Goal: Information Seeking & Learning: Learn about a topic

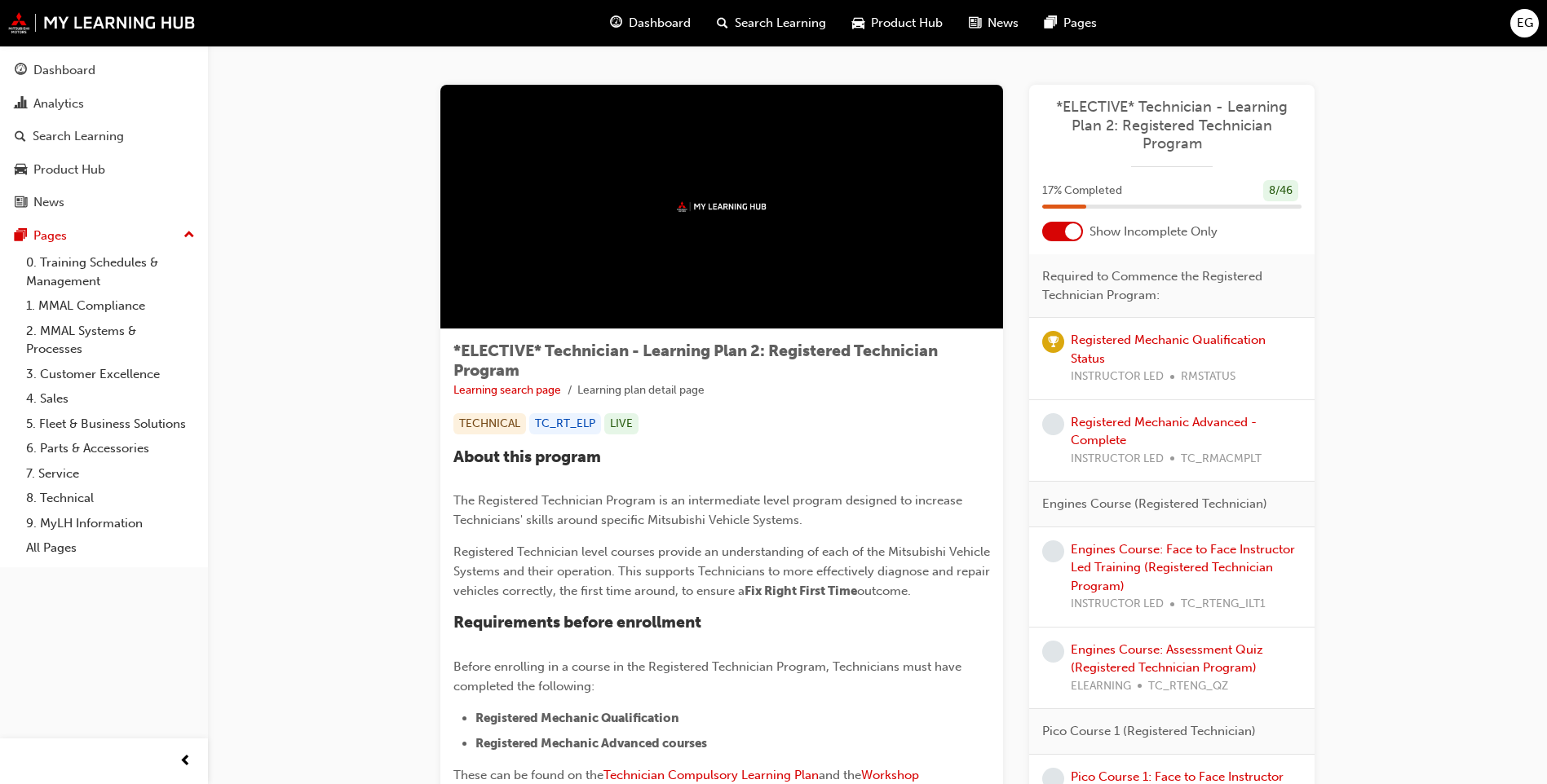
click at [1067, 233] on div at bounding box center [1073, 231] width 17 height 17
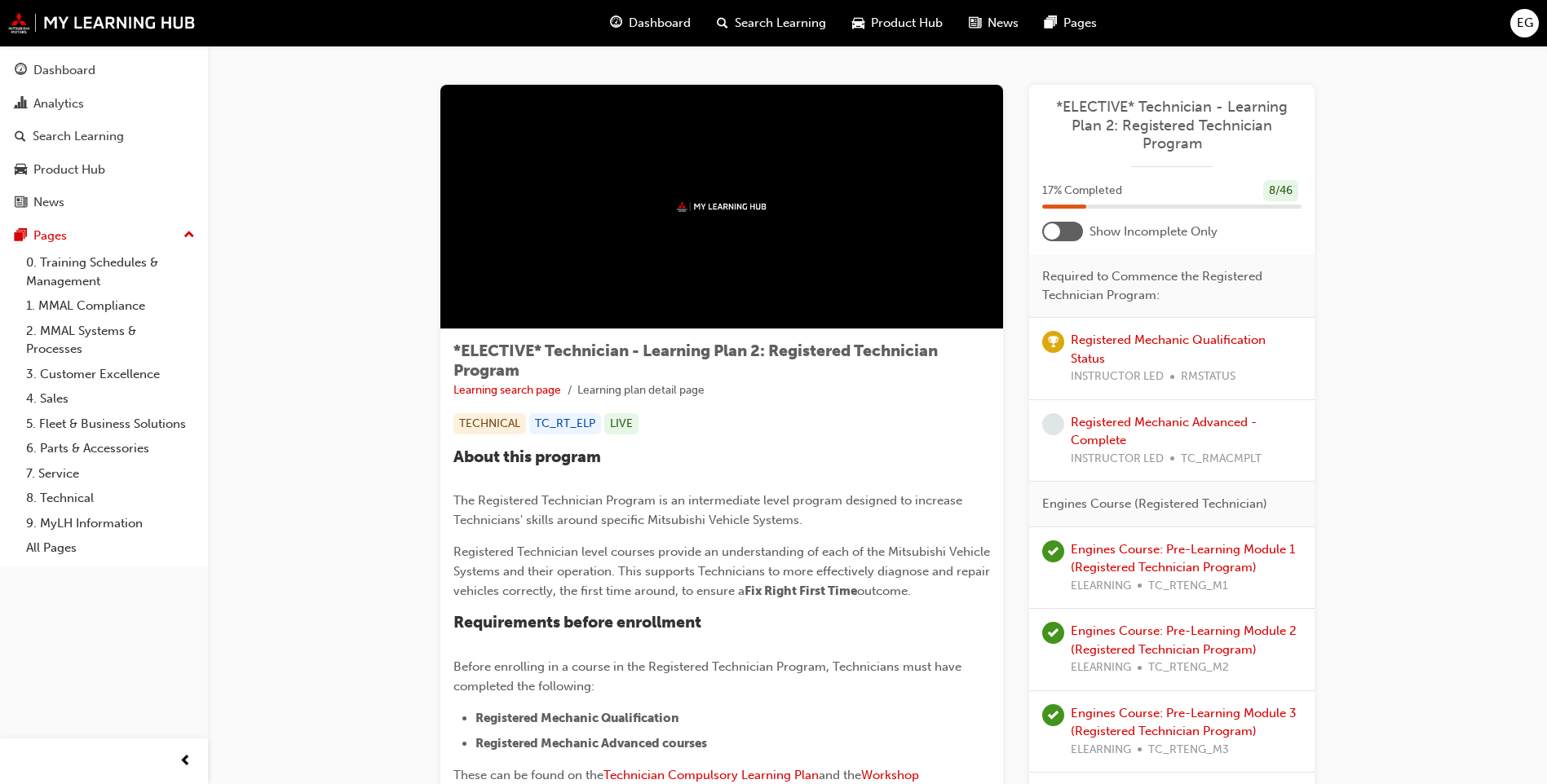
click at [1521, 27] on span "EG" at bounding box center [1524, 23] width 17 height 18
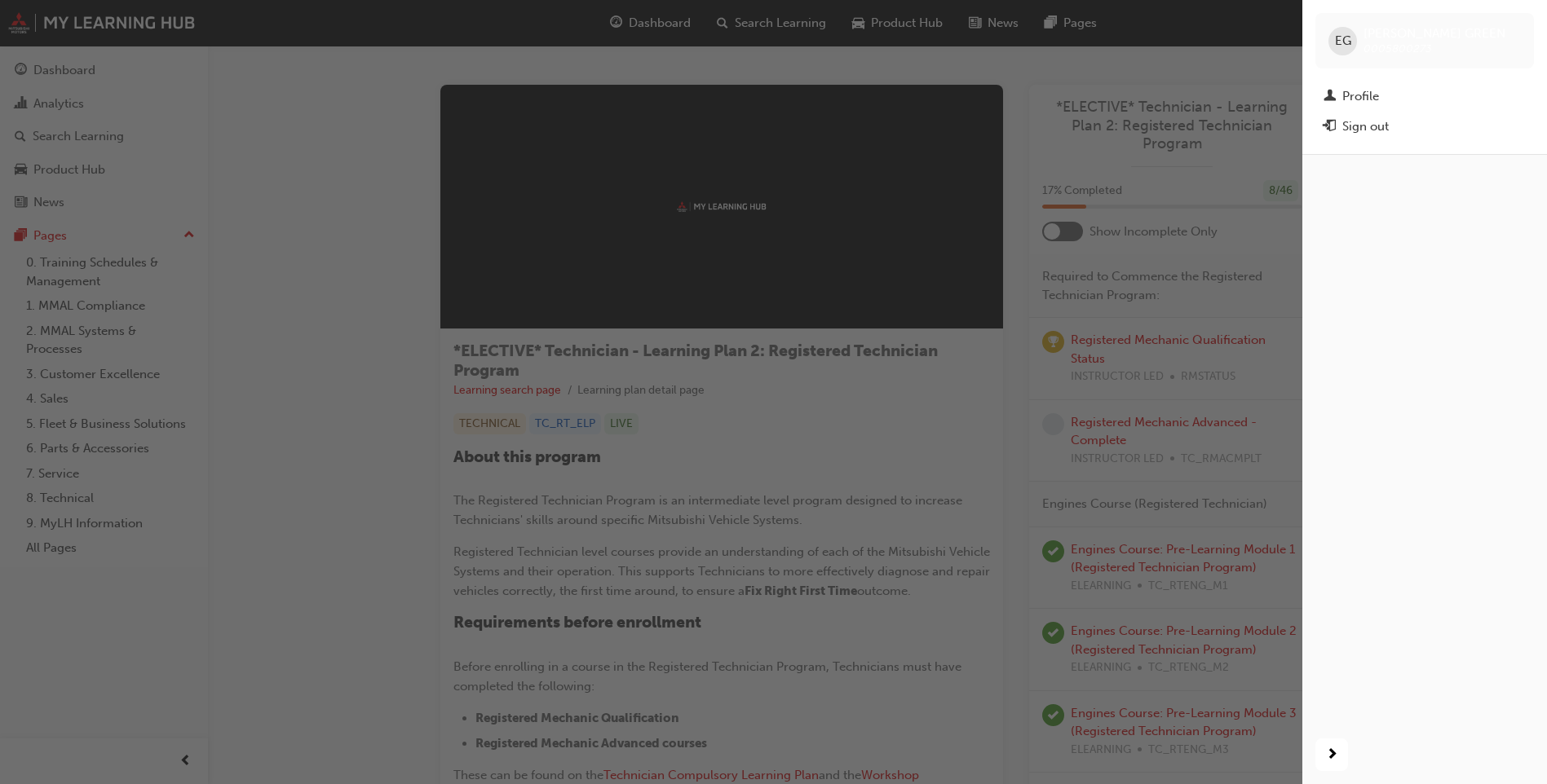
click at [1249, 53] on div "button" at bounding box center [651, 392] width 1302 height 784
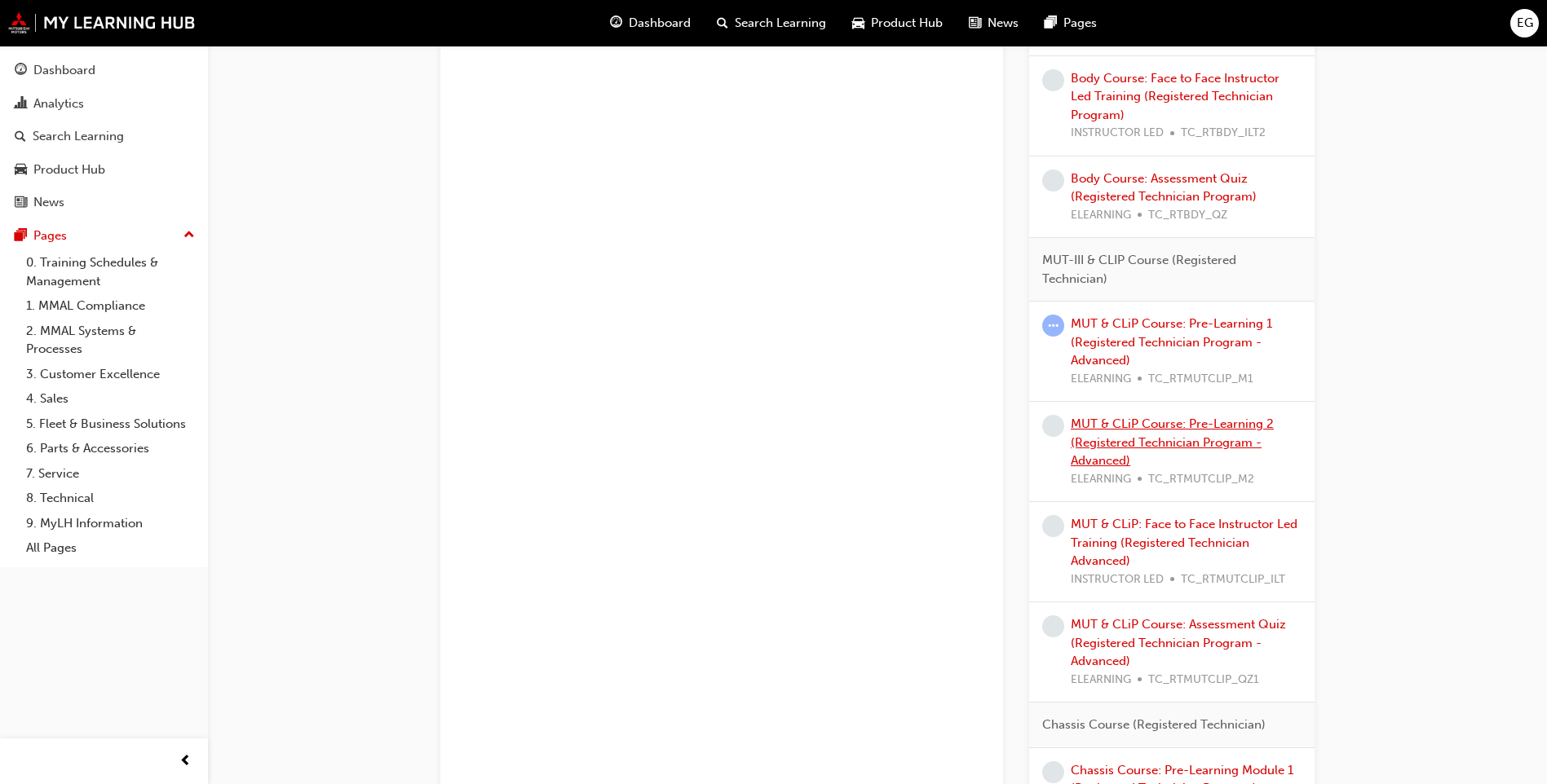
scroll to position [1712, 0]
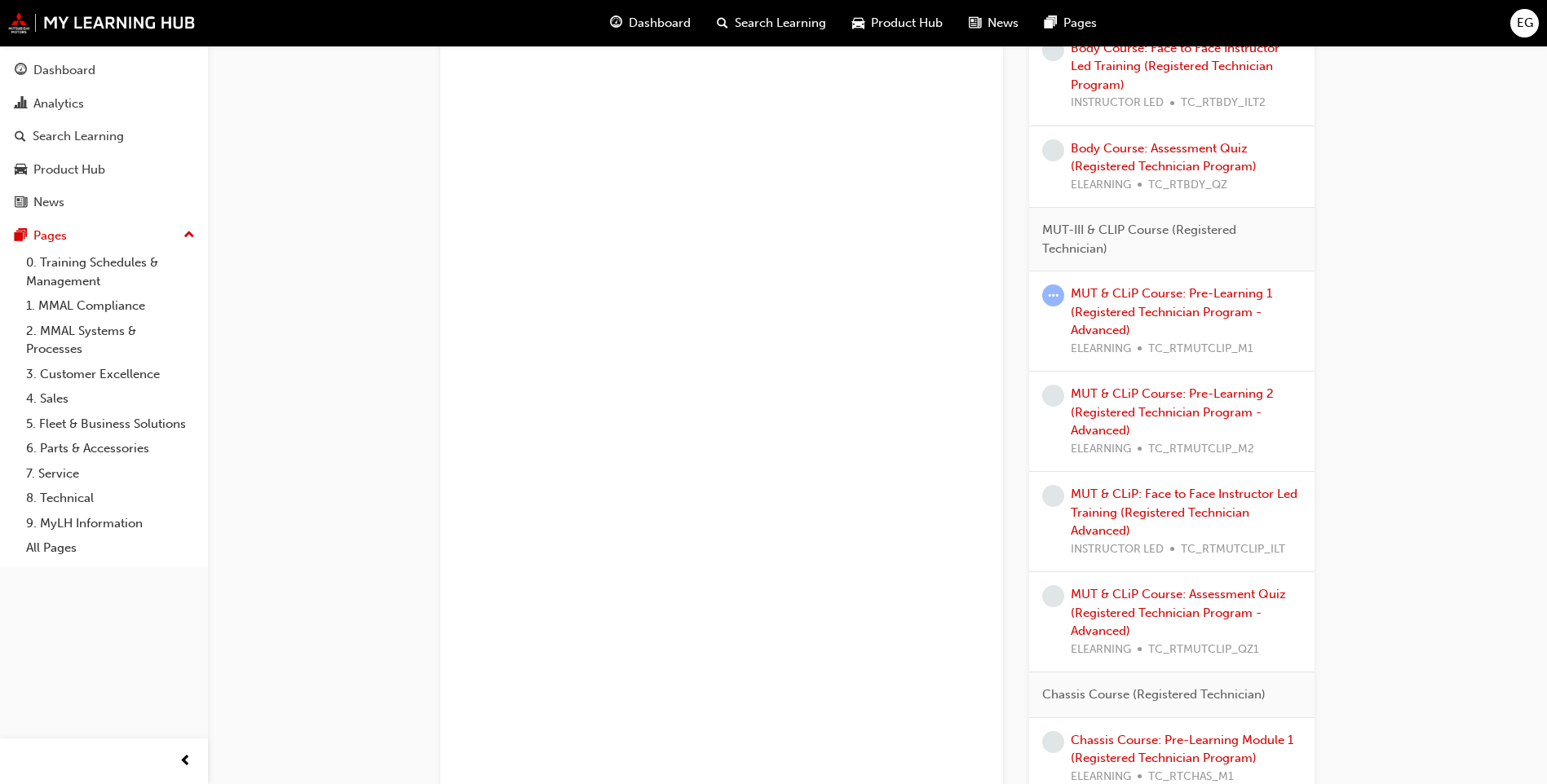
click at [1173, 301] on div "MUT & CLiP Course: Pre-Learning 1 (Registered Technician Program - Advanced) EL…" at bounding box center [1186, 321] width 231 height 74
click at [1180, 295] on link "MUT & CLiP Course: Pre-Learning 1 (Registered Technician Program - Advanced)" at bounding box center [1171, 312] width 201 height 52
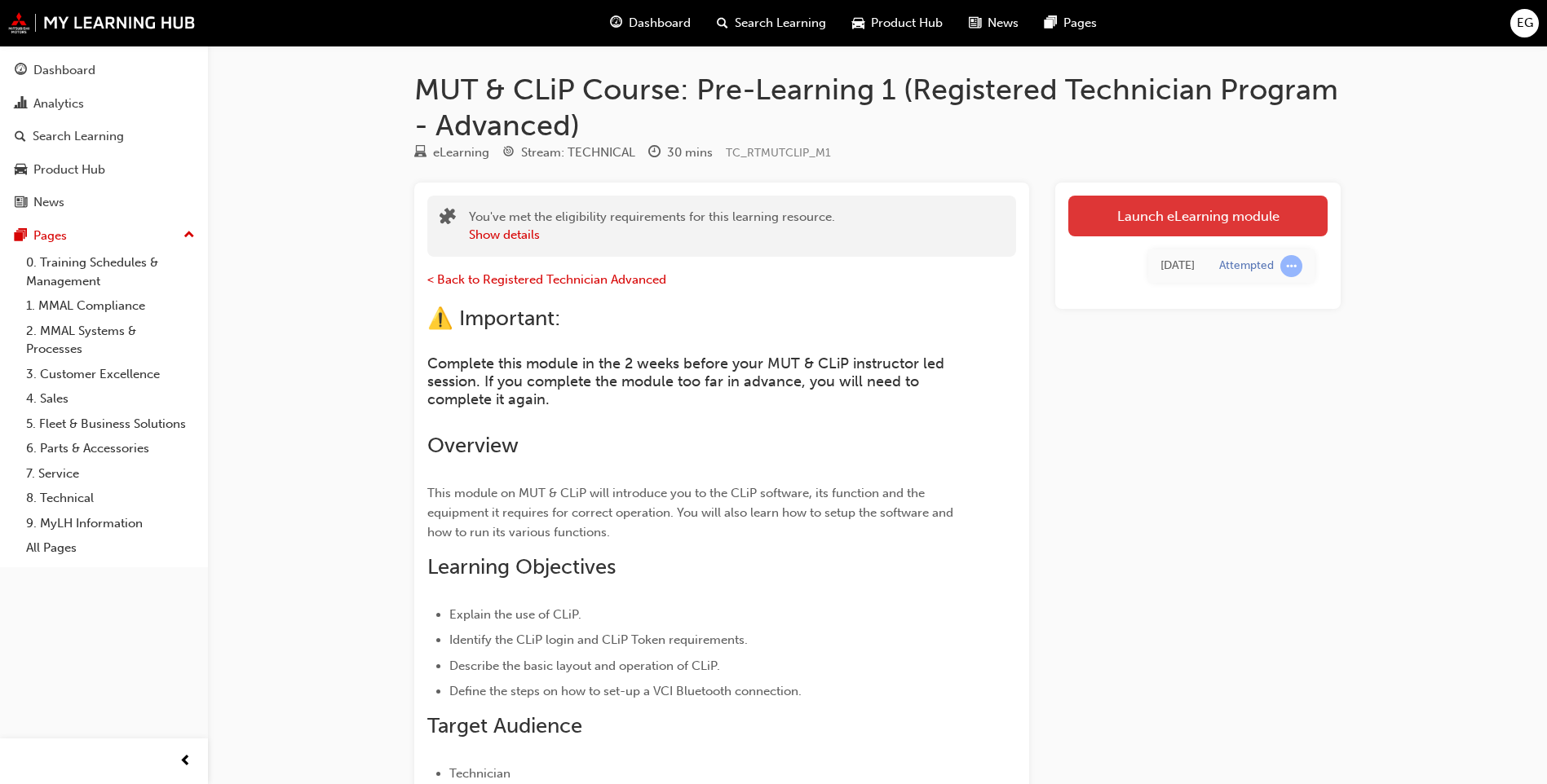
click at [1145, 221] on link "Launch eLearning module" at bounding box center [1198, 216] width 259 height 41
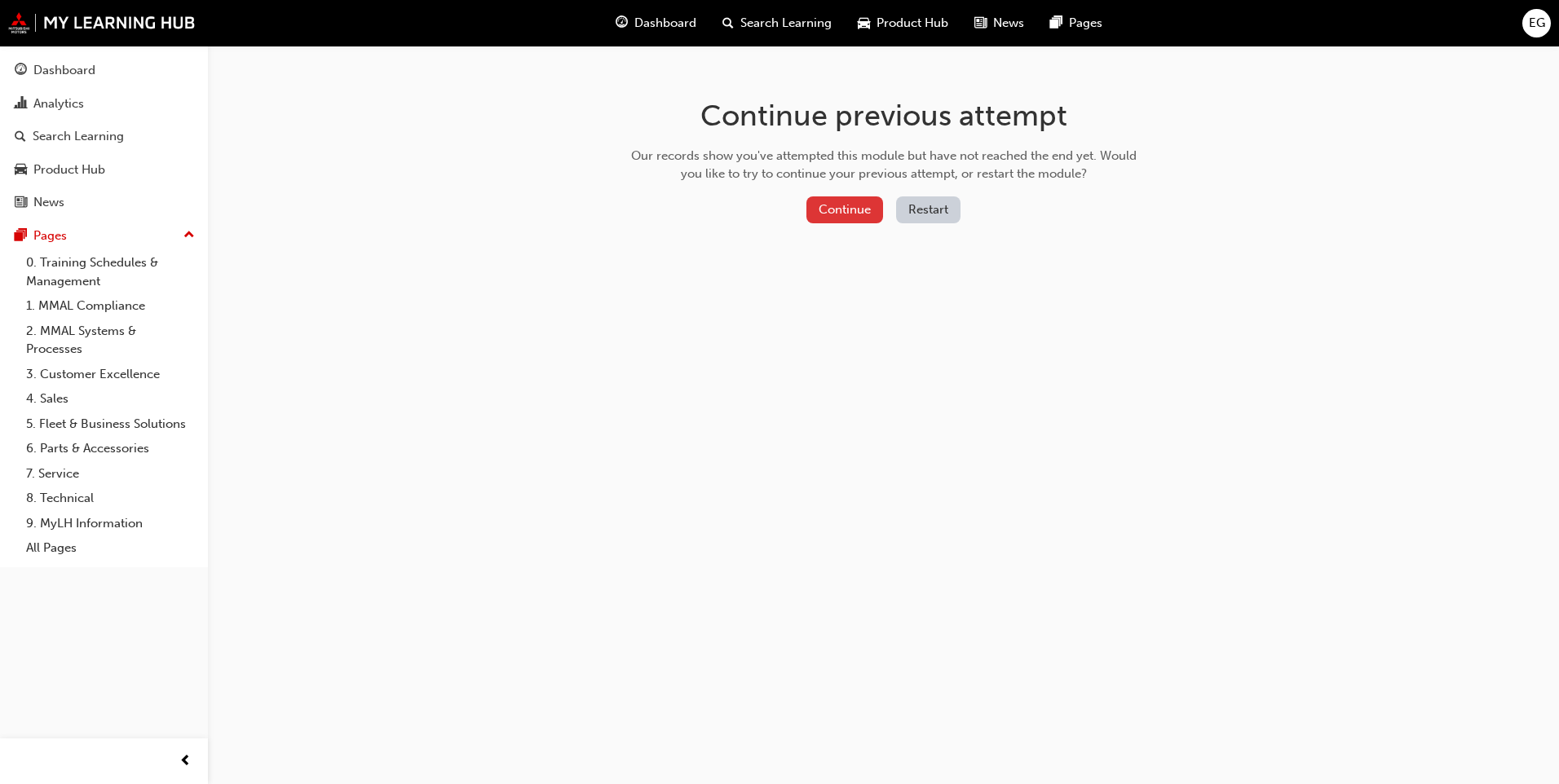
click at [839, 205] on button "Continue" at bounding box center [845, 210] width 77 height 27
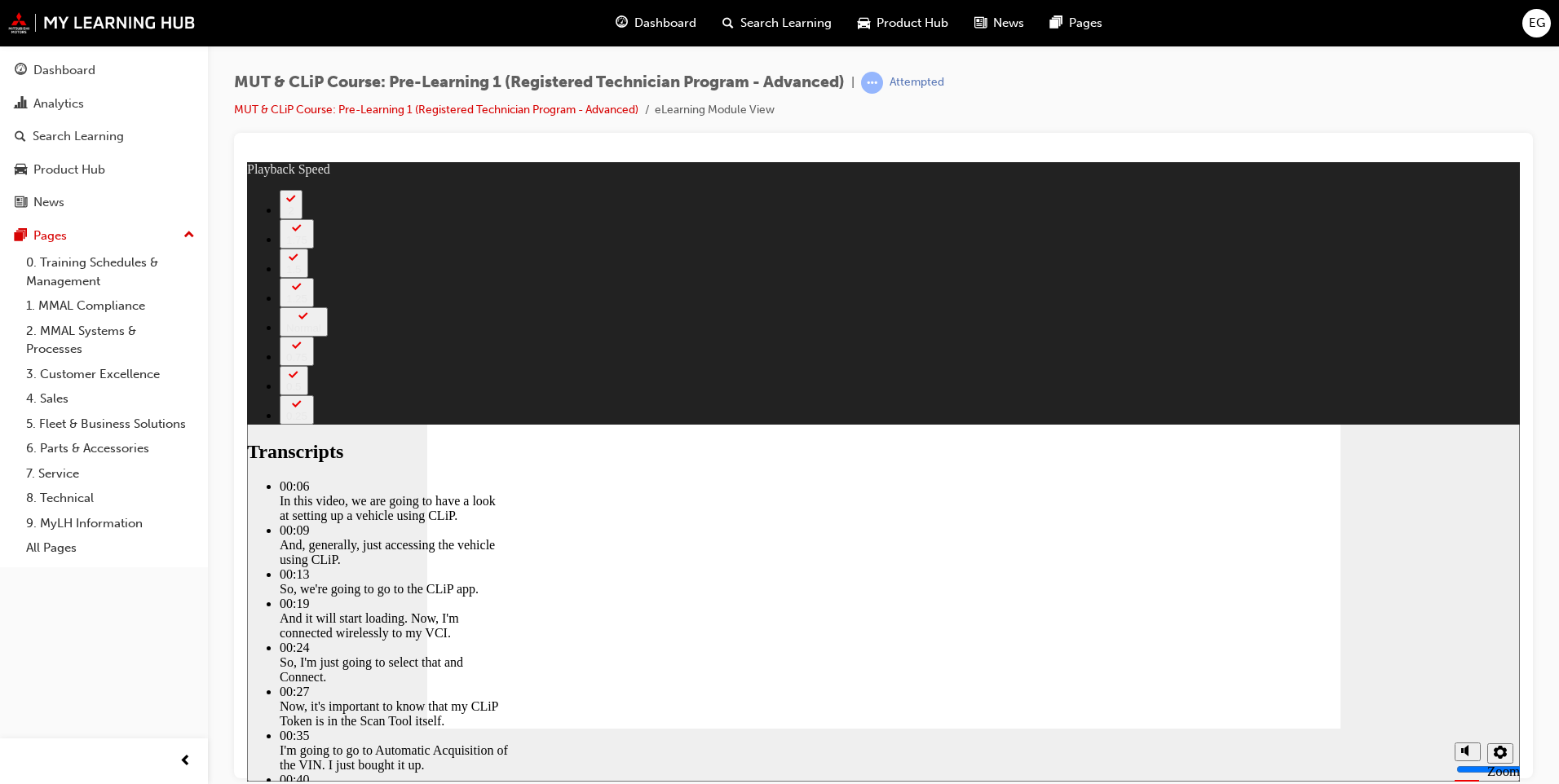
type input "702"
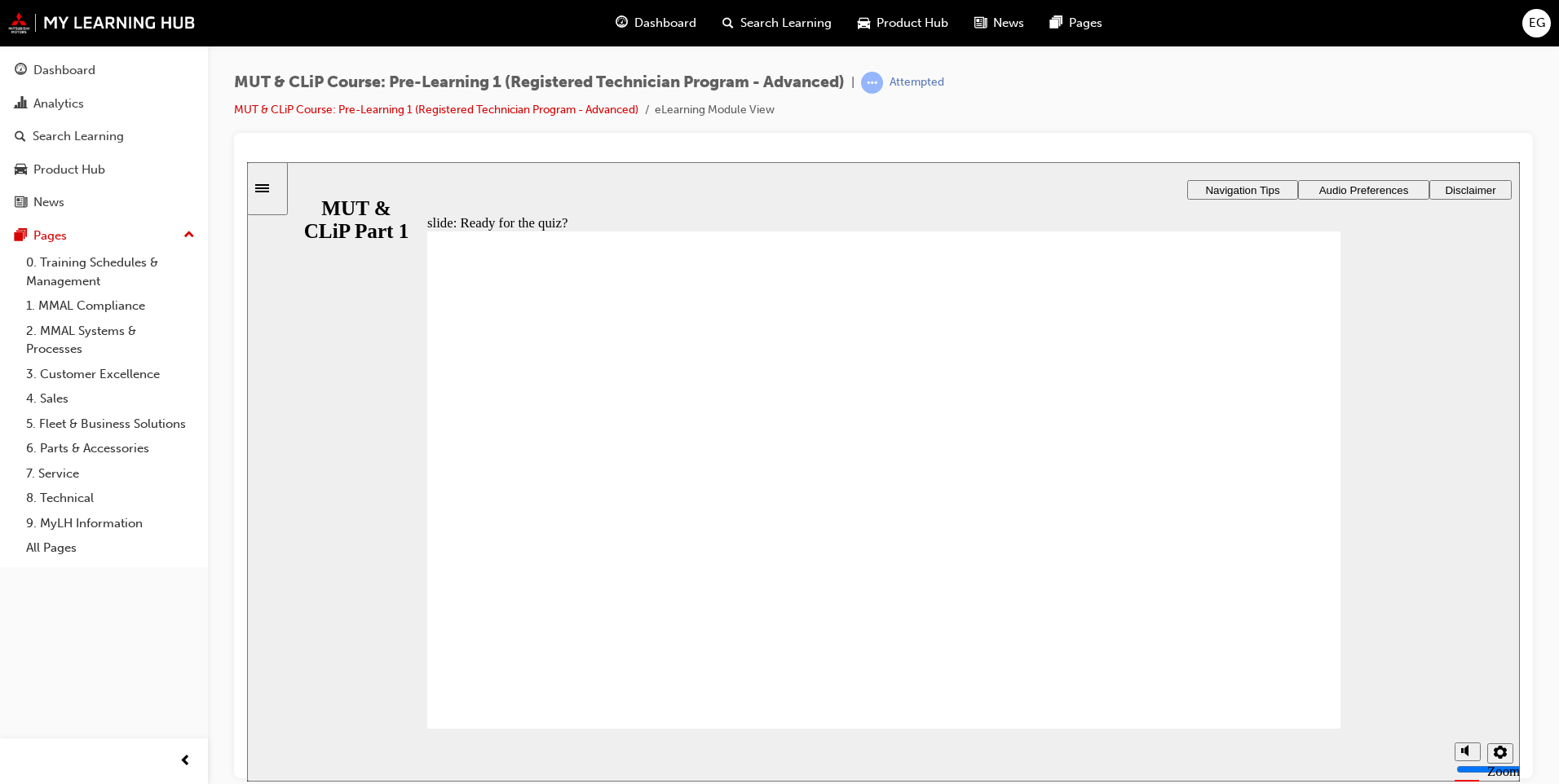
checkbox input "true"
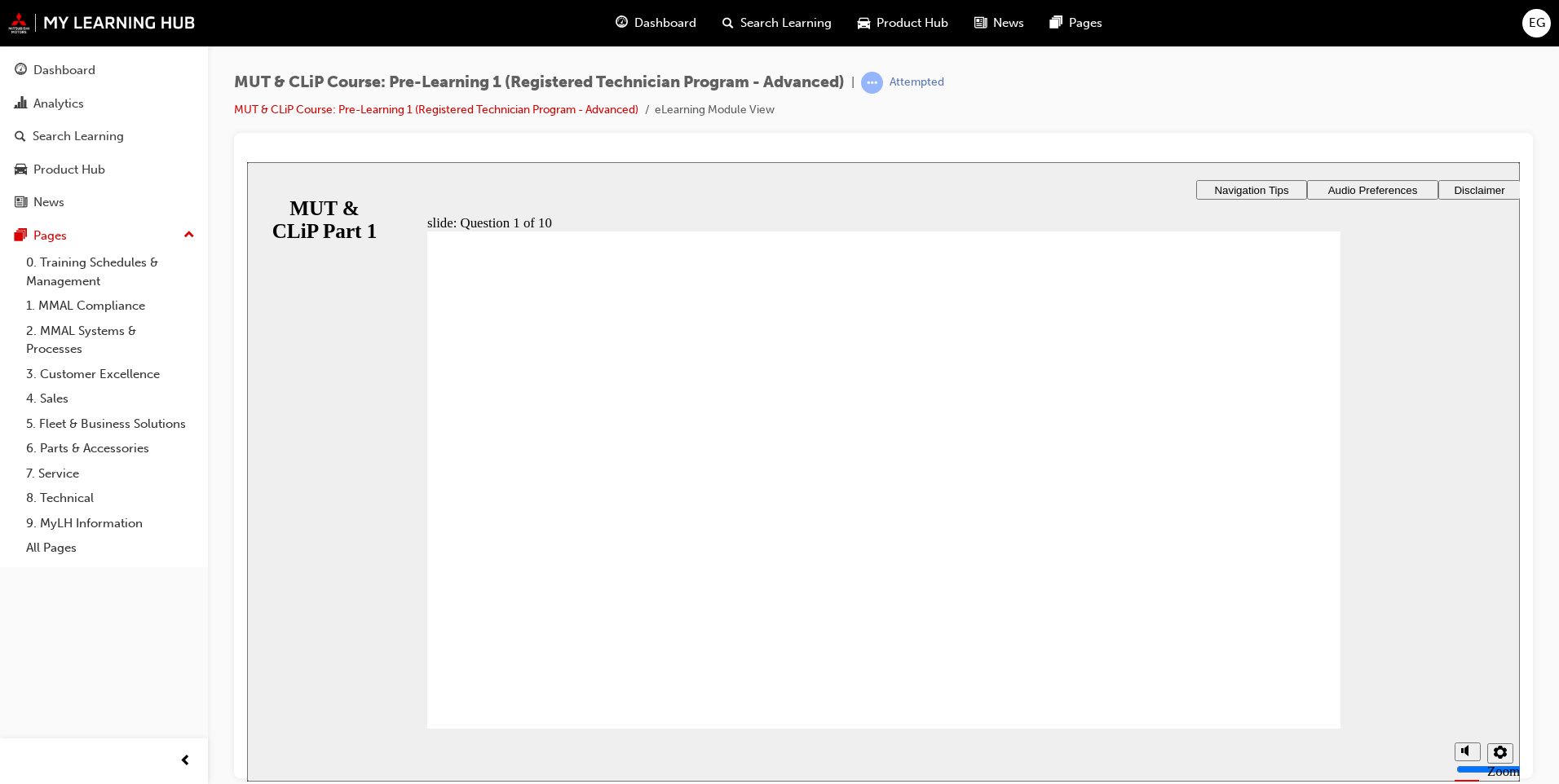
radio input "true"
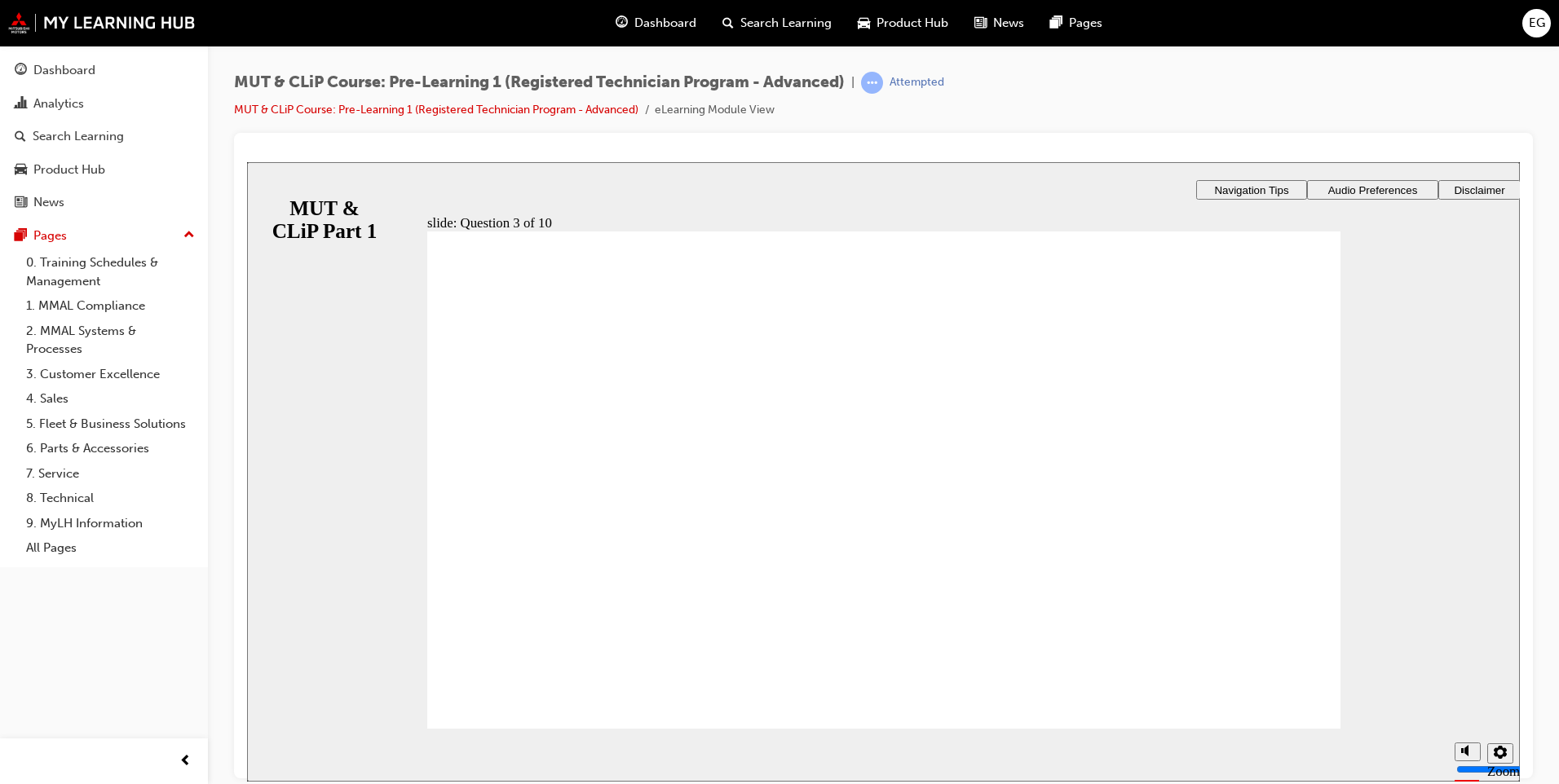
radio input "true"
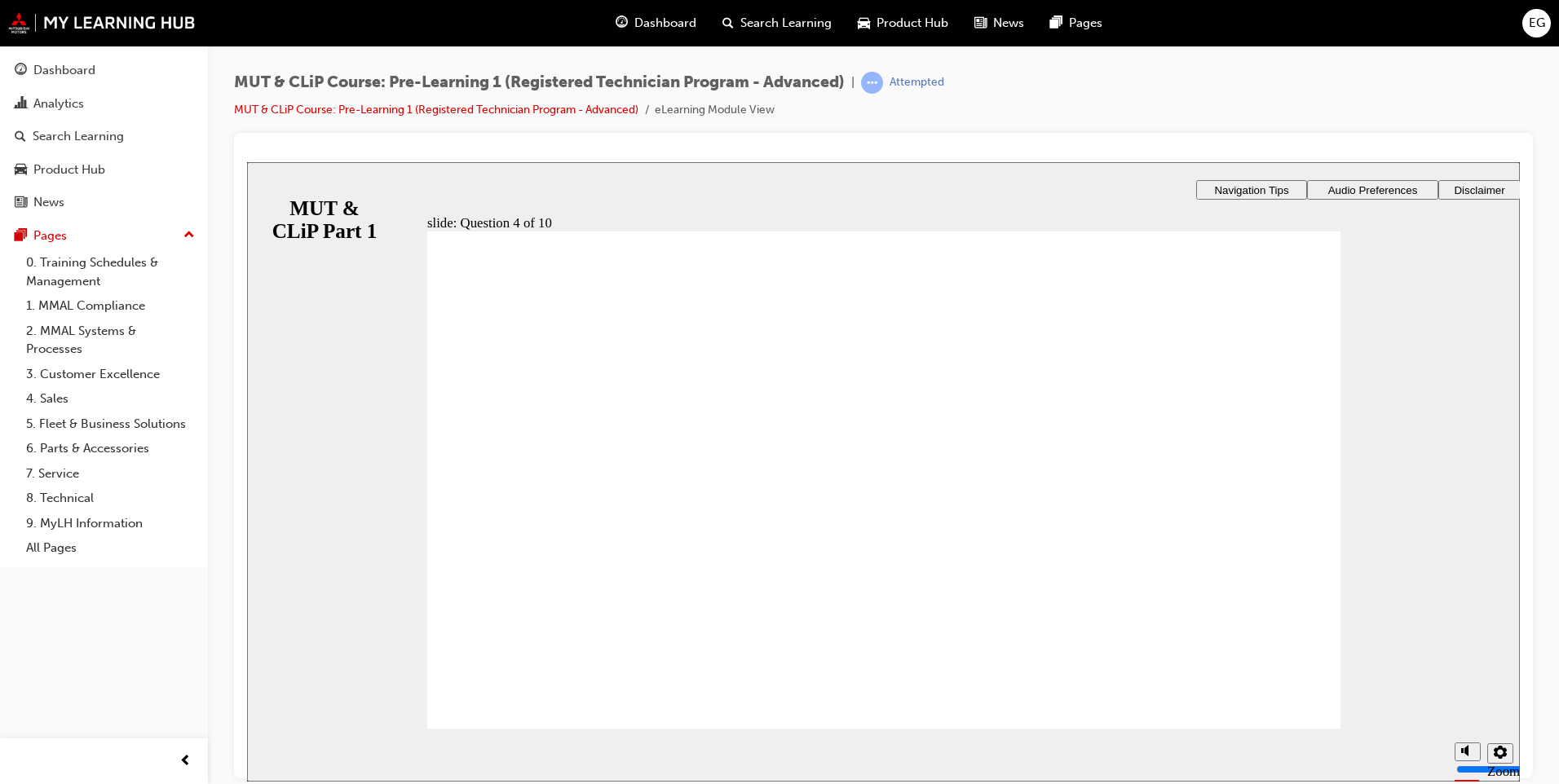
drag, startPoint x: 916, startPoint y: 606, endPoint x: 923, endPoint y: 625, distance: 20.2
radio input "true"
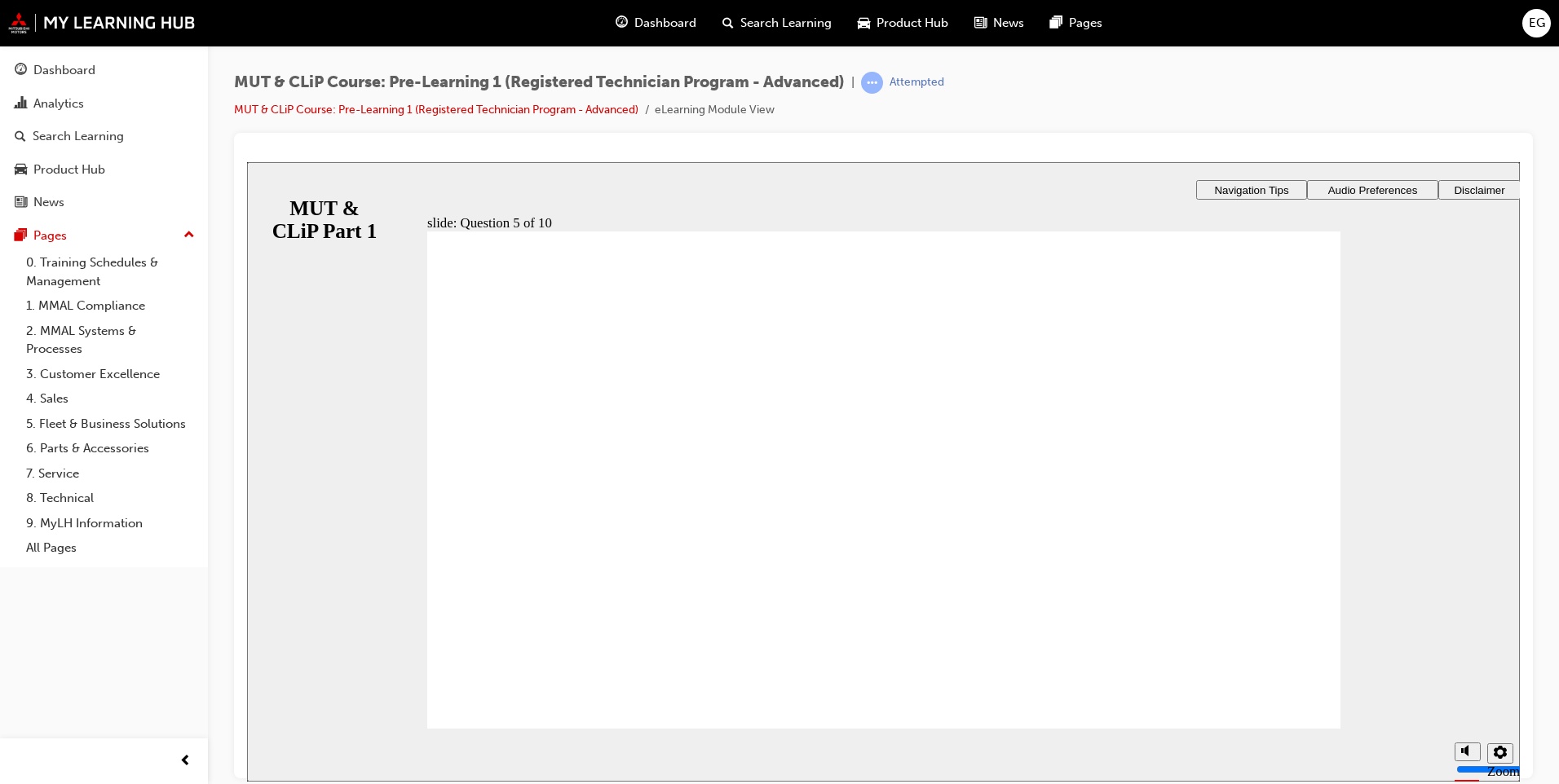
radio input "false"
radio input "true"
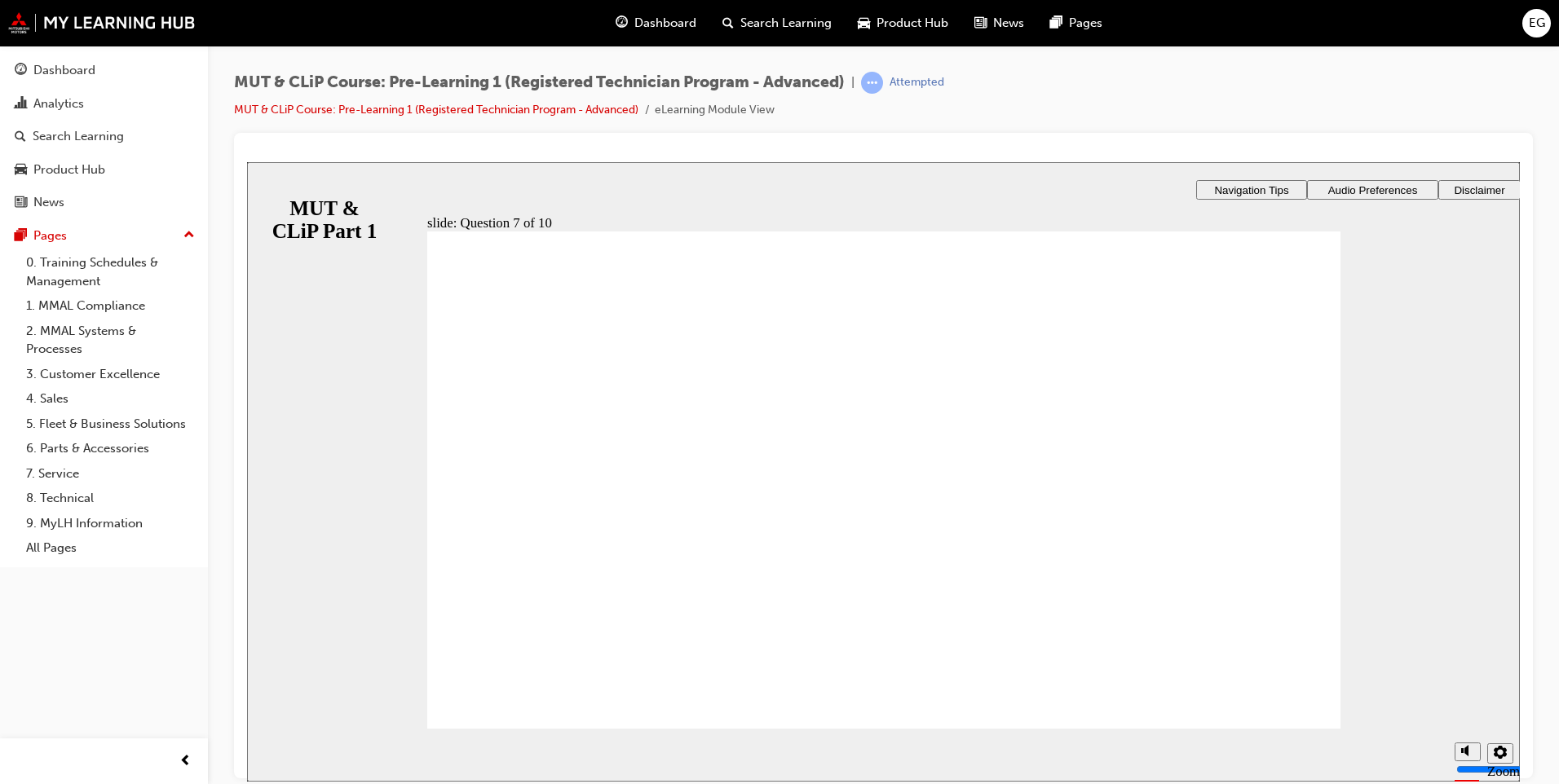
radio input "true"
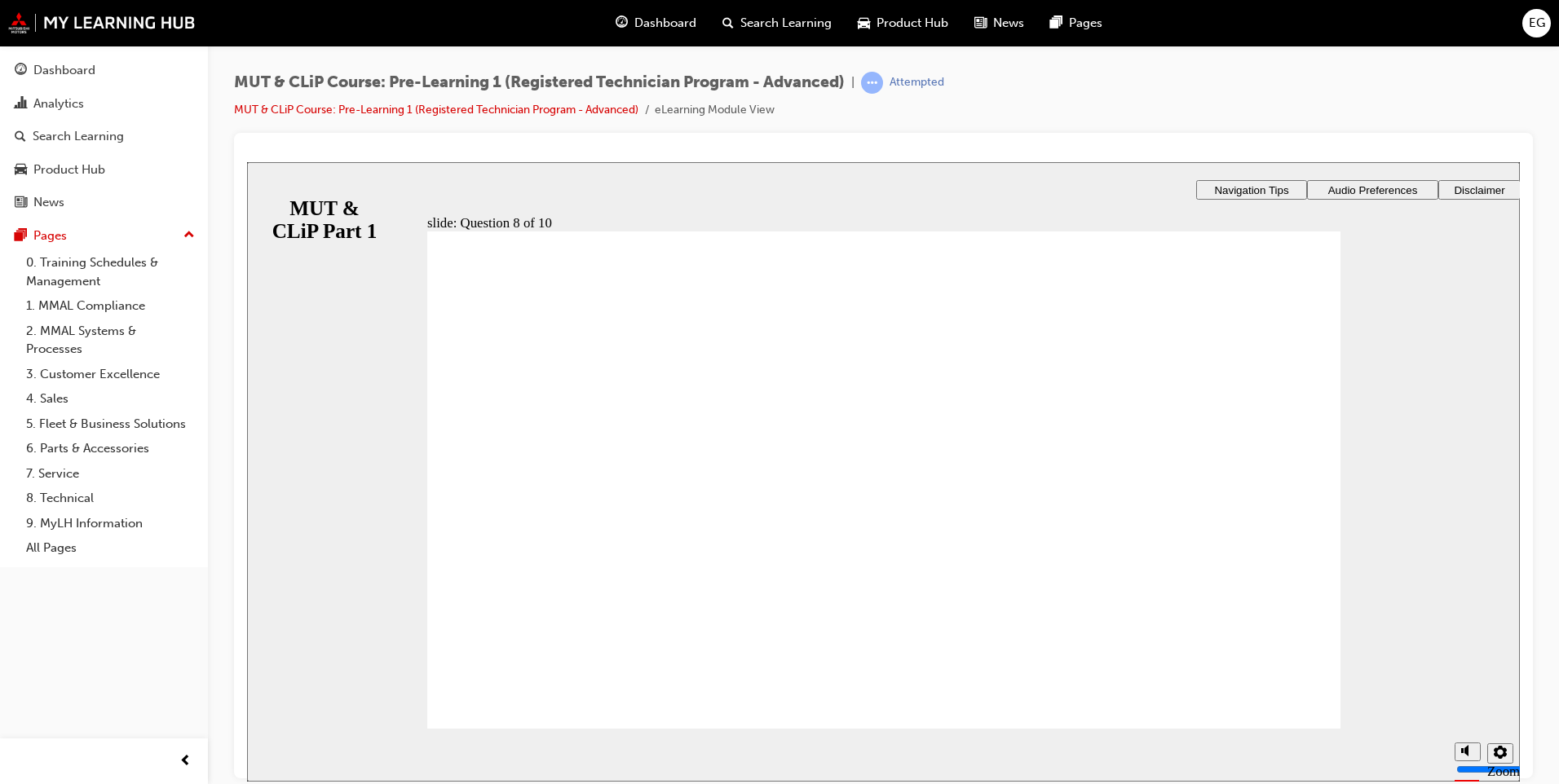
radio input "true"
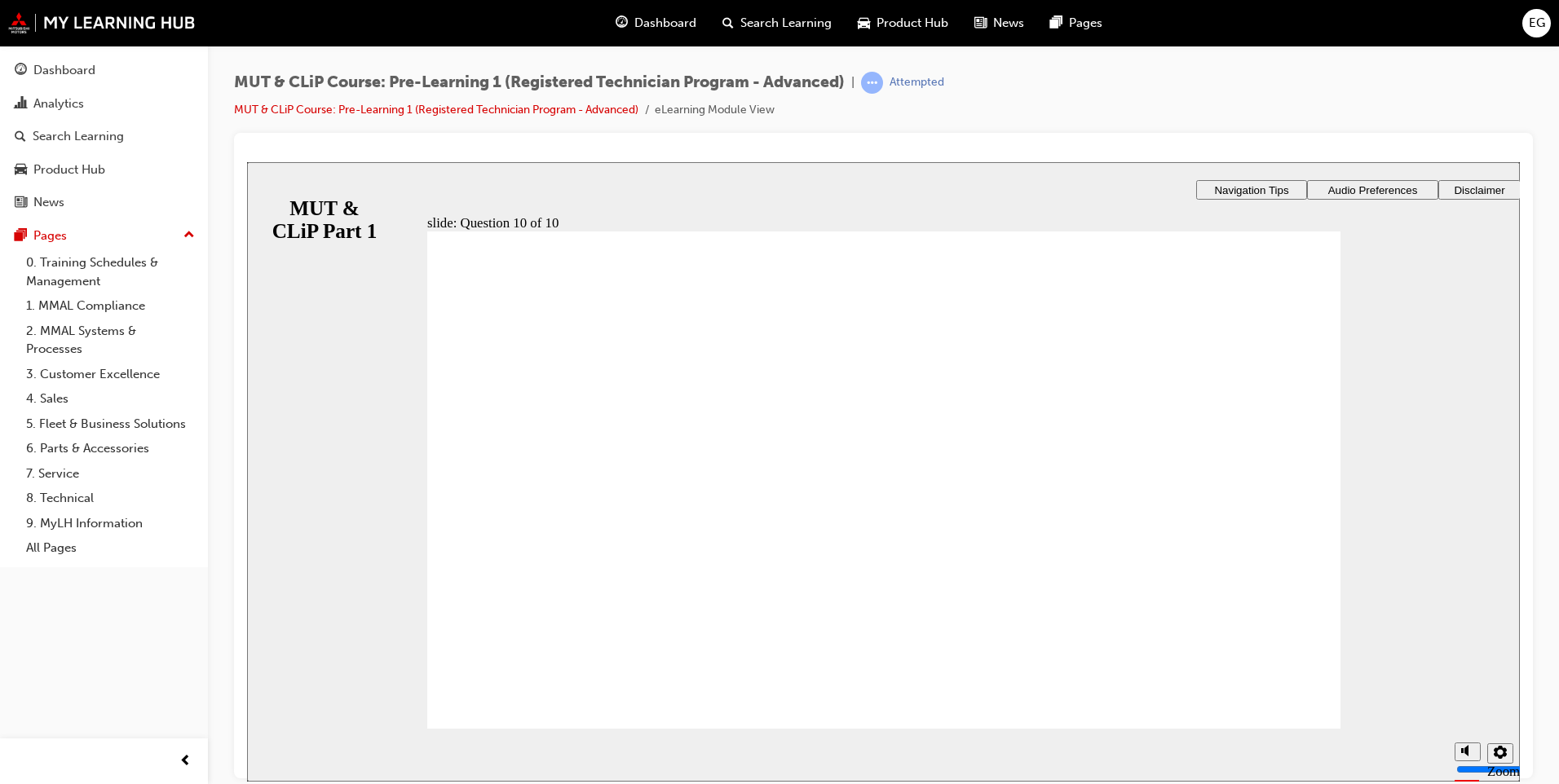
radio input "false"
radio input "true"
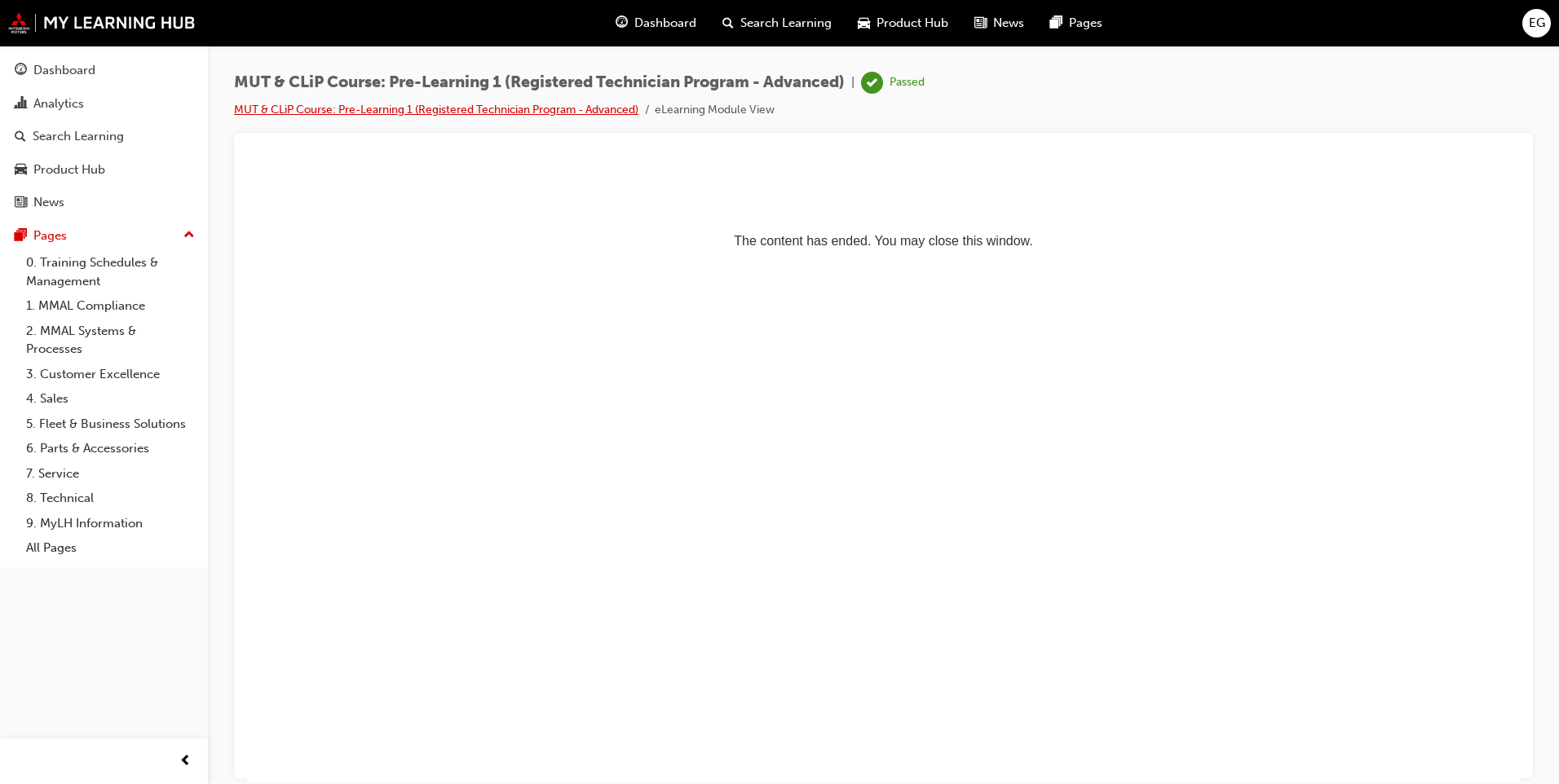
click at [389, 115] on link "MUT & CLiP Course: Pre-Learning 1 (Registered Technician Program - Advanced)" at bounding box center [436, 109] width 404 height 14
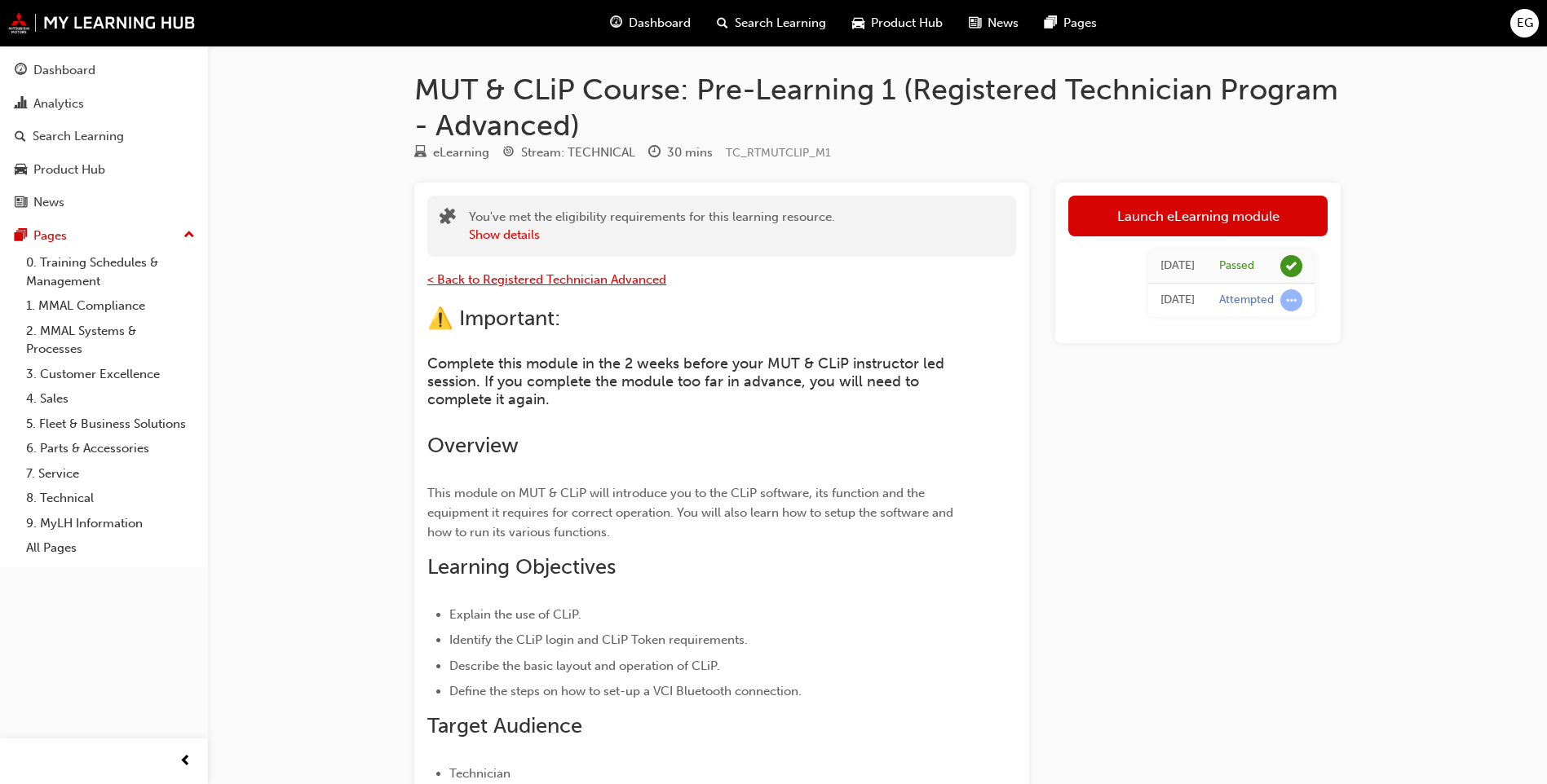
click at [545, 276] on span "< Back to Registered Technician Advanced" at bounding box center [546, 279] width 239 height 15
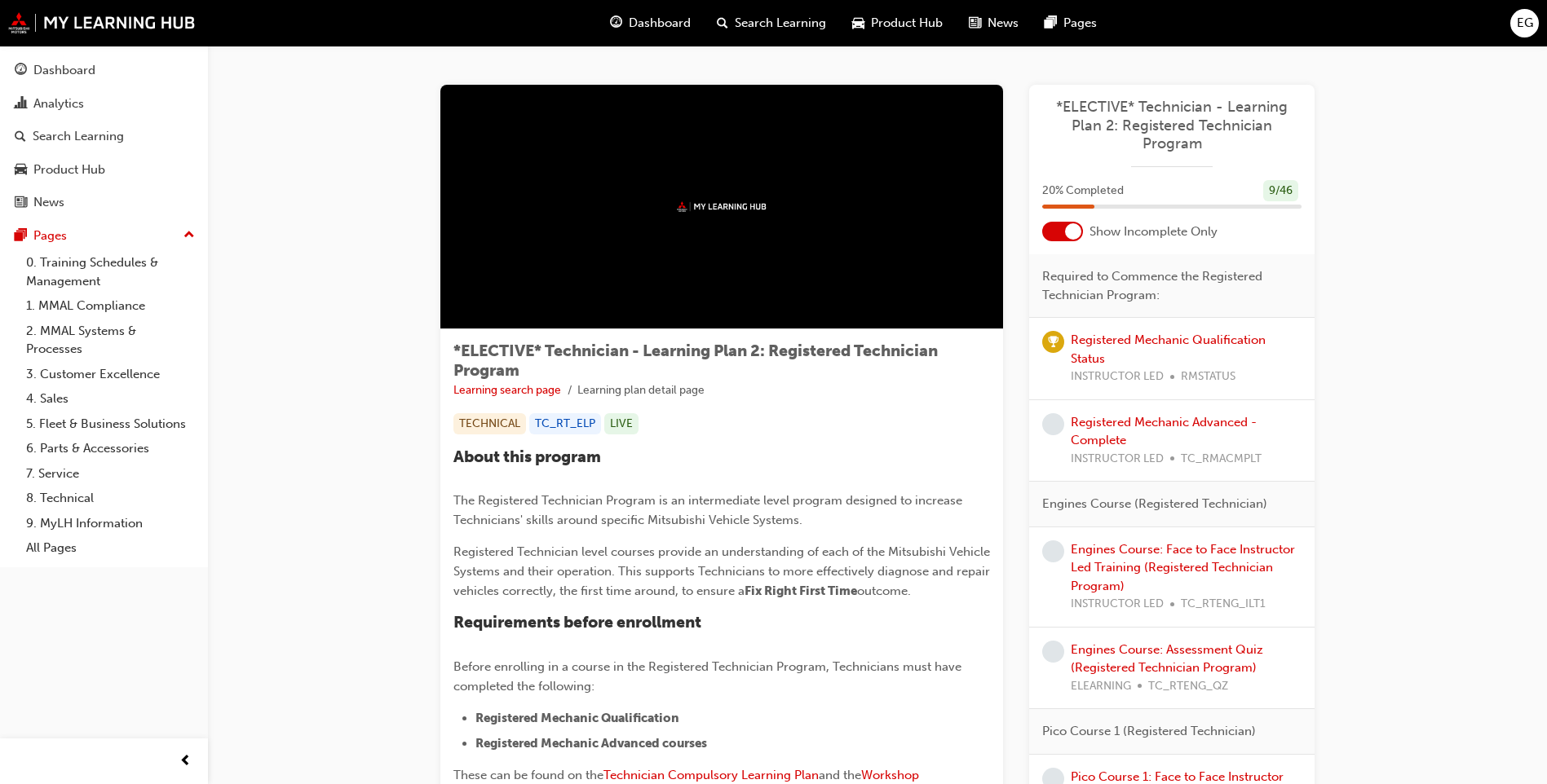
click at [1067, 239] on div at bounding box center [1062, 231] width 41 height 19
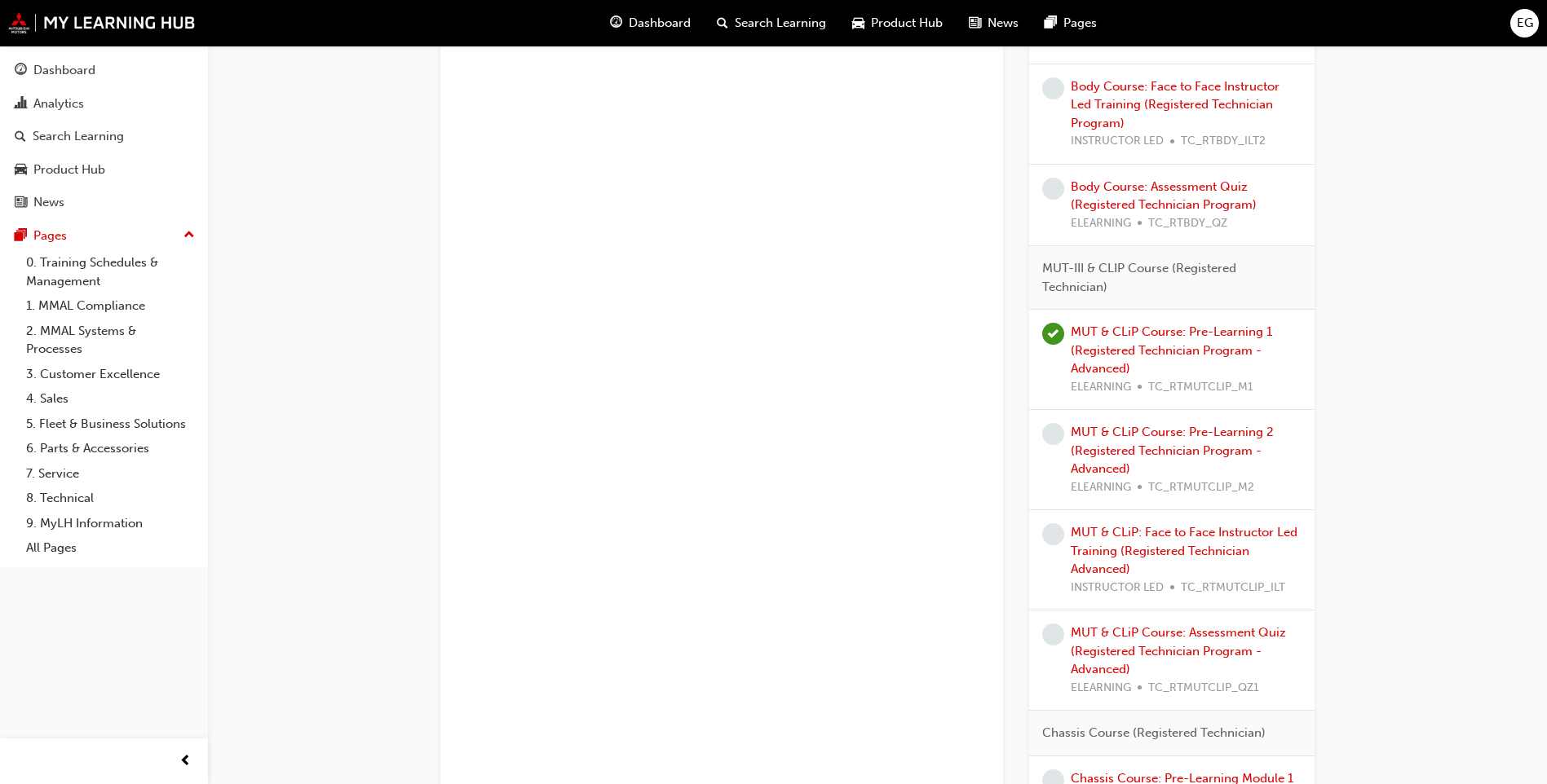
scroll to position [1712, 0]
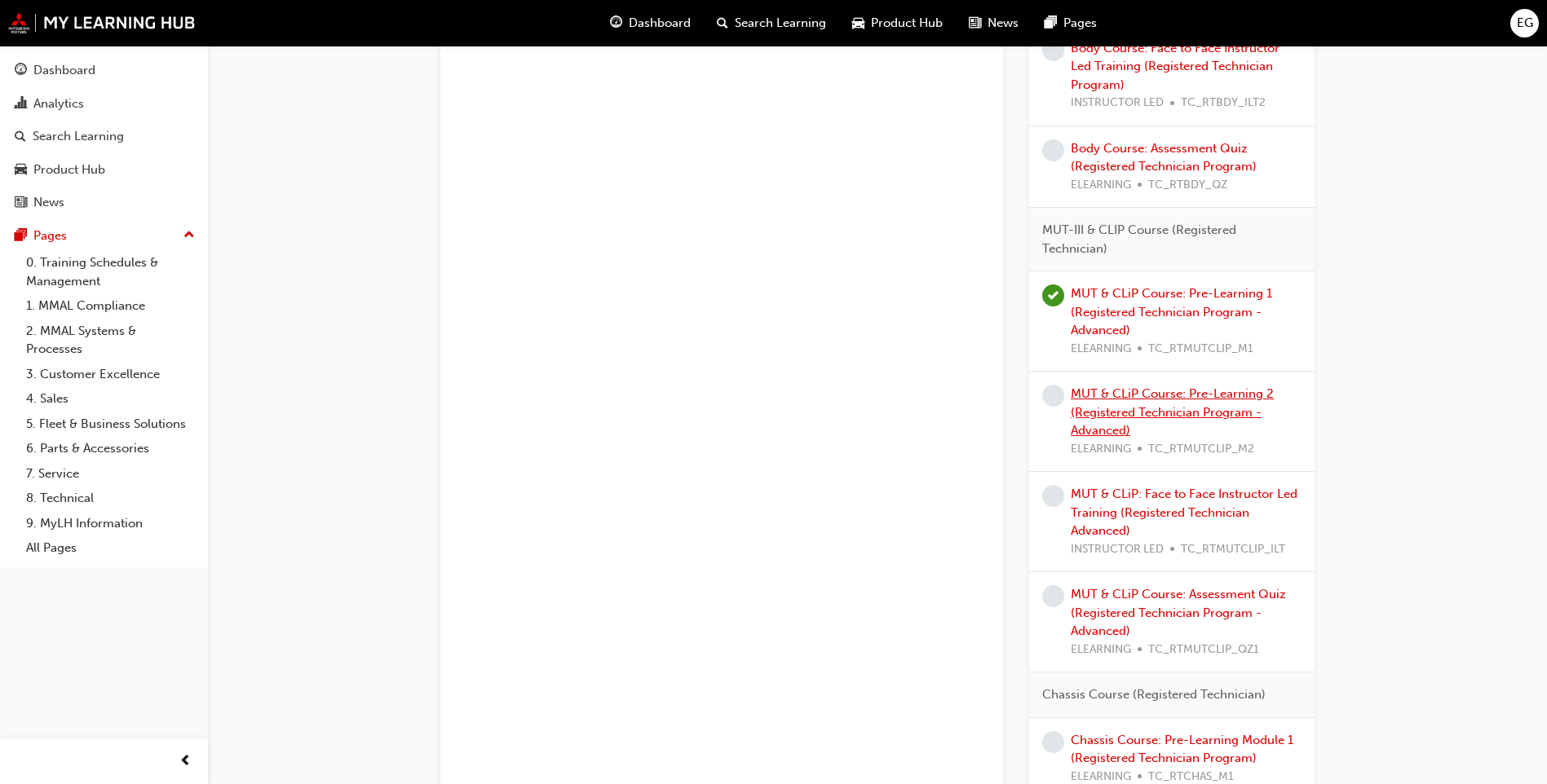
click at [1205, 413] on link "MUT & CLiP Course: Pre-Learning 2 (Registered Technician Program - Advanced)" at bounding box center [1172, 412] width 203 height 52
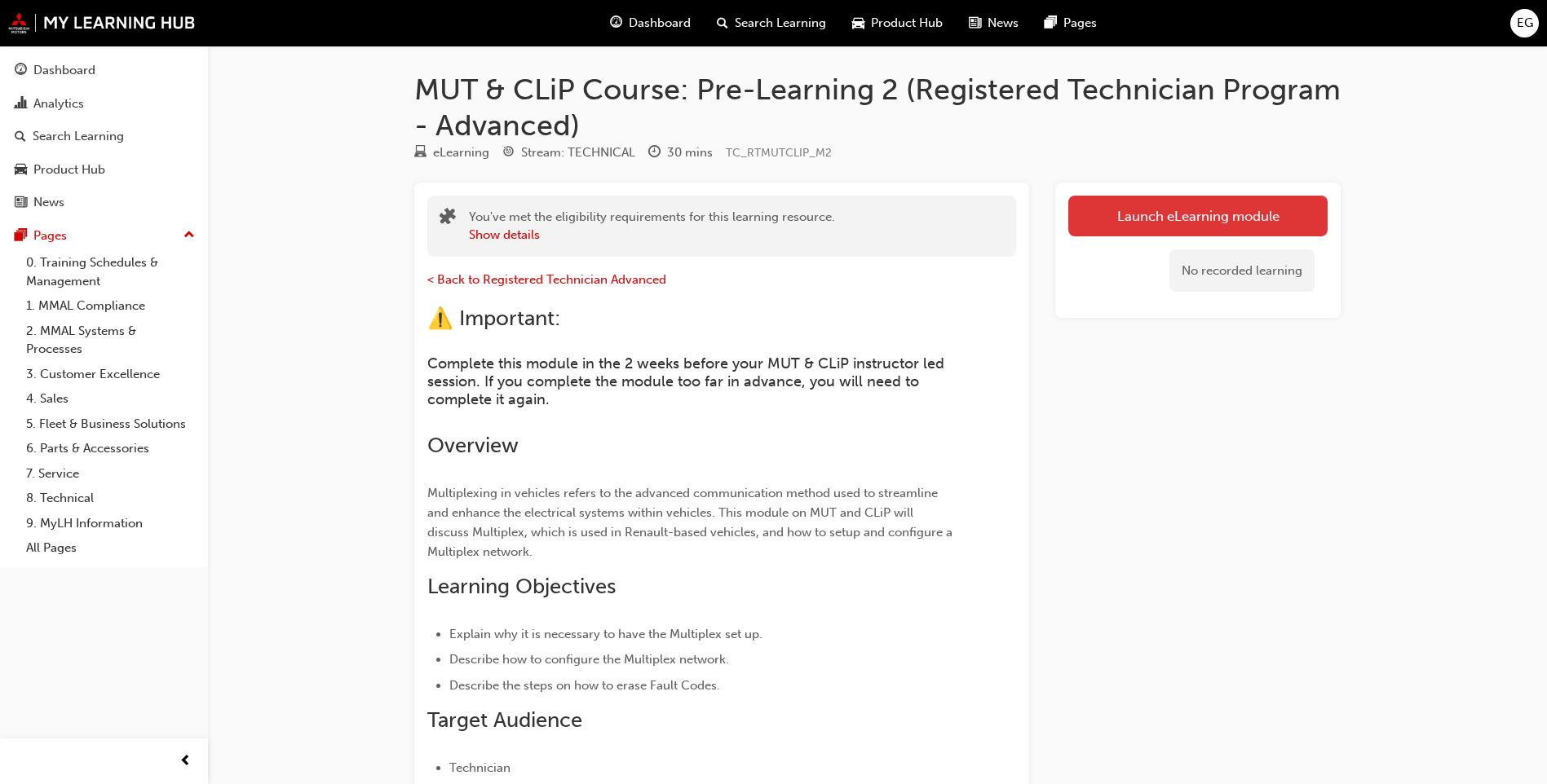
click at [1152, 207] on link "Launch eLearning module" at bounding box center [1198, 216] width 259 height 41
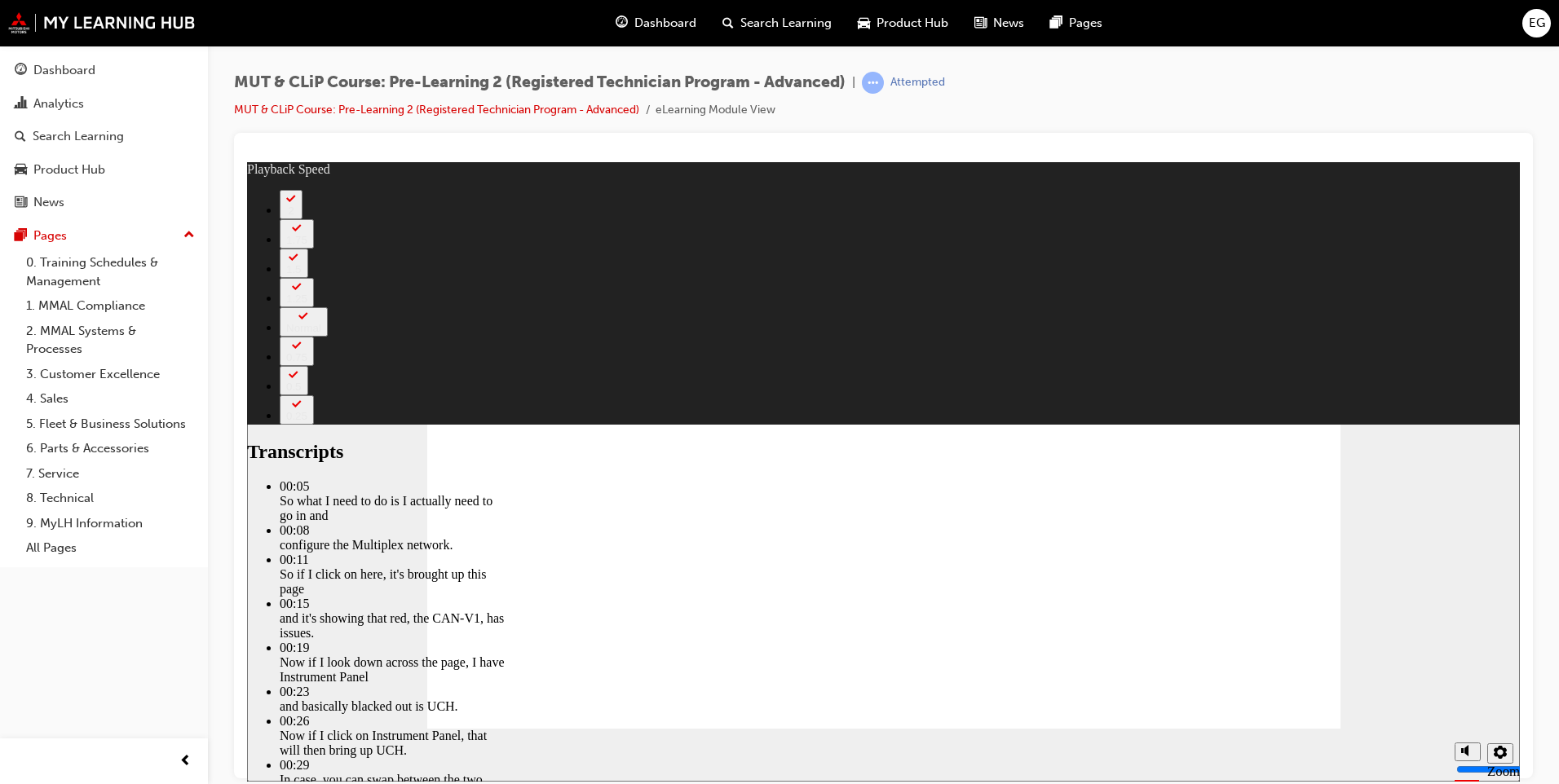
type input "269"
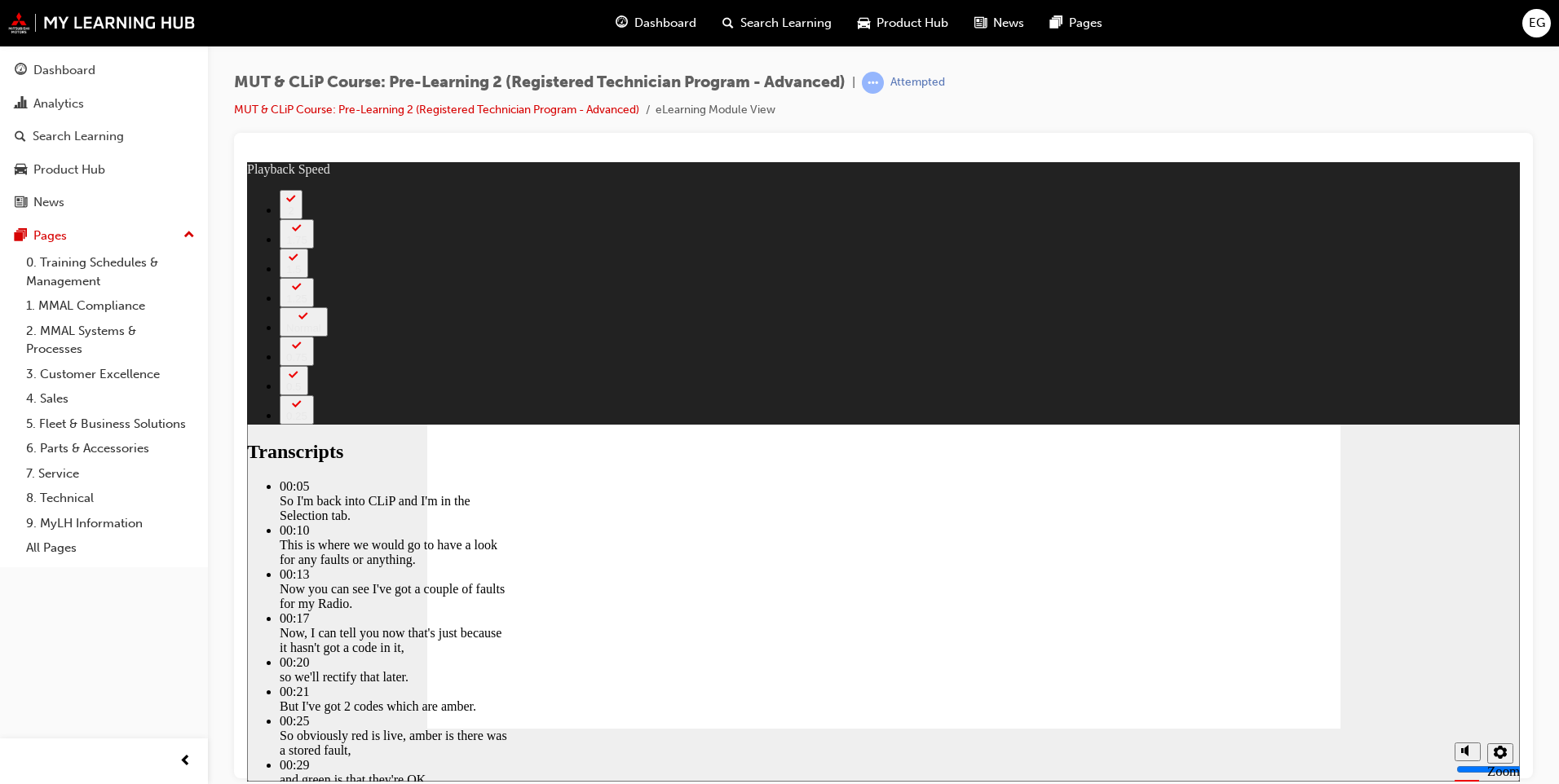
type input "219"
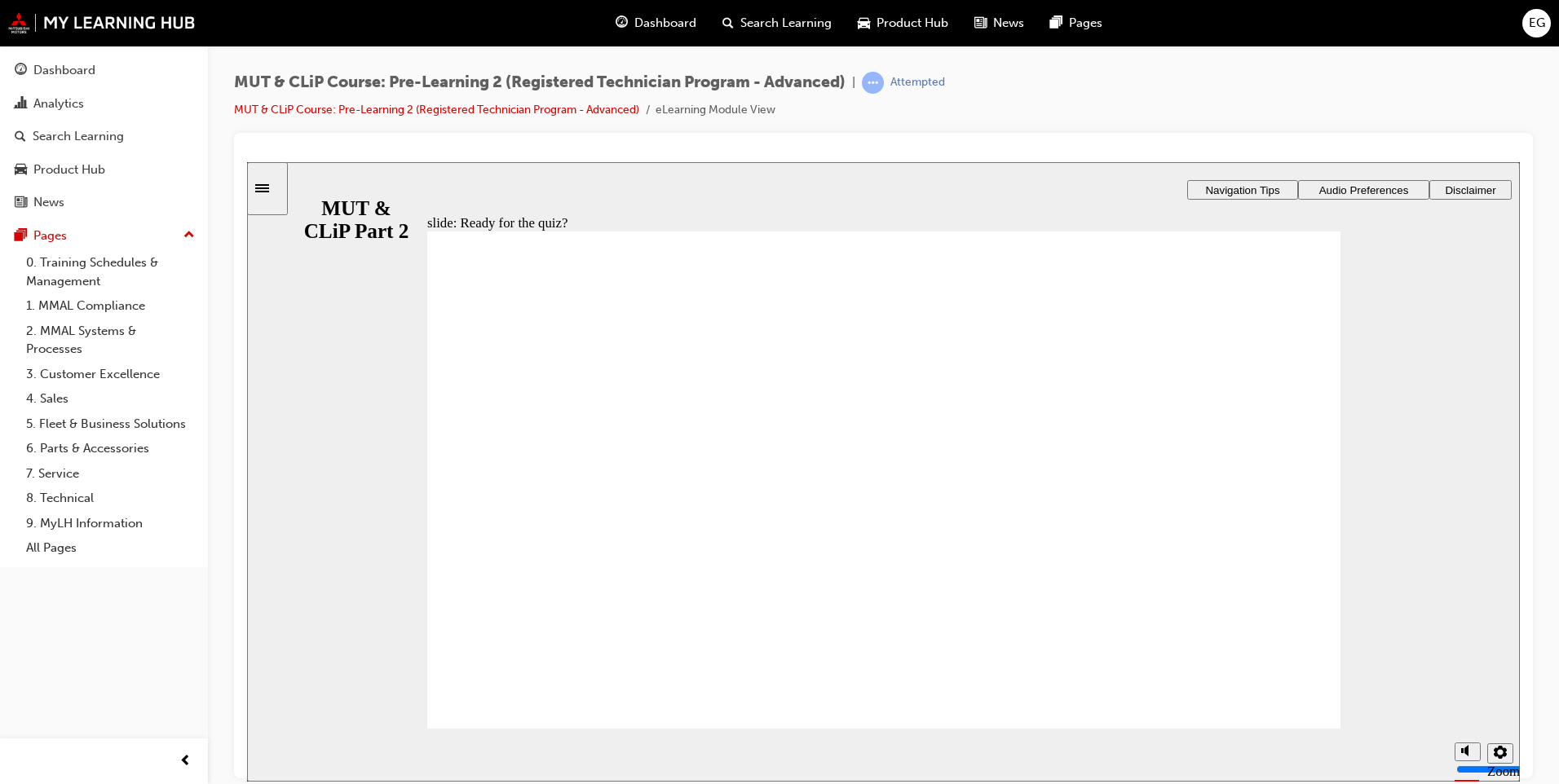
radio input "true"
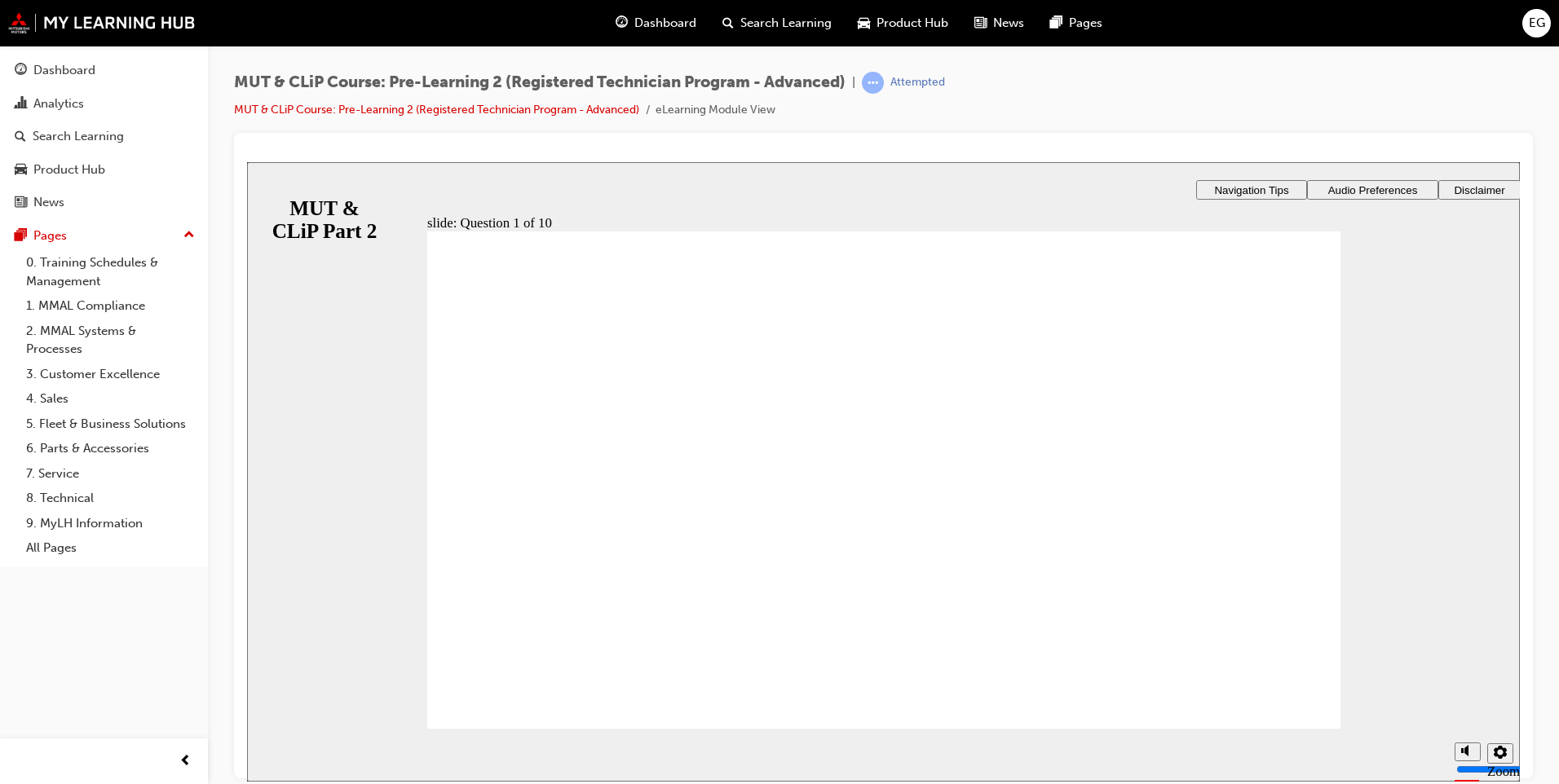
radio input "true"
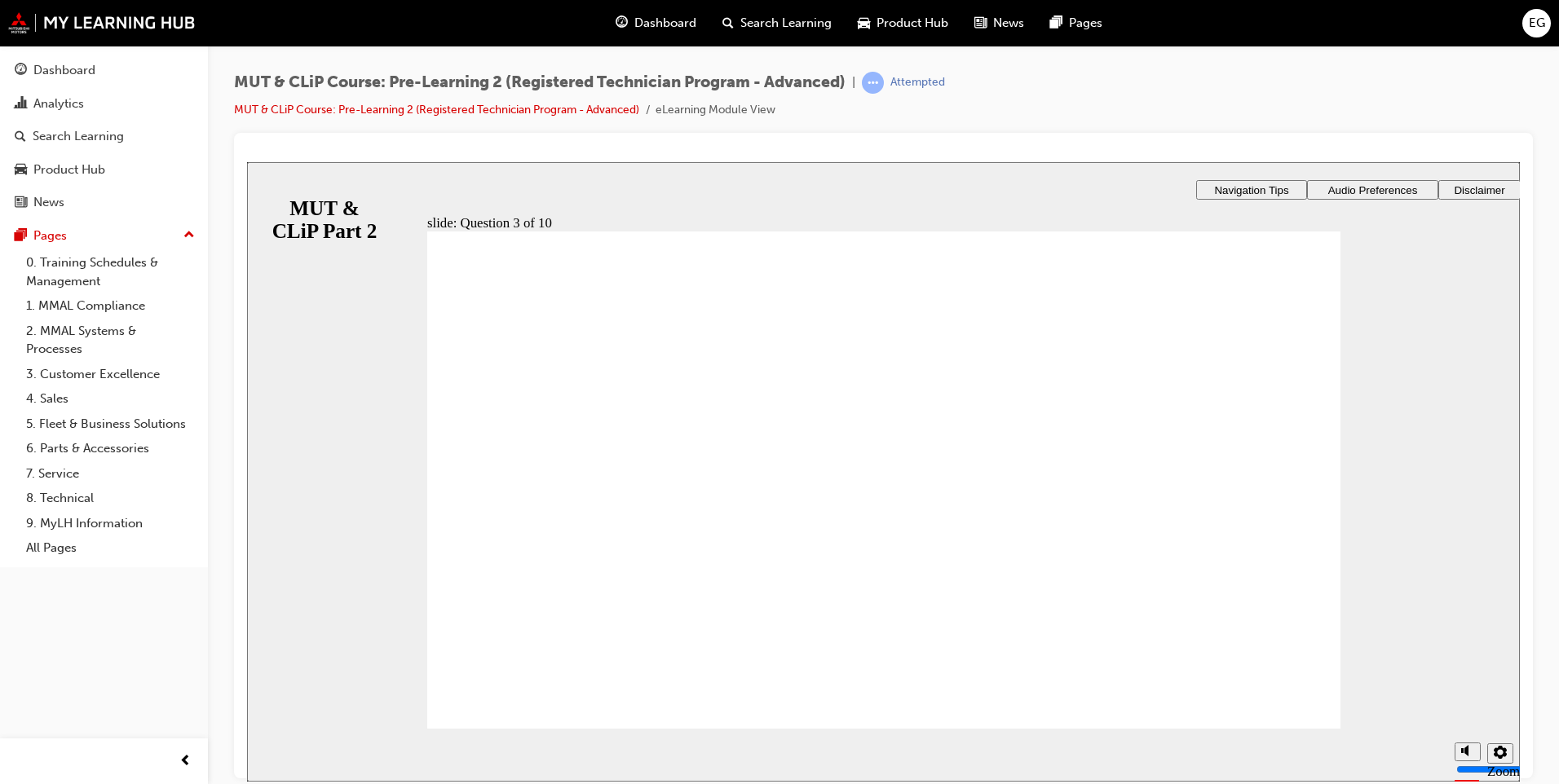
radio input "true"
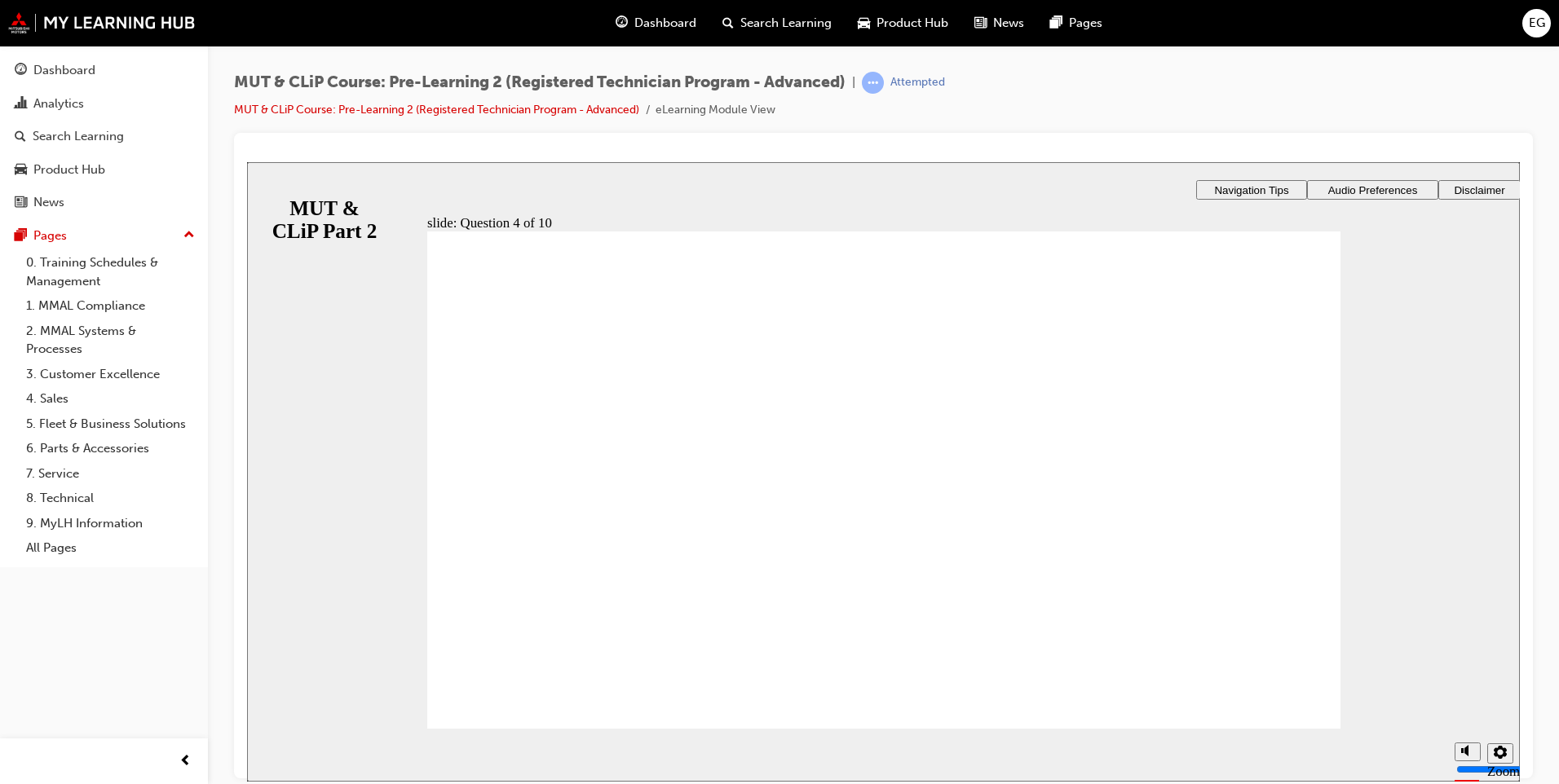
radio input "true"
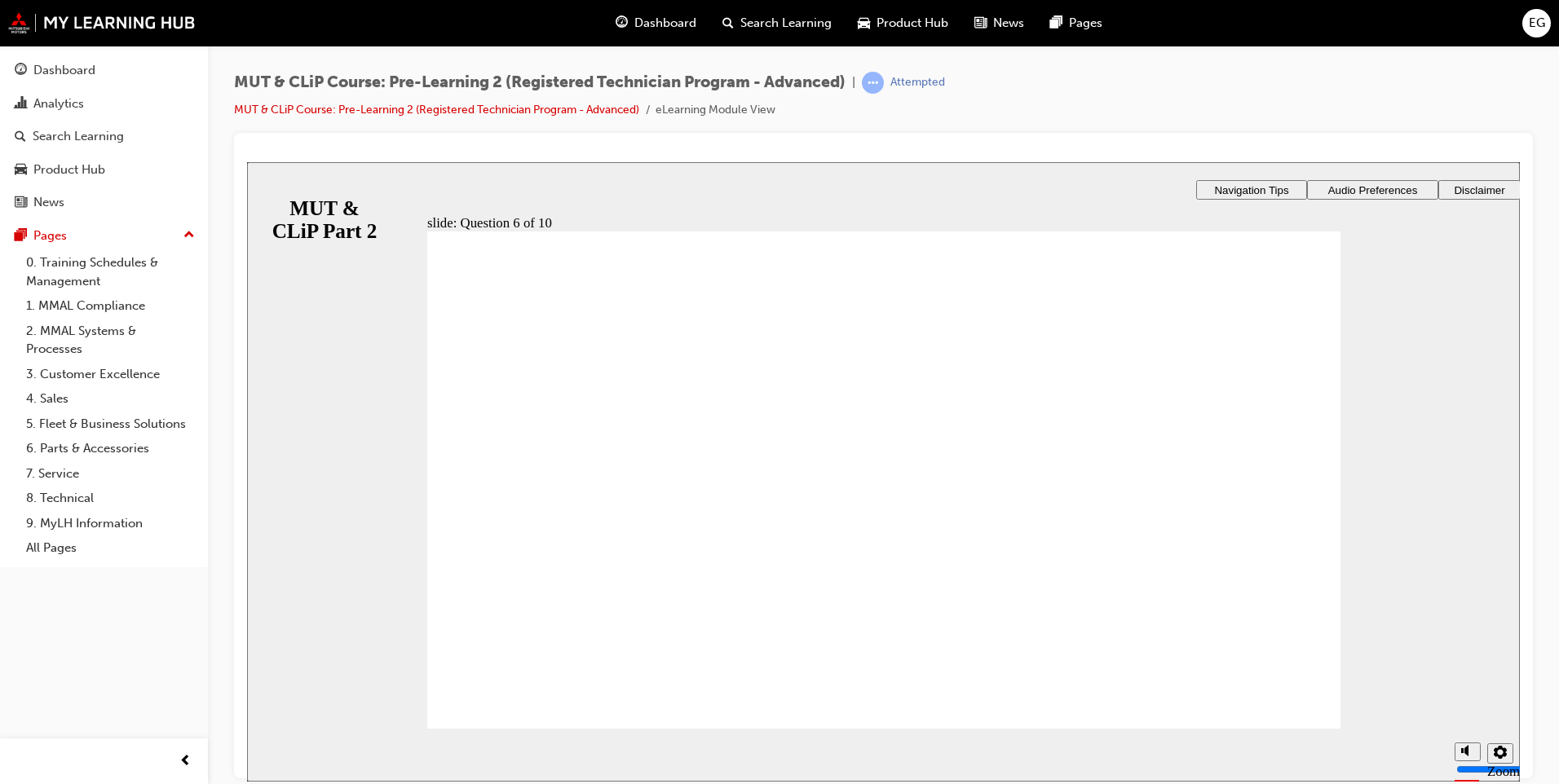
radio input "true"
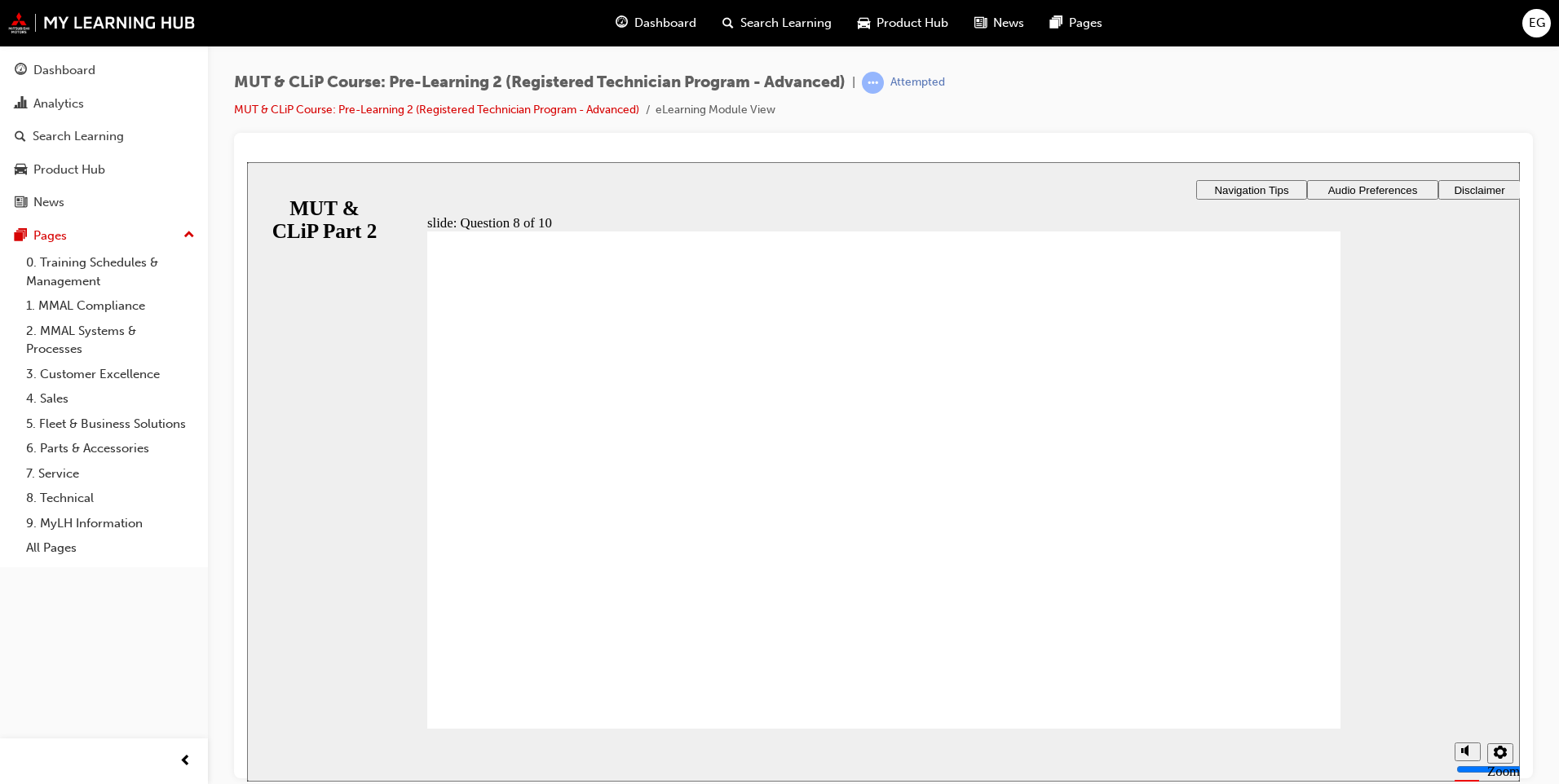
radio input "true"
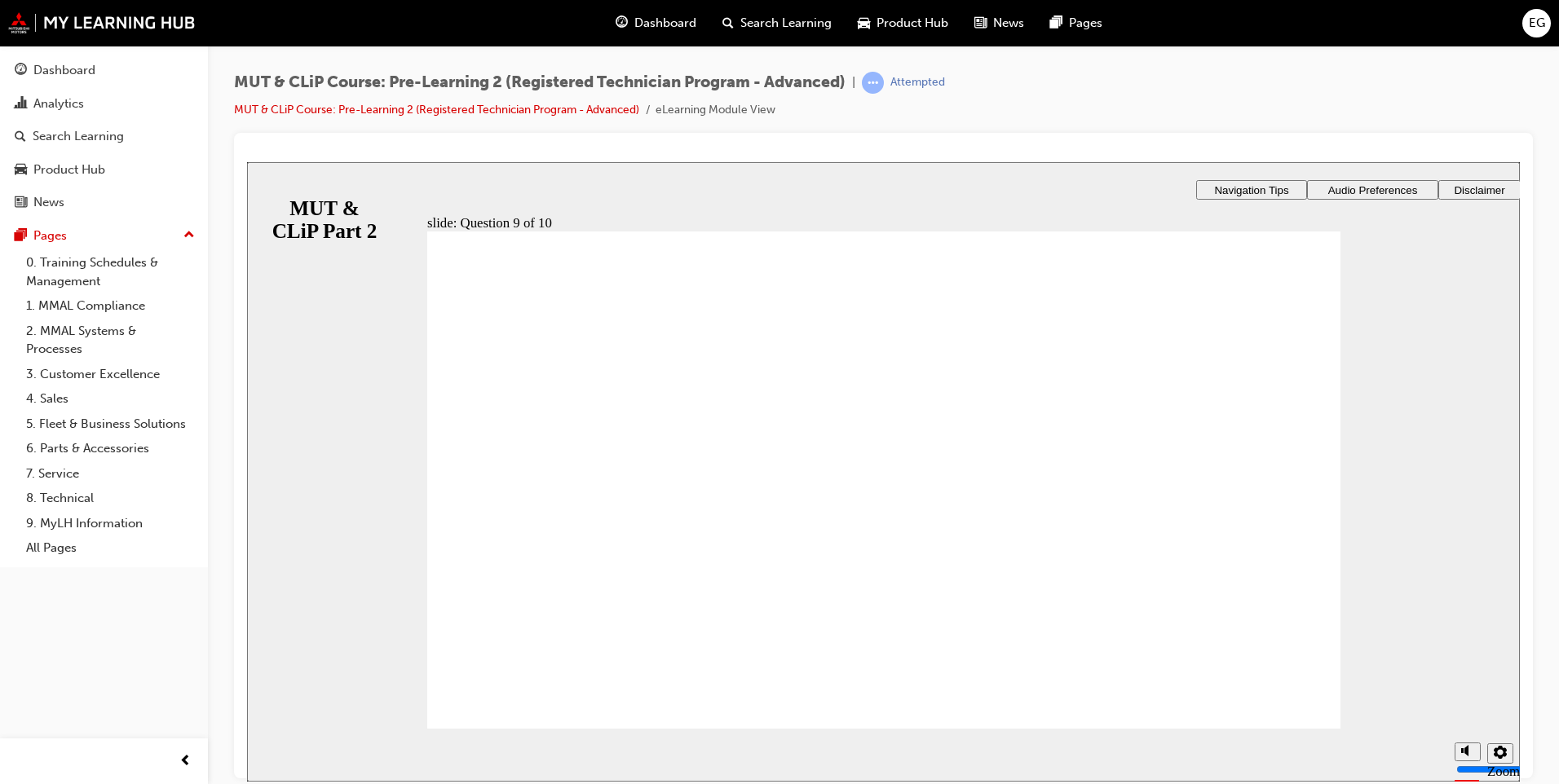
radio input "true"
click at [452, 112] on link "MUT & CLiP Course: Pre-Learning 2 (Registered Technician Program - Advanced)" at bounding box center [436, 109] width 405 height 14
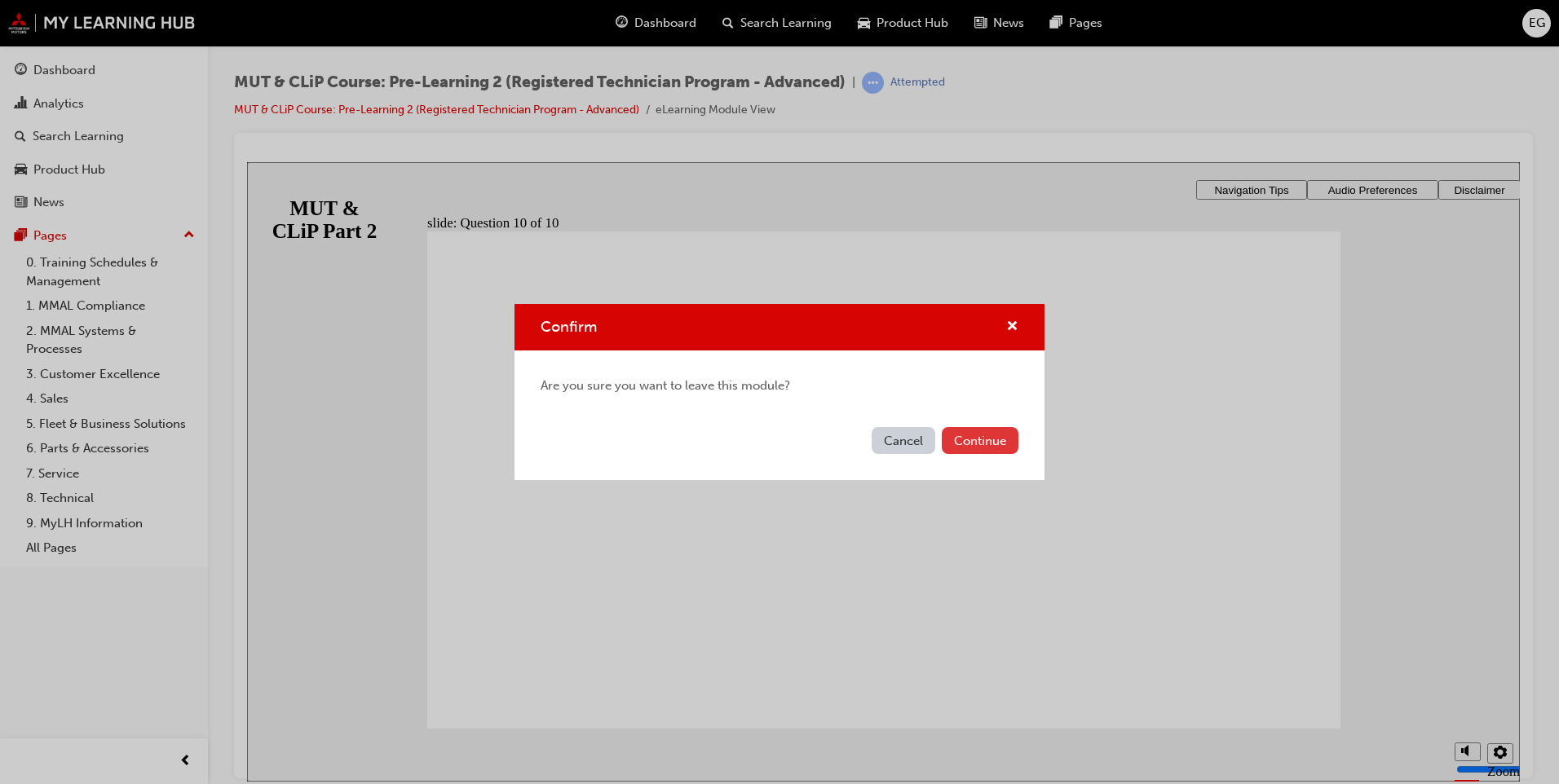
click at [993, 447] on button "Continue" at bounding box center [980, 440] width 77 height 27
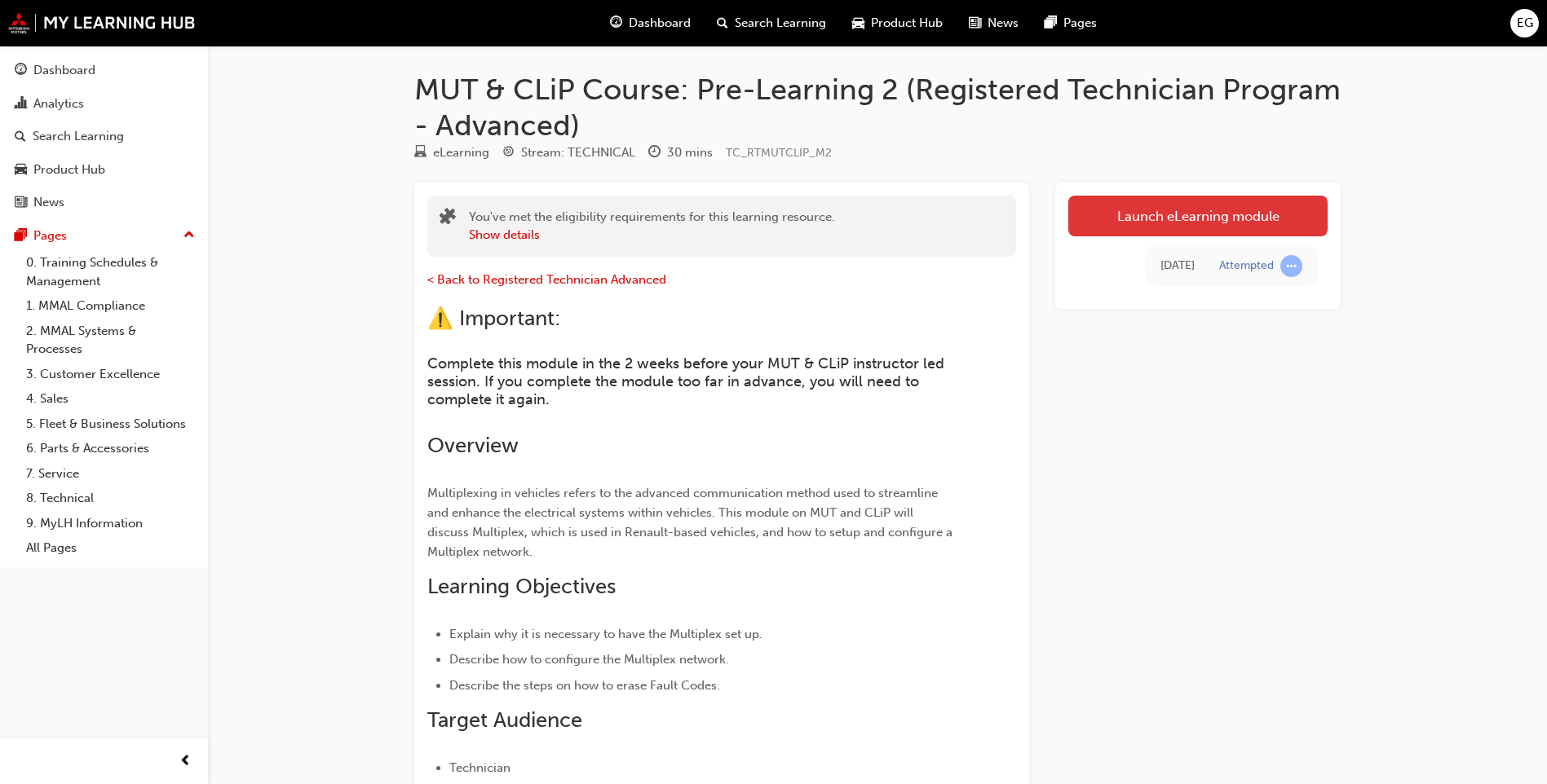
click at [1252, 209] on link "Launch eLearning module" at bounding box center [1198, 216] width 259 height 41
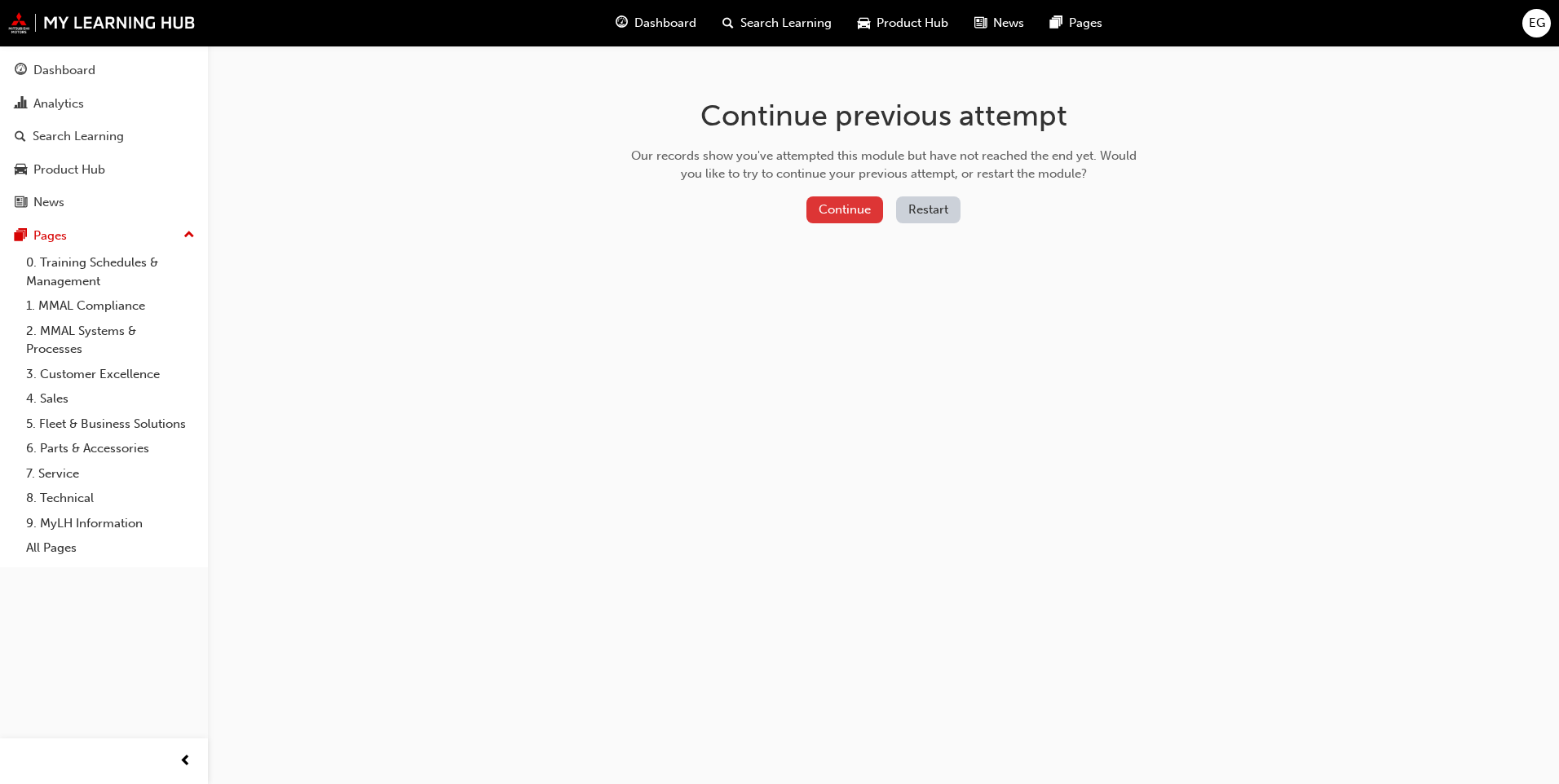
click at [845, 218] on button "Continue" at bounding box center [845, 210] width 77 height 27
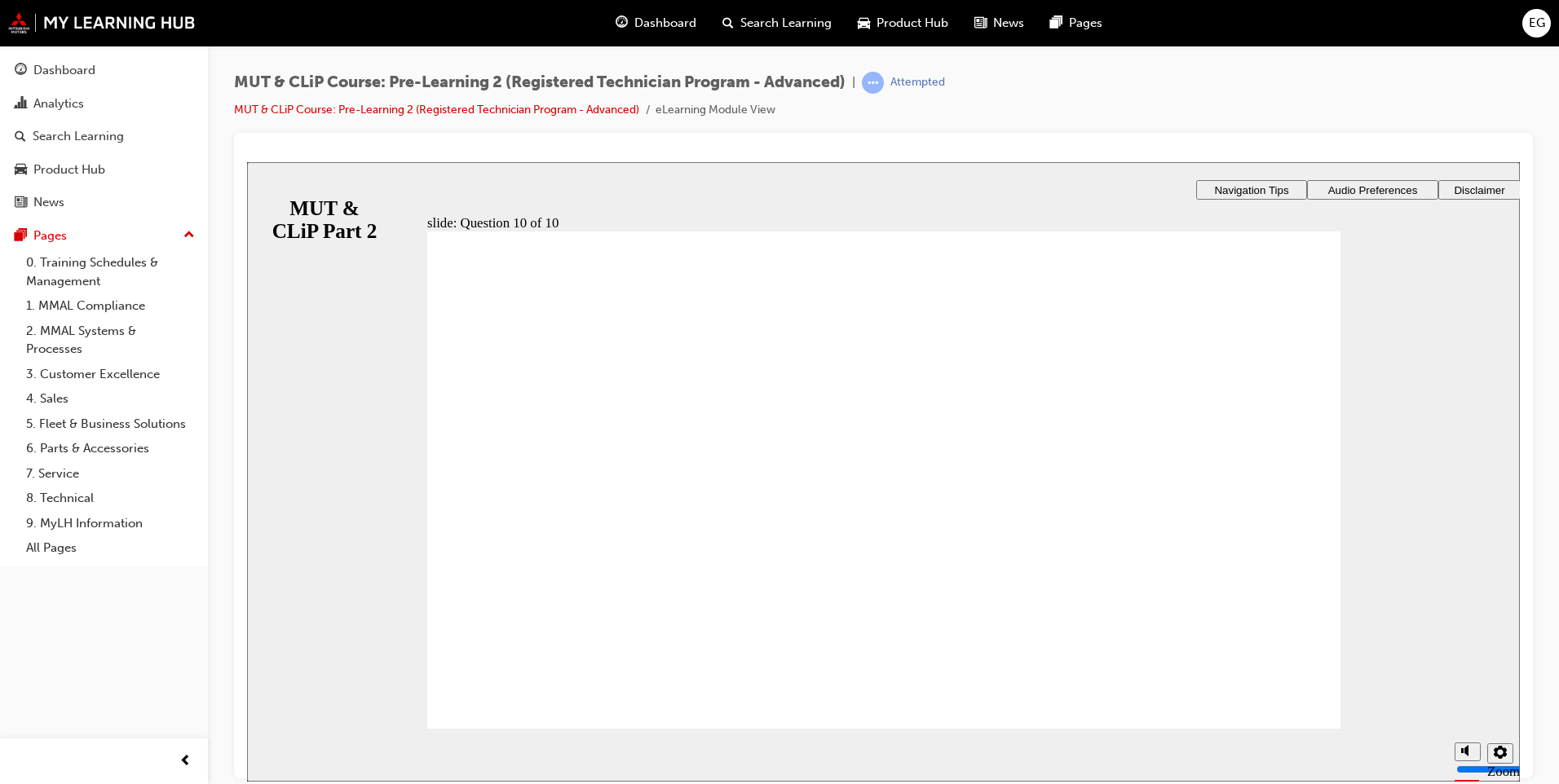
radio input "true"
click at [389, 110] on link "MUT & CLiP Course: Pre-Learning 2 (Registered Technician Program - Advanced)" at bounding box center [436, 109] width 405 height 14
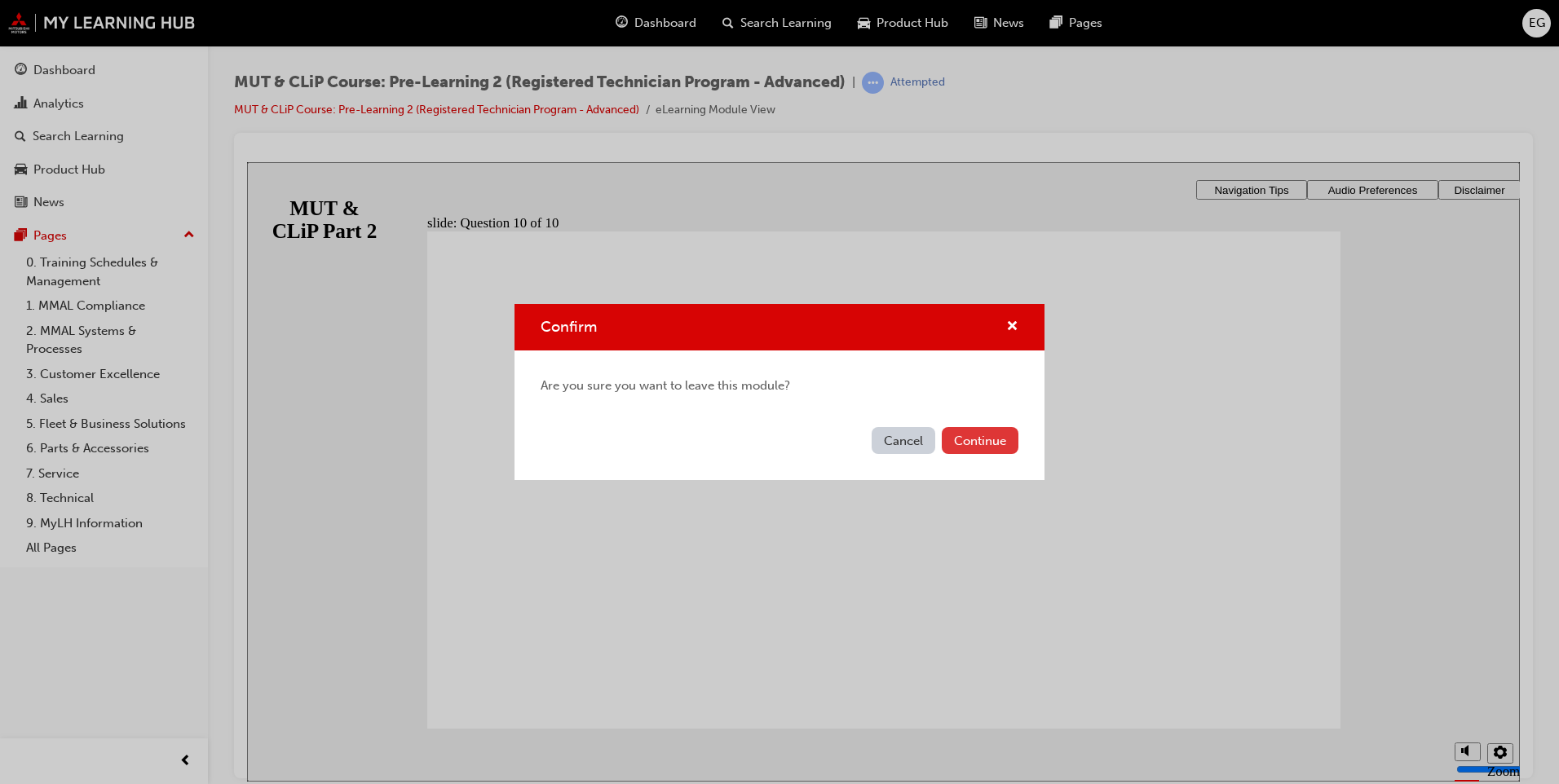
click at [985, 442] on button "Continue" at bounding box center [980, 440] width 77 height 27
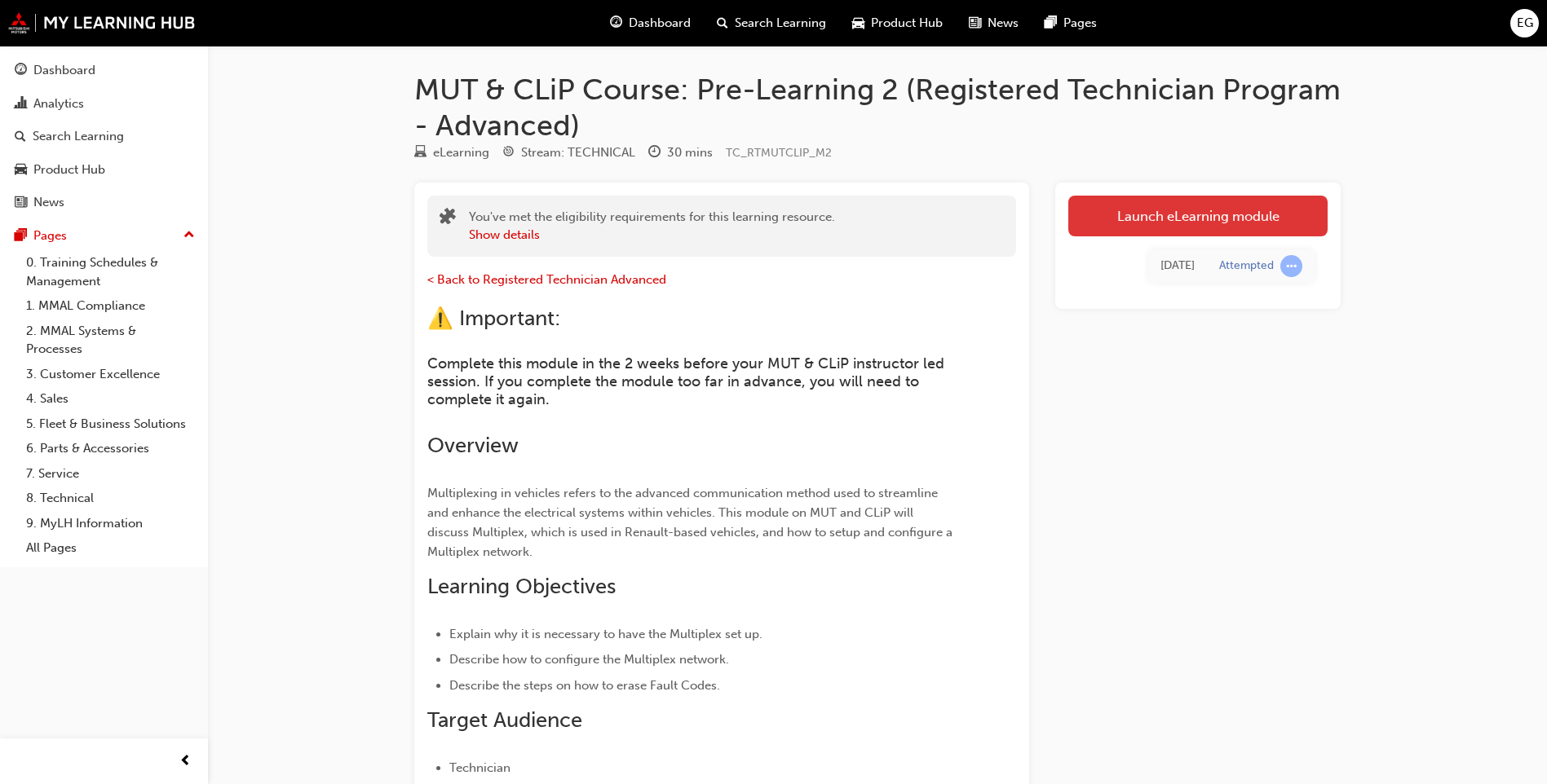
click at [1218, 218] on link "Launch eLearning module" at bounding box center [1198, 216] width 259 height 41
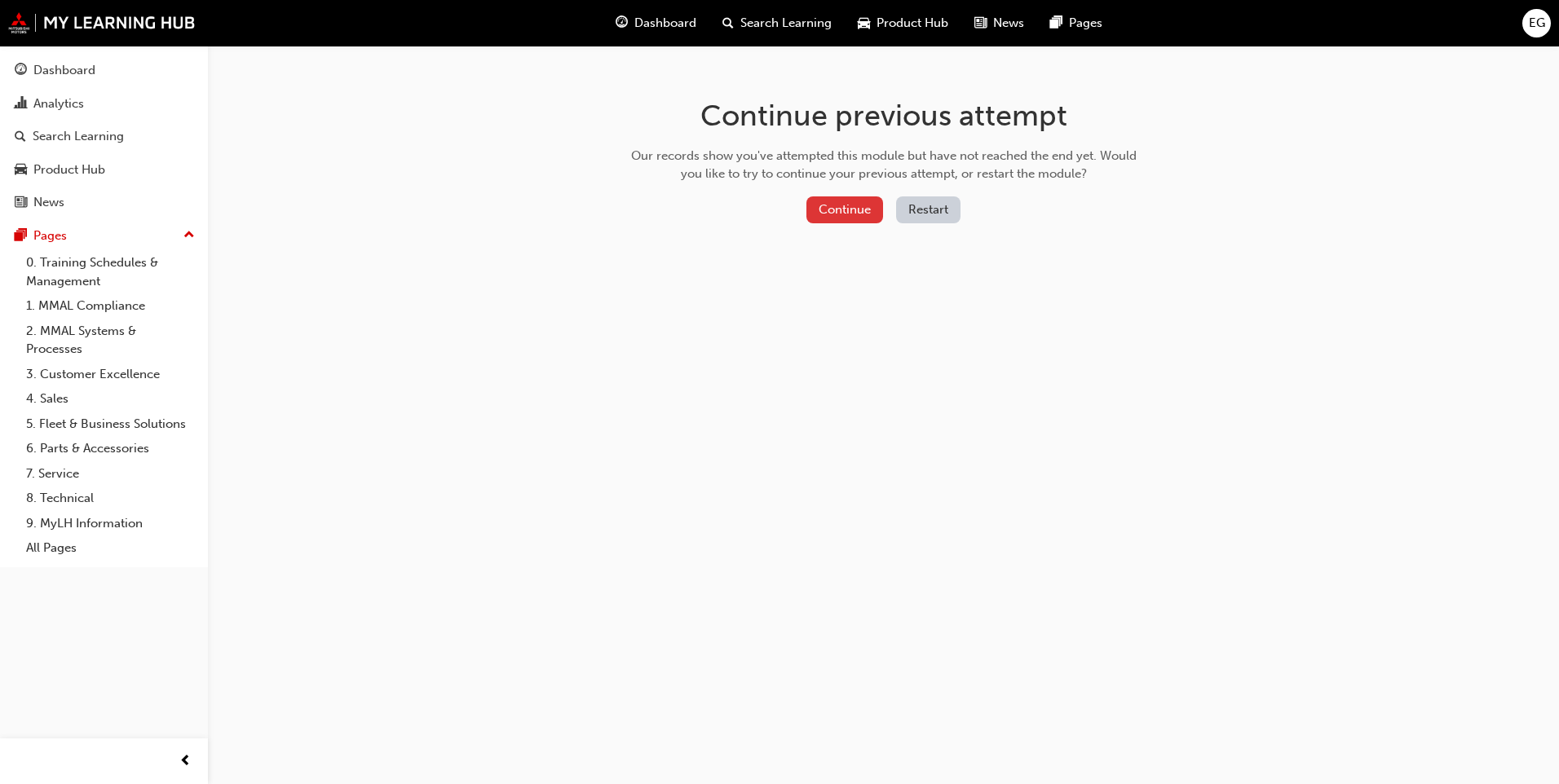
click at [846, 212] on button "Continue" at bounding box center [845, 210] width 77 height 27
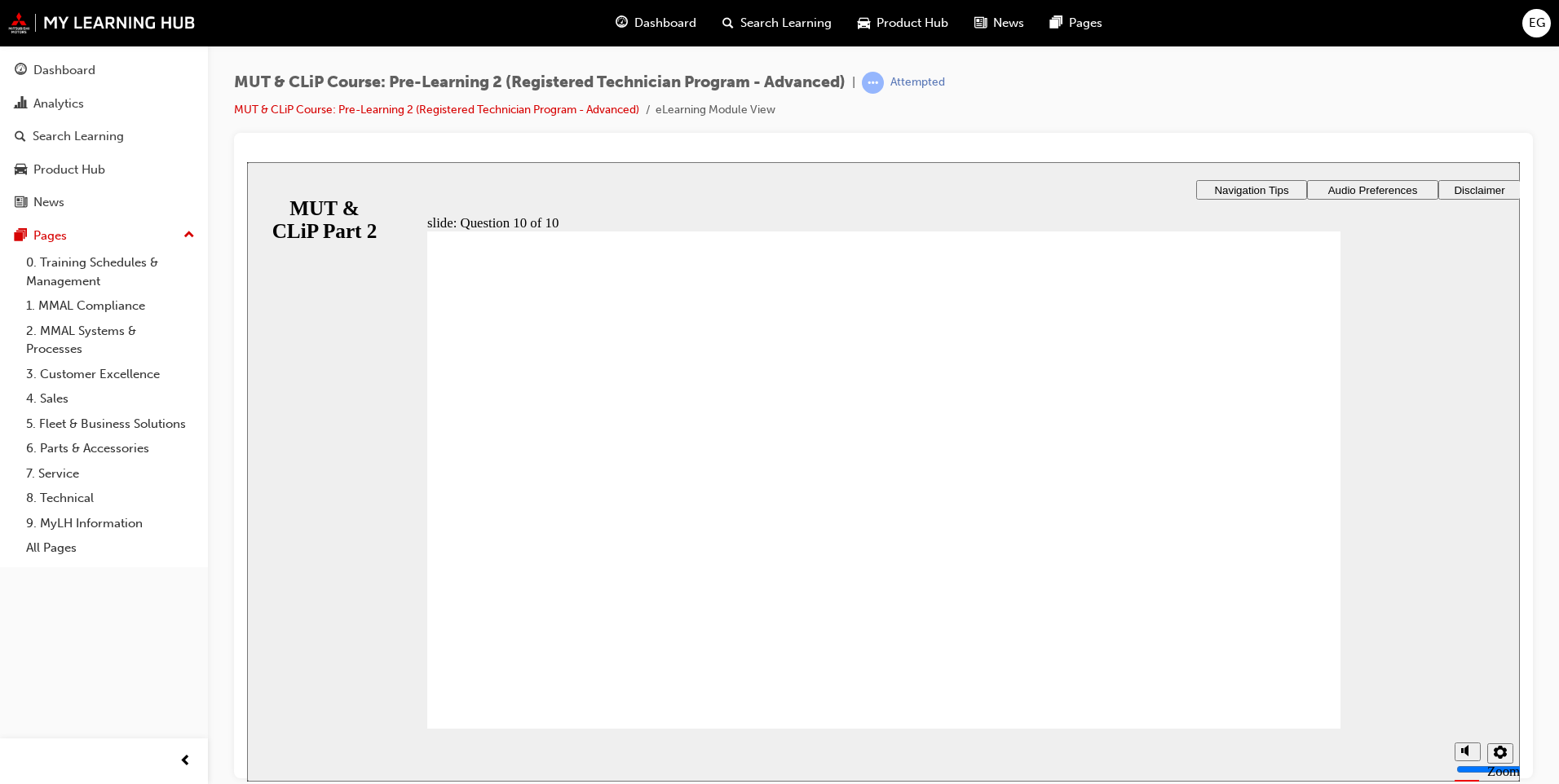
radio input "true"
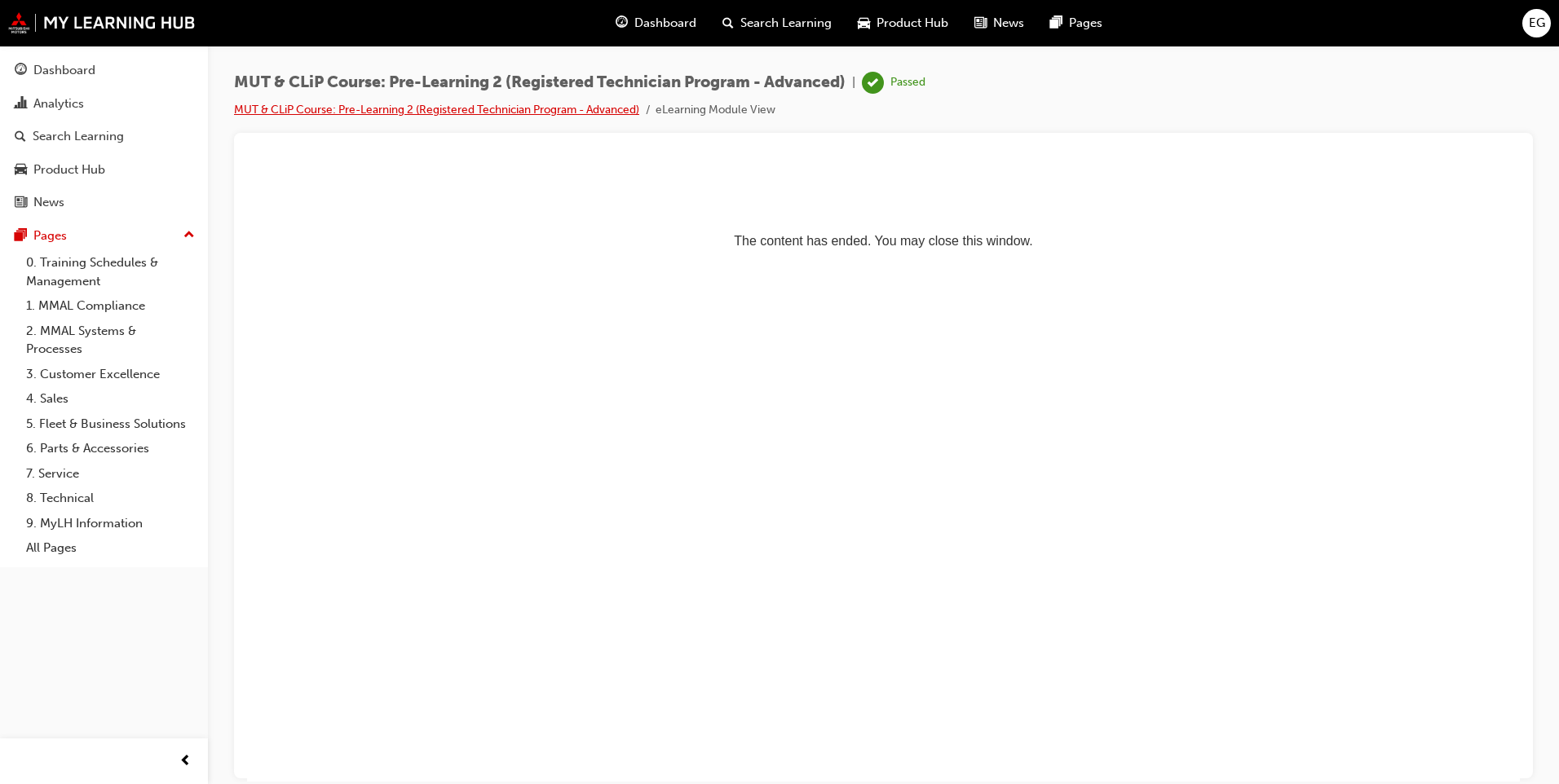
click at [481, 106] on link "MUT & CLiP Course: Pre-Learning 2 (Registered Technician Program - Advanced)" at bounding box center [436, 109] width 405 height 14
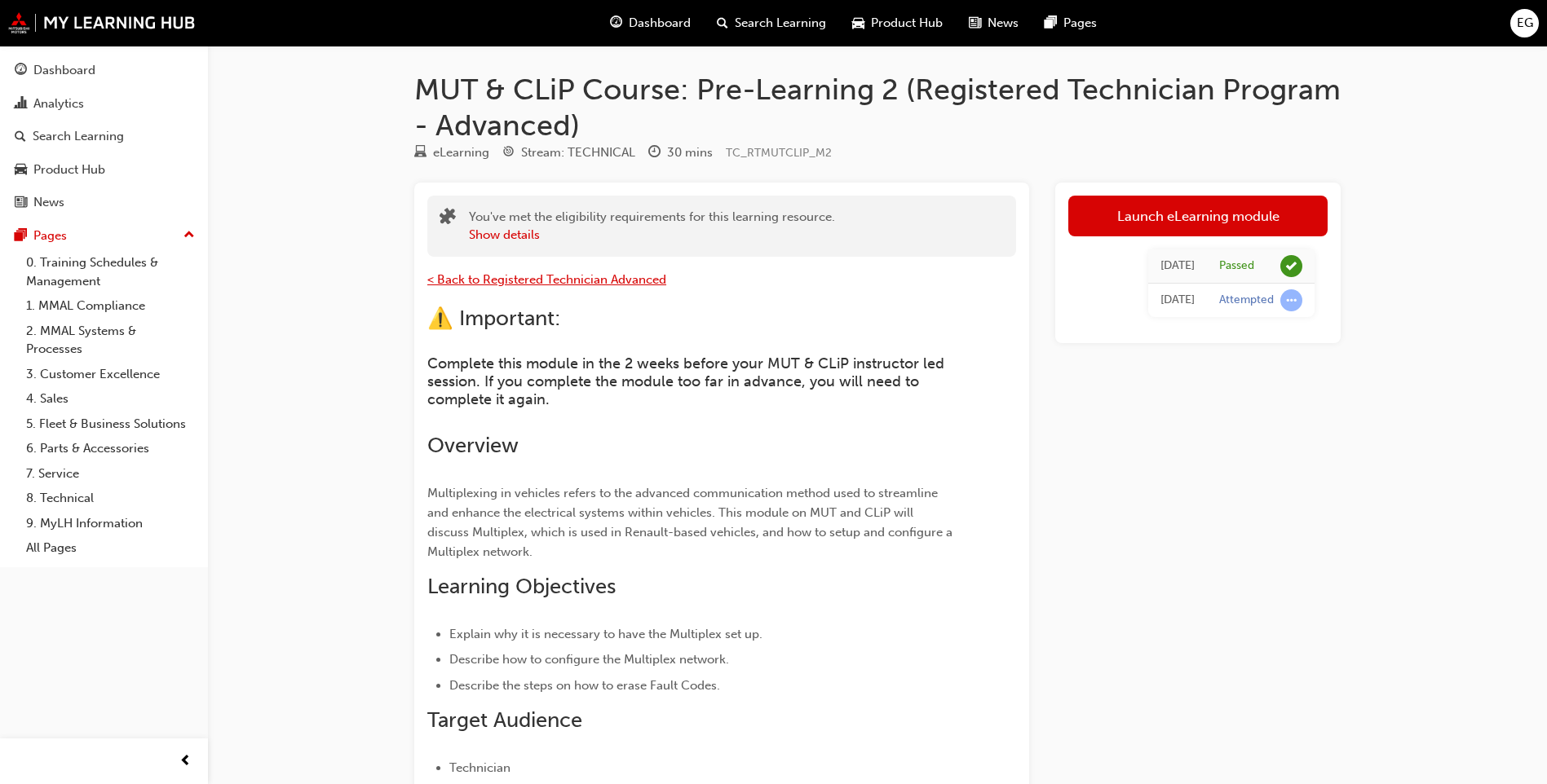
click at [544, 273] on span "< Back to Registered Technician Advanced" at bounding box center [546, 279] width 239 height 15
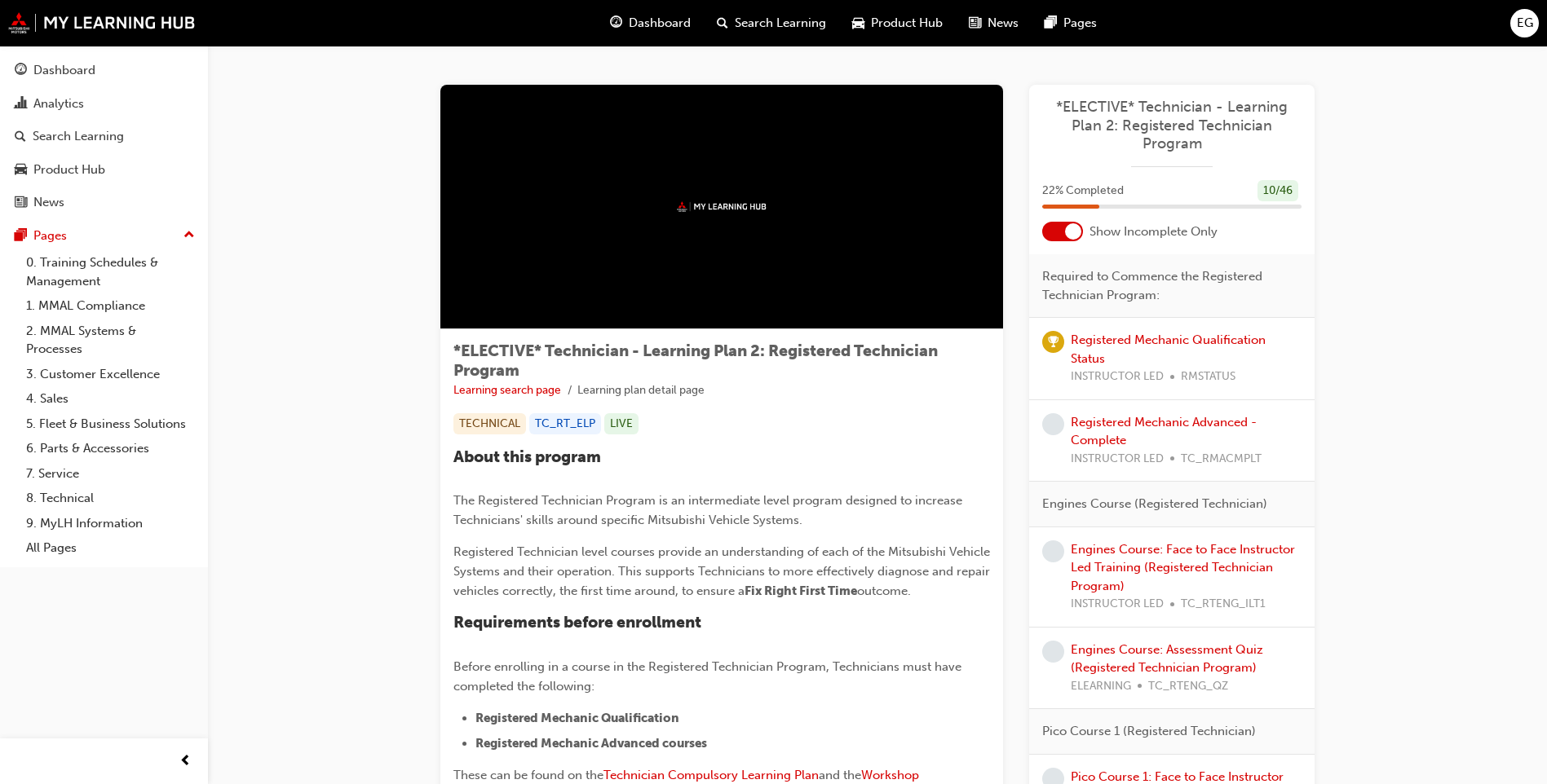
click at [1067, 231] on div at bounding box center [1073, 231] width 17 height 17
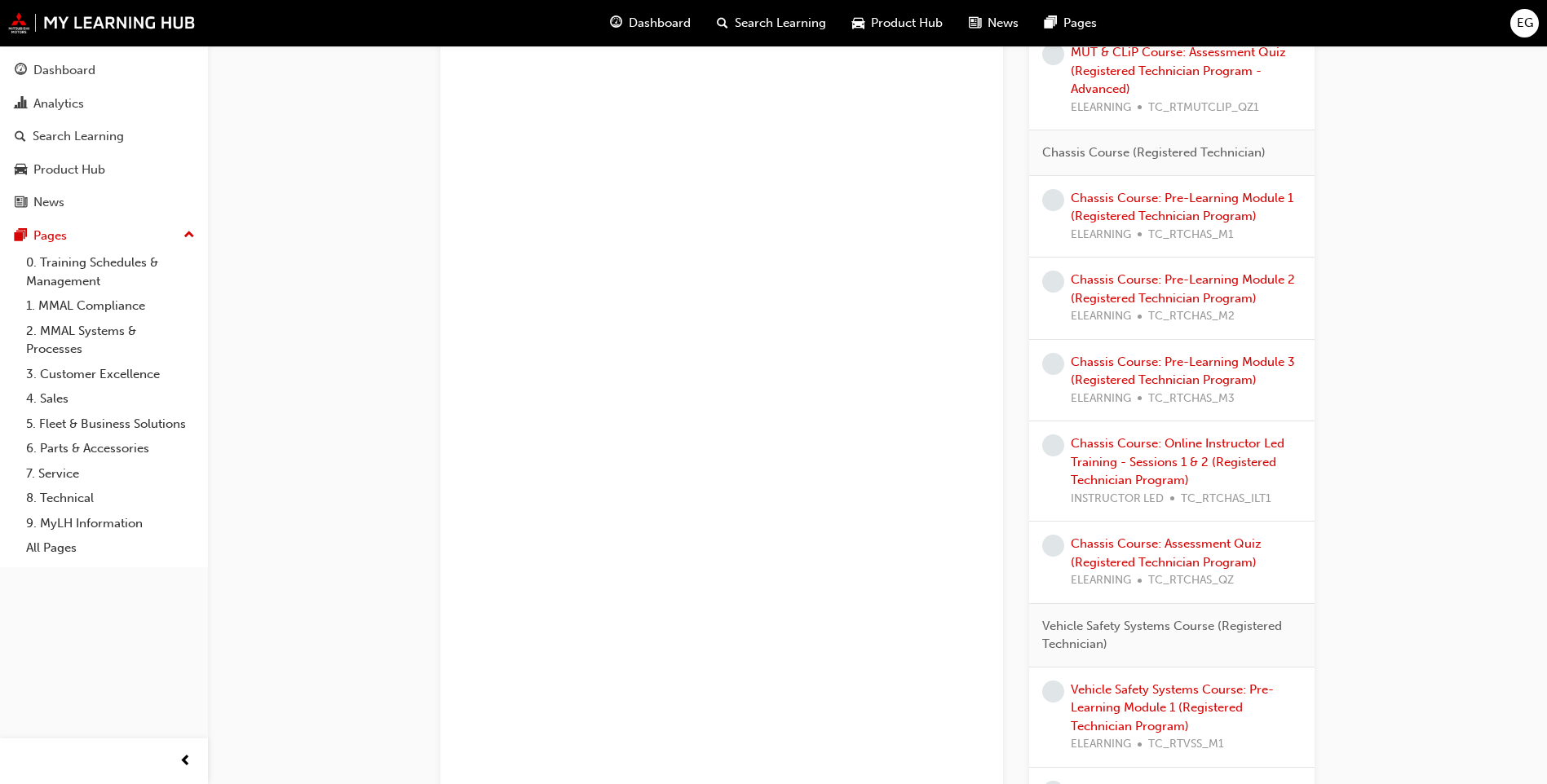
scroll to position [2283, 0]
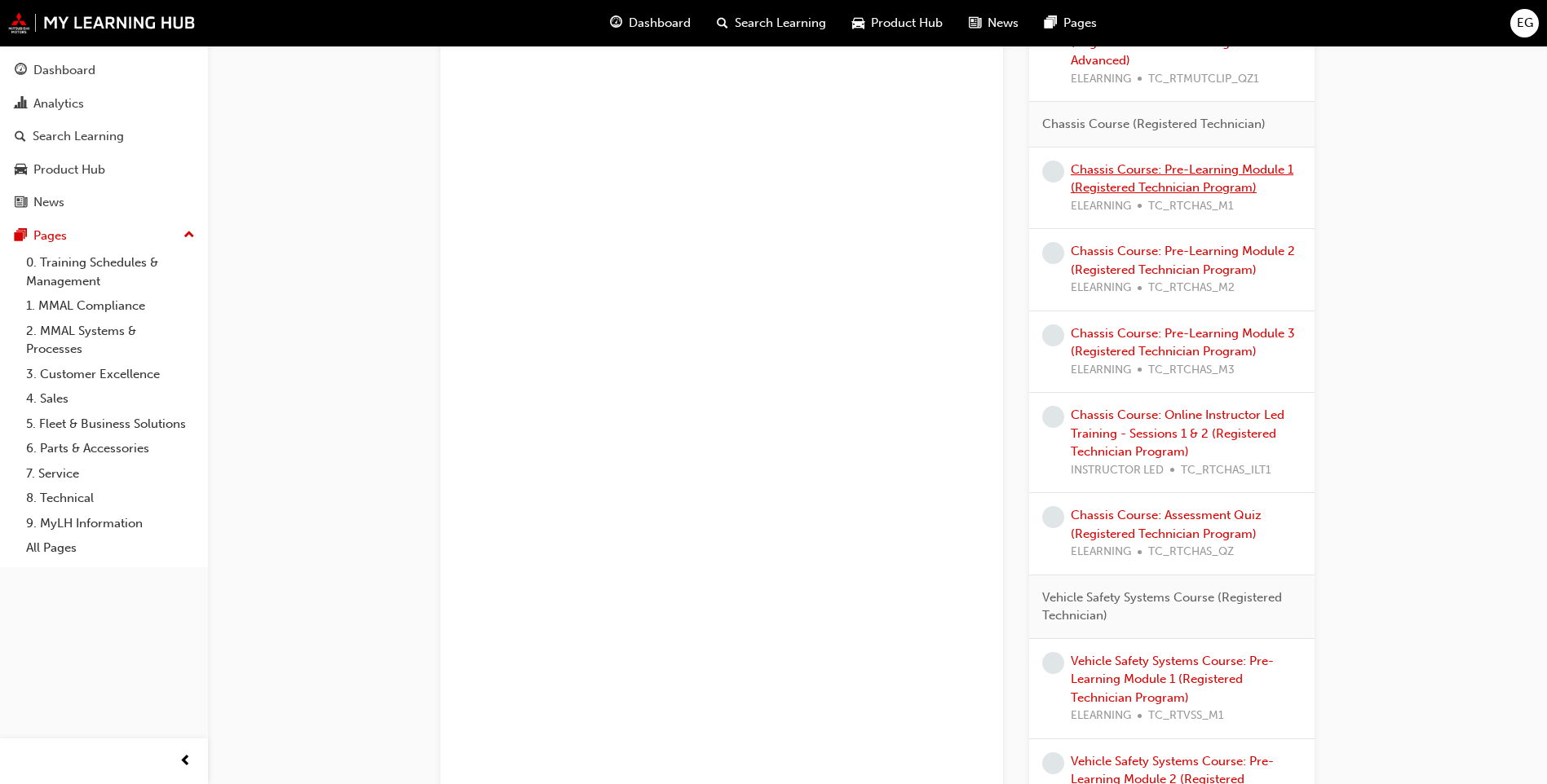
click at [1224, 185] on link "Chassis Course: Pre-Learning Module 1 (Registered Technician Program)" at bounding box center [1181, 178] width 222 height 33
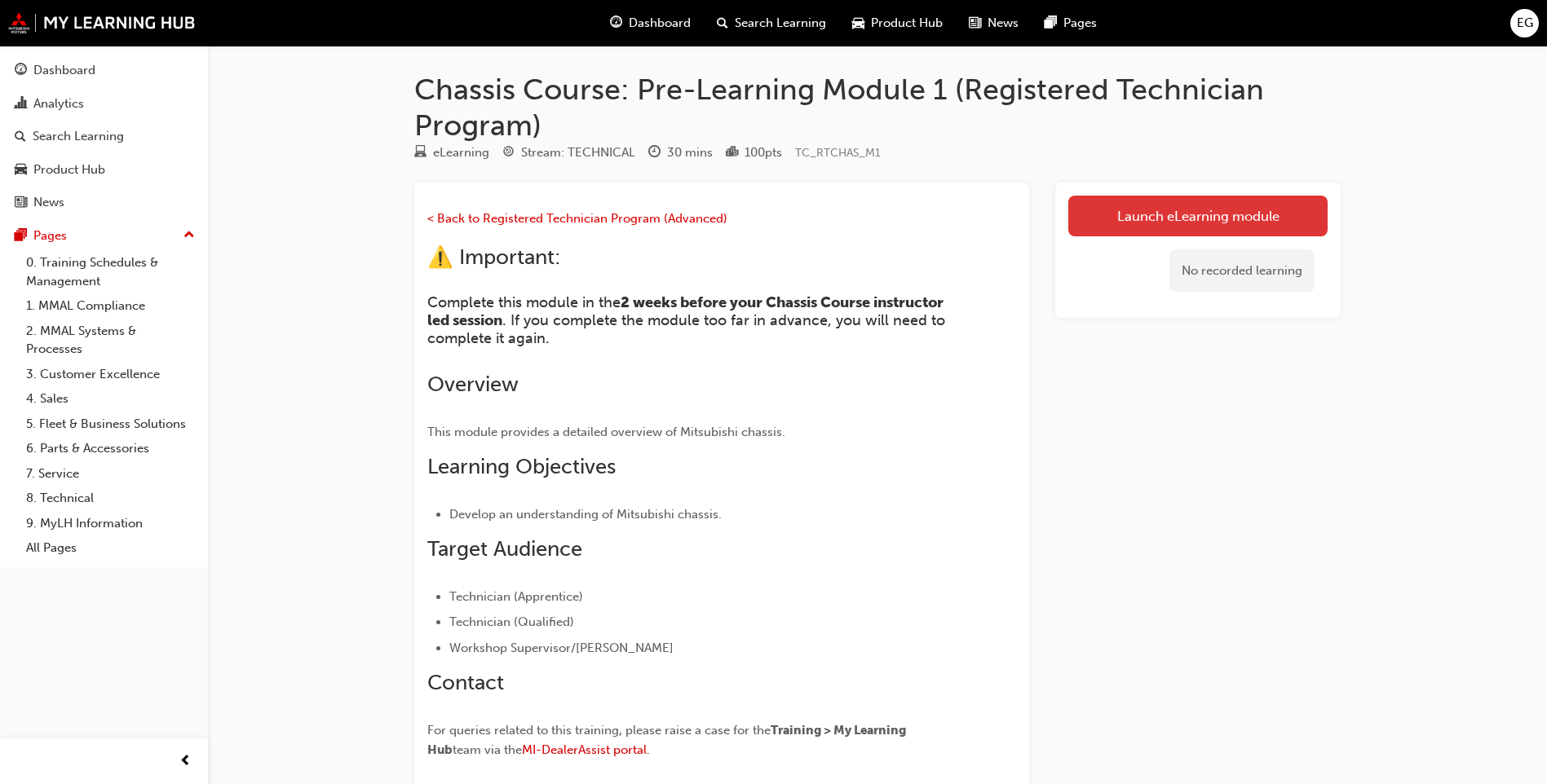
click at [1175, 224] on link "Launch eLearning module" at bounding box center [1198, 216] width 259 height 41
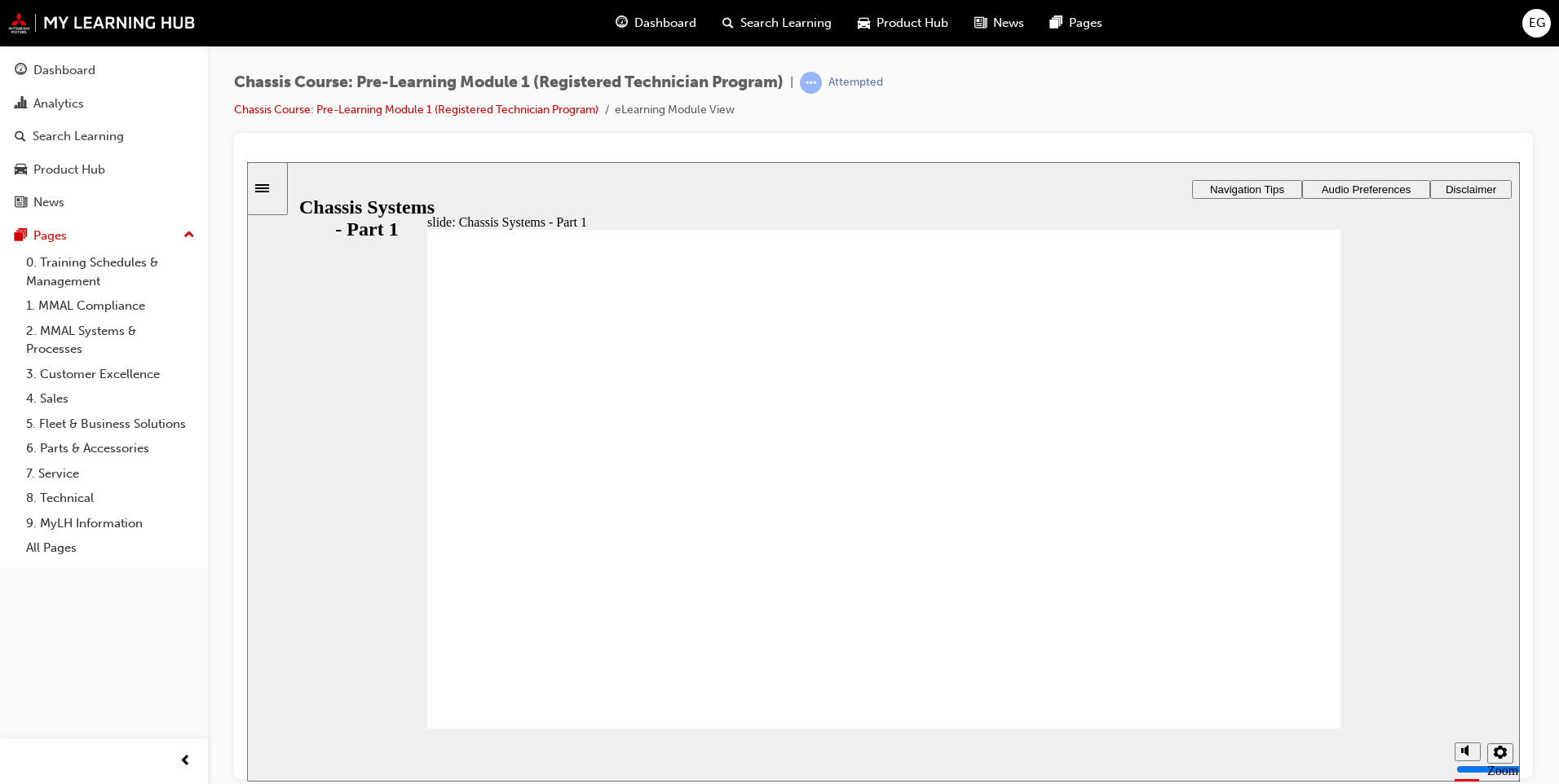
click at [1463, 691] on rect "volume" at bounding box center [1463, 690] width 3 height 5
type input "0"
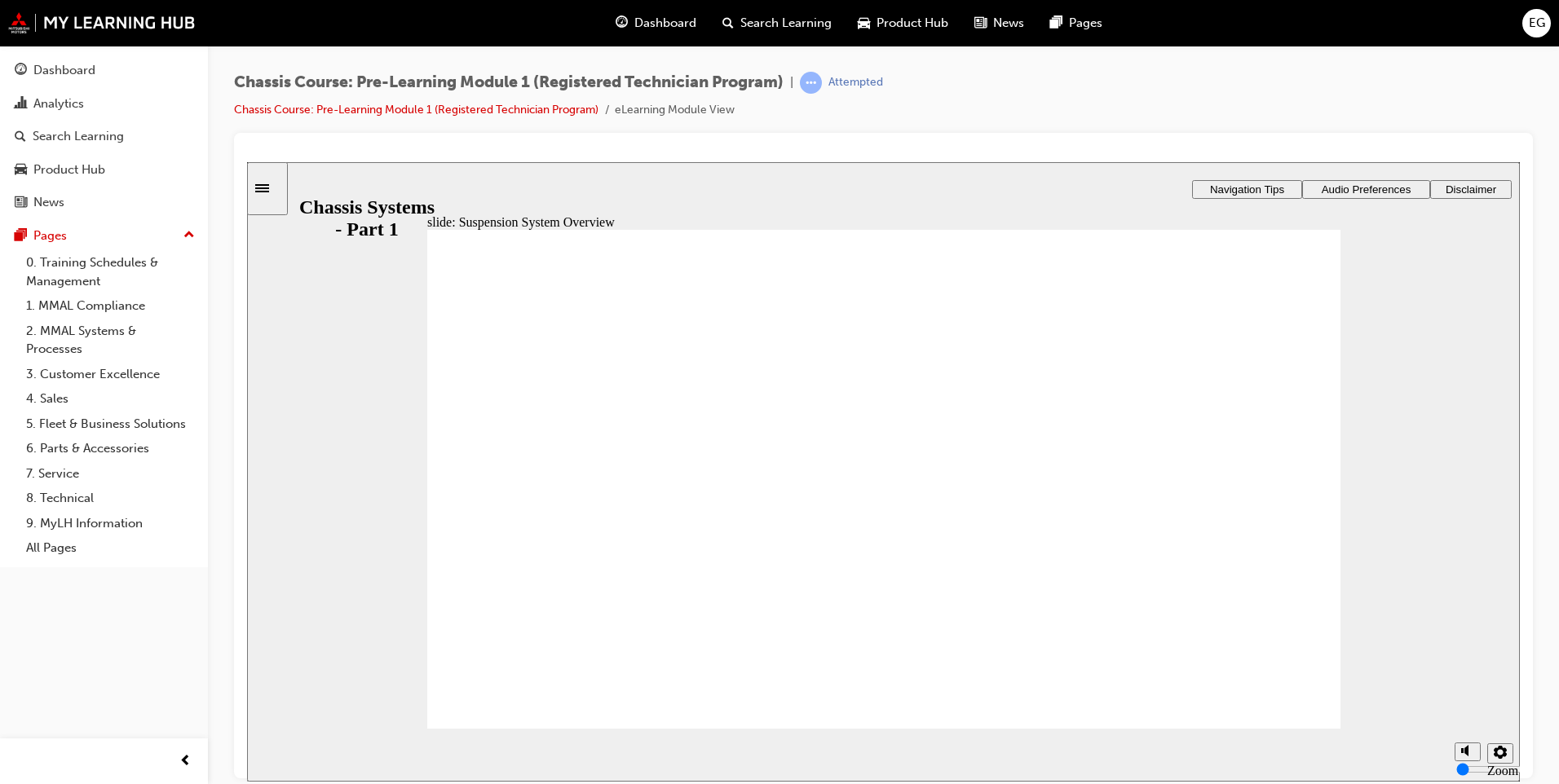
drag, startPoint x: 1254, startPoint y: 694, endPoint x: 1259, endPoint y: 707, distance: 13.9
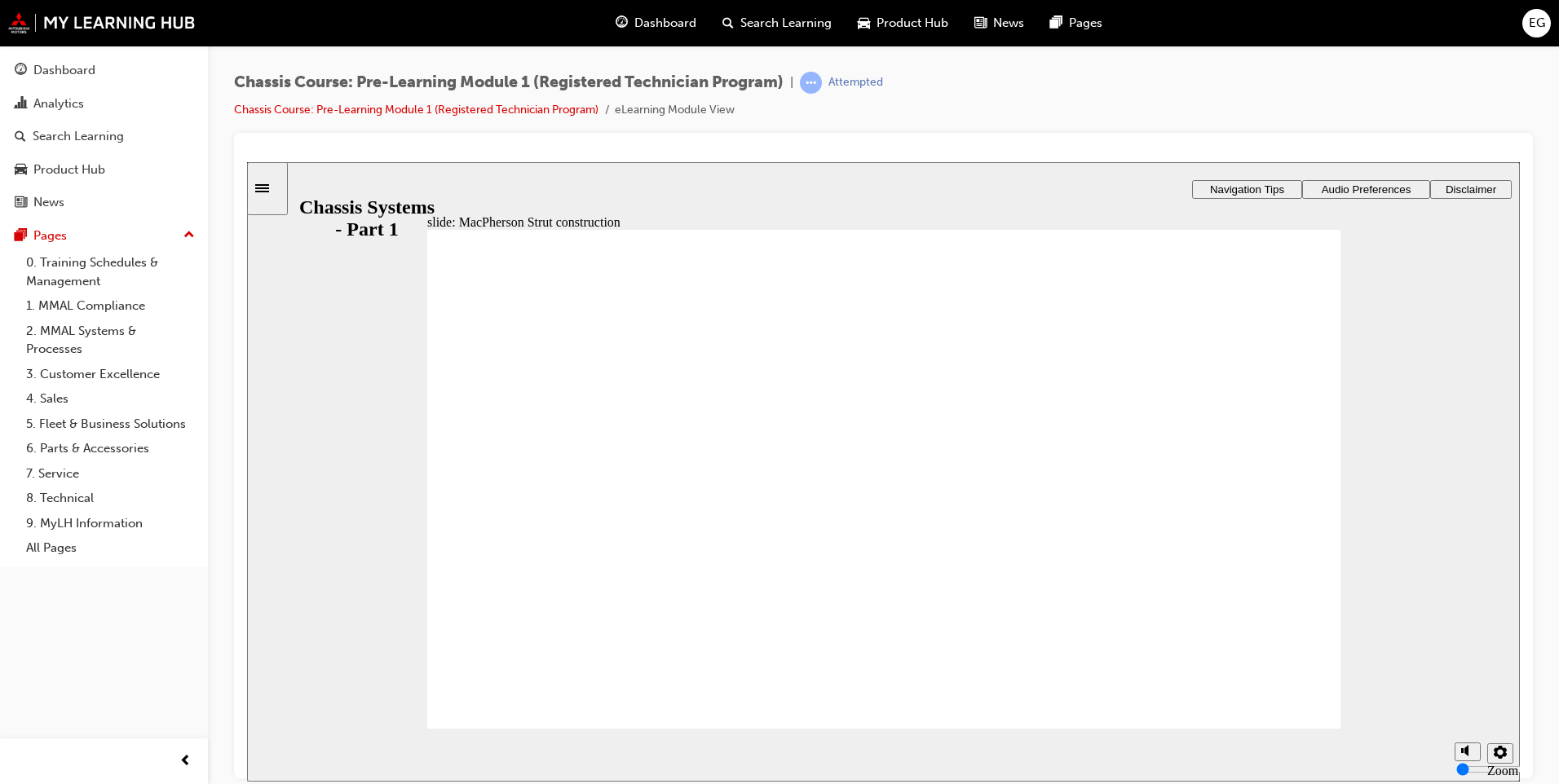
drag, startPoint x: 1284, startPoint y: 341, endPoint x: 1273, endPoint y: 347, distance: 12.5
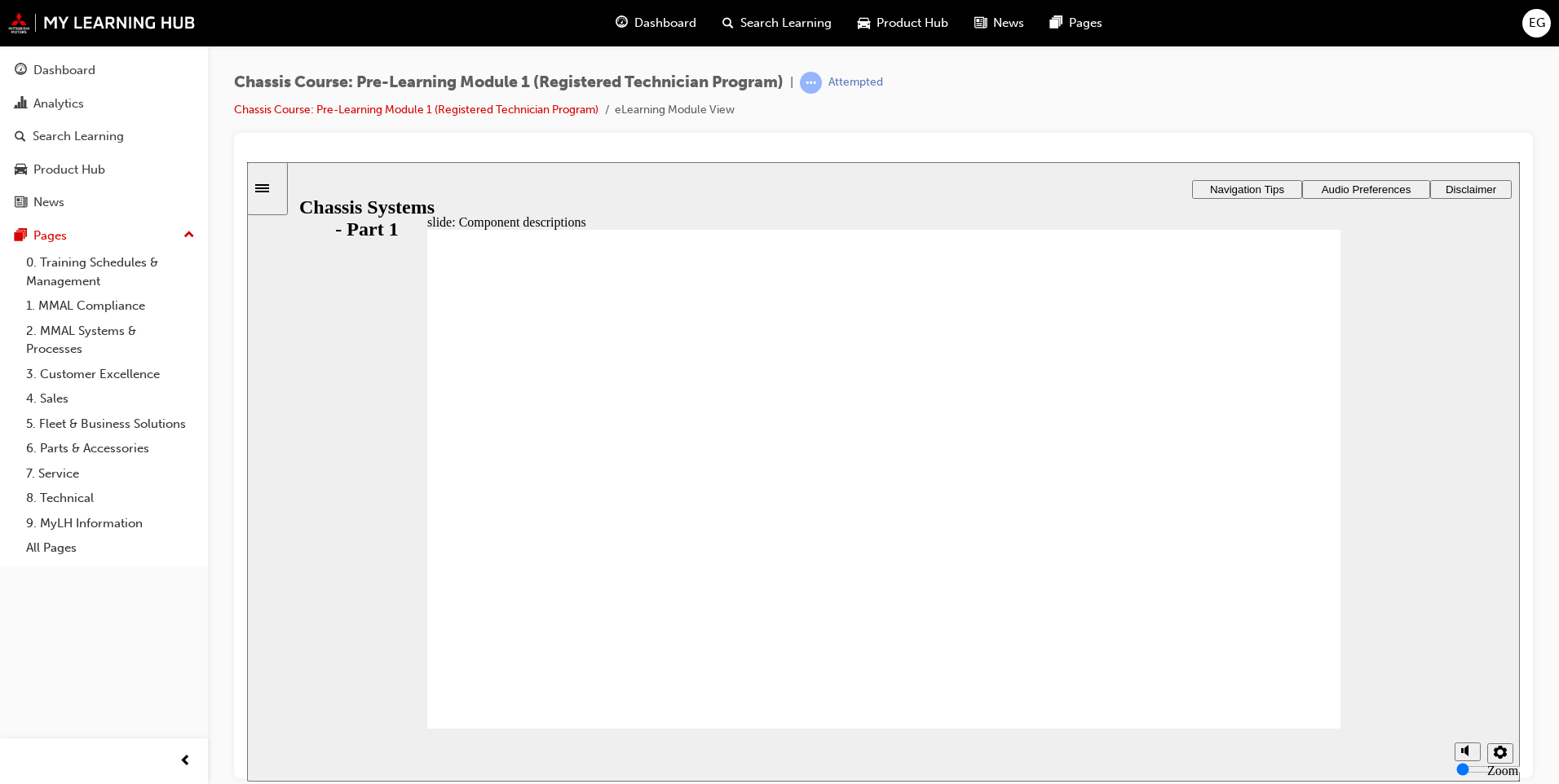
drag, startPoint x: 663, startPoint y: 494, endPoint x: 676, endPoint y: 501, distance: 14.8
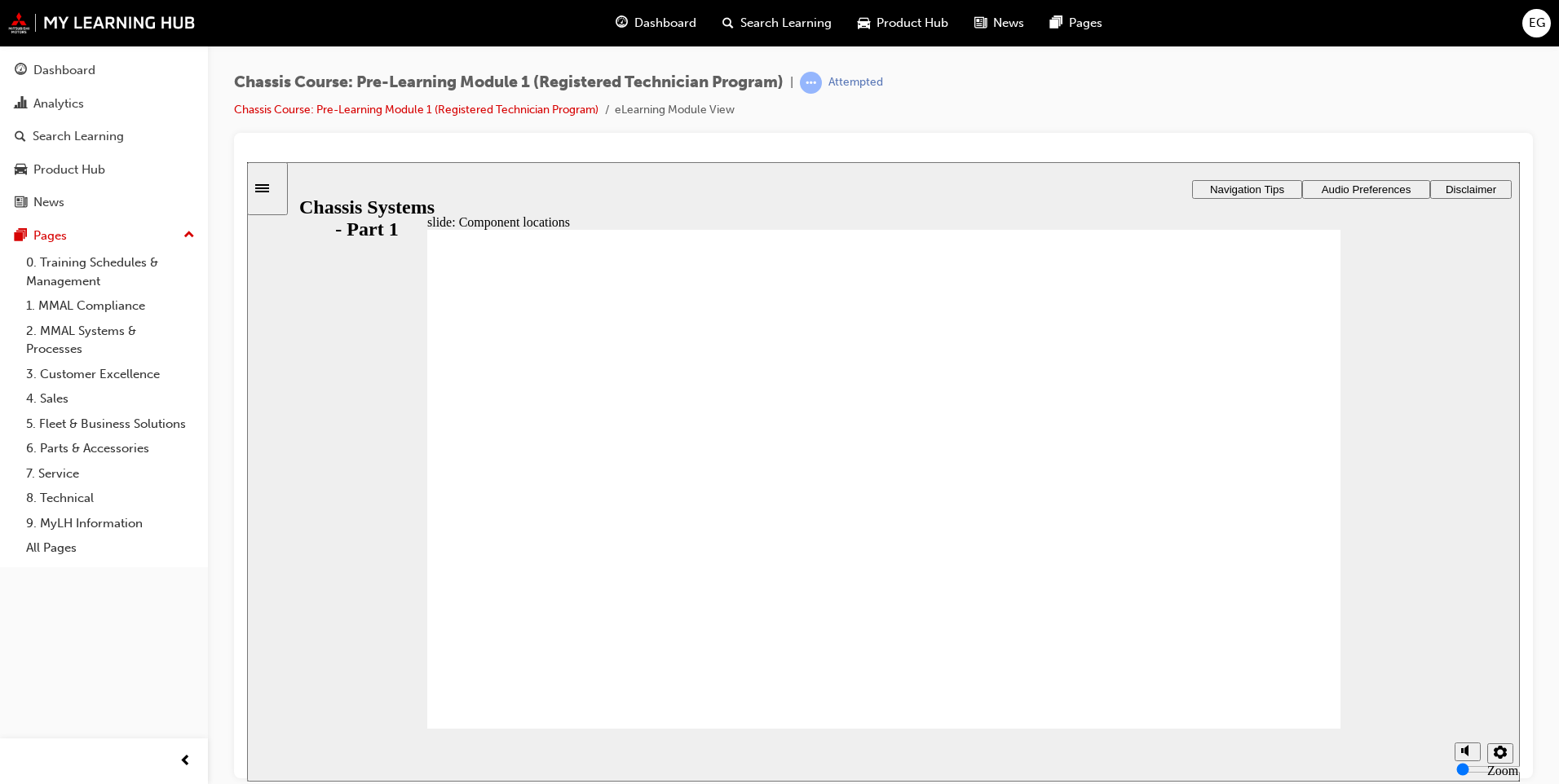
drag, startPoint x: 895, startPoint y: 528, endPoint x: 1066, endPoint y: 399, distance: 214.2
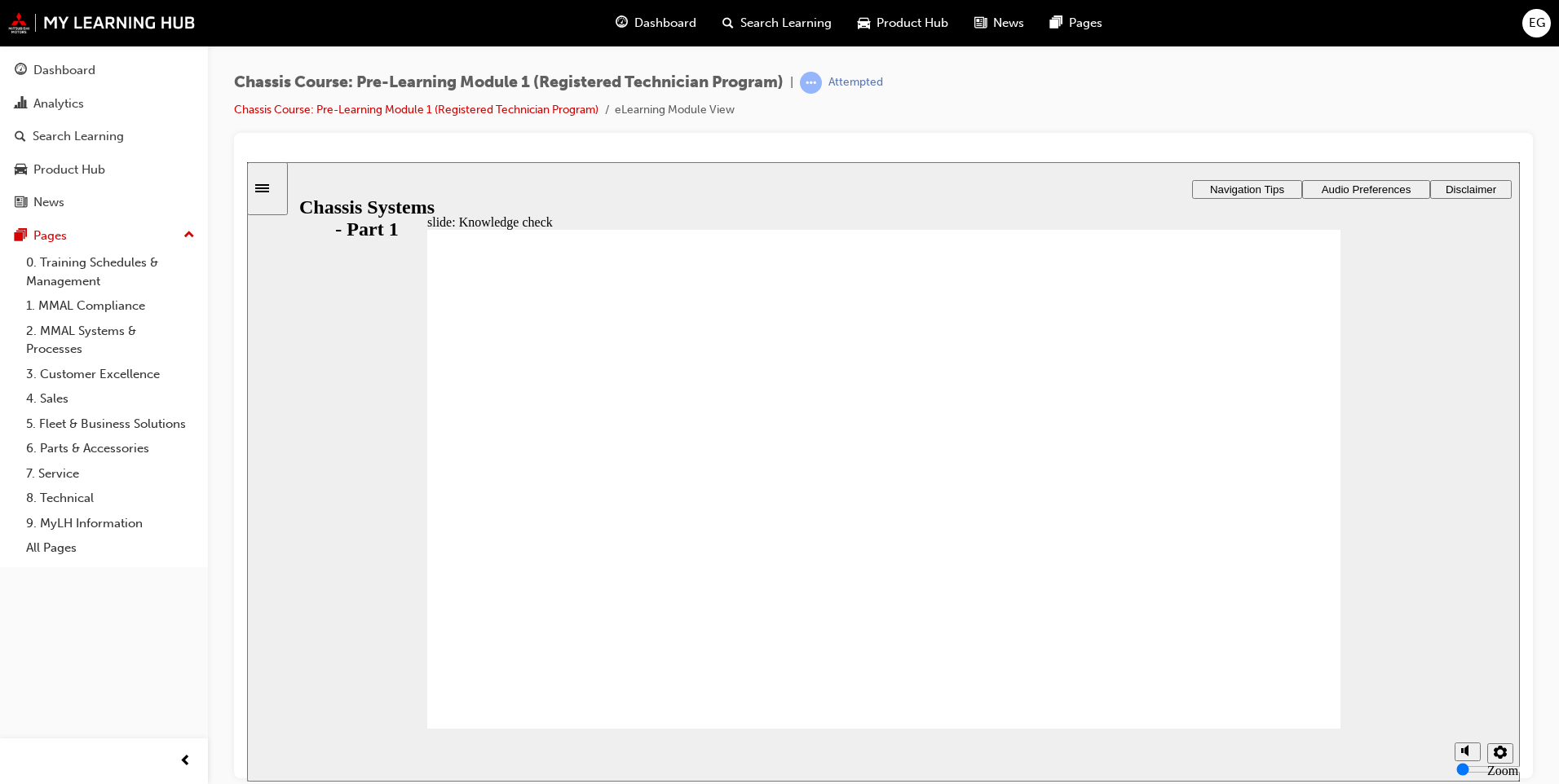
drag, startPoint x: 1143, startPoint y: 533, endPoint x: 1232, endPoint y: 444, distance: 125.9
drag, startPoint x: 682, startPoint y: 523, endPoint x: 837, endPoint y: 460, distance: 167.3
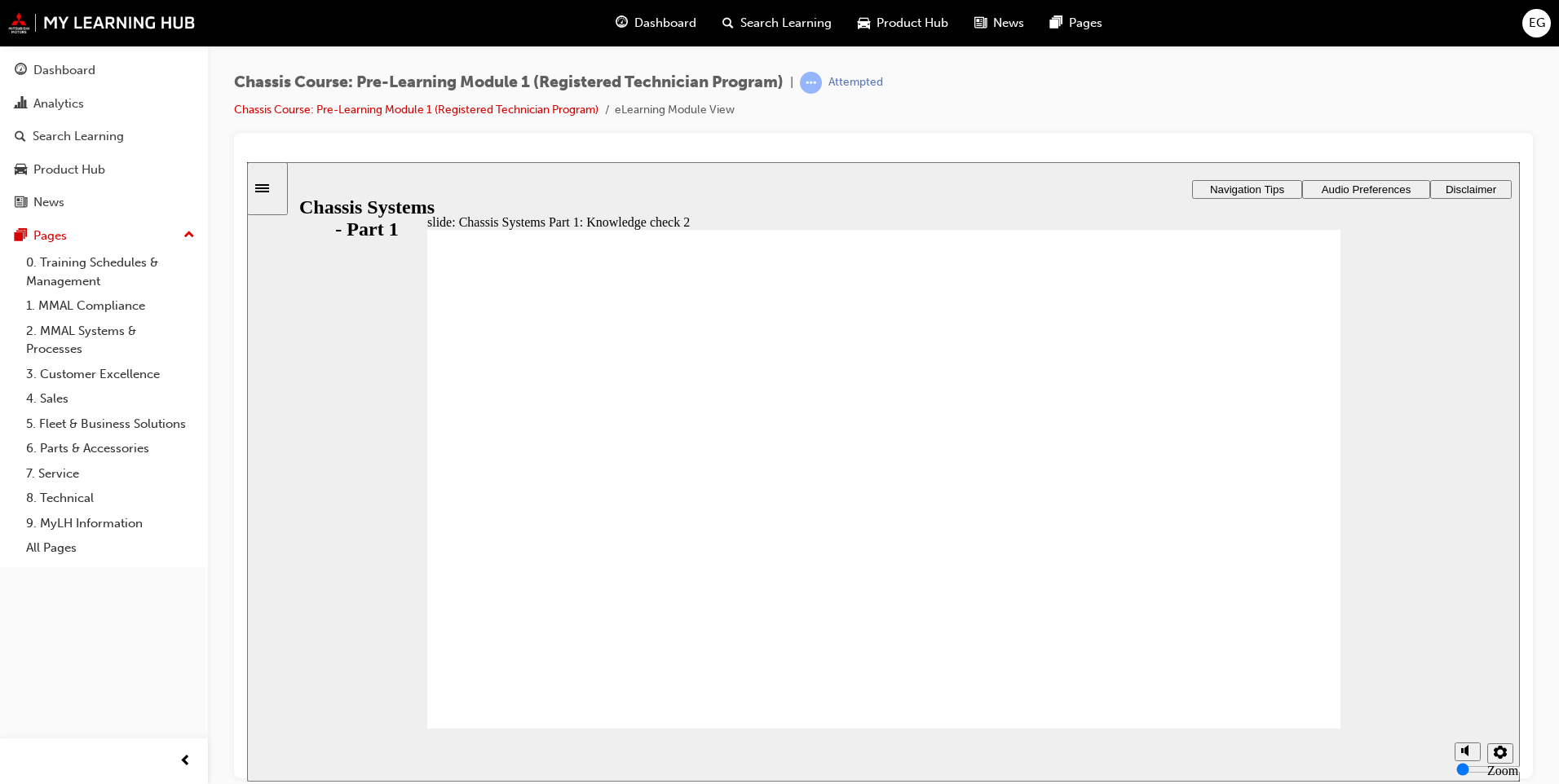
checkbox input "true"
drag, startPoint x: 516, startPoint y: 472, endPoint x: 694, endPoint y: 550, distance: 194.3
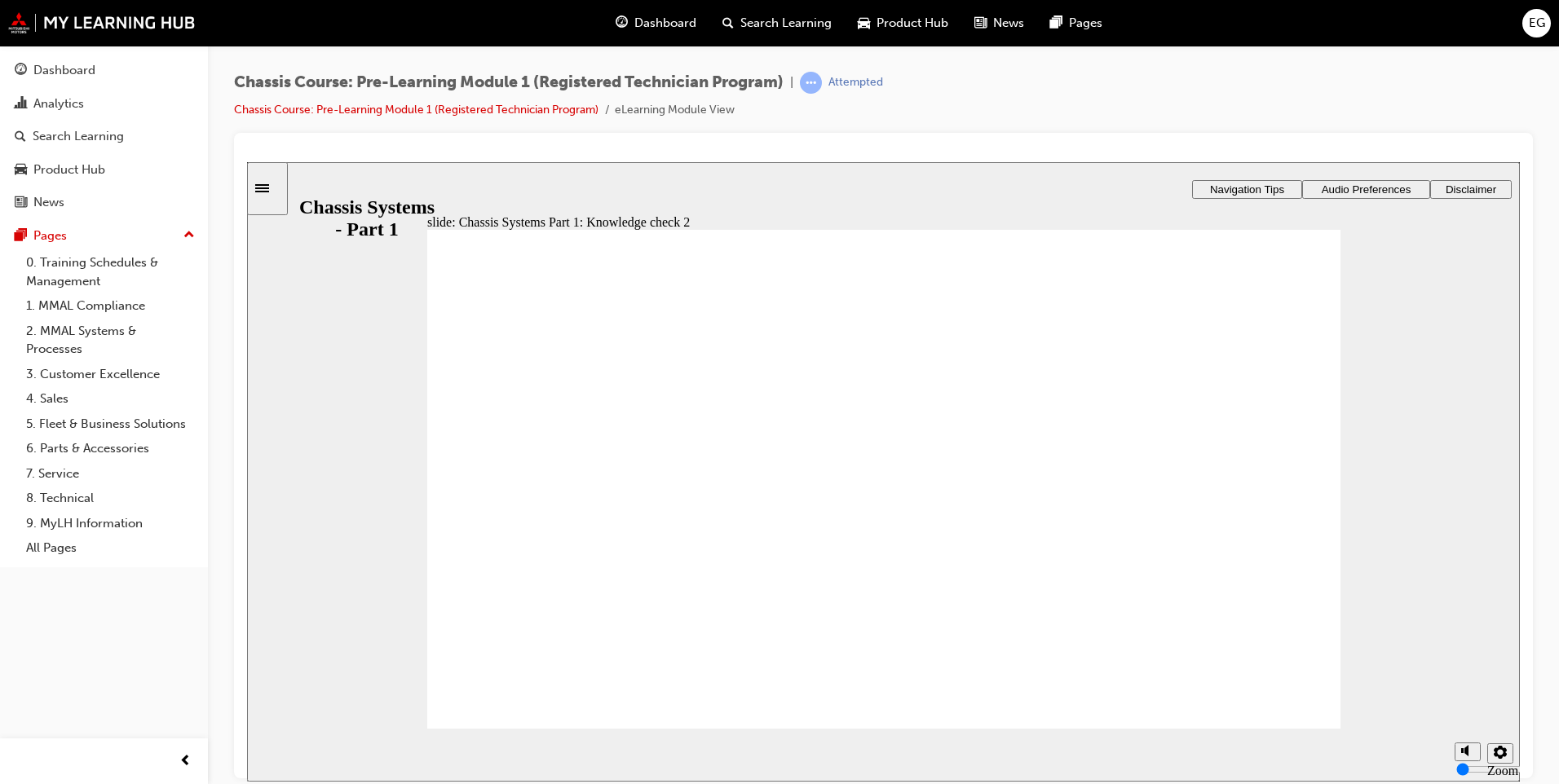
checkbox input "true"
drag, startPoint x: 928, startPoint y: 573, endPoint x: 922, endPoint y: 567, distance: 8.5
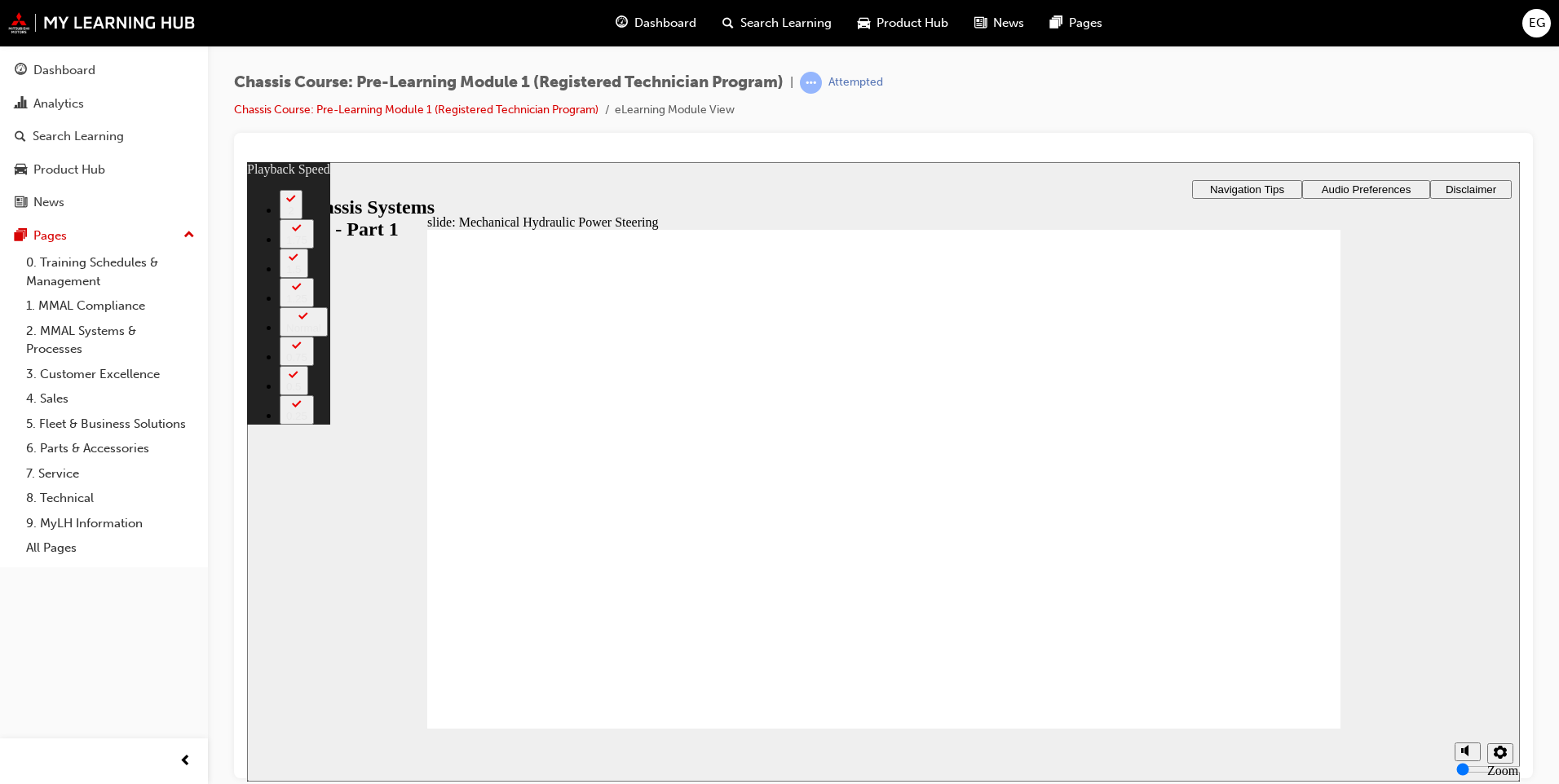
type input "5"
click at [1462, 691] on rect "volume" at bounding box center [1463, 690] width 3 height 5
type input "8"
type input "5"
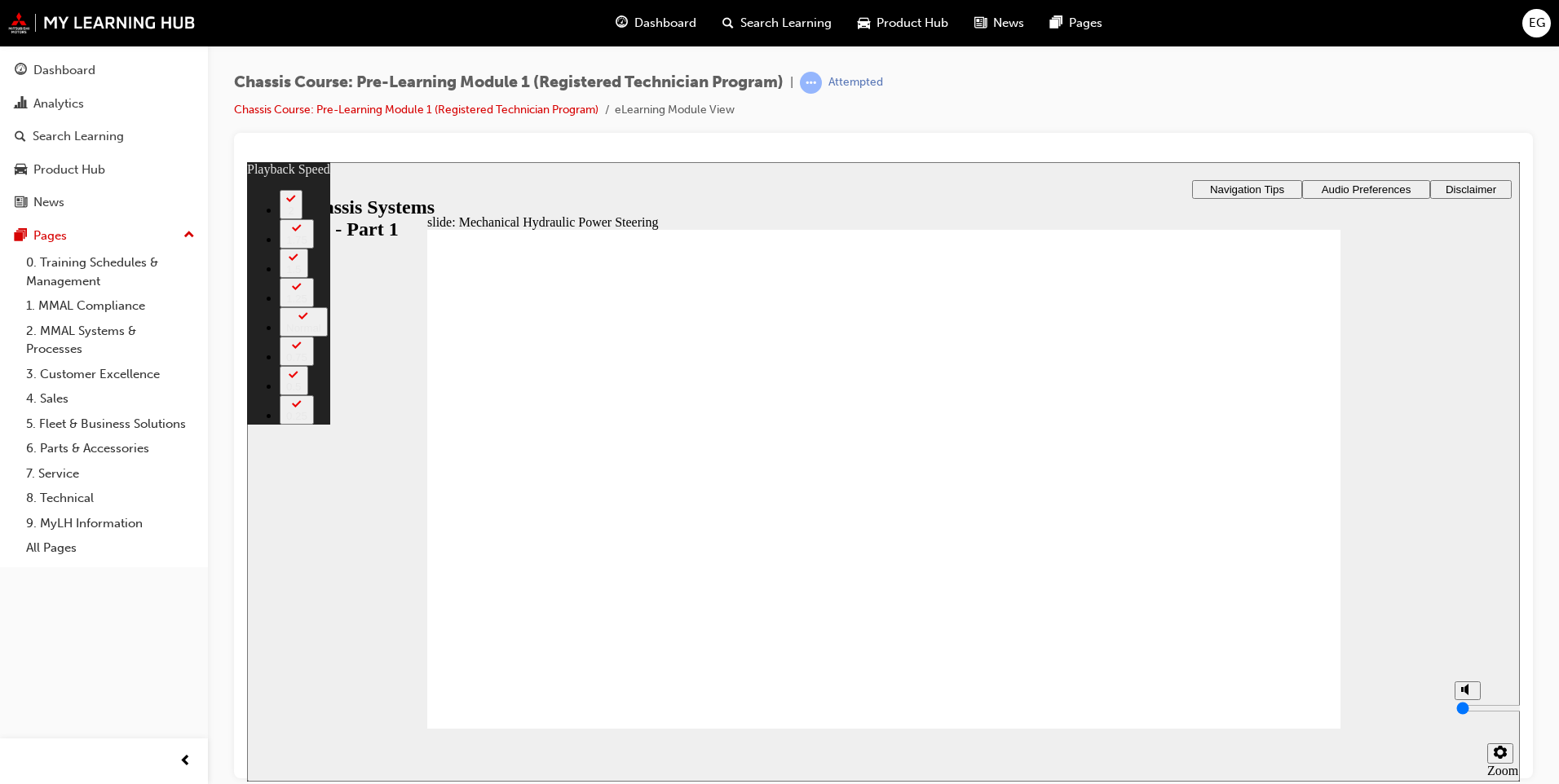
type input "8"
type input "15"
type input "9"
type input "15"
type input "9"
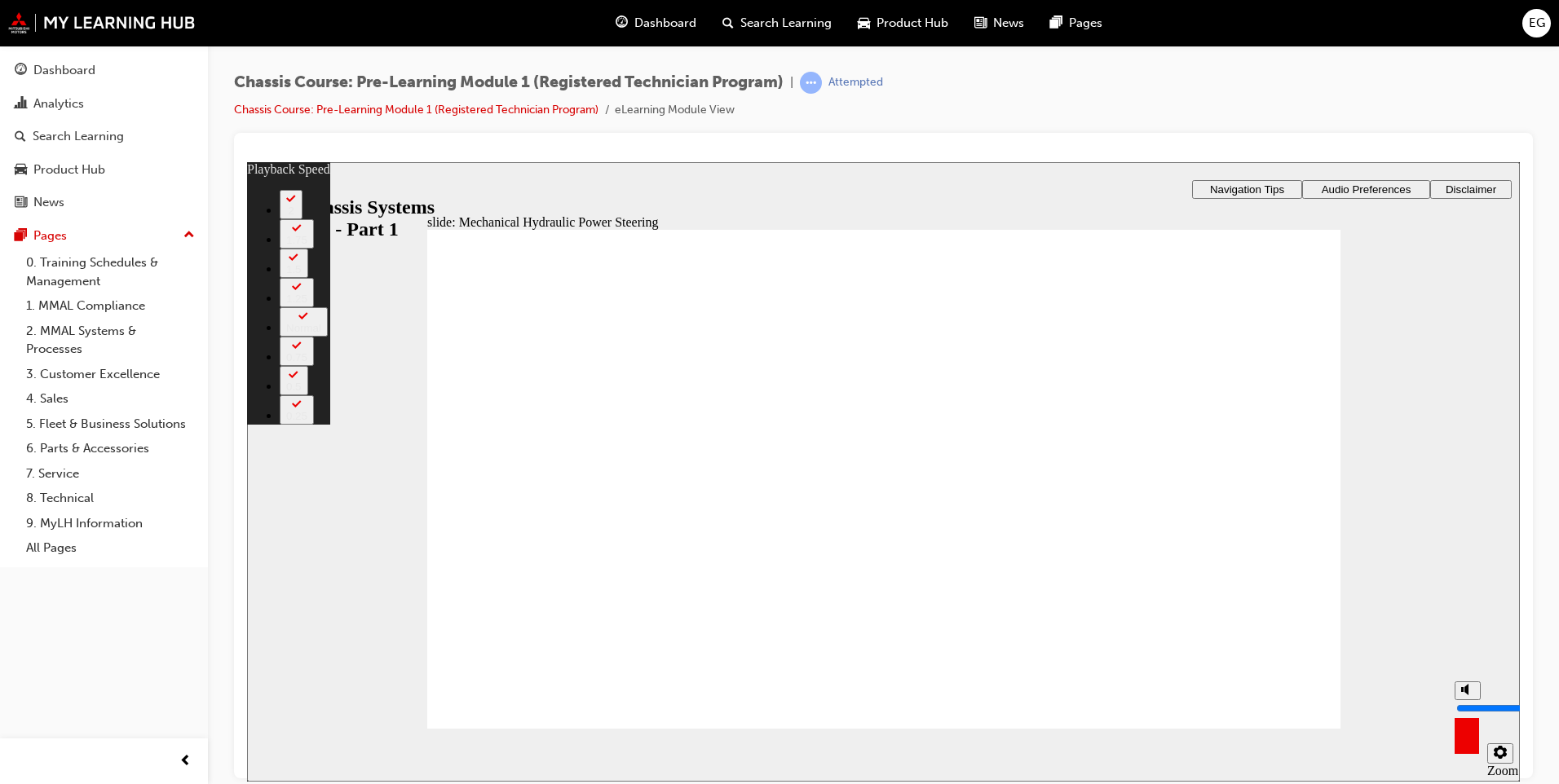
type input "10"
type input "15"
type input "10"
type input "15"
drag, startPoint x: 1467, startPoint y: 690, endPoint x: 1470, endPoint y: 678, distance: 12.4
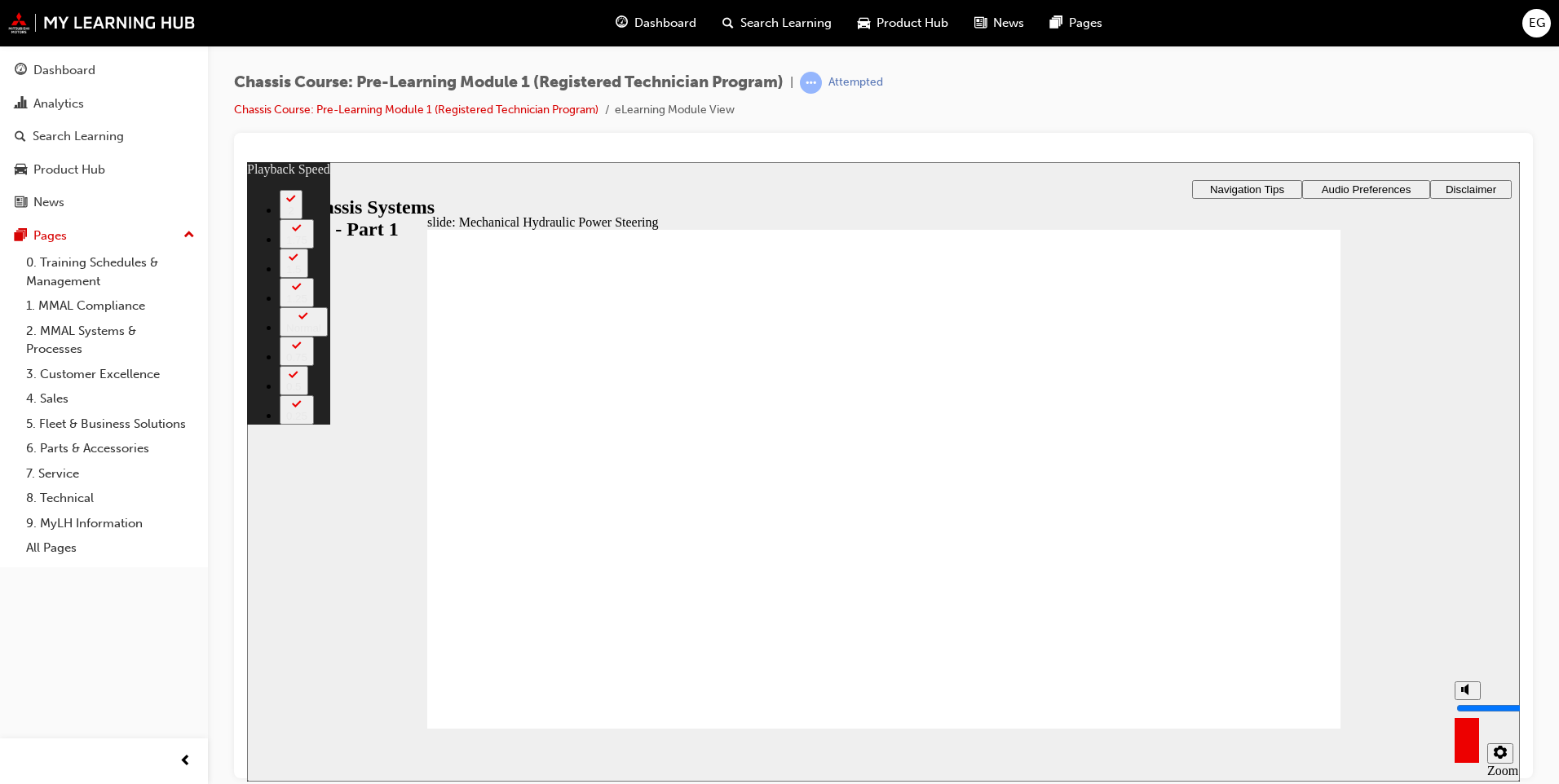
type input "10"
click at [1470, 701] on input "volume" at bounding box center [1509, 707] width 105 height 13
type input "15"
type input "9"
type input "16"
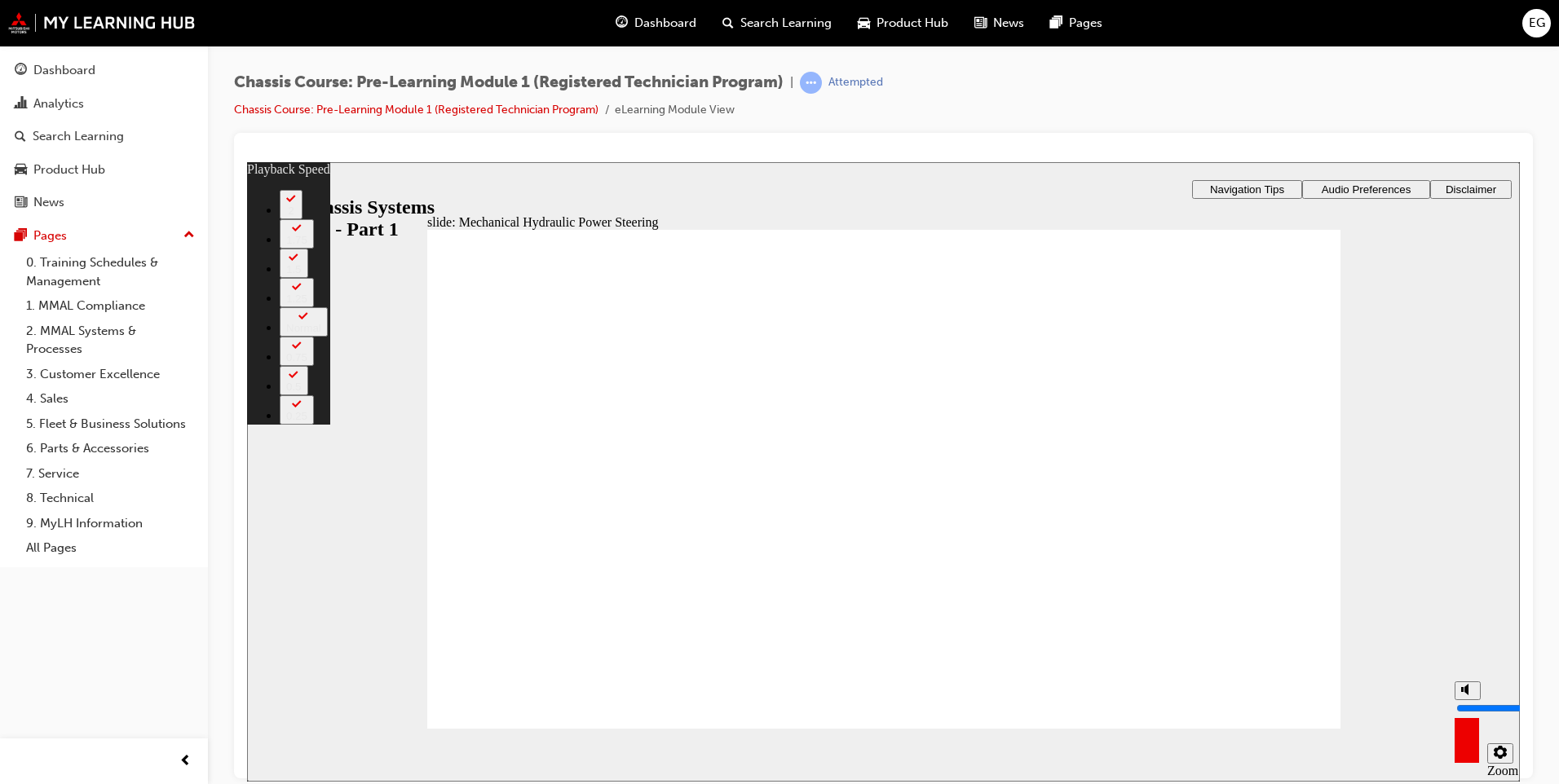
type input "9"
type input "8"
type input "16"
type input "8"
drag, startPoint x: 1469, startPoint y: 680, endPoint x: 1469, endPoint y: 690, distance: 10.0
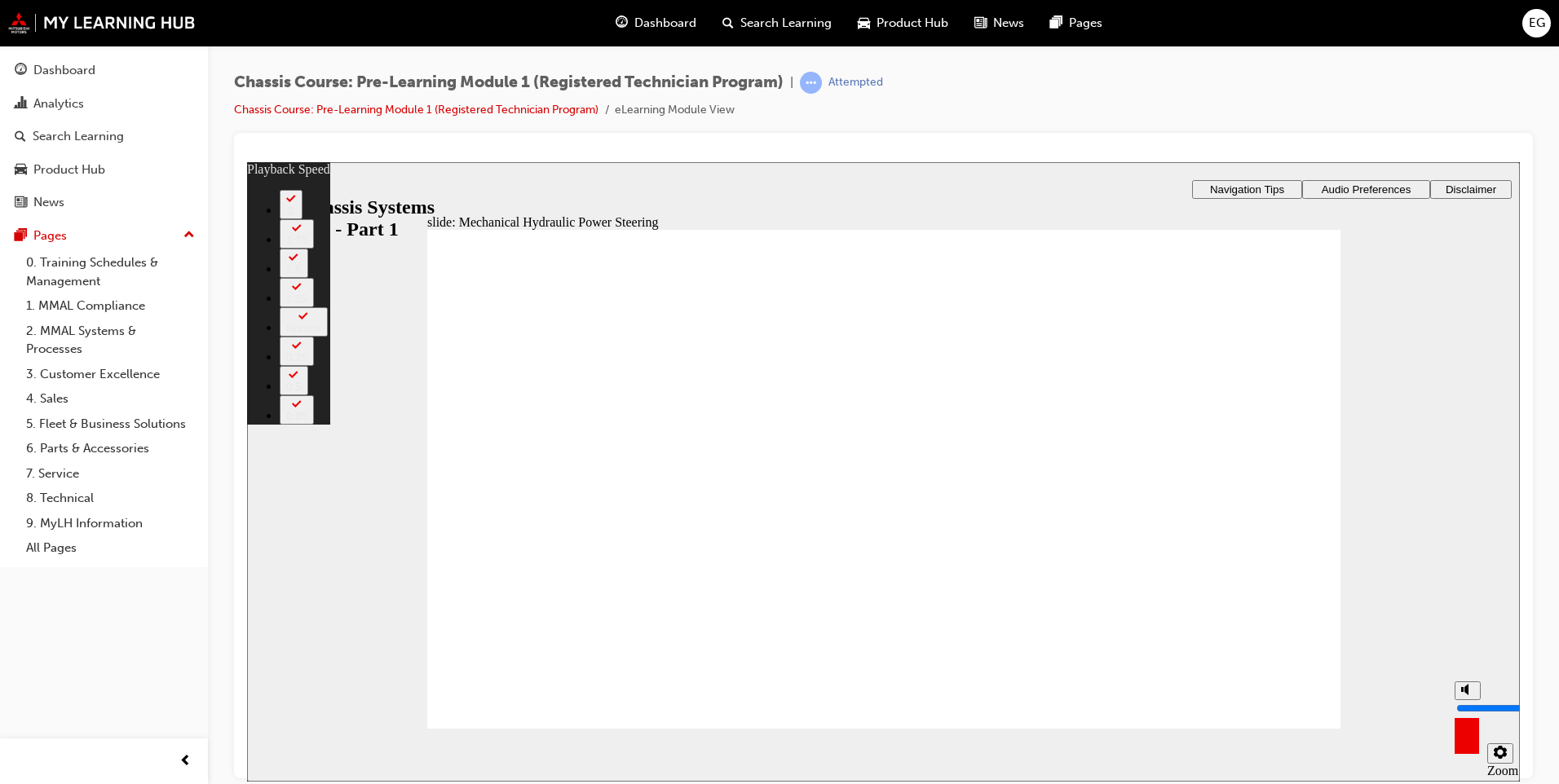
type input "8"
click at [1469, 701] on input "volume" at bounding box center [1509, 707] width 105 height 13
type input "50"
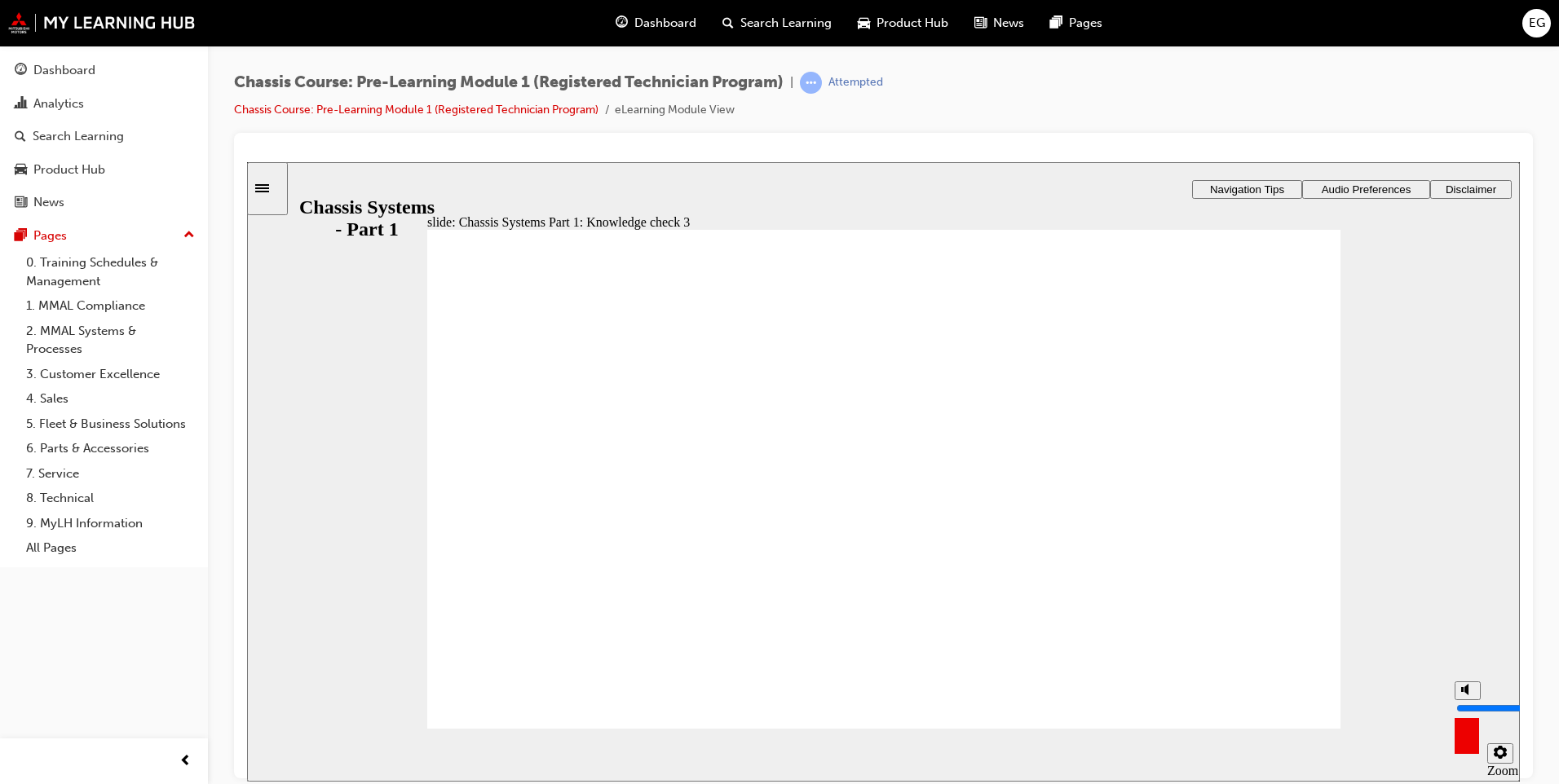
click at [1471, 695] on icon "volume" at bounding box center [1468, 689] width 13 height 11
type input "0"
radio input "true"
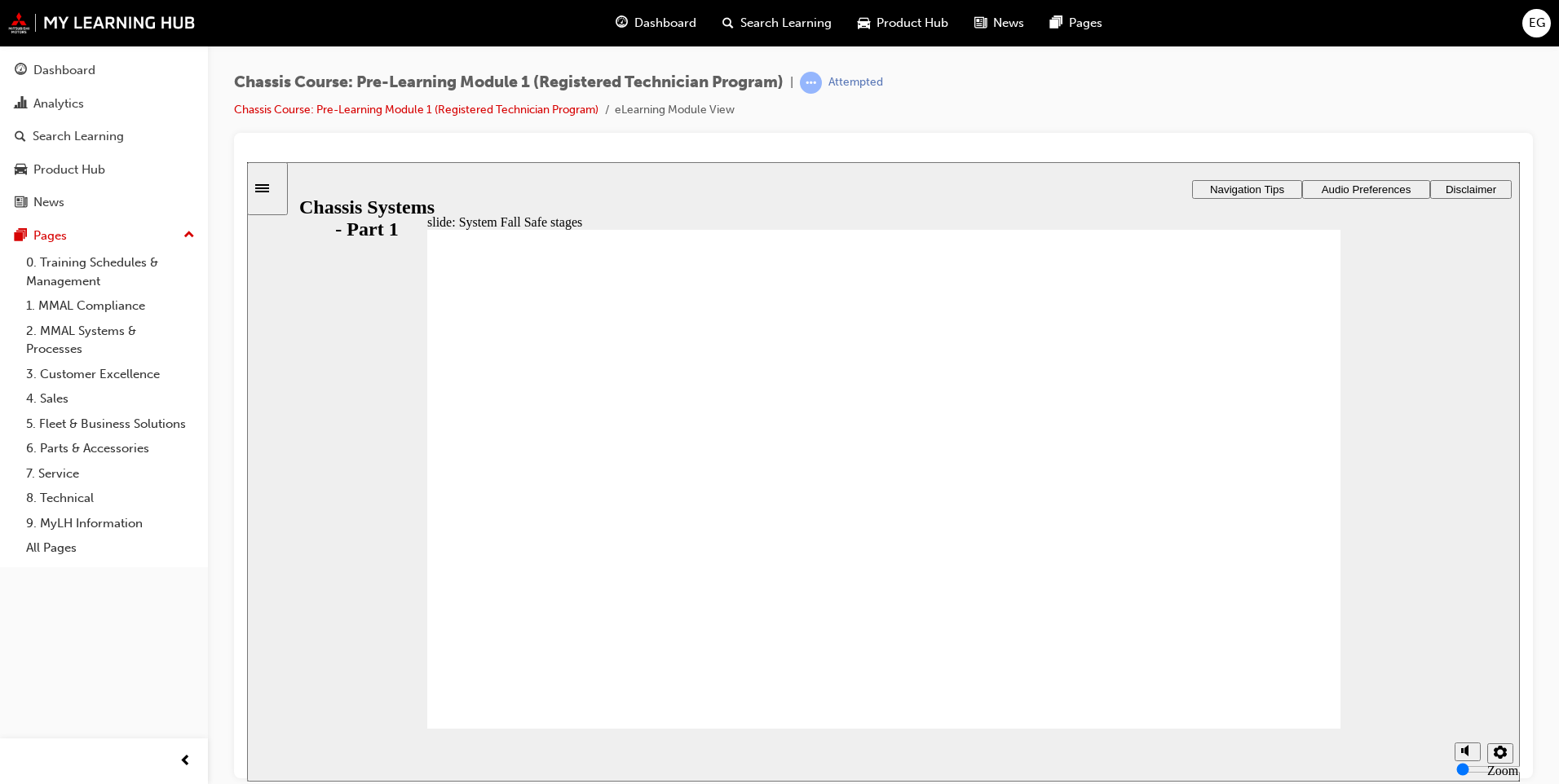
drag, startPoint x: 867, startPoint y: 567, endPoint x: 741, endPoint y: 412, distance: 199.8
drag, startPoint x: 1057, startPoint y: 567, endPoint x: 1212, endPoint y: 405, distance: 224.2
drag, startPoint x: 1129, startPoint y: 613, endPoint x: 523, endPoint y: 460, distance: 625.0
drag, startPoint x: 948, startPoint y: 622, endPoint x: 1008, endPoint y: 479, distance: 155.1
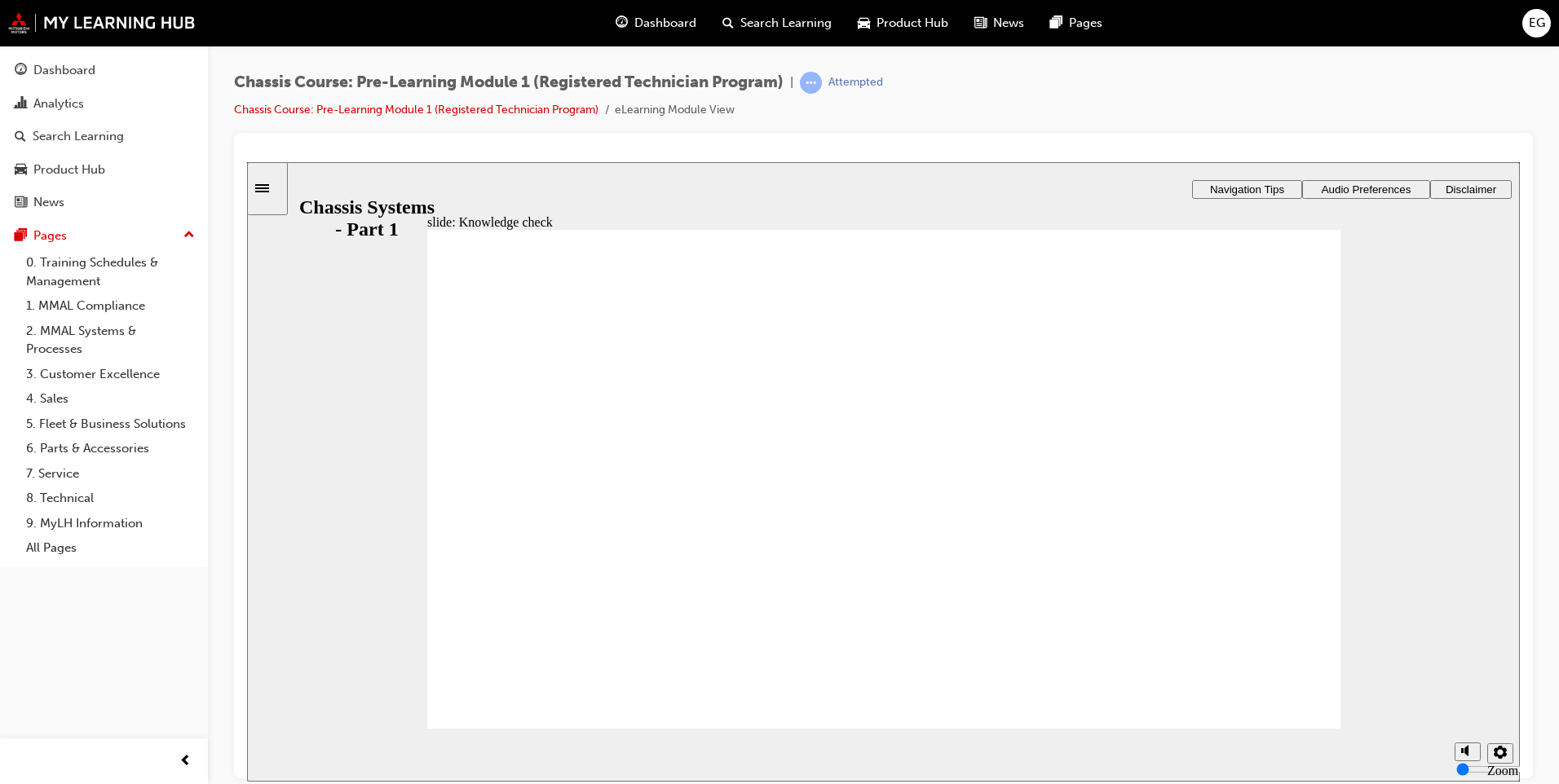
drag, startPoint x: 629, startPoint y: 618, endPoint x: 657, endPoint y: 500, distance: 121.3
drag, startPoint x: 618, startPoint y: 574, endPoint x: 1266, endPoint y: 509, distance: 651.3
drag, startPoint x: 1238, startPoint y: 405, endPoint x: 1135, endPoint y: 566, distance: 191.1
drag, startPoint x: 1197, startPoint y: 500, endPoint x: 1207, endPoint y: 415, distance: 85.6
drag, startPoint x: 1085, startPoint y: 571, endPoint x: 1190, endPoint y: 498, distance: 127.9
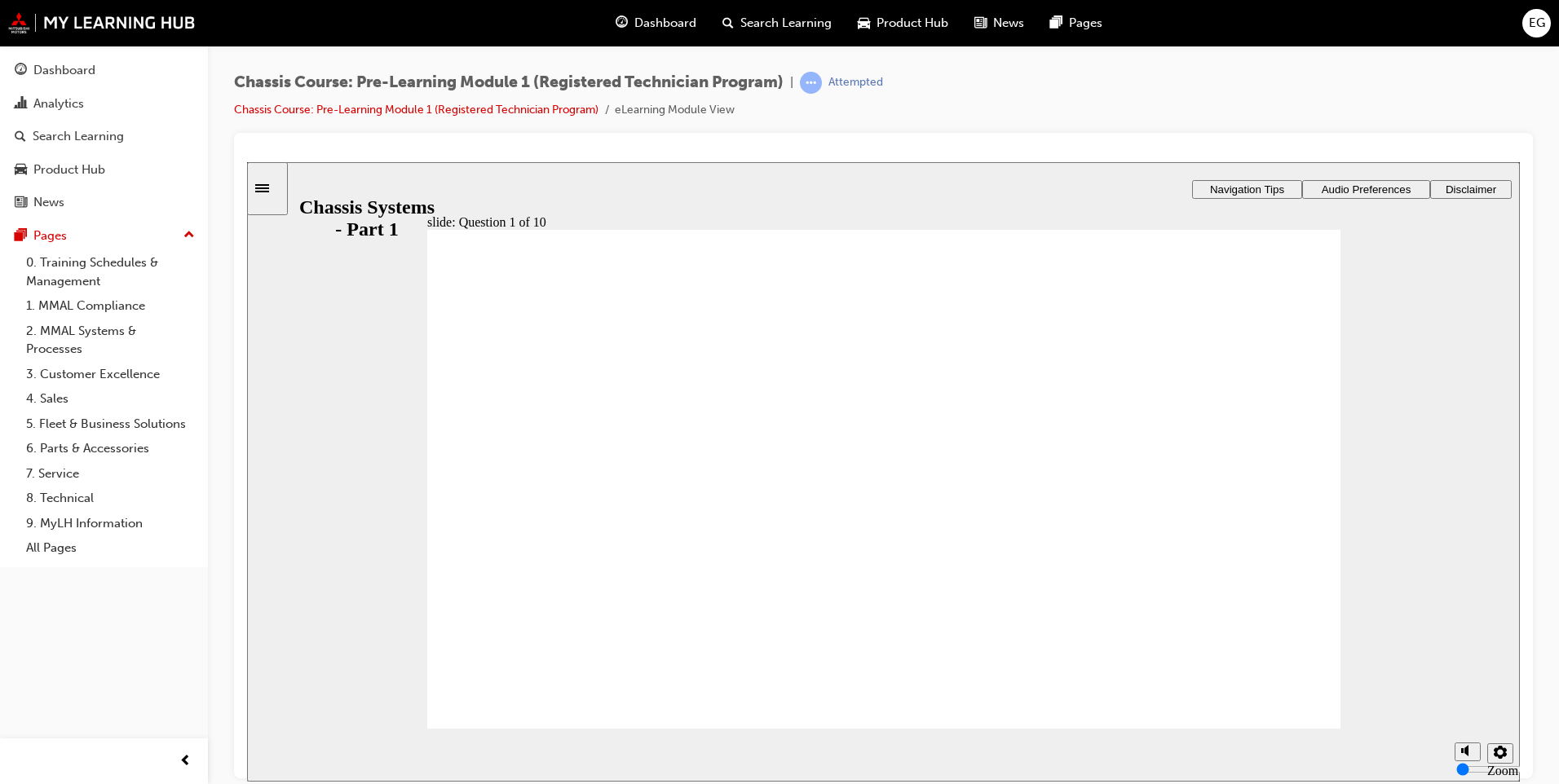
radio input "true"
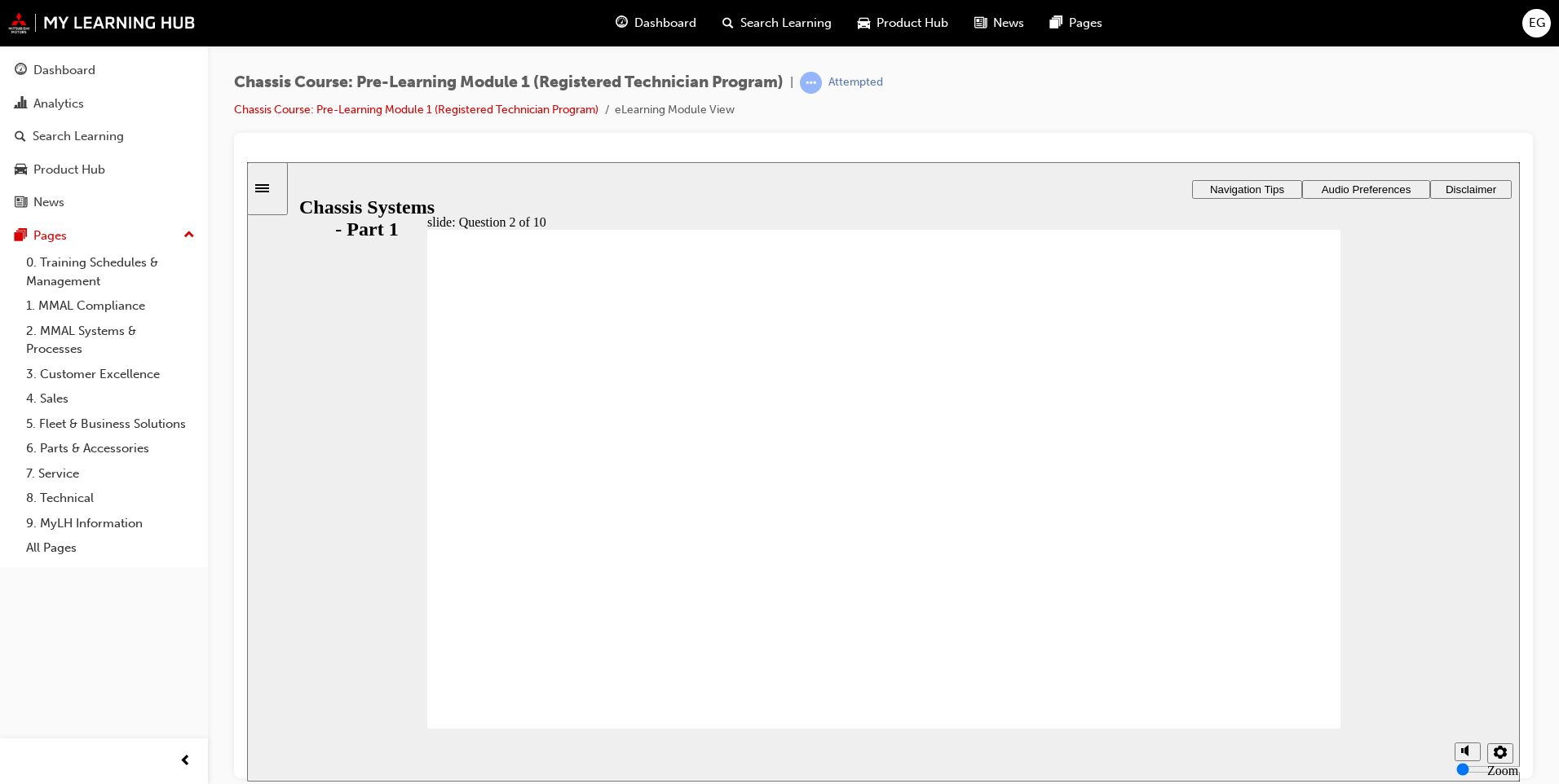
radio input "true"
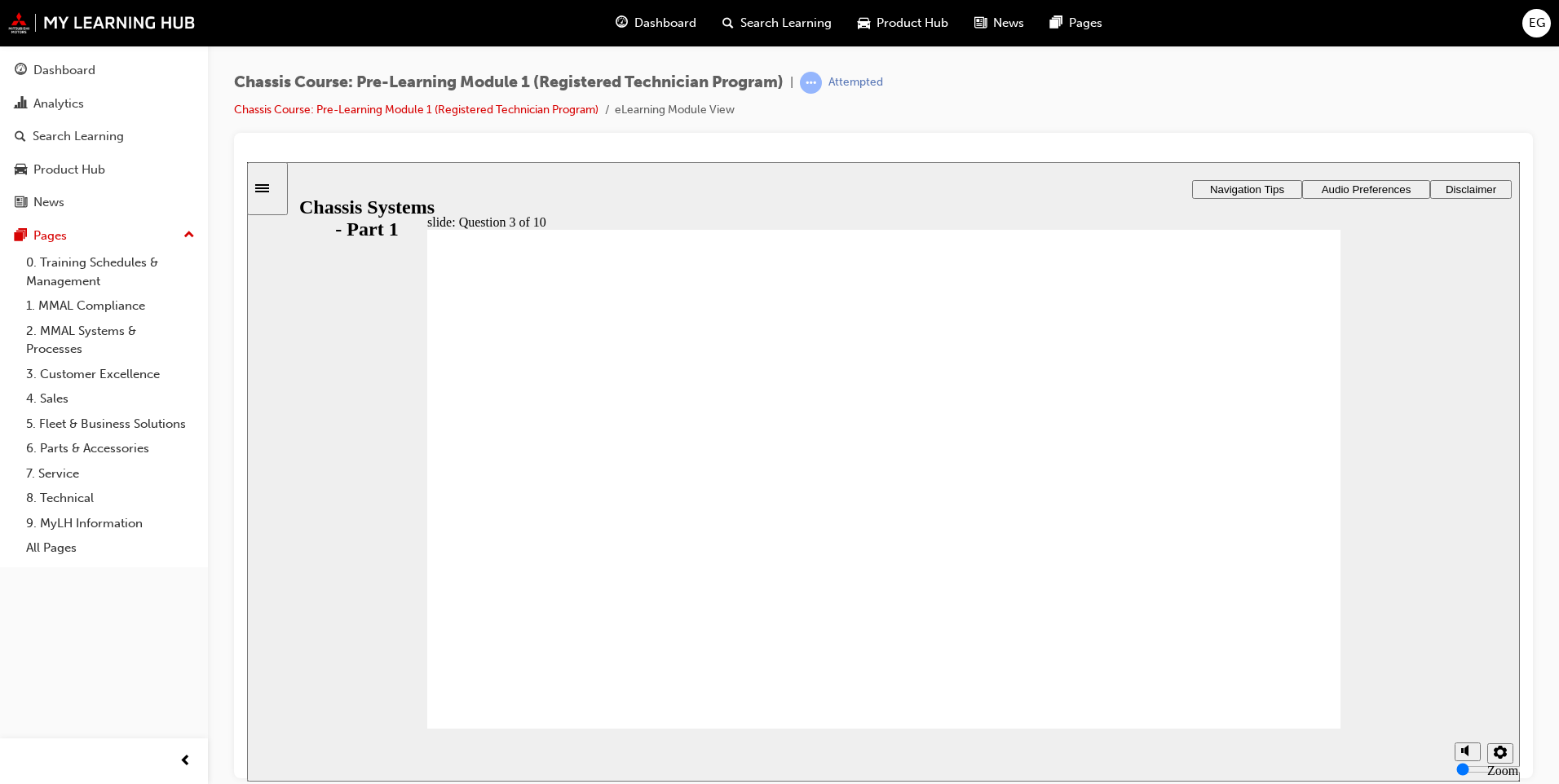
radio input "true"
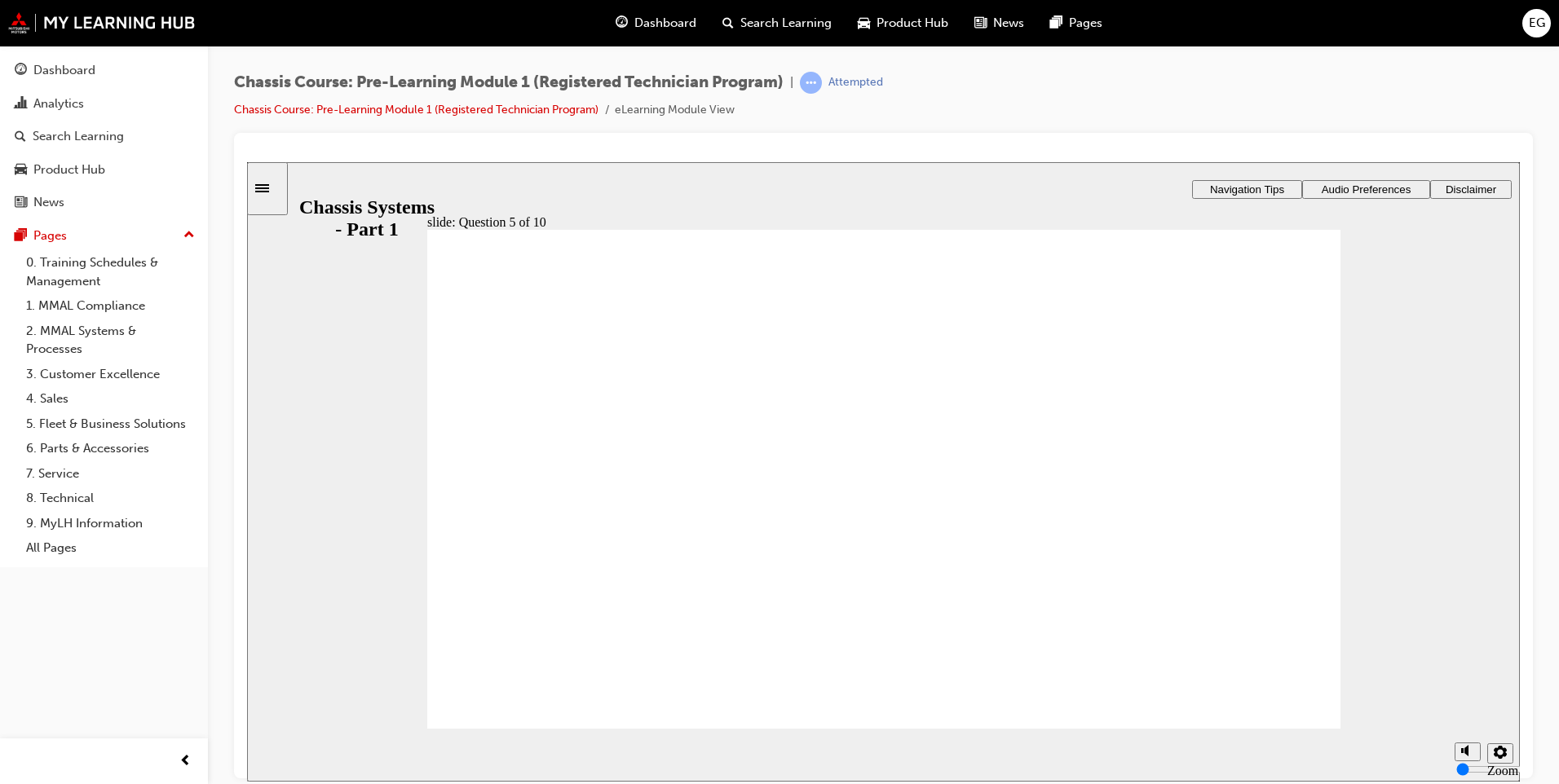
checkbox input "true"
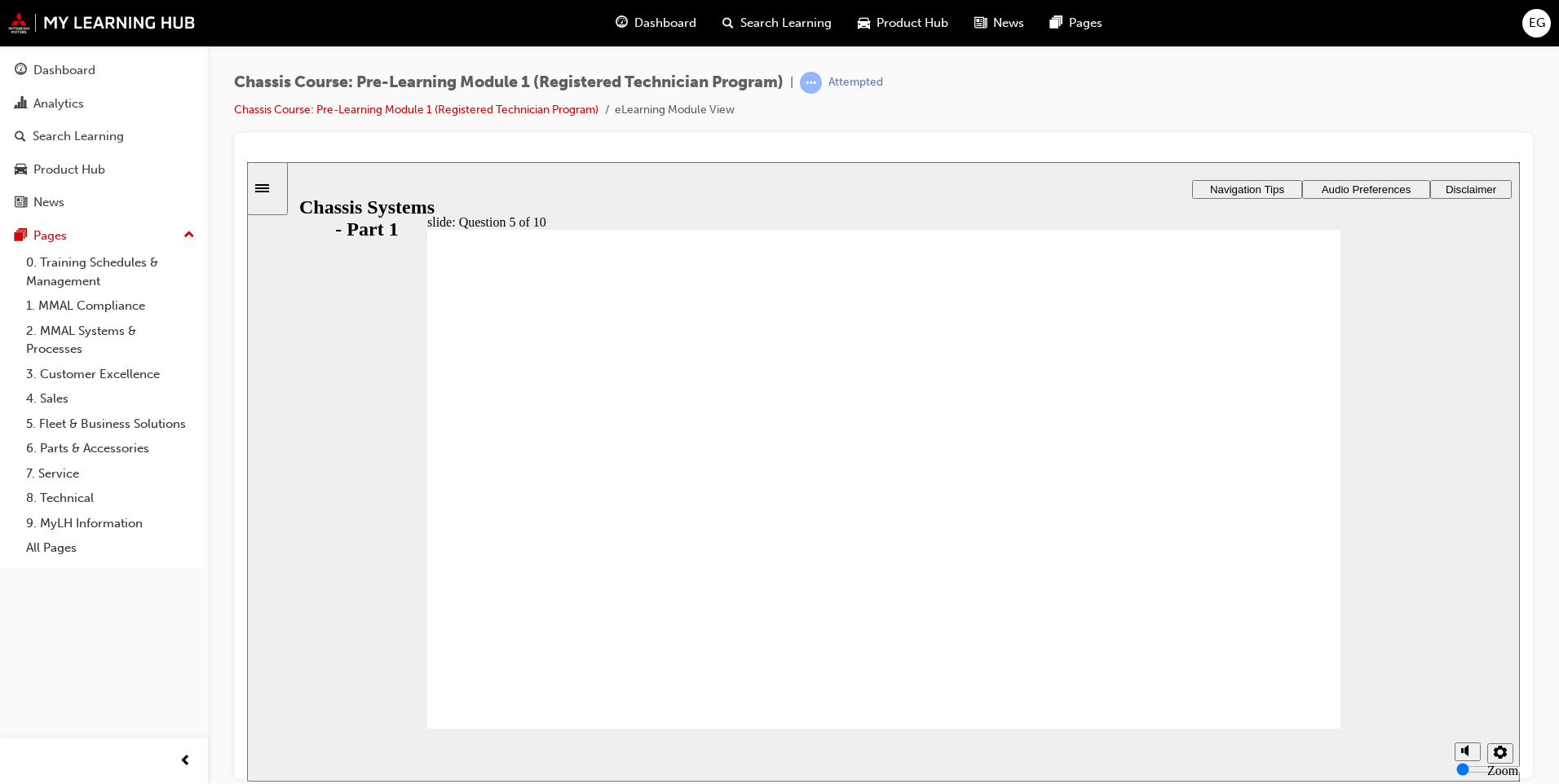
checkbox input "true"
radio input "true"
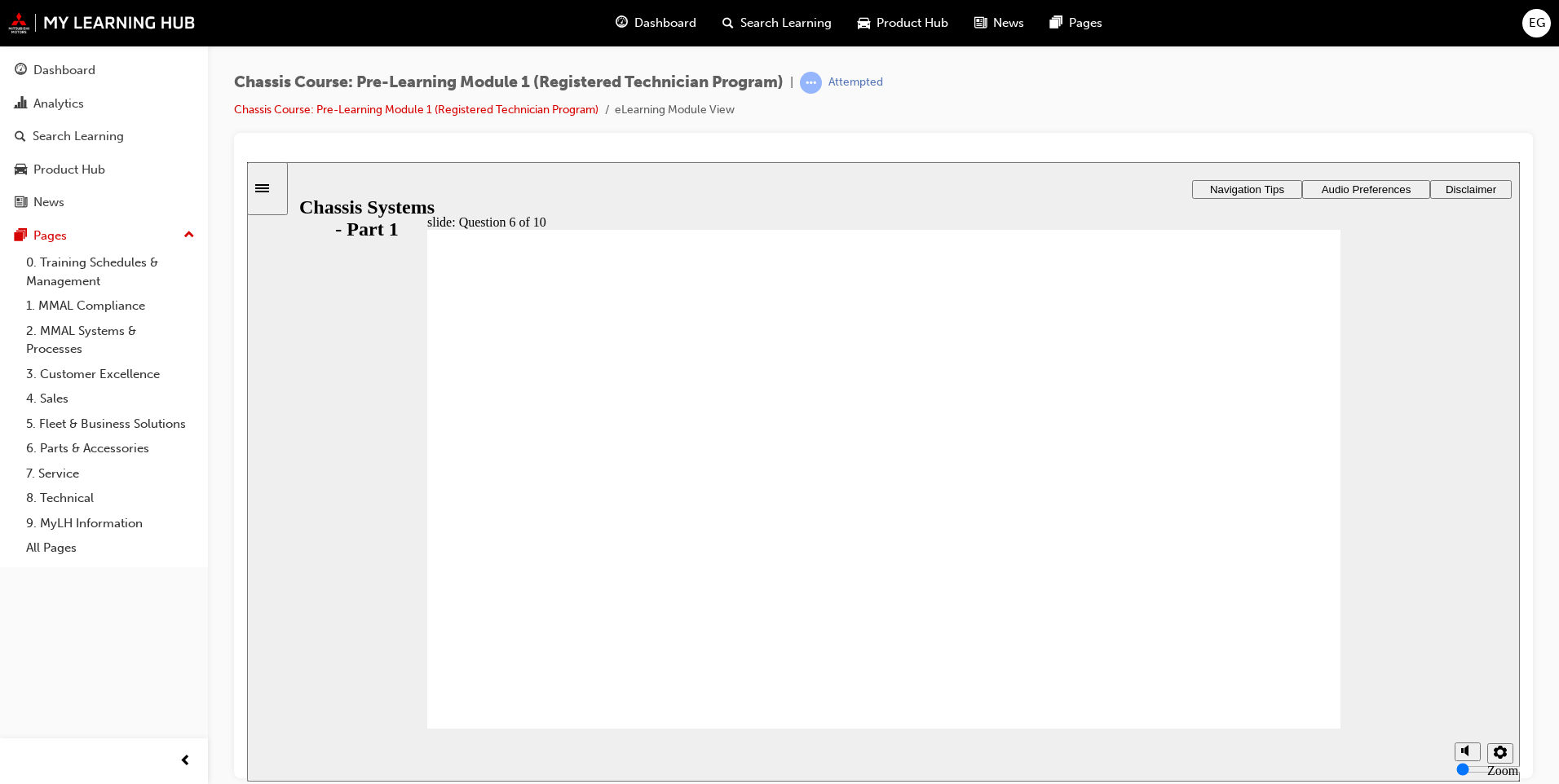
radio input "true"
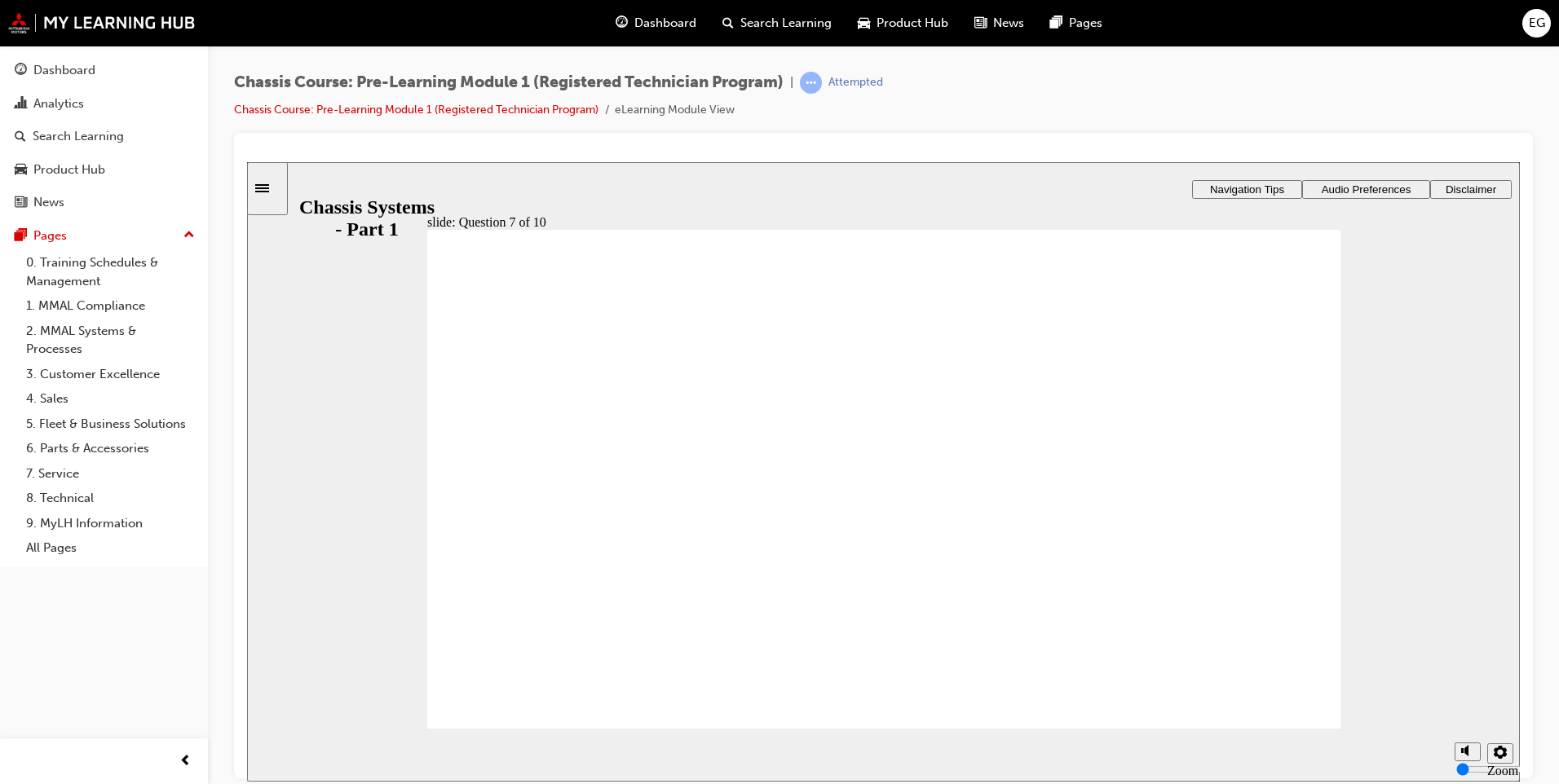
radio input "true"
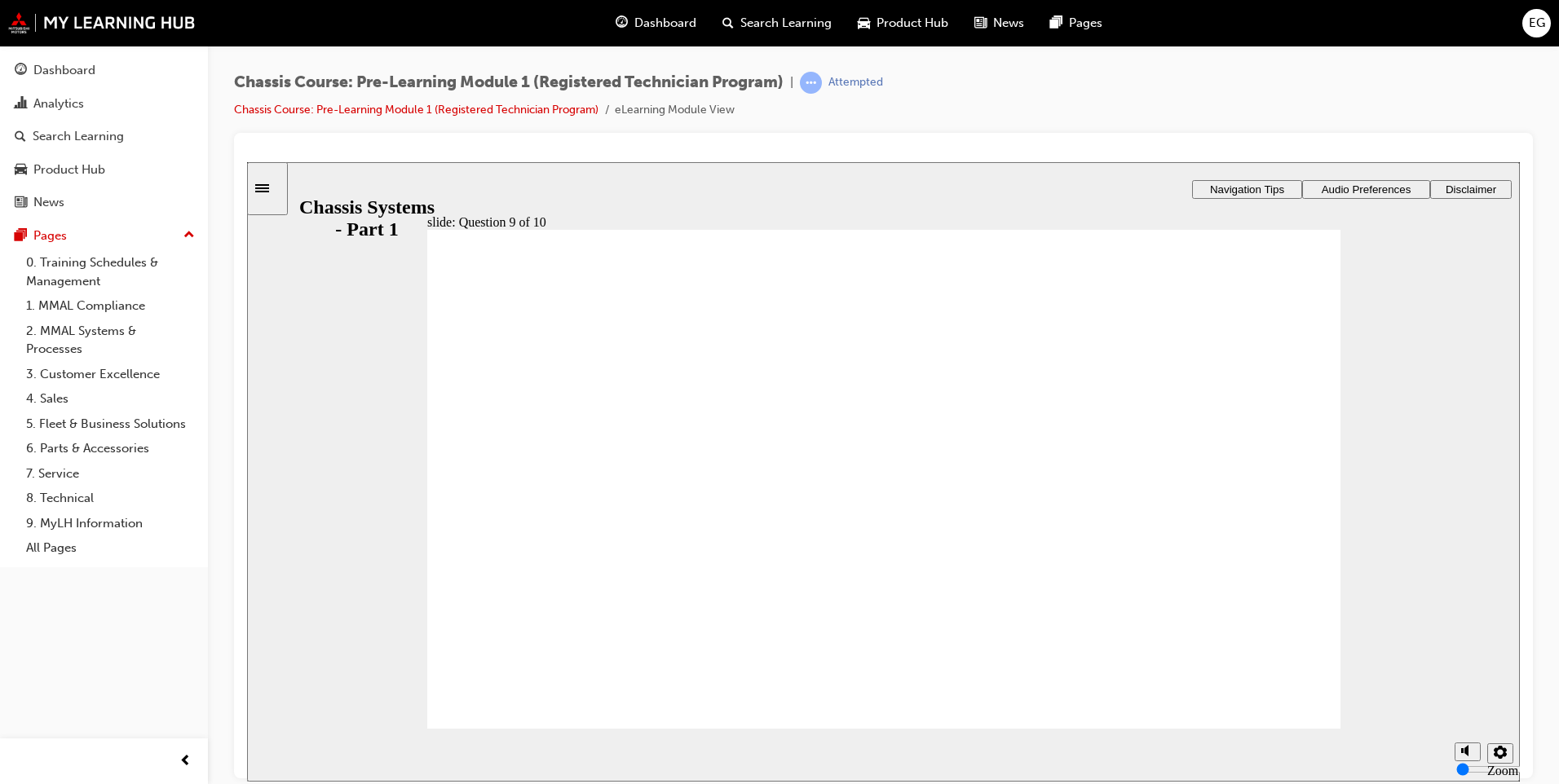
radio input "true"
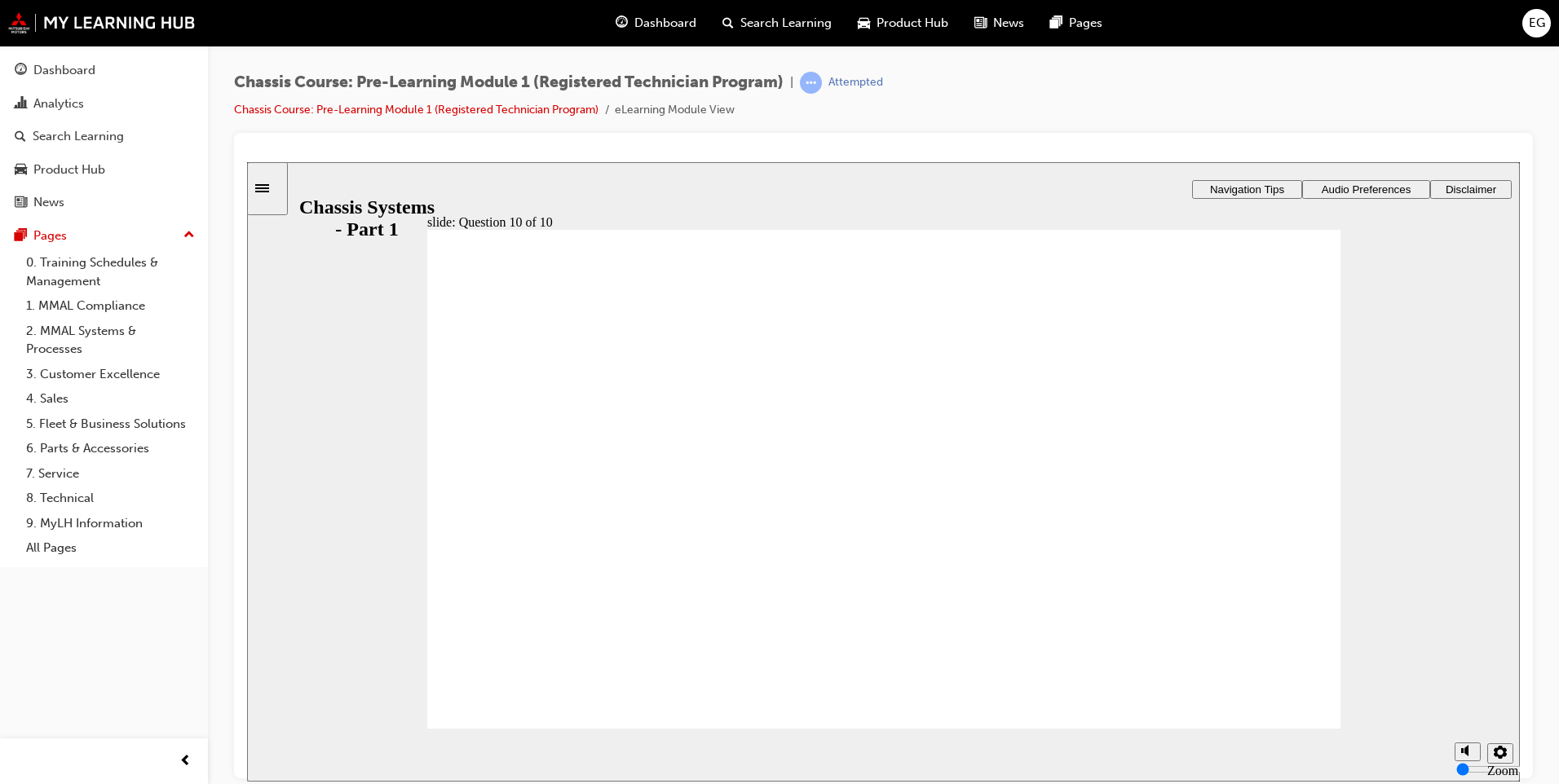
radio input "true"
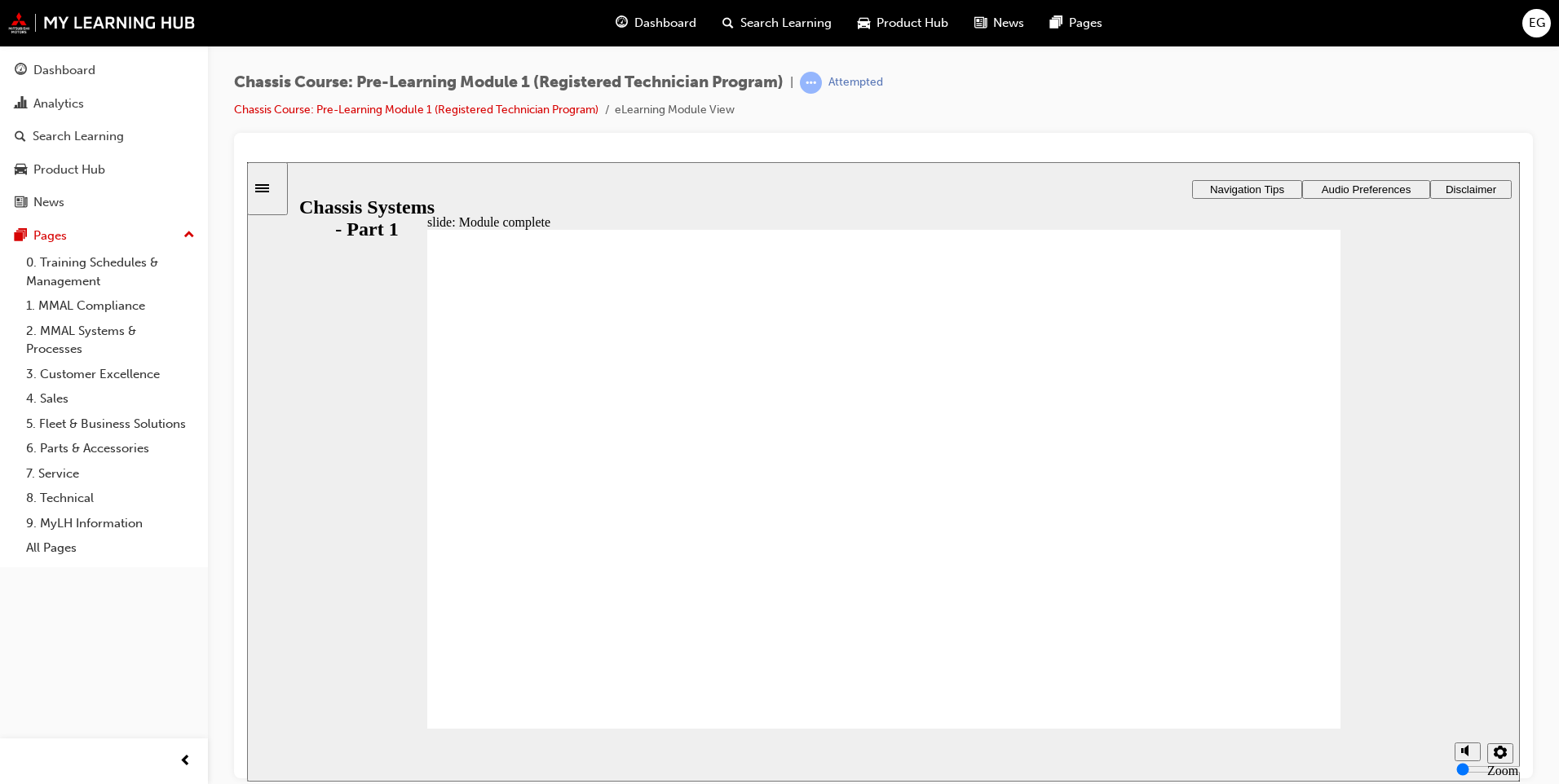
click at [503, 108] on link "Chassis Course: Pre-Learning Module 1 (Registered Technician Program)" at bounding box center [416, 109] width 364 height 14
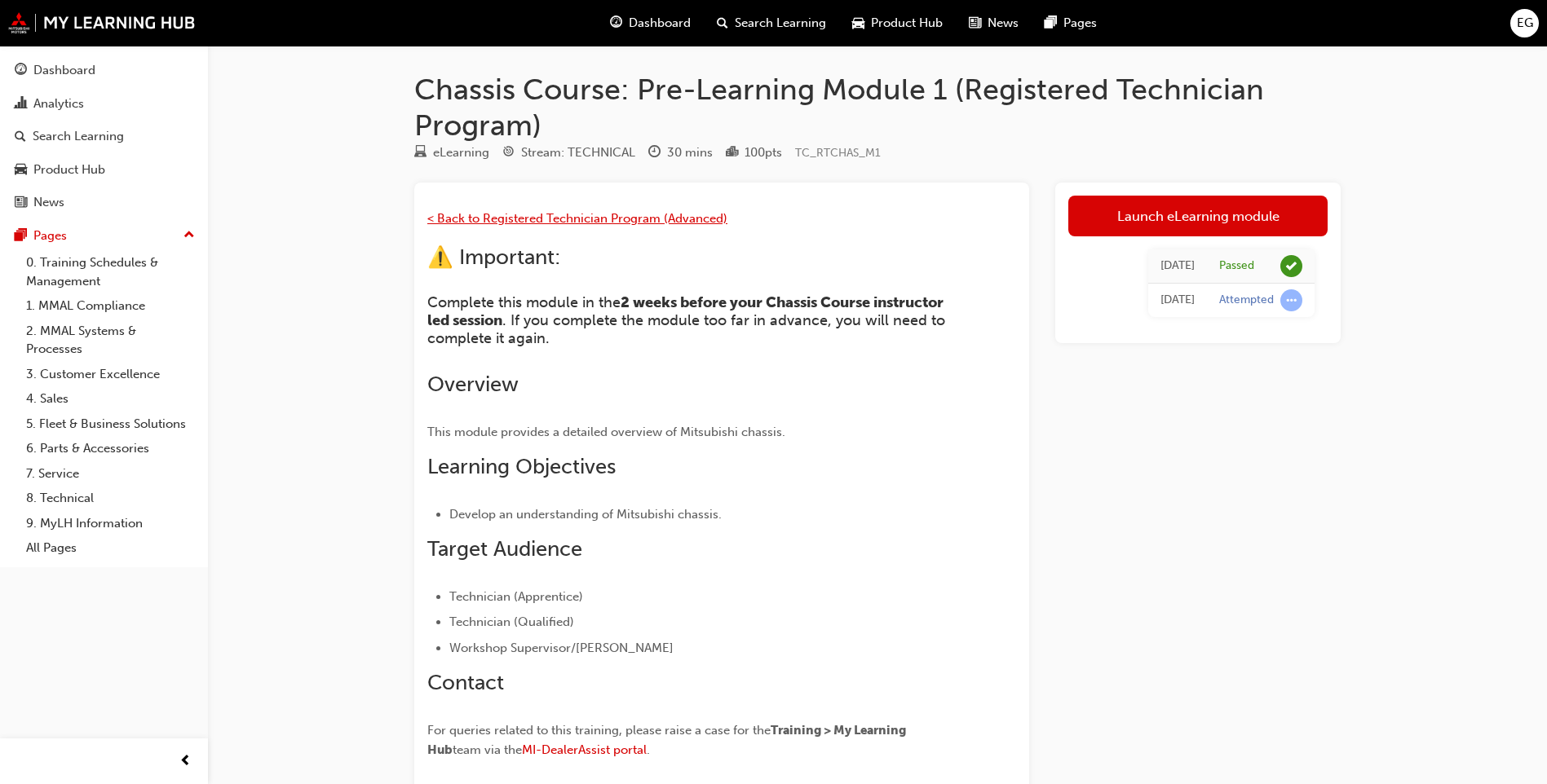
click at [672, 218] on span "< Back to Registered Technician Program (Advanced)" at bounding box center [577, 218] width 300 height 15
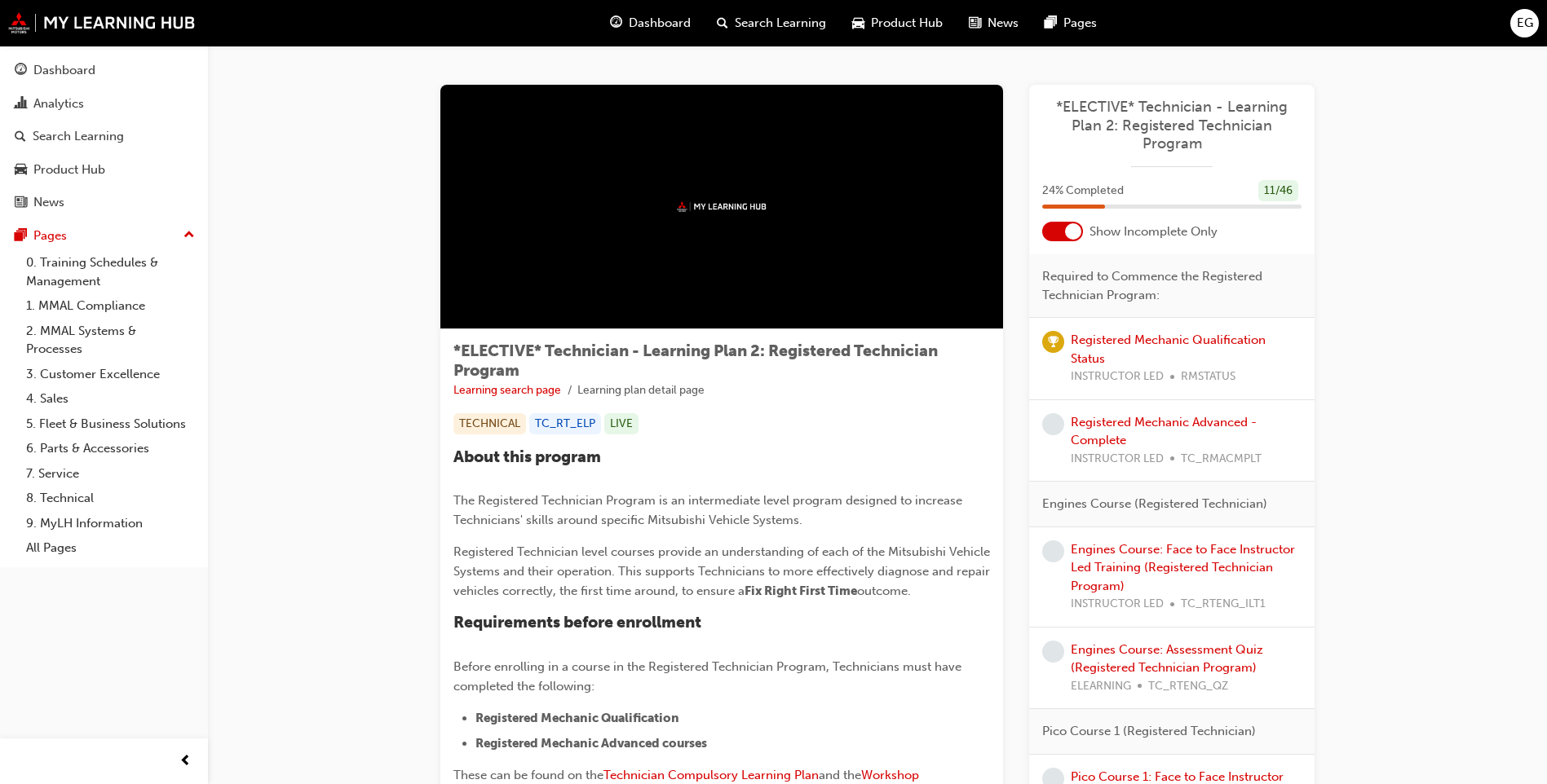
click at [1080, 231] on div at bounding box center [1073, 231] width 17 height 17
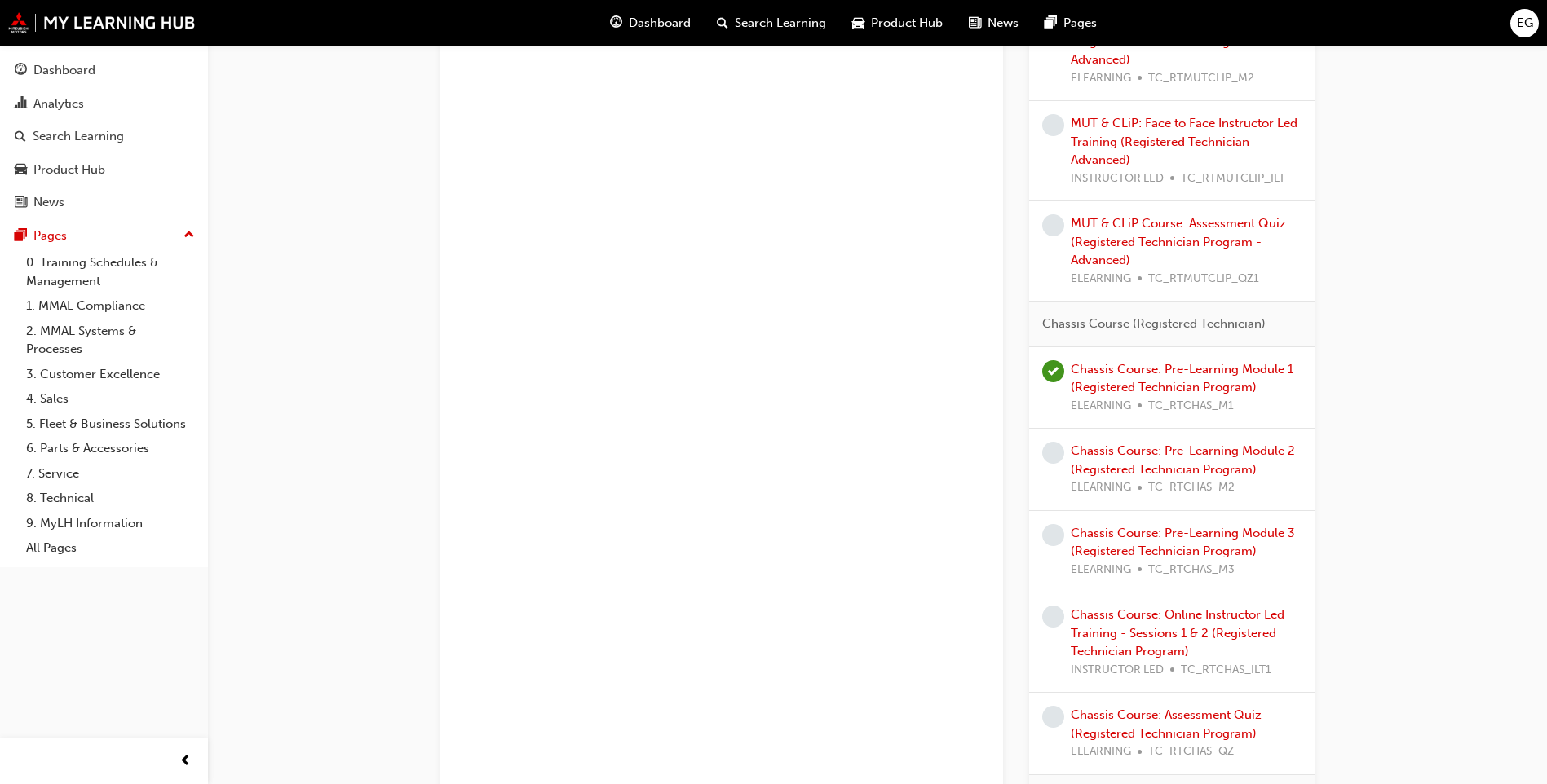
scroll to position [2120, 0]
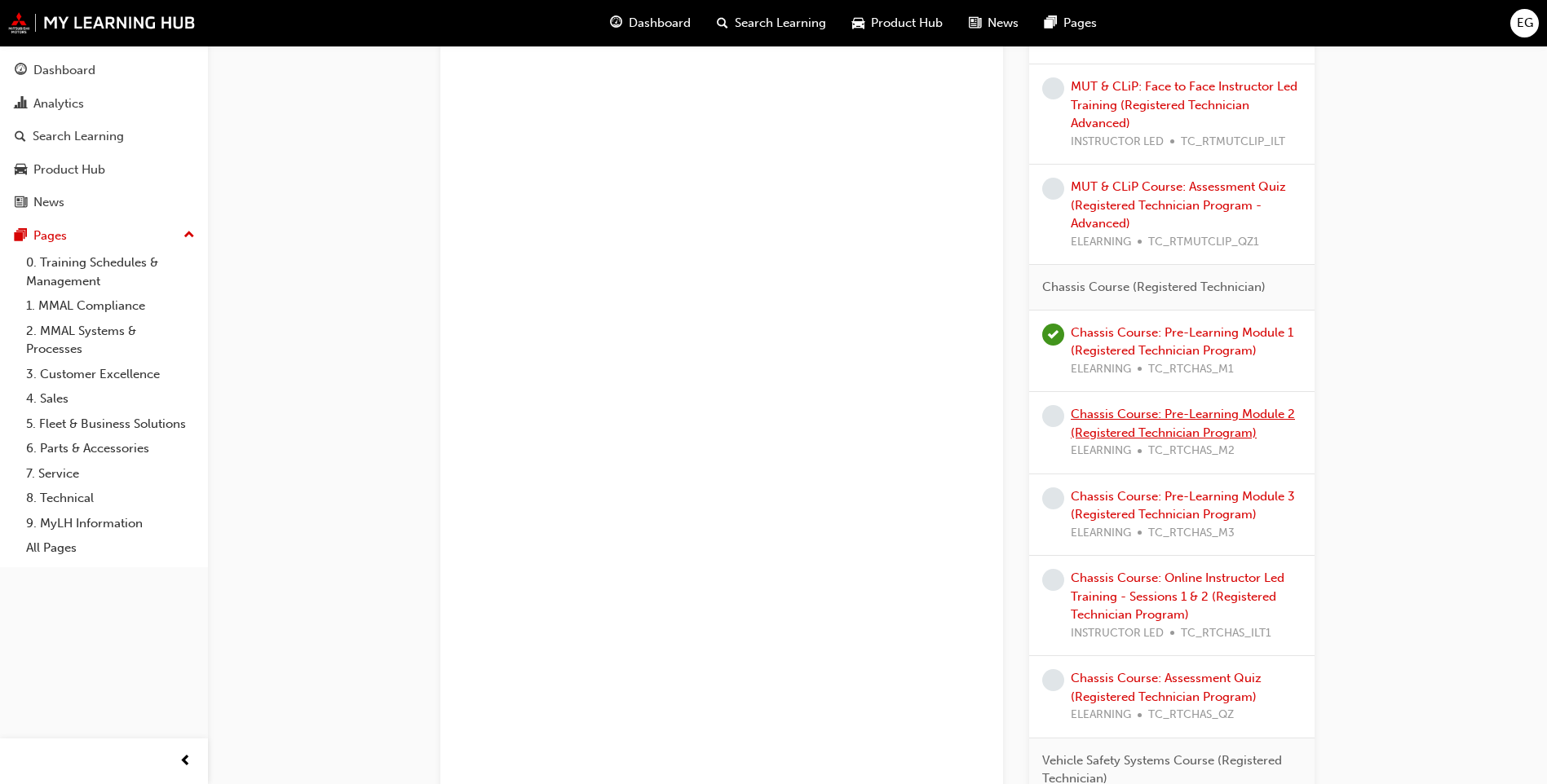
click at [1165, 415] on link "Chassis Course: Pre-Learning Module 2 (Registered Technician Program)" at bounding box center [1182, 424] width 224 height 33
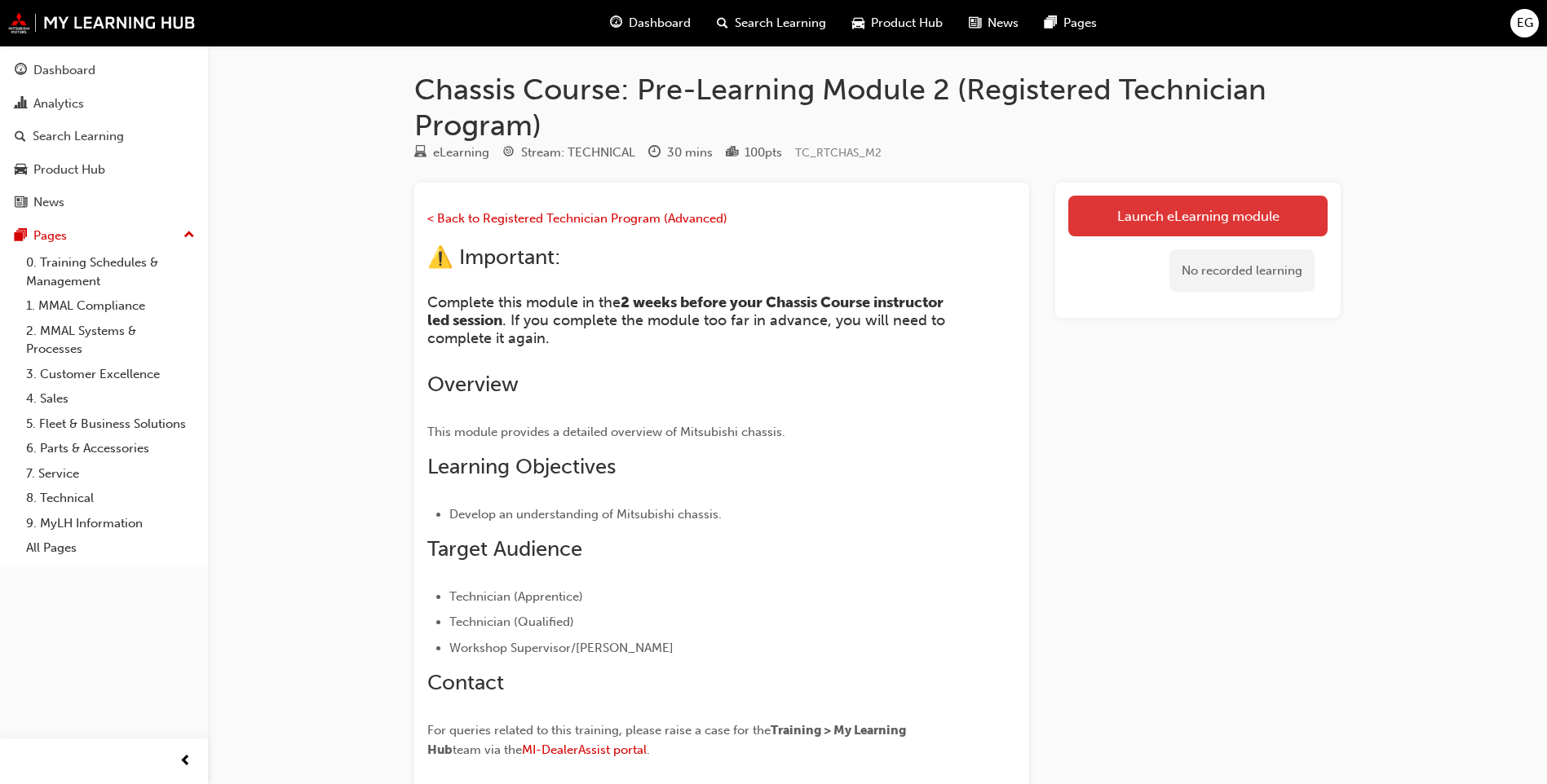
click at [1157, 220] on link "Launch eLearning module" at bounding box center [1198, 216] width 259 height 41
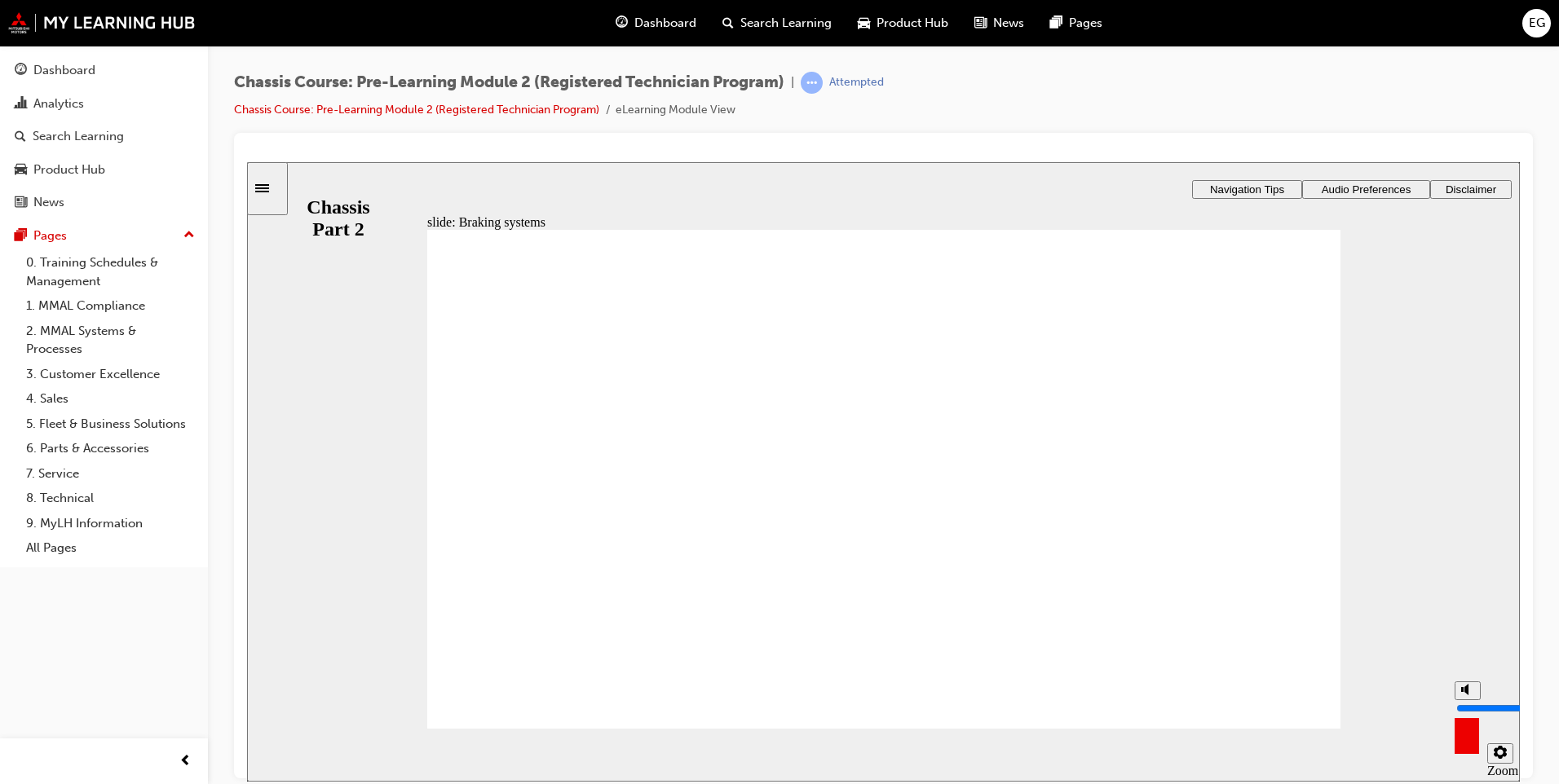
click at [1460, 749] on div "misc controls" at bounding box center [1467, 730] width 25 height 61
click at [1466, 692] on circle "volume" at bounding box center [1469, 690] width 6 height 6
type input "0"
drag, startPoint x: 1289, startPoint y: 708, endPoint x: 1288, endPoint y: 748, distance: 40.0
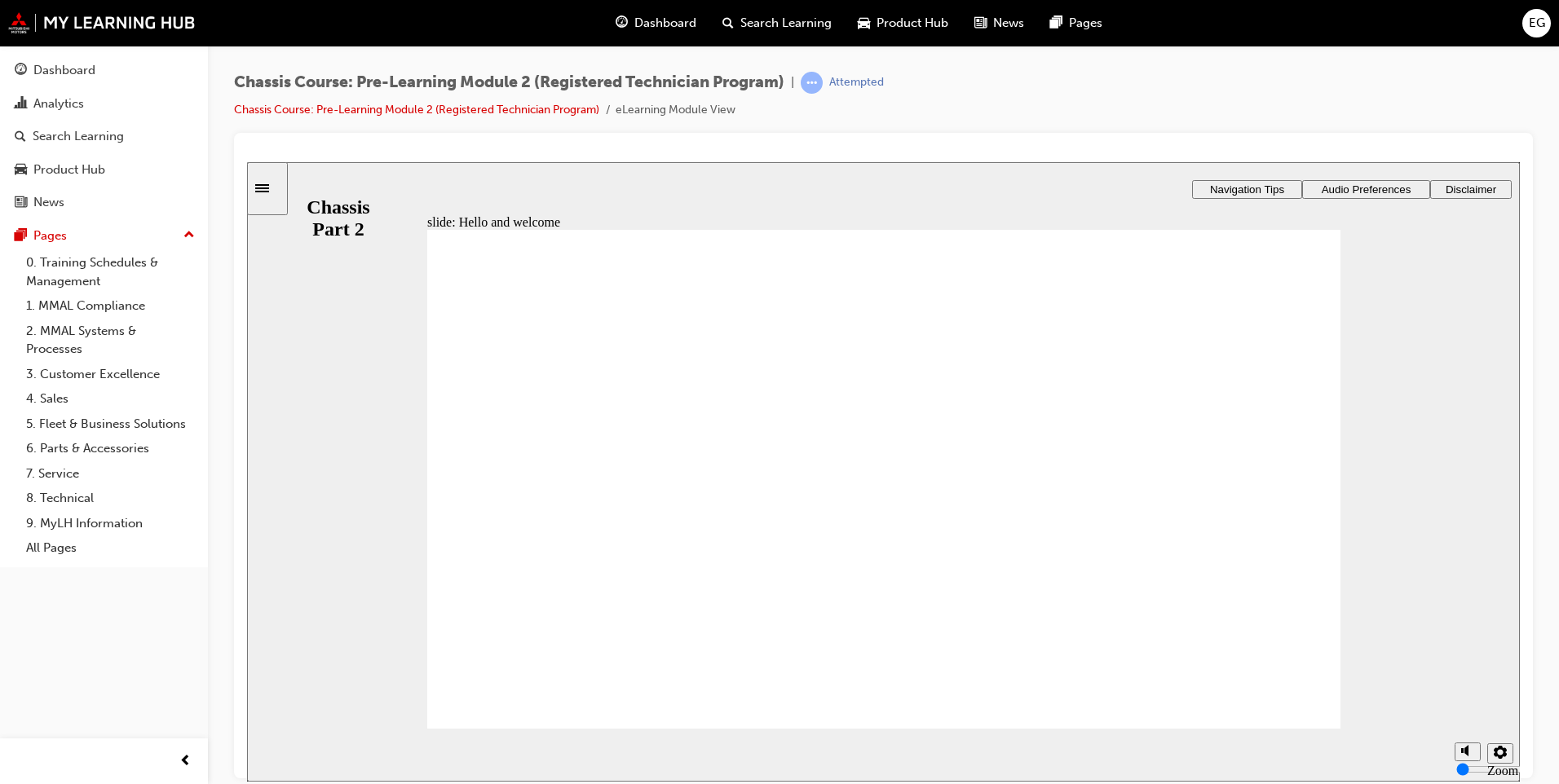
click at [1289, 736] on div "slide: Hello and welcome Rectangle 1 Rectangle 2 Hello and welcome Welcome to t…" at bounding box center [883, 471] width 1273 height 620
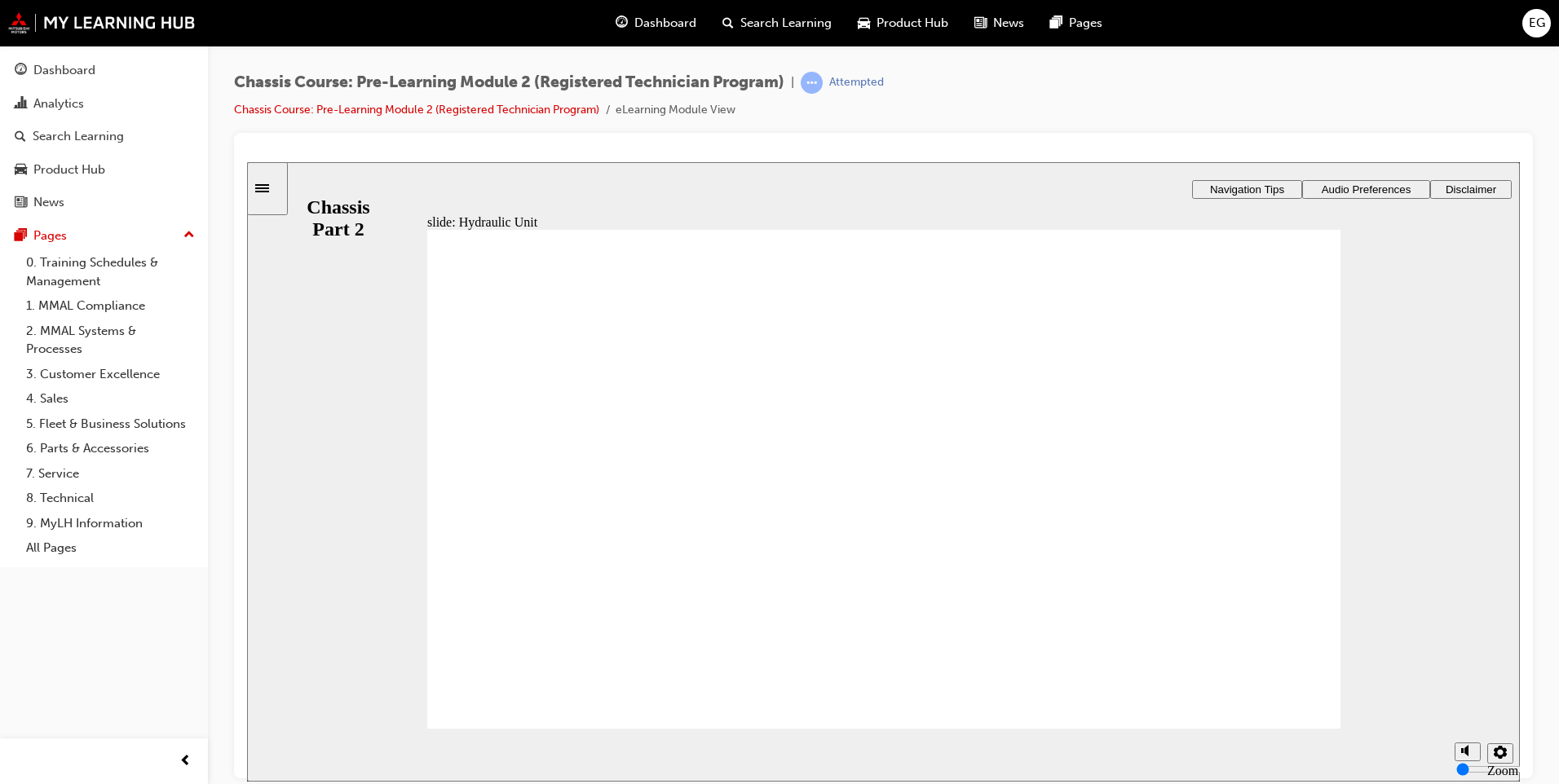
drag, startPoint x: 1201, startPoint y: 424, endPoint x: 1200, endPoint y: 438, distance: 14.0
drag, startPoint x: 1201, startPoint y: 411, endPoint x: 1211, endPoint y: 443, distance: 33.5
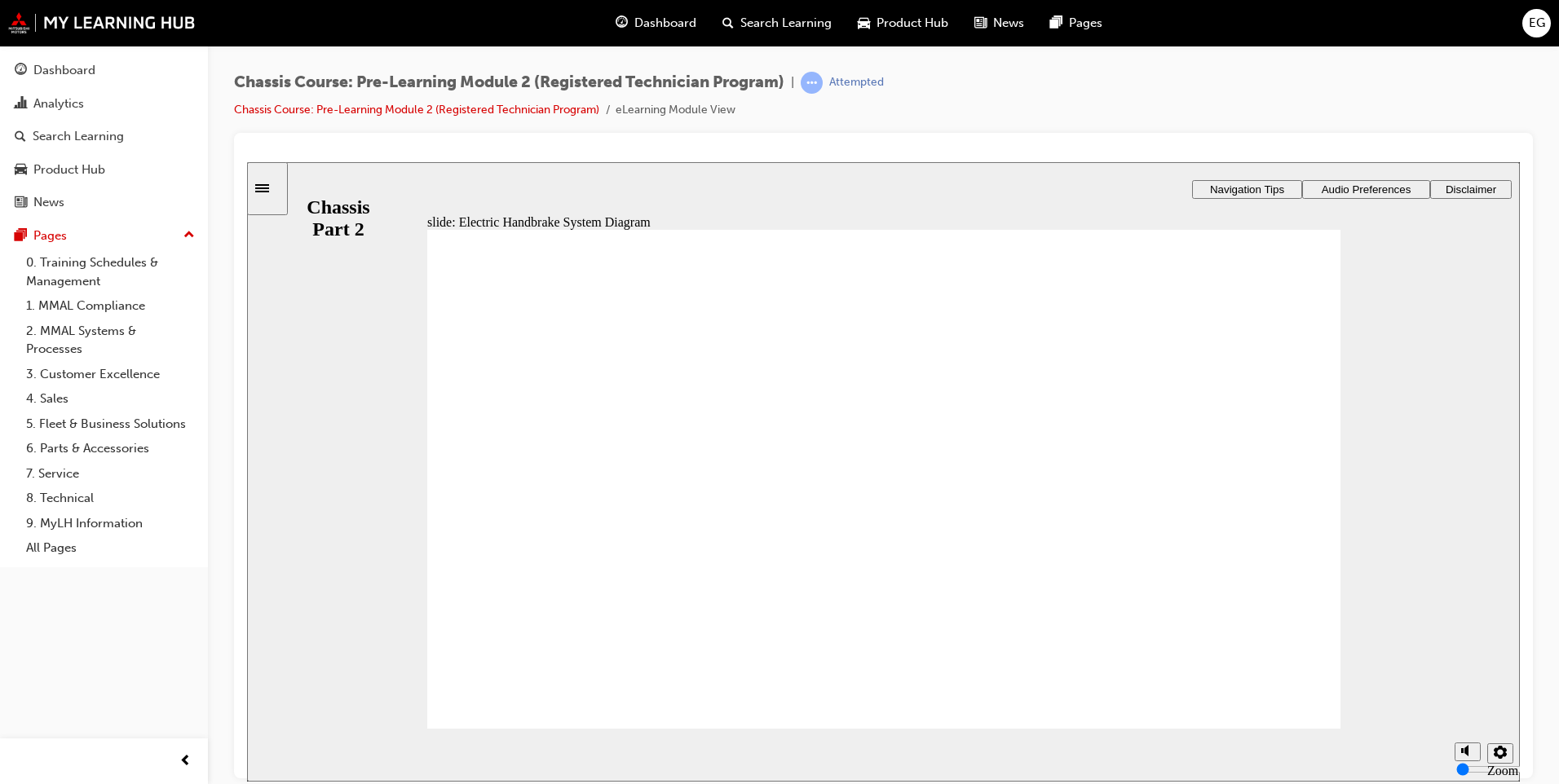
drag, startPoint x: 1291, startPoint y: 398, endPoint x: 1275, endPoint y: 416, distance: 24.1
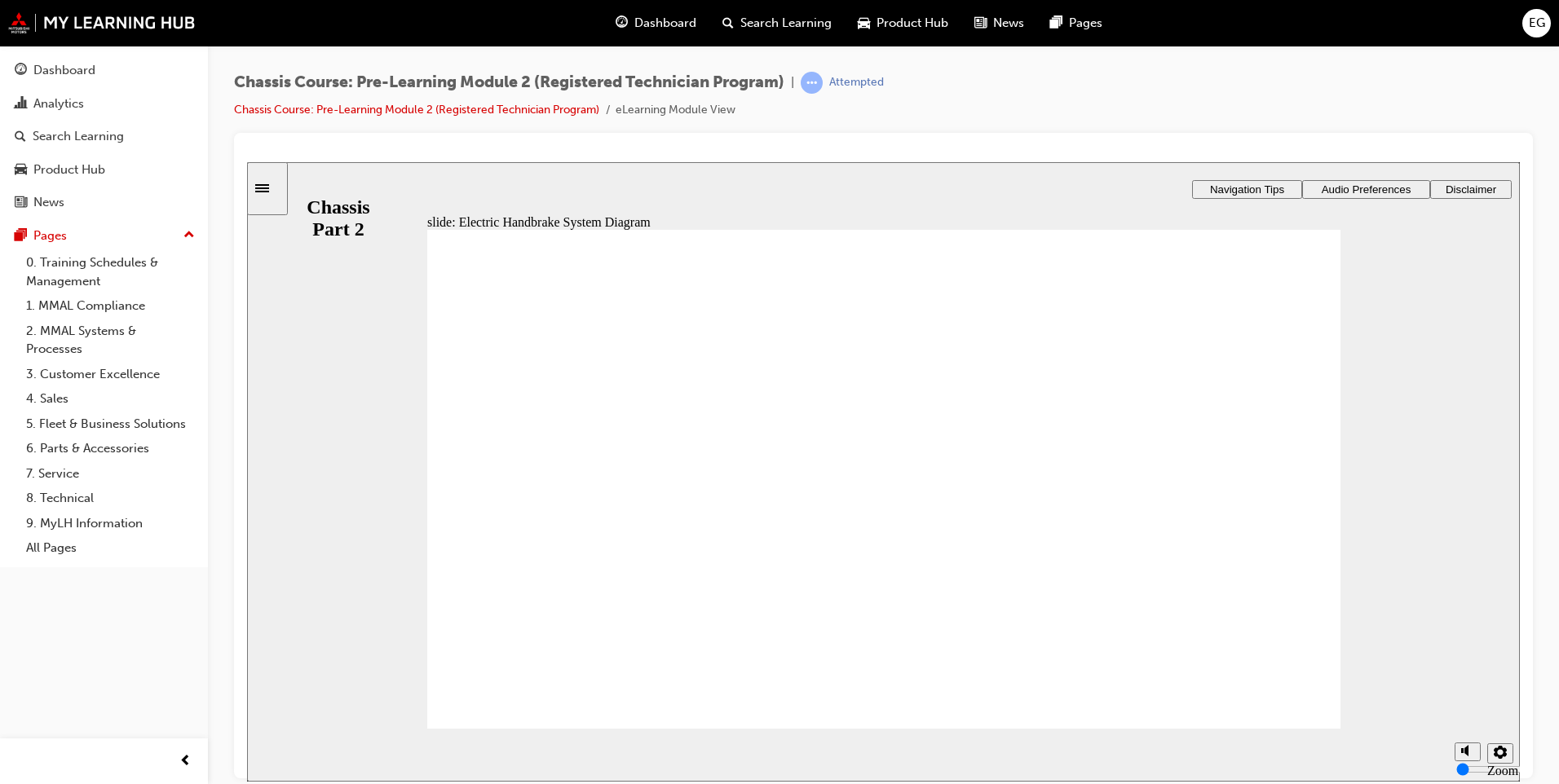
drag, startPoint x: 1296, startPoint y: 396, endPoint x: 1295, endPoint y: 406, distance: 10.0
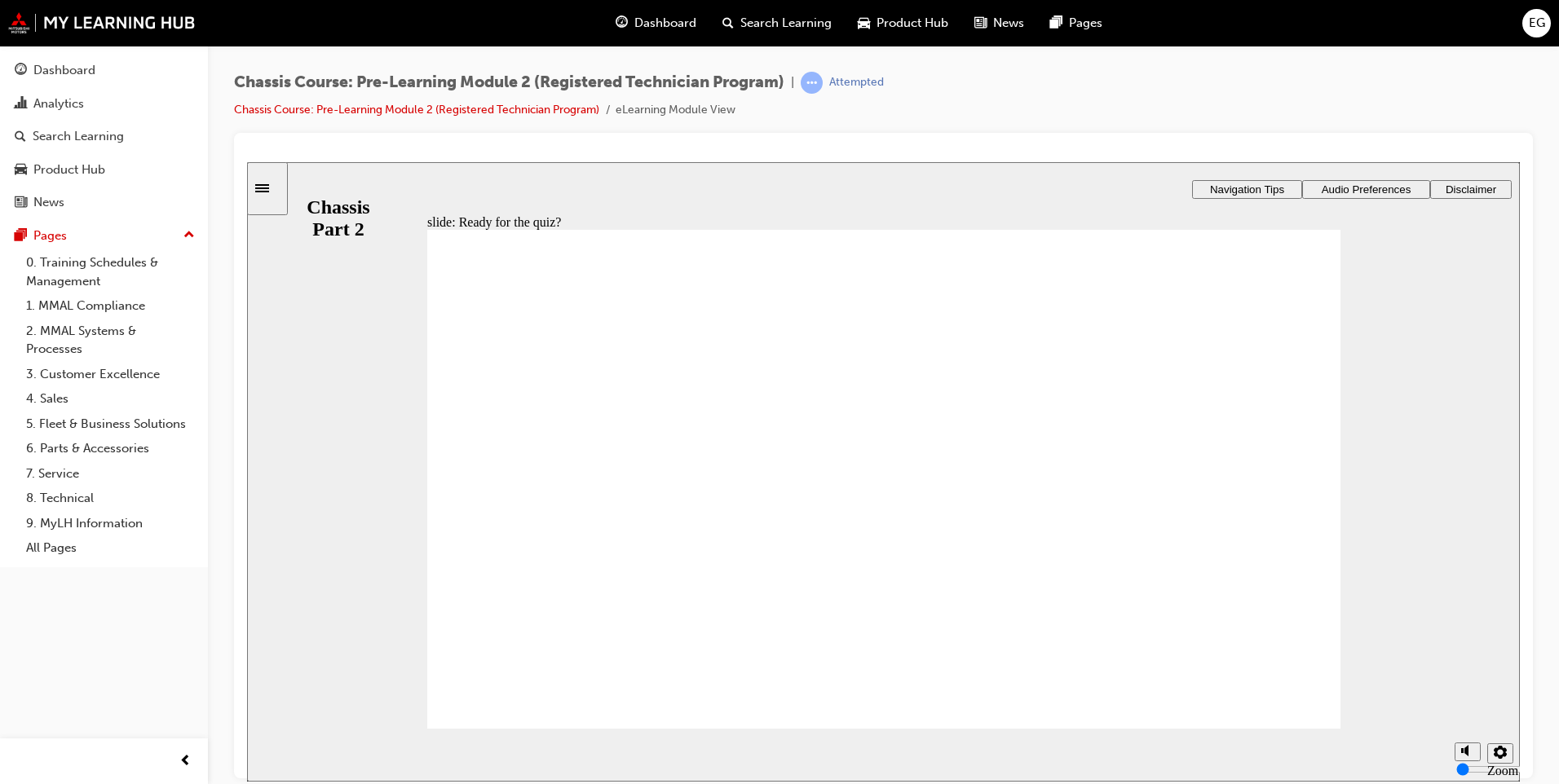
radio input "true"
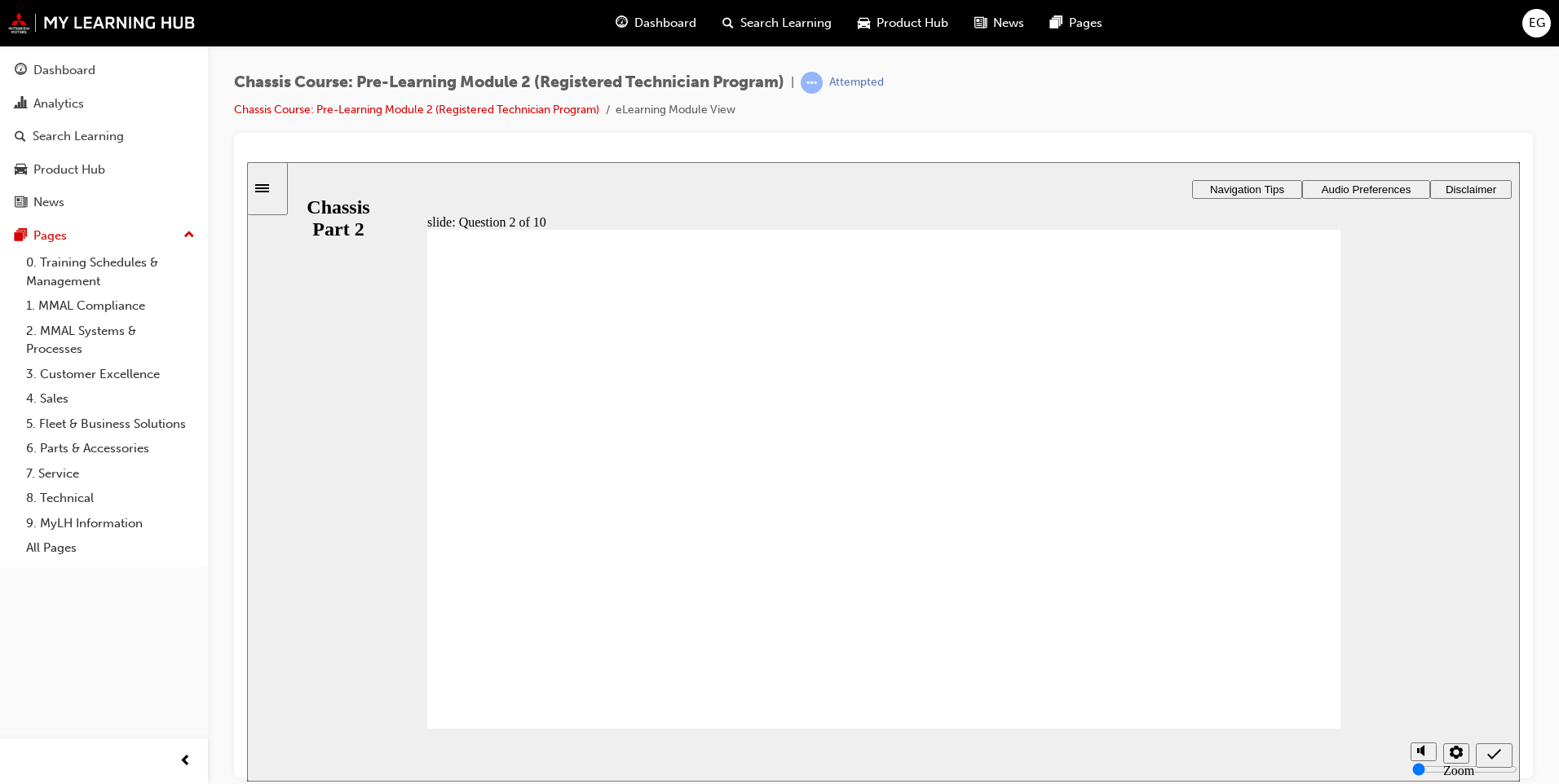
checkbox input "true"
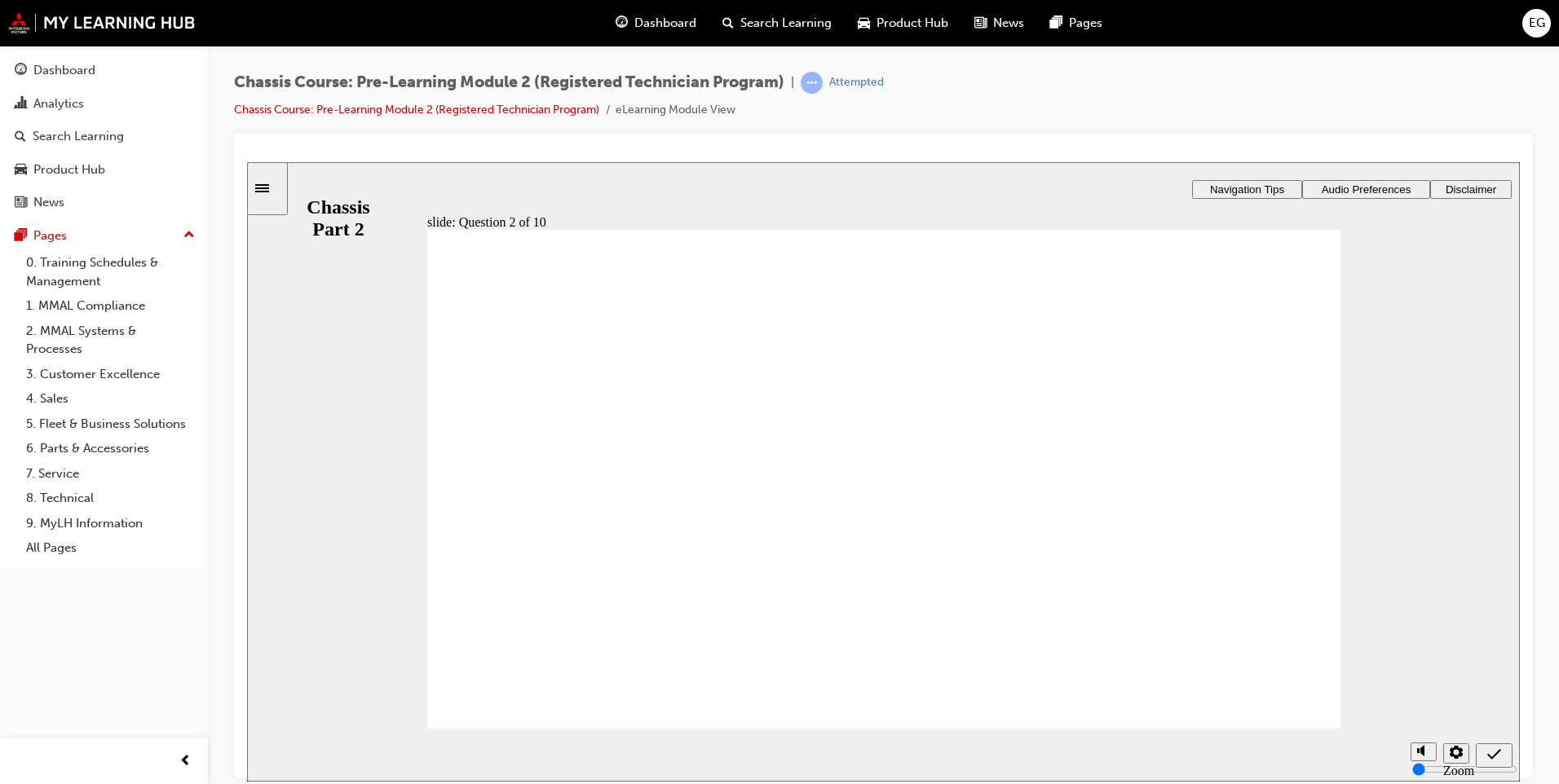
radio input "true"
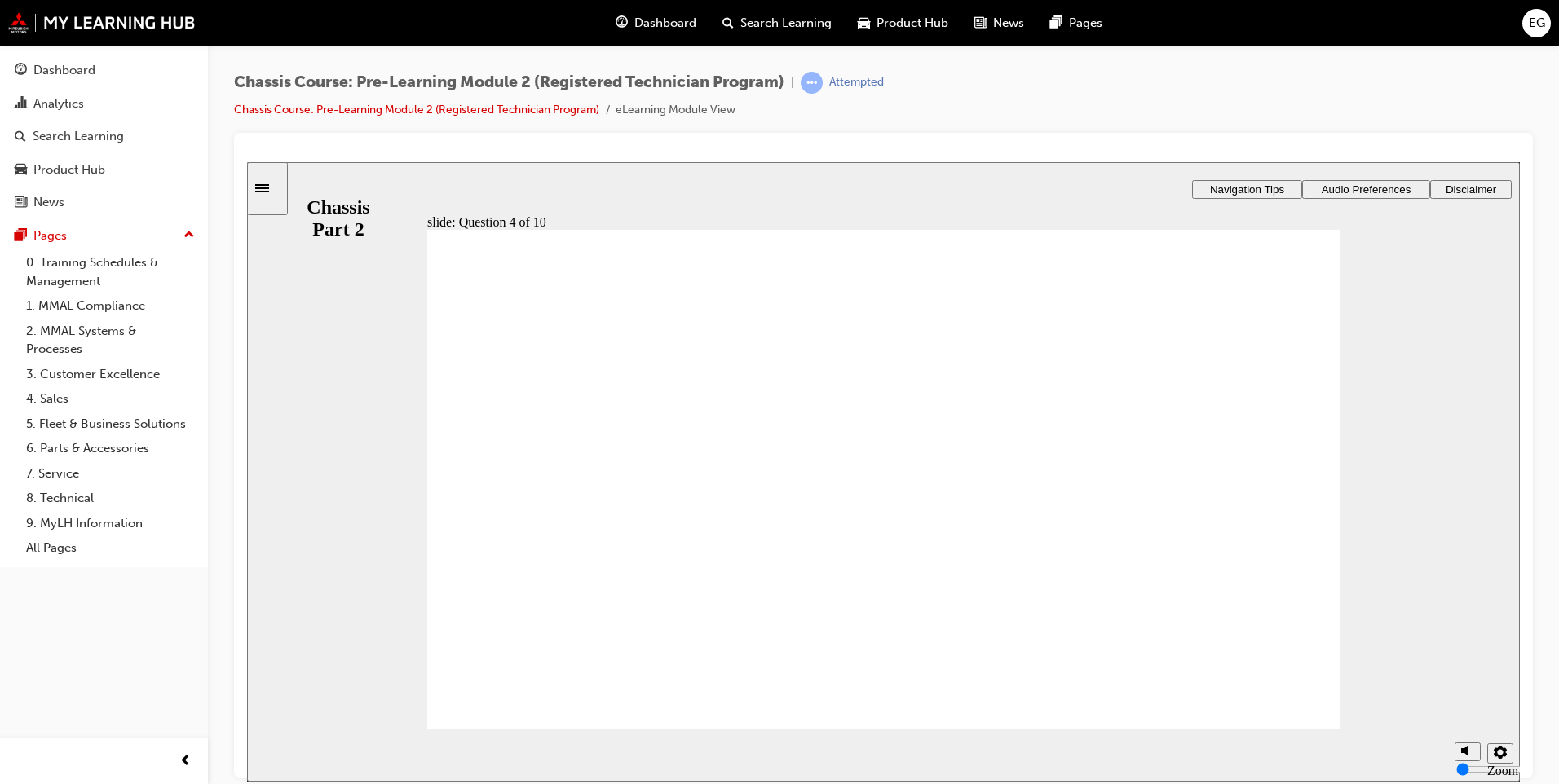
radio input "true"
click at [502, 110] on link "Chassis Course: Pre-Learning Module 2 (Registered Technician Program)" at bounding box center [416, 109] width 365 height 14
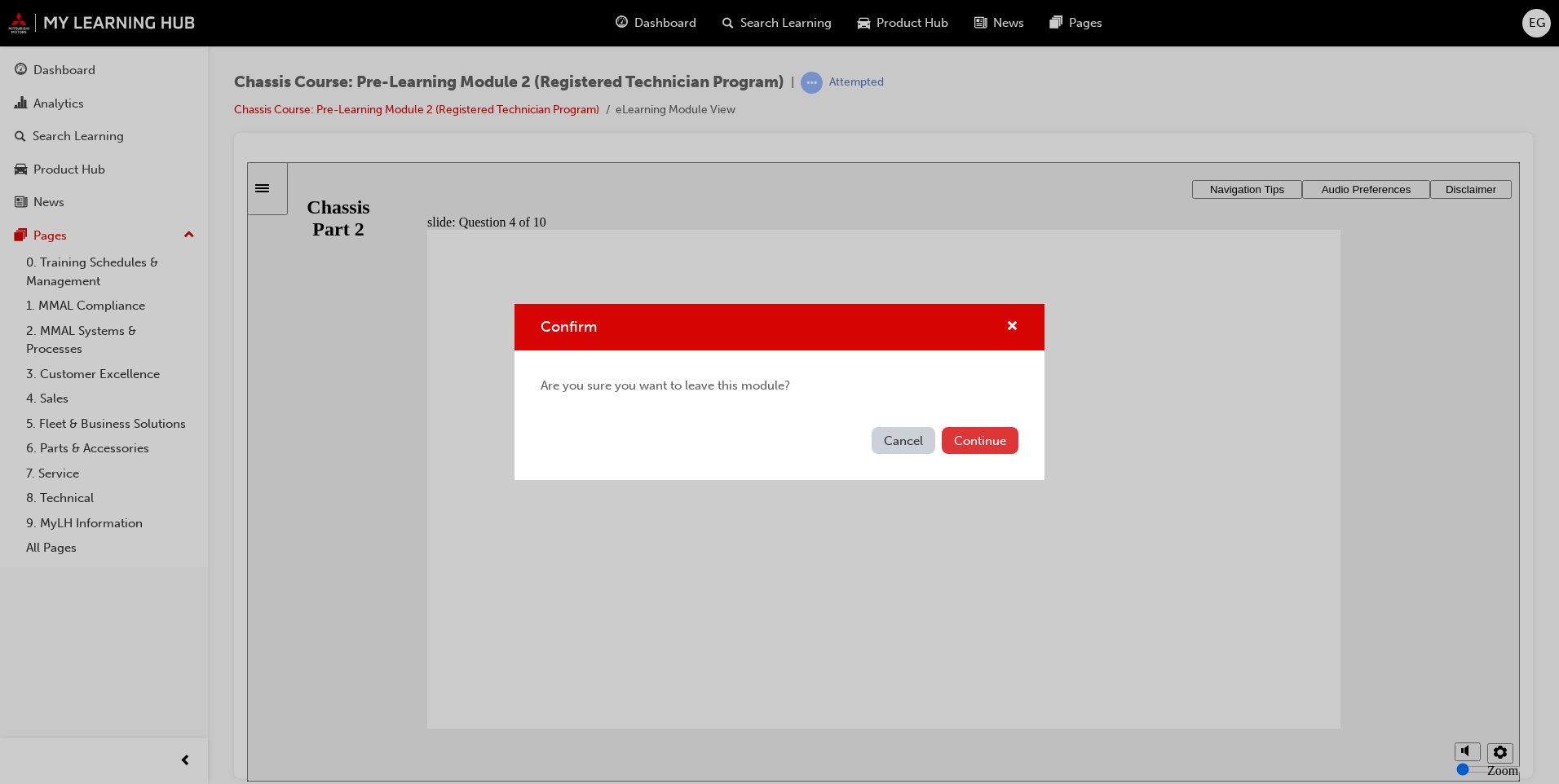
click at [1001, 438] on button "Continue" at bounding box center [980, 440] width 77 height 27
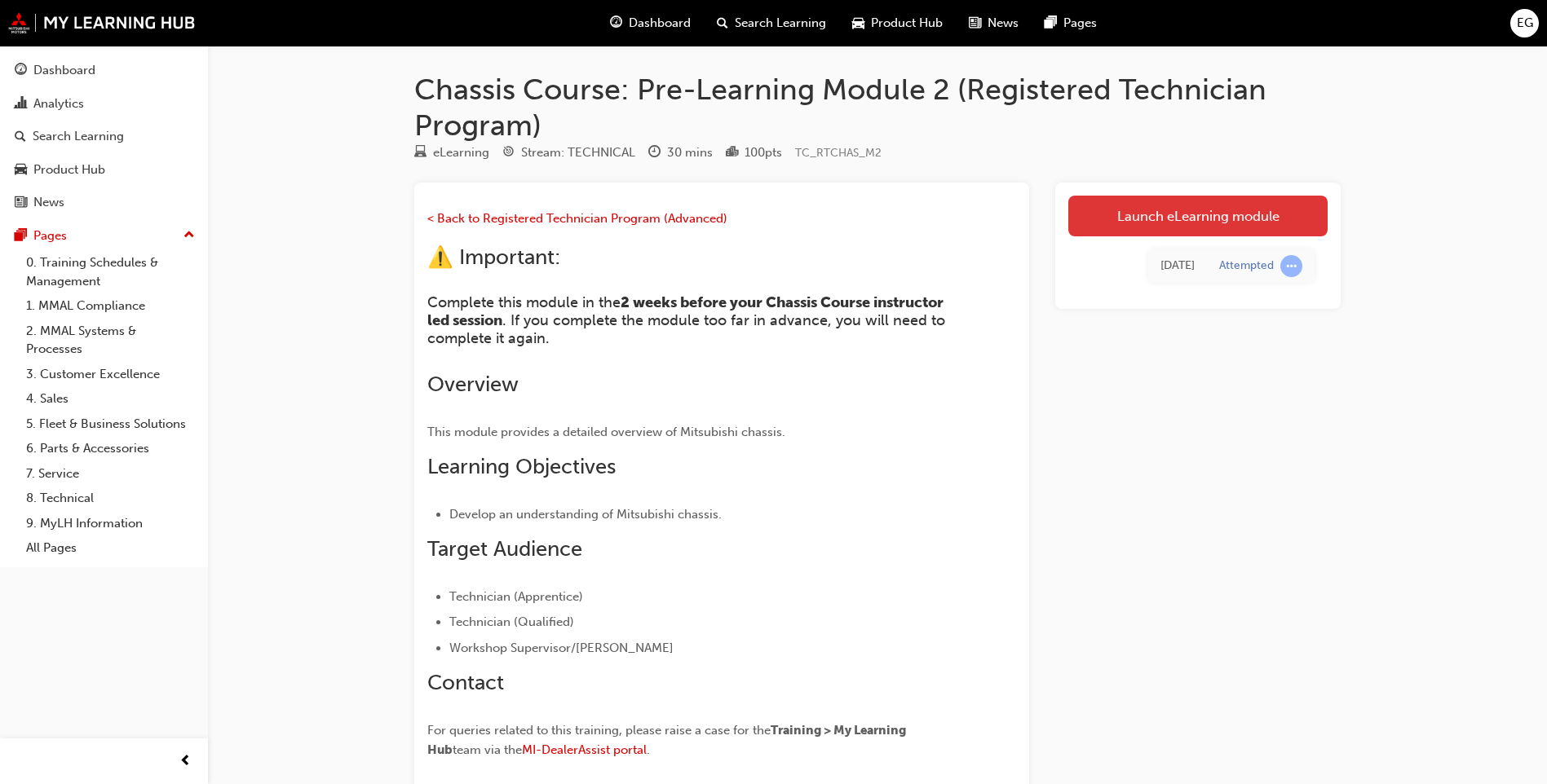
click at [1129, 209] on link "Launch eLearning module" at bounding box center [1198, 216] width 259 height 41
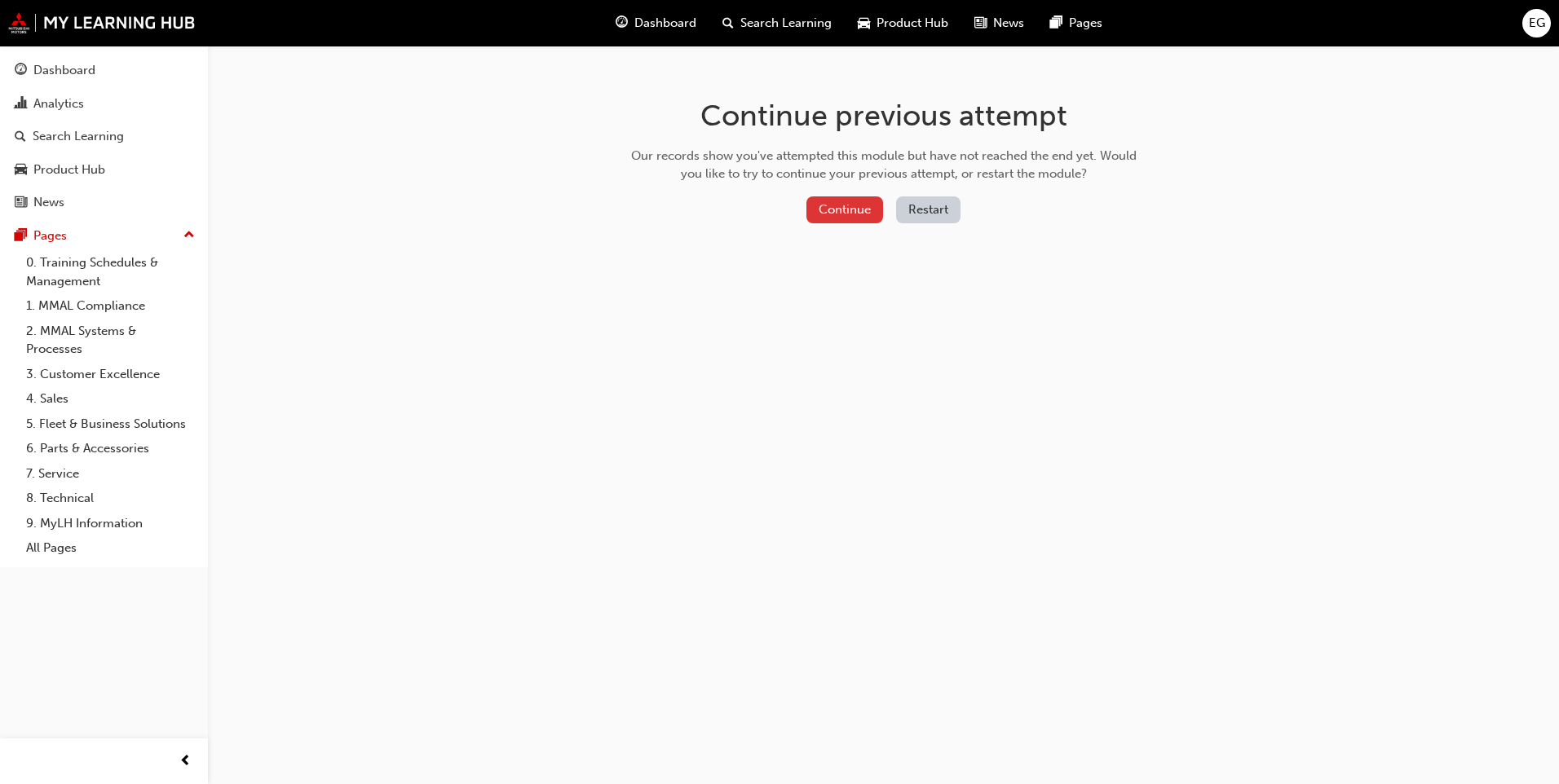
click at [831, 201] on button "Continue" at bounding box center [845, 210] width 77 height 27
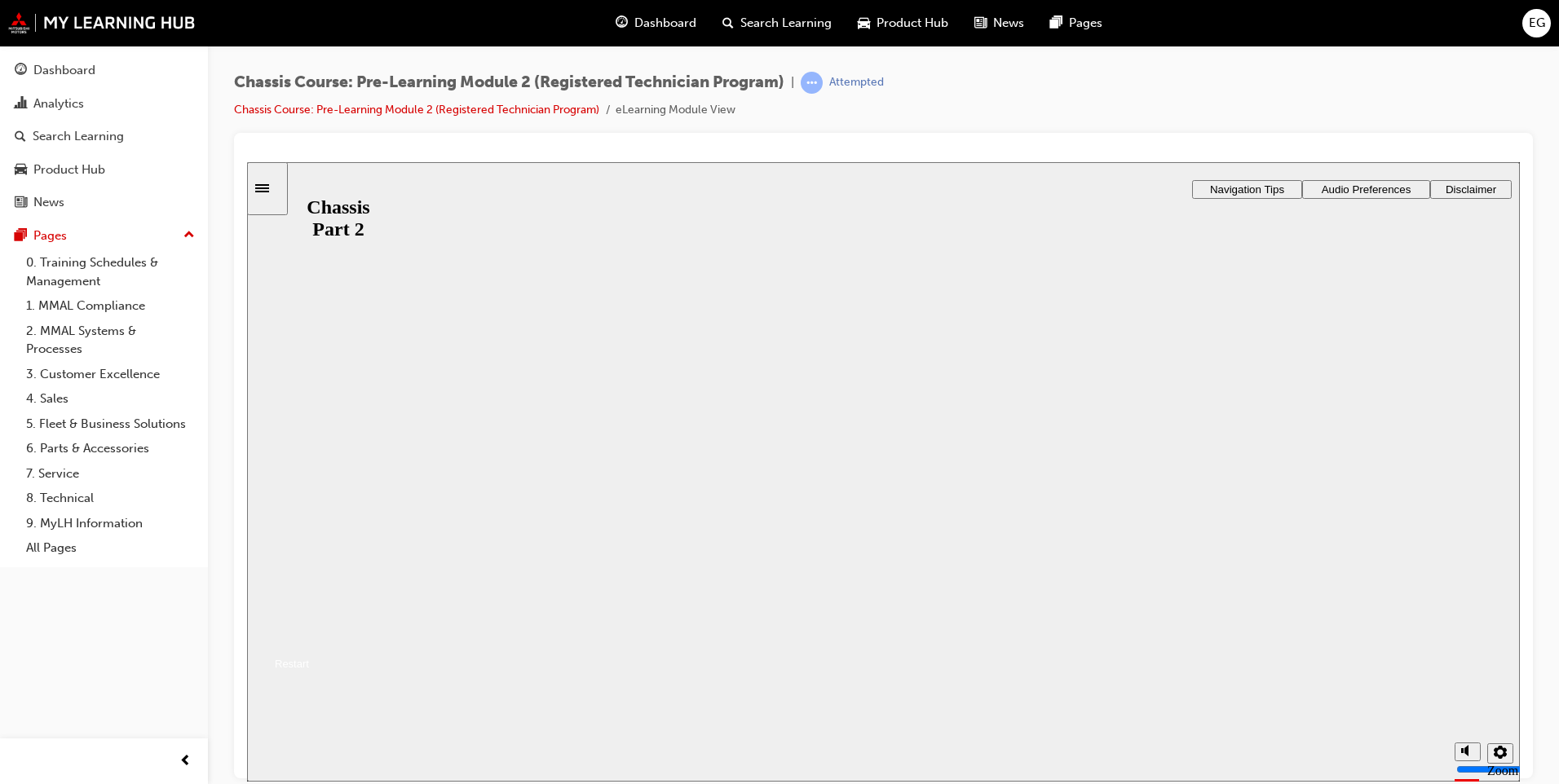
click at [309, 634] on button "Resume" at bounding box center [277, 644] width 62 height 19
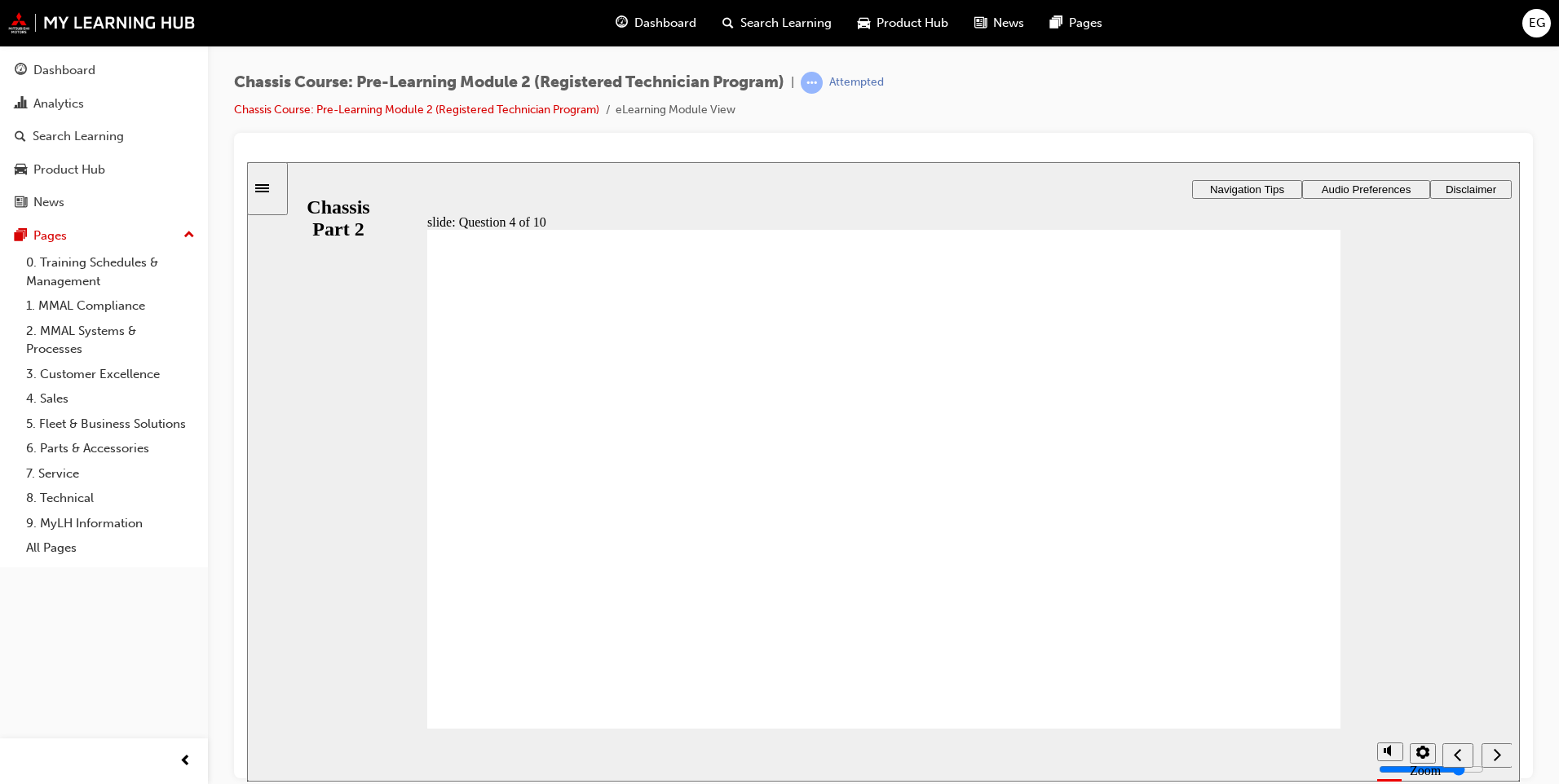
click at [1462, 691] on rect "volume" at bounding box center [1463, 690] width 3 height 5
type input "0"
radio input "true"
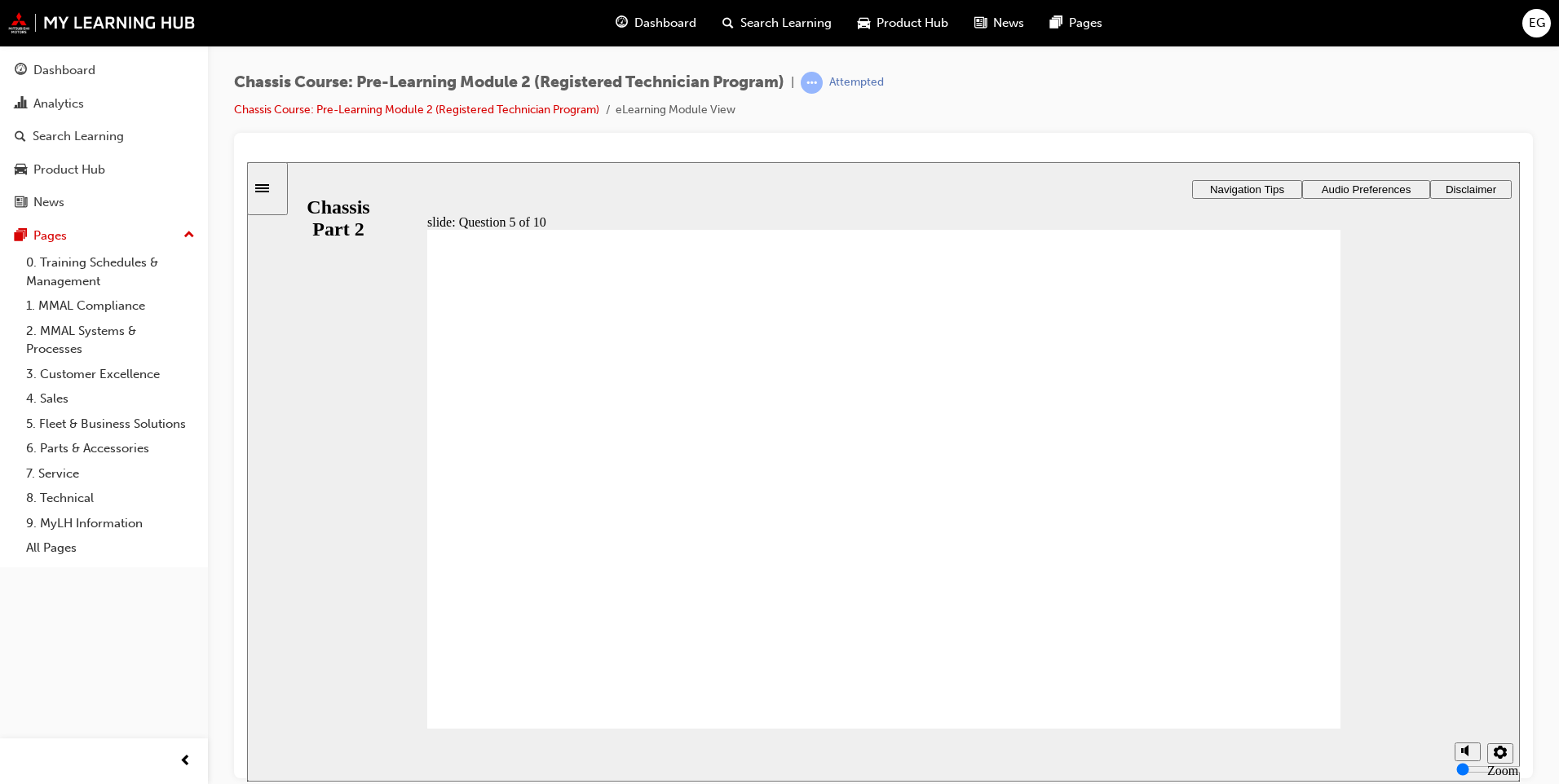
radio input "true"
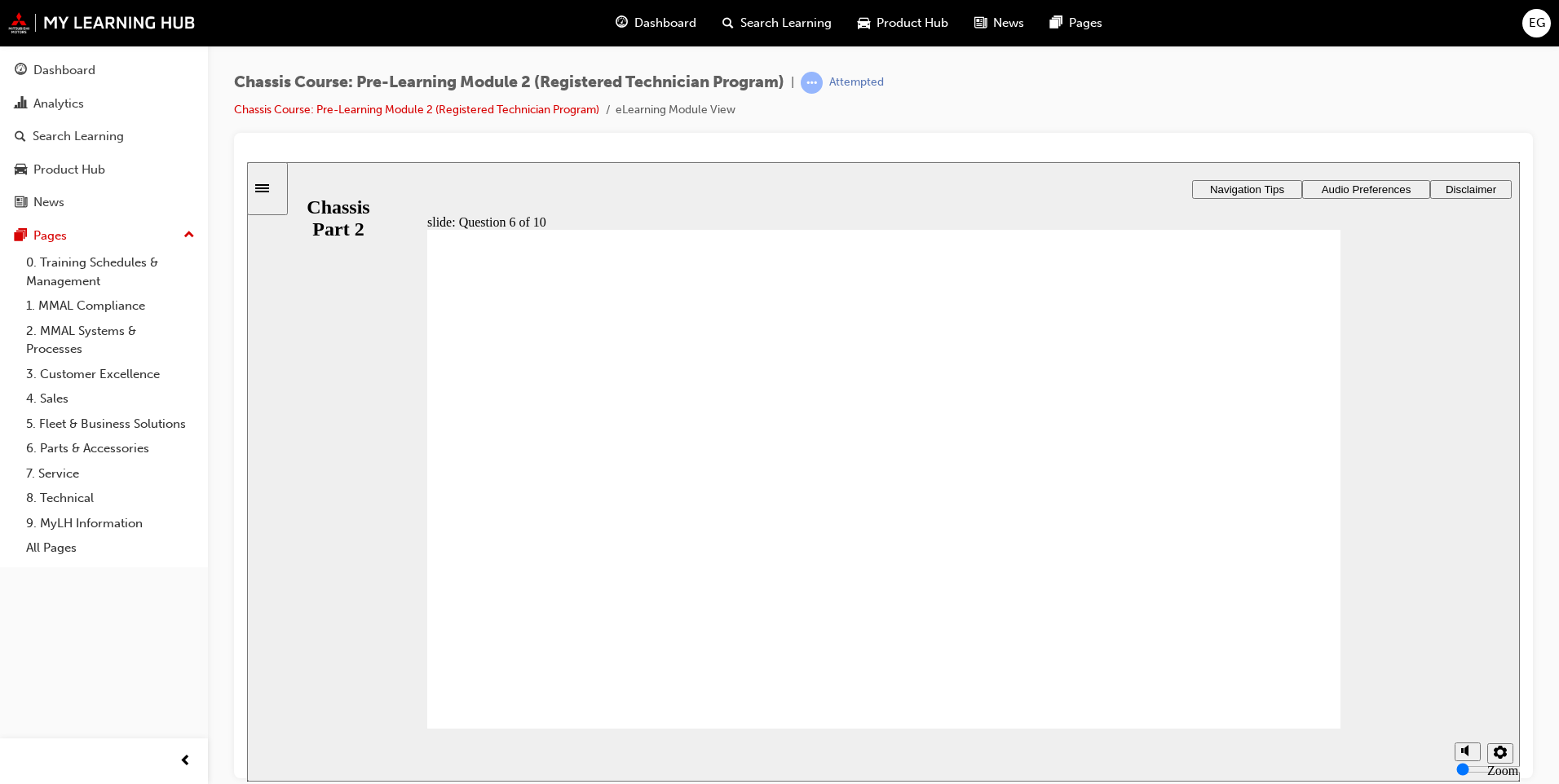
radio input "true"
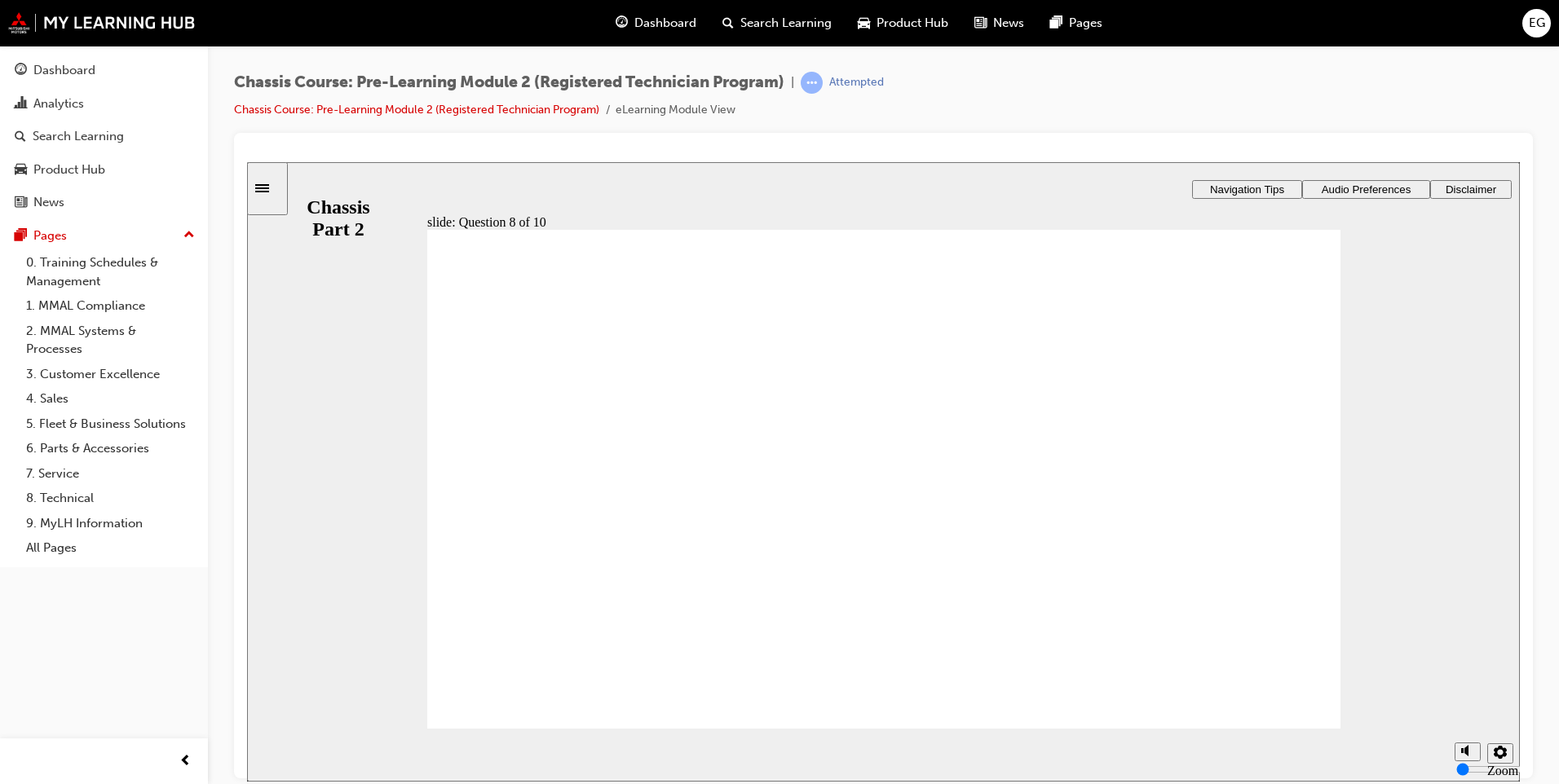
radio input "true"
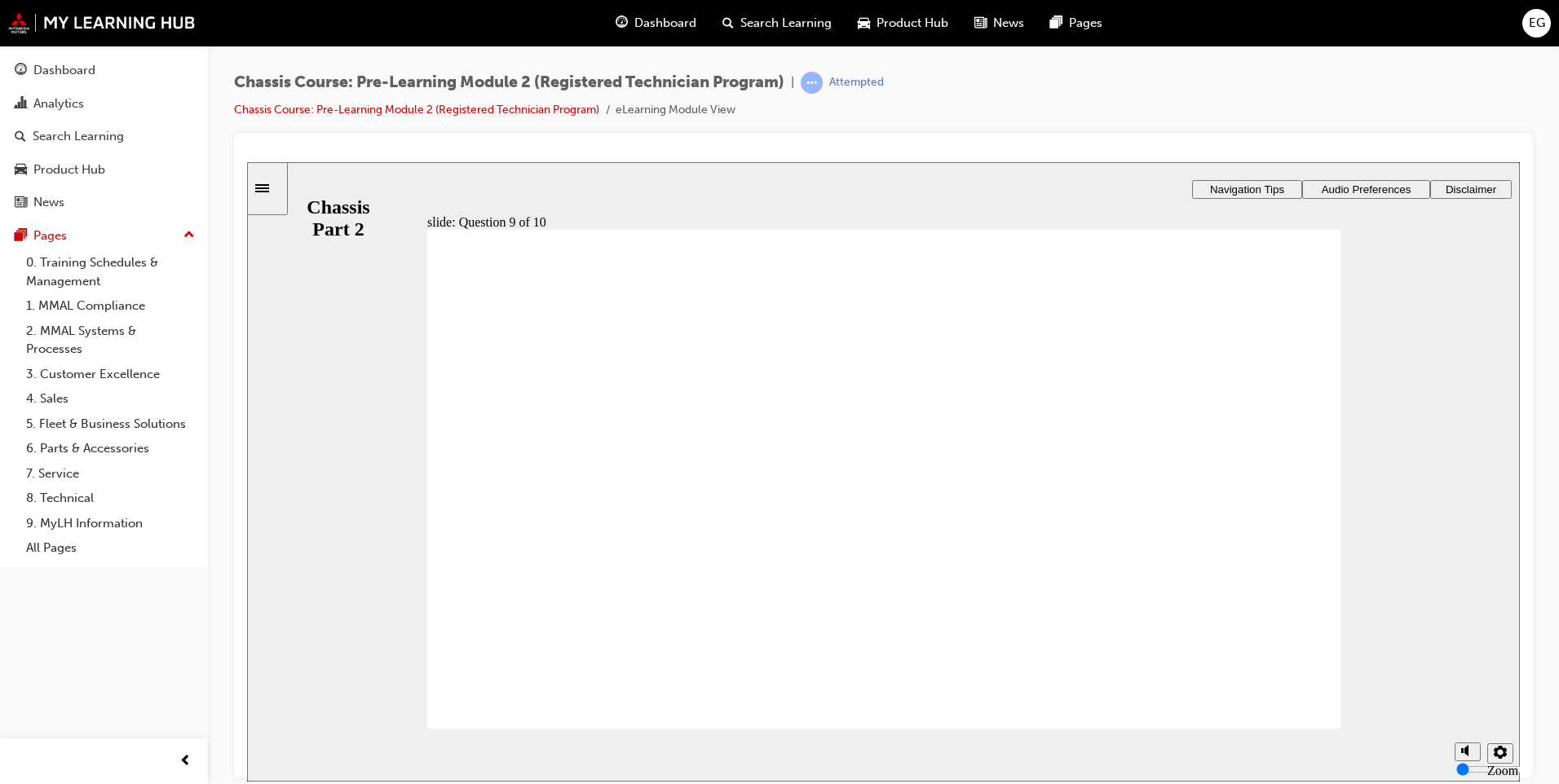
radio input "true"
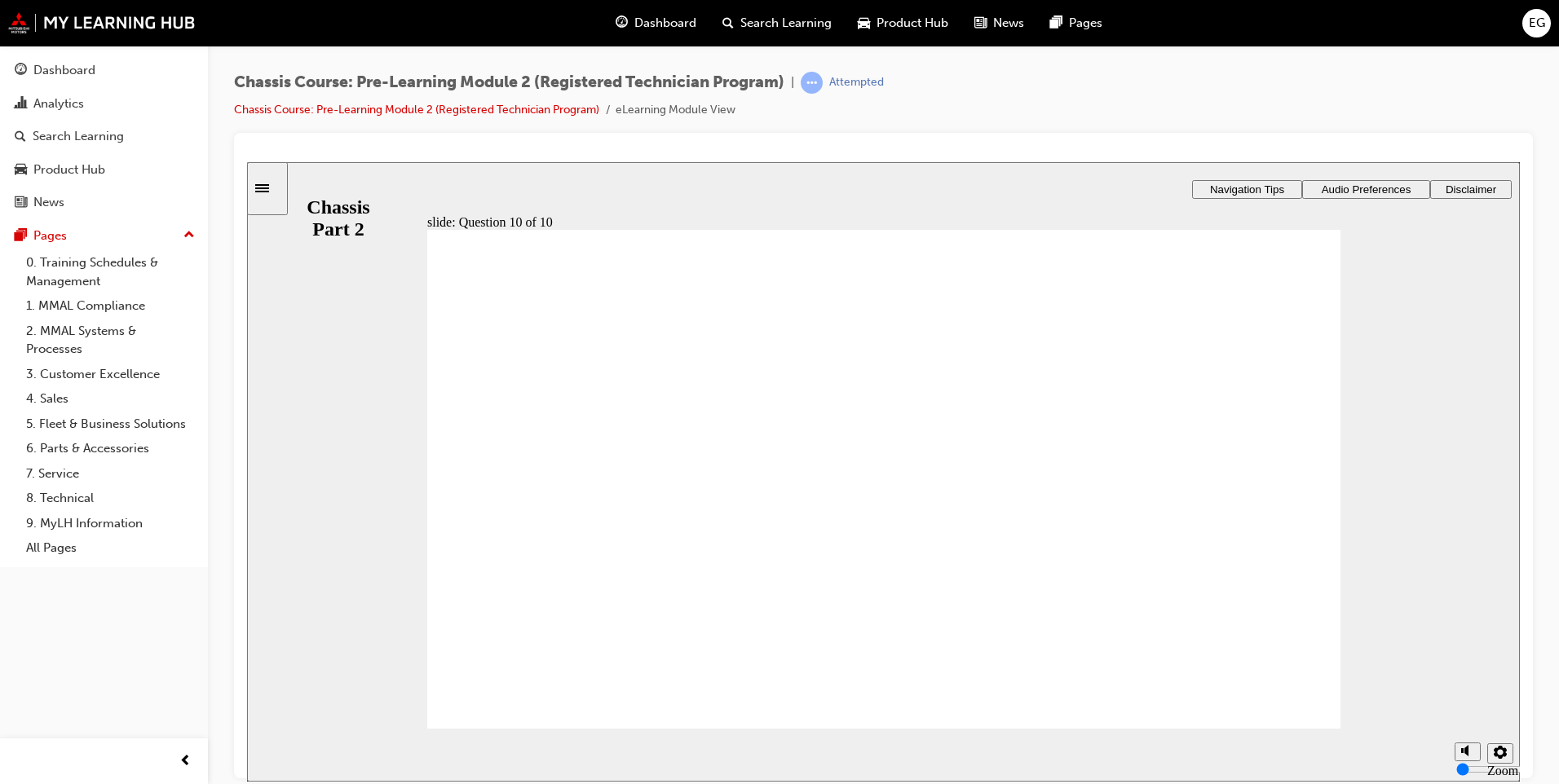
radio input "true"
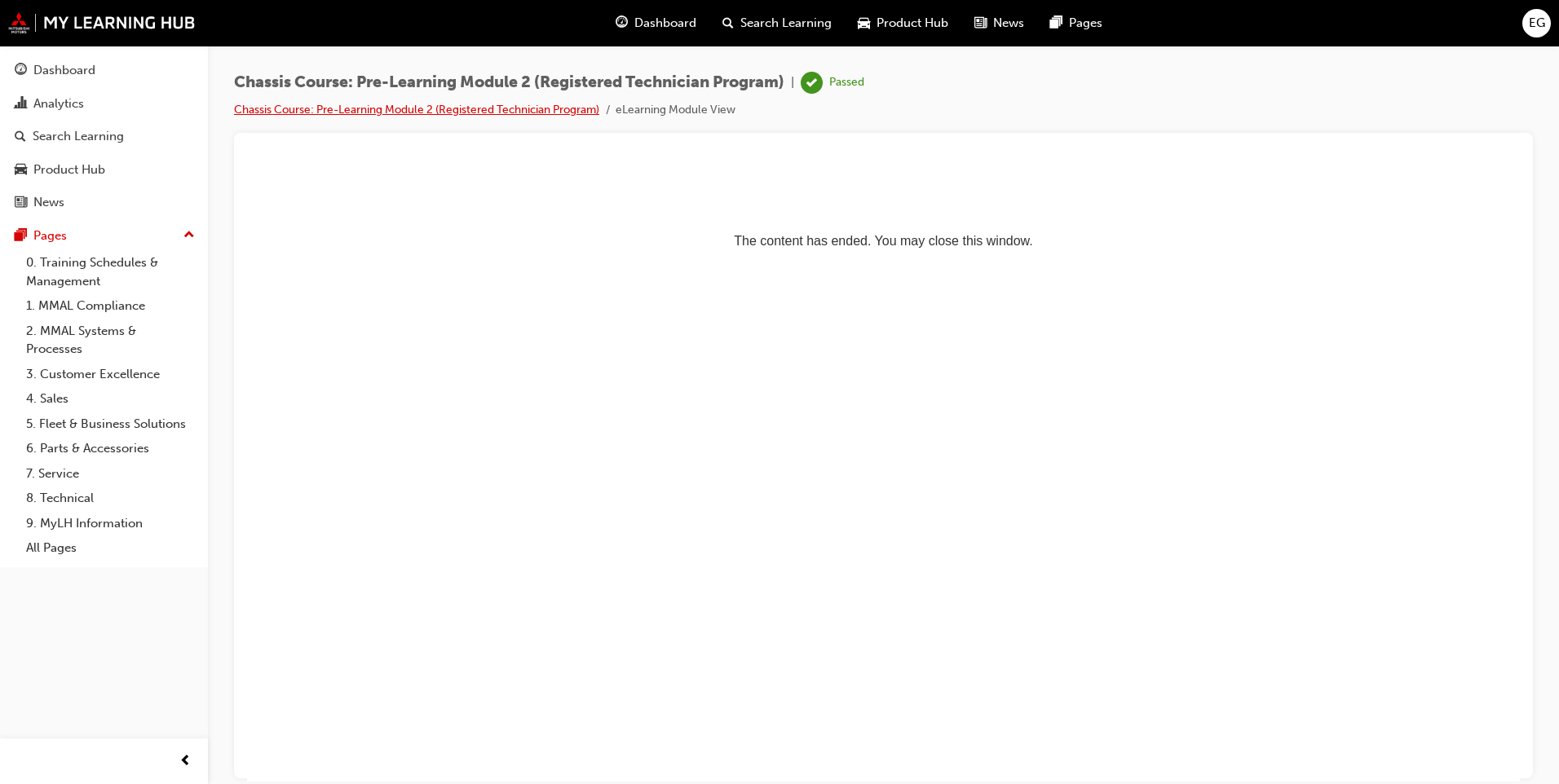
click at [542, 107] on link "Chassis Course: Pre-Learning Module 2 (Registered Technician Program)" at bounding box center [416, 109] width 365 height 14
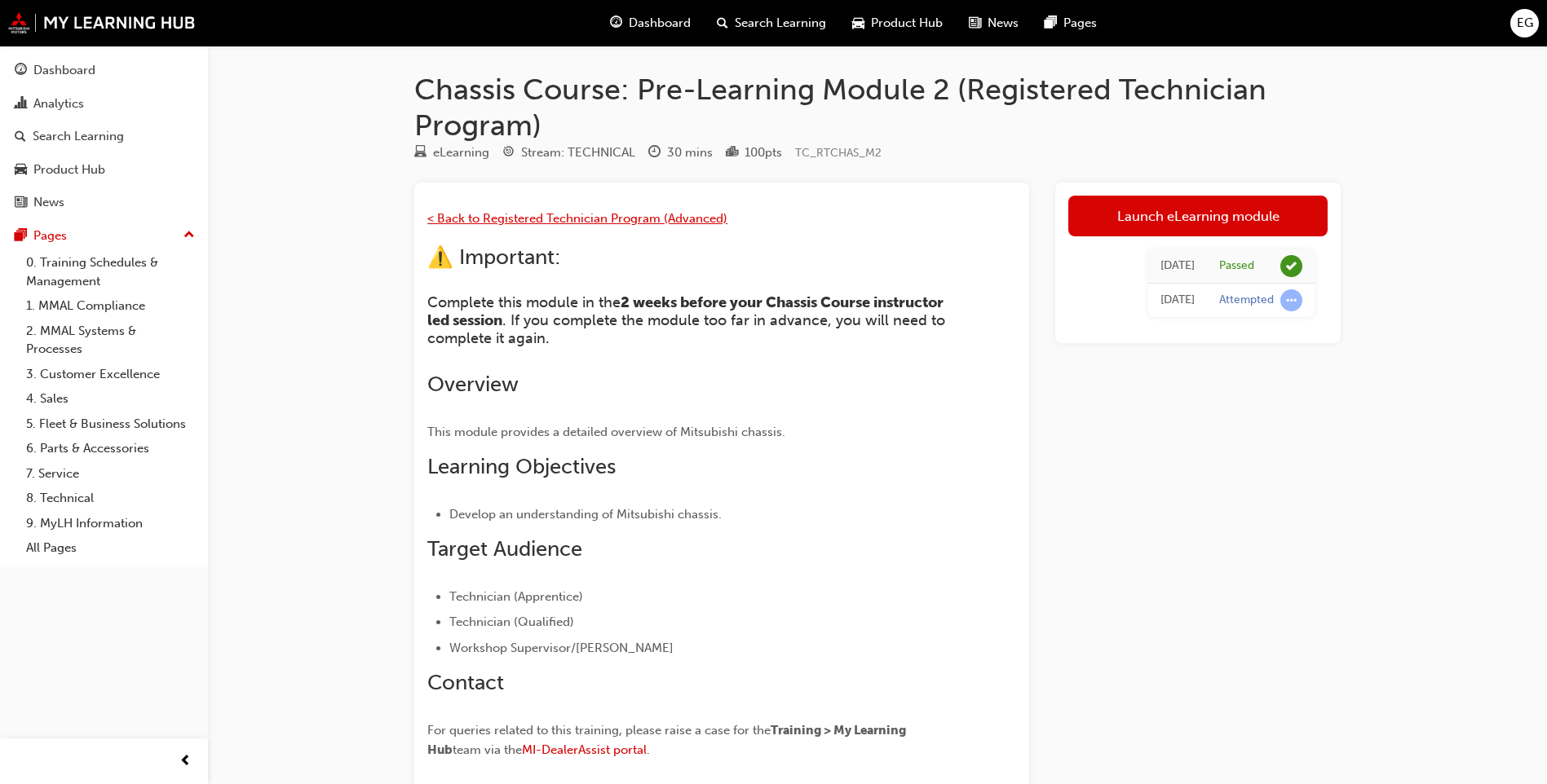
click at [647, 222] on span "< Back to Registered Technician Program (Advanced)" at bounding box center [577, 218] width 300 height 15
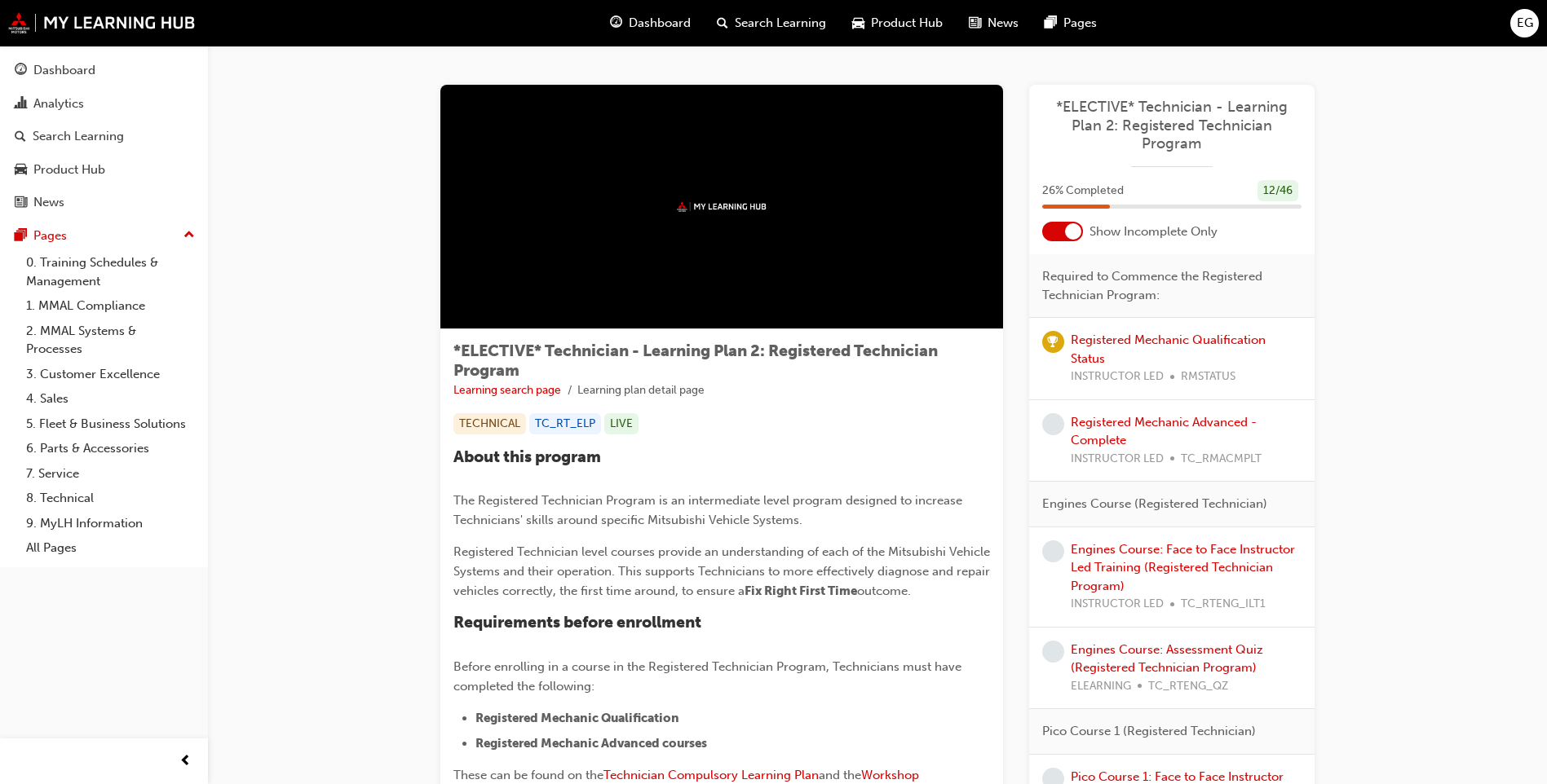
click at [1071, 238] on div at bounding box center [1073, 231] width 17 height 17
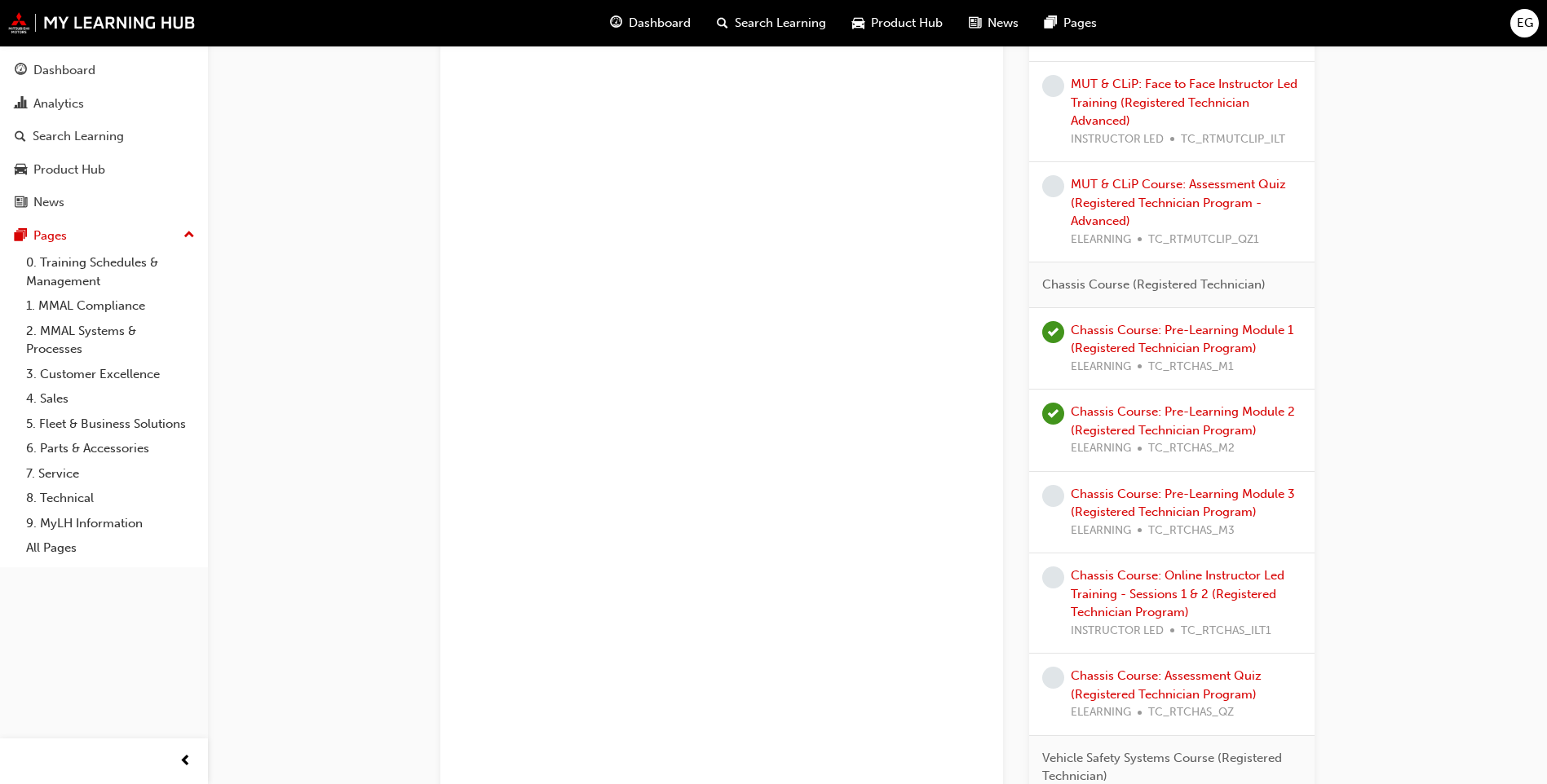
scroll to position [2202, 0]
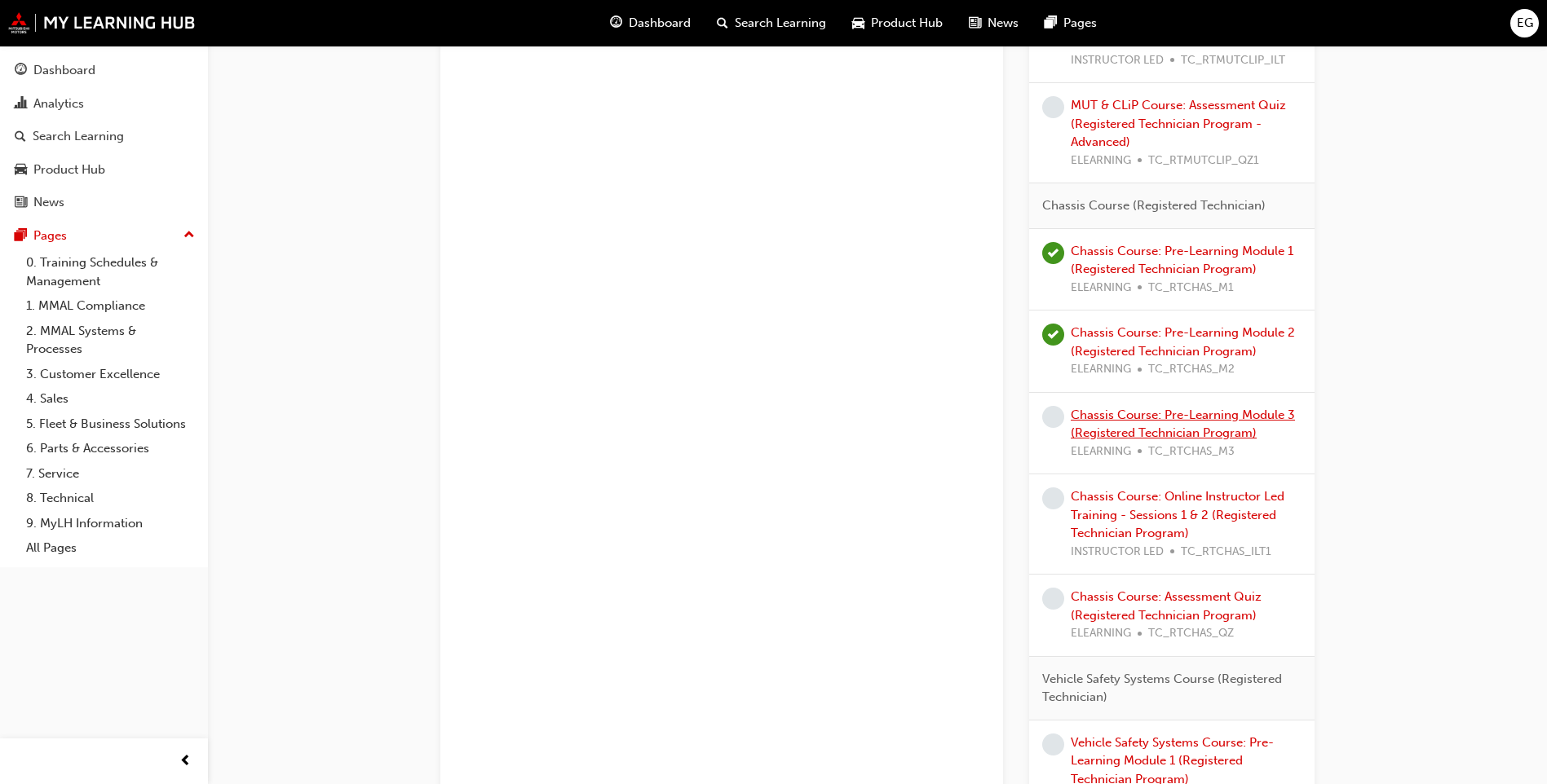
click at [1216, 416] on link "Chassis Course: Pre-Learning Module 3 (Registered Technician Program)" at bounding box center [1182, 424] width 224 height 33
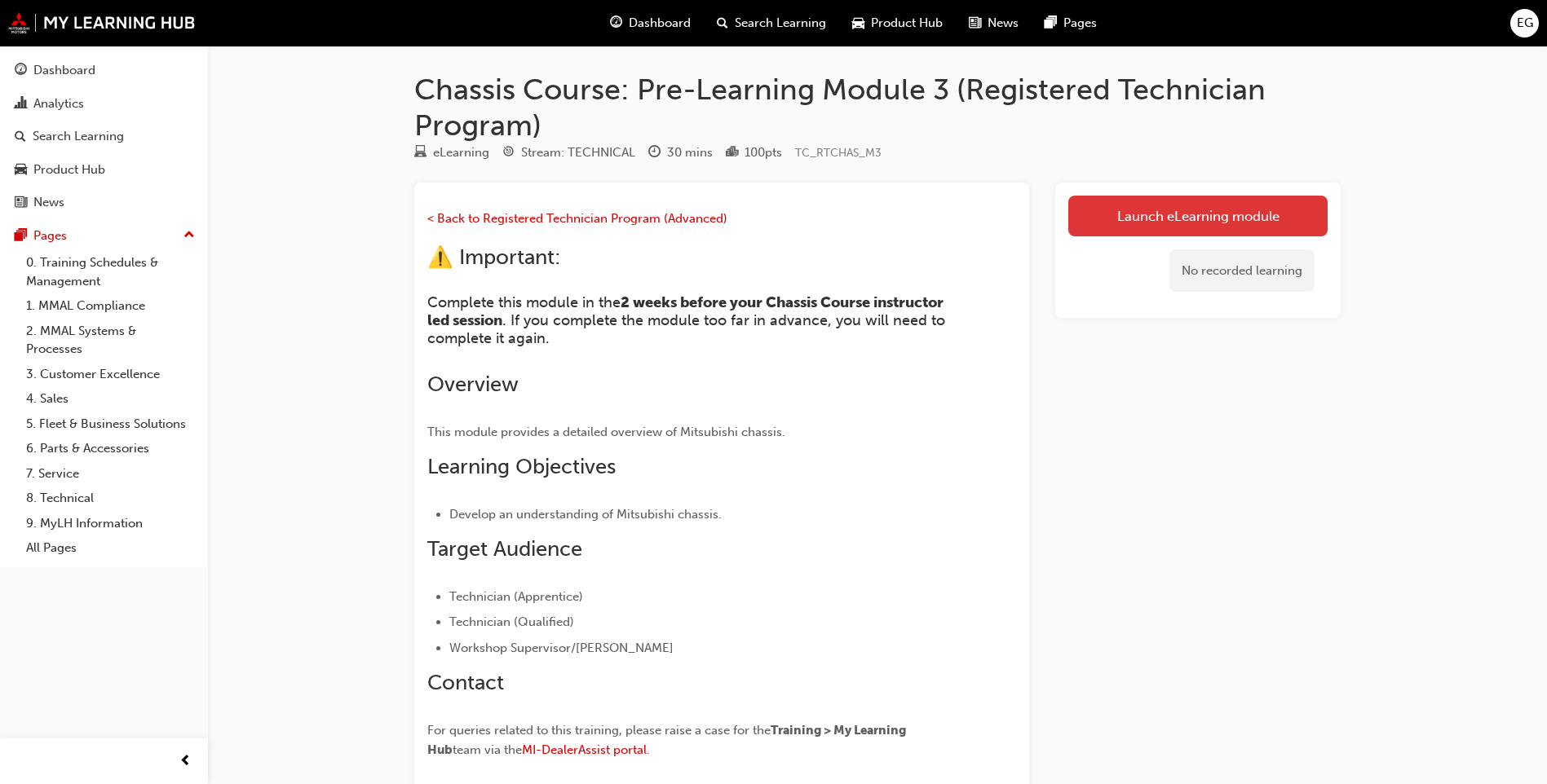
click at [1101, 214] on link "Launch eLearning module" at bounding box center [1198, 216] width 259 height 41
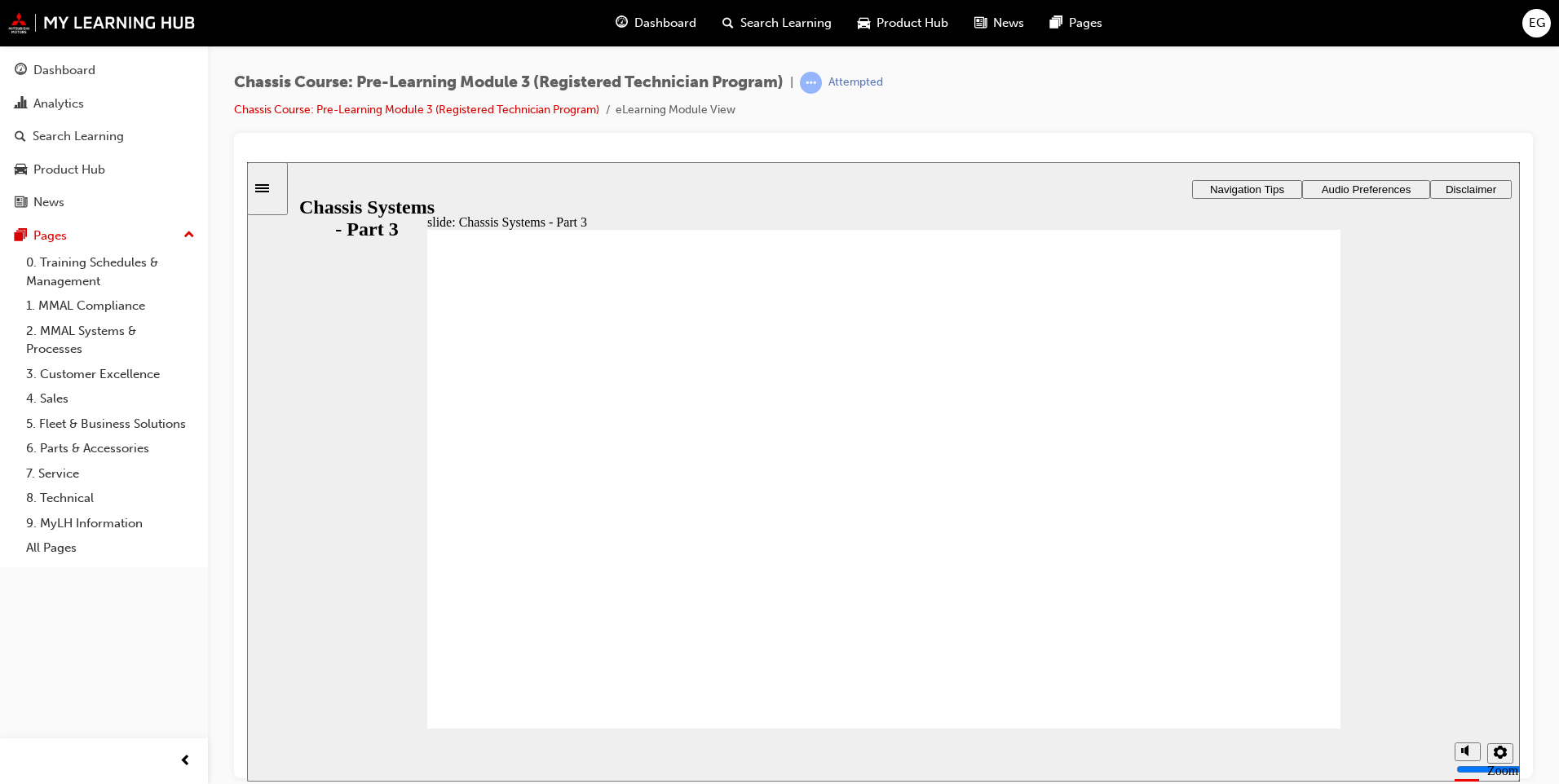
click at [1470, 695] on icon "volume" at bounding box center [1468, 689] width 13 height 11
type input "0"
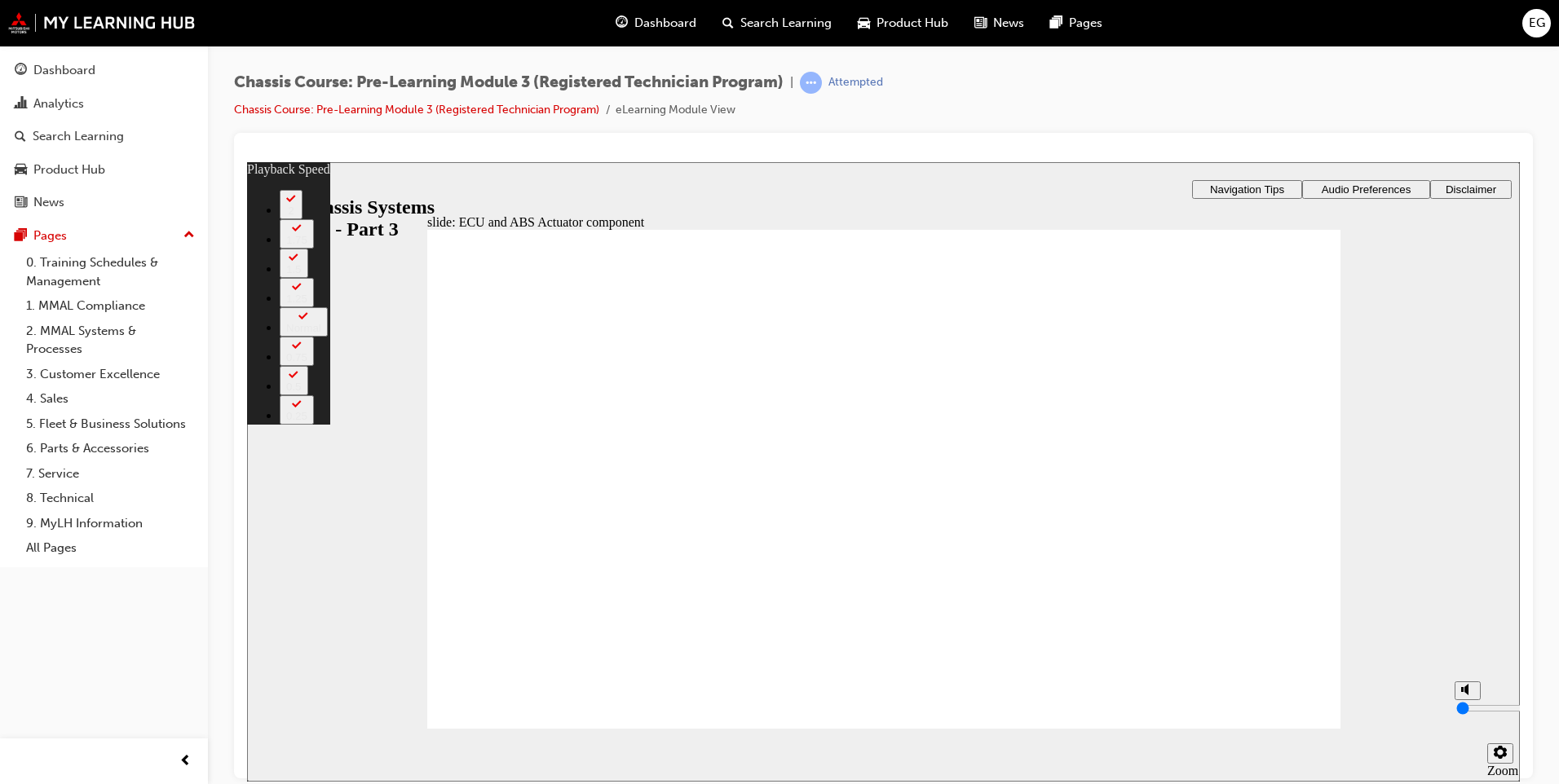
type input "3"
drag, startPoint x: 1459, startPoint y: 751, endPoint x: 1460, endPoint y: 732, distance: 19.0
click at [1459, 699] on button "volume" at bounding box center [1468, 690] width 26 height 18
type input "8"
type input "3"
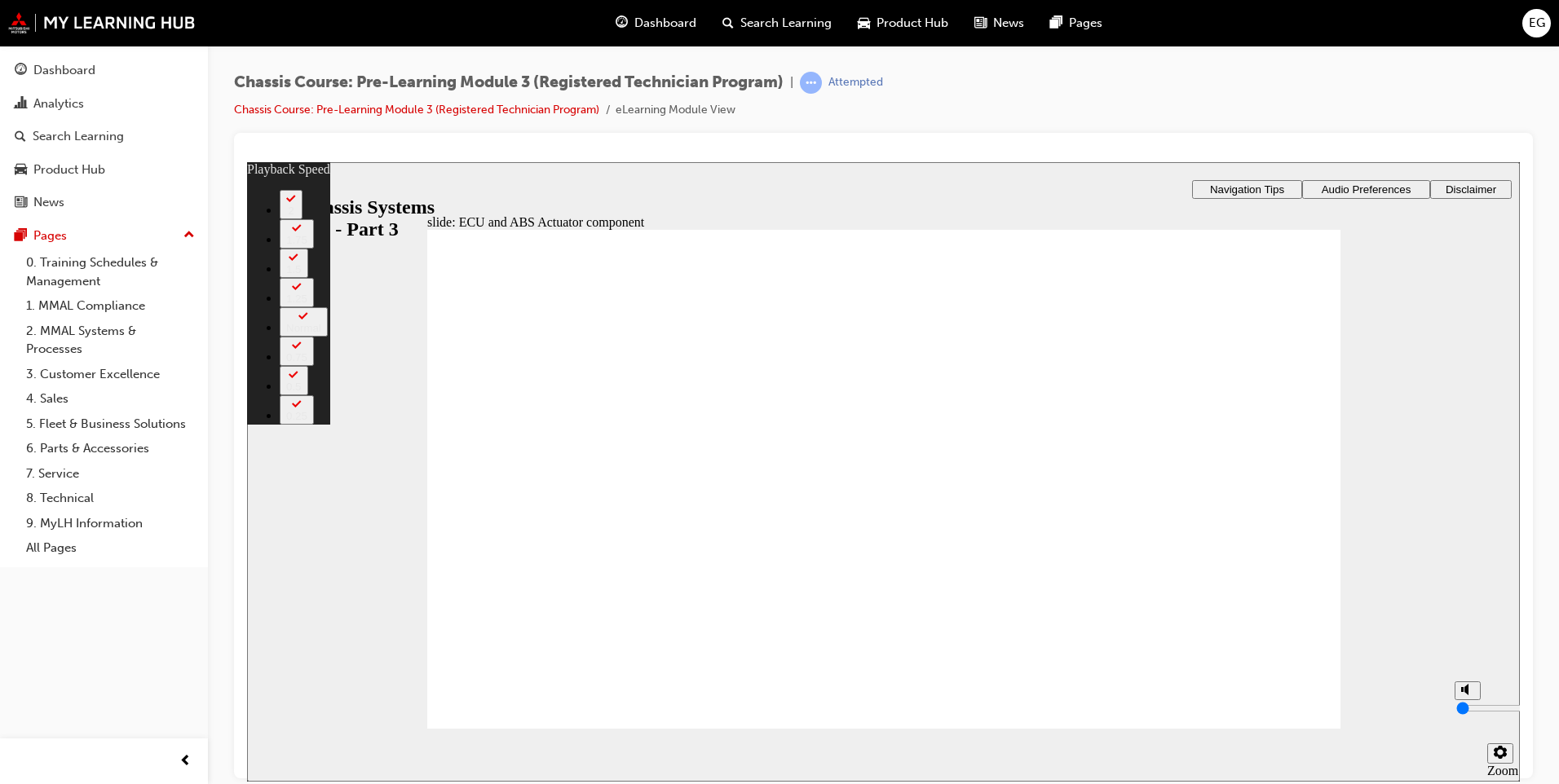
type input "8"
type input "13"
type input "7"
type input "13"
type input "7"
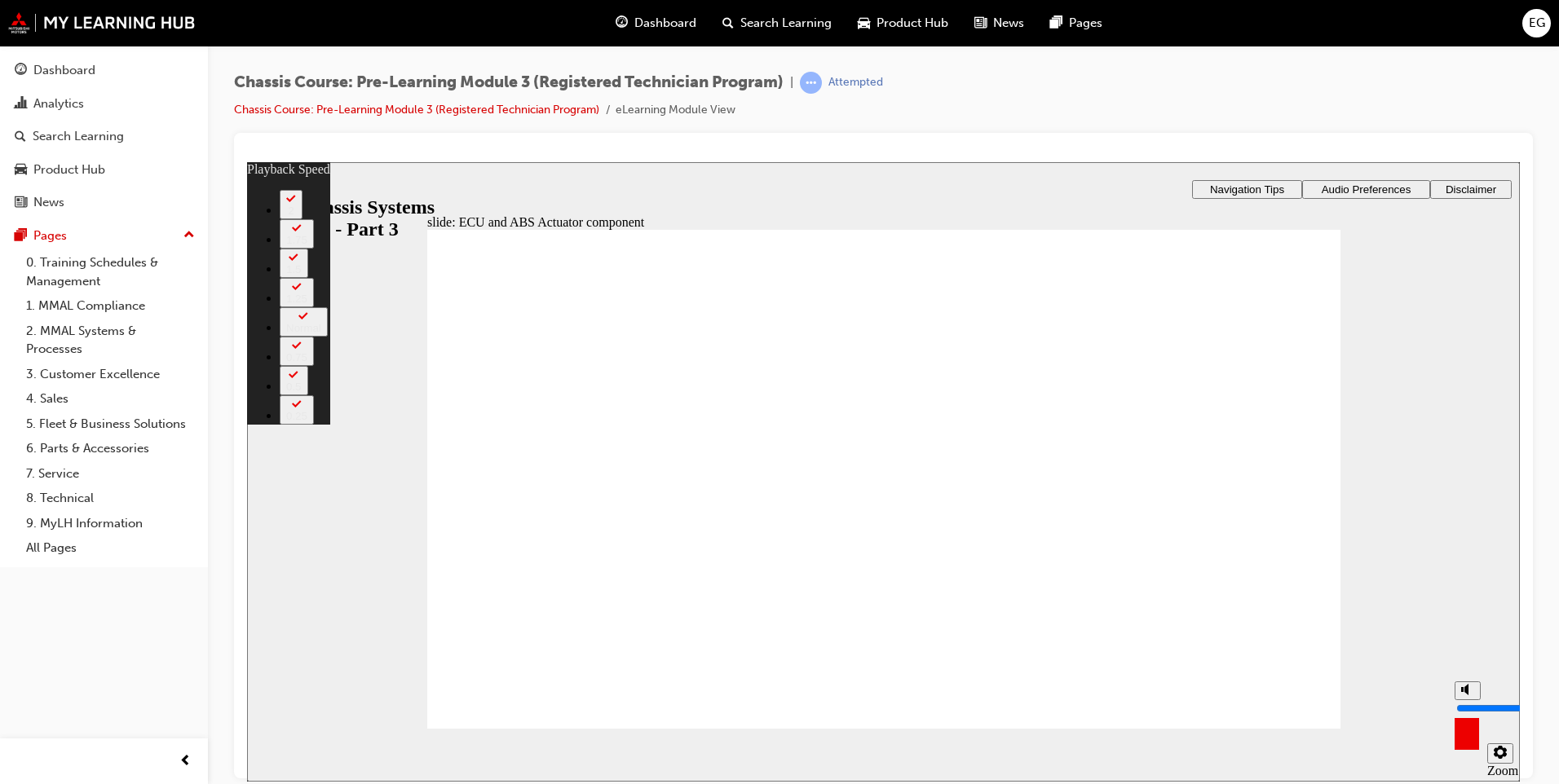
type input "13"
type input "6"
type input "13"
type input "6"
type input "5"
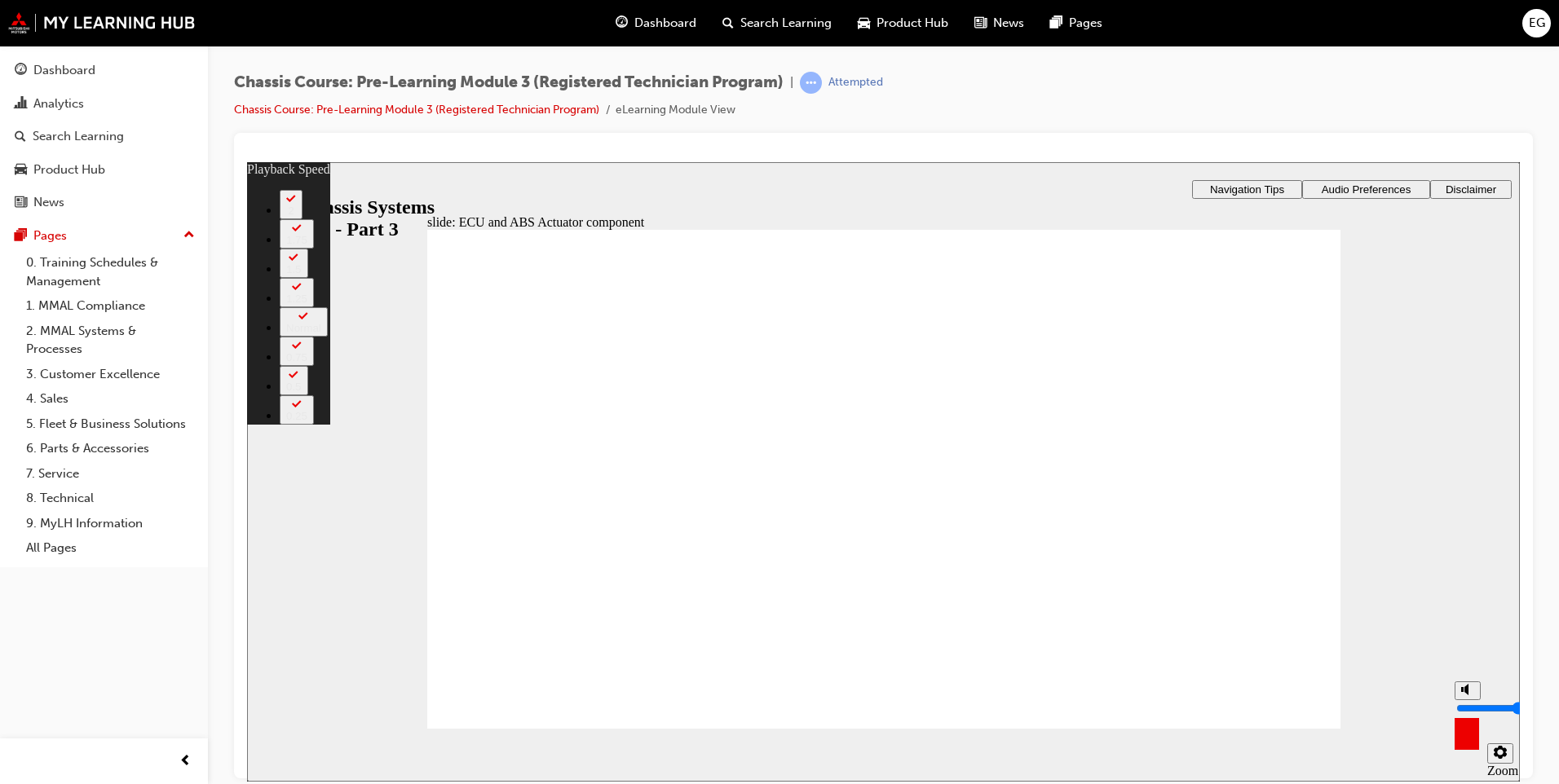
type input "13"
type input "5"
type input "13"
type input "4"
type input "13"
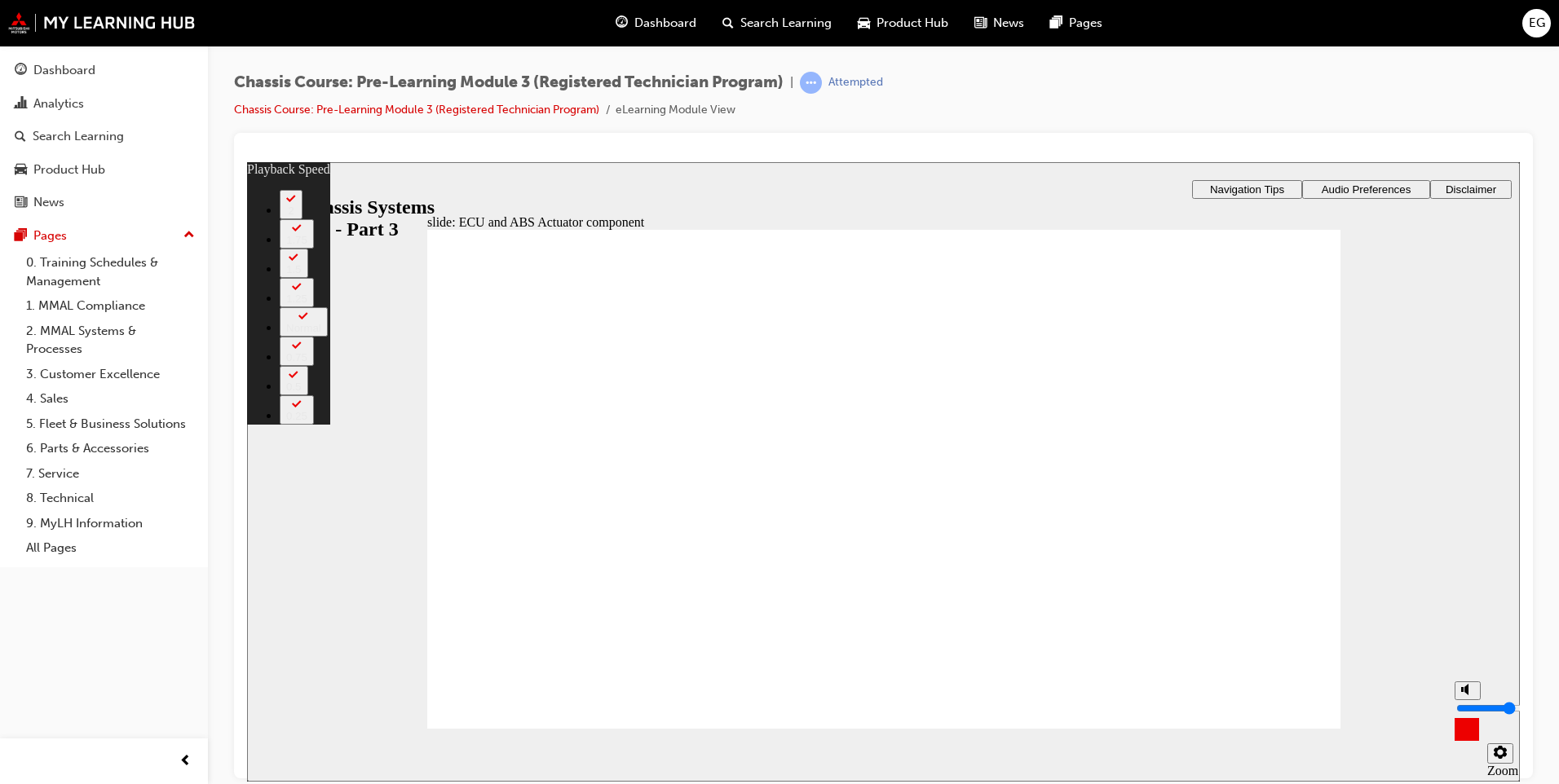
type input "4"
type input "15"
drag, startPoint x: 1472, startPoint y: 690, endPoint x: 1472, endPoint y: 707, distance: 17.0
type input "4"
click at [1472, 707] on input "volume" at bounding box center [1509, 707] width 105 height 13
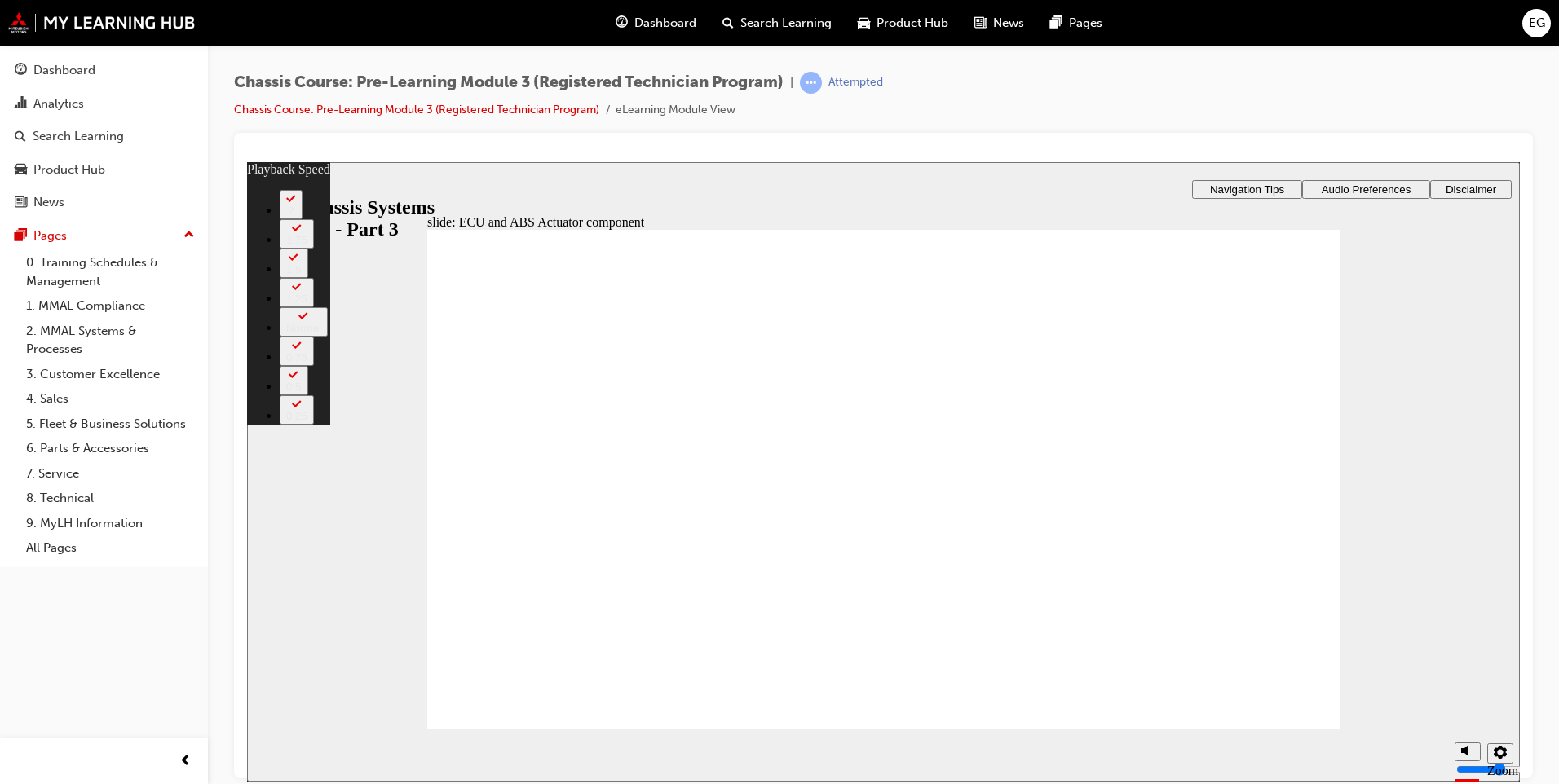
type input "17"
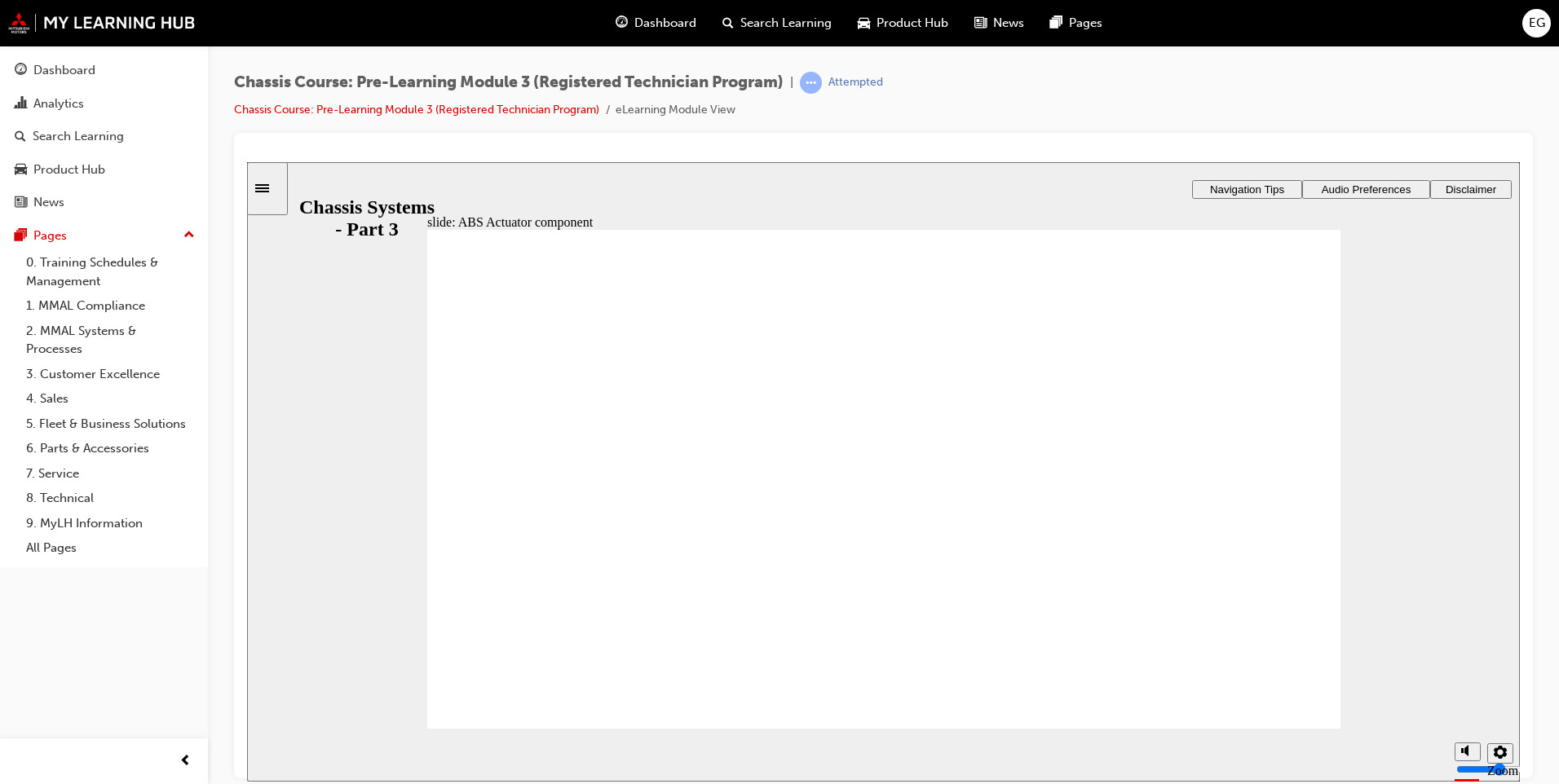
click at [1466, 747] on div "misc controls" at bounding box center [1467, 730] width 25 height 61
click at [1474, 699] on button "volume" at bounding box center [1468, 690] width 26 height 18
type input "0"
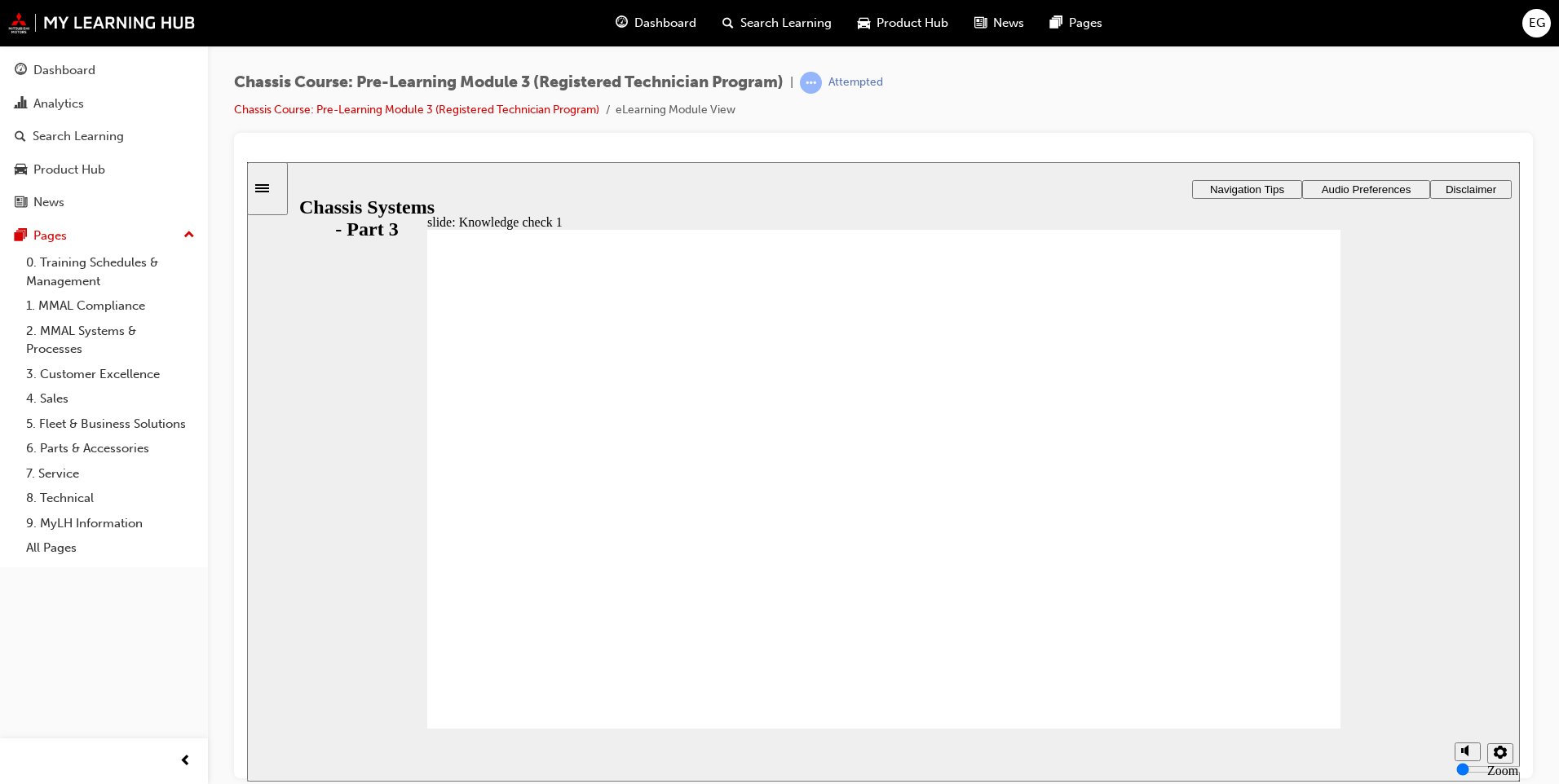
radio input "true"
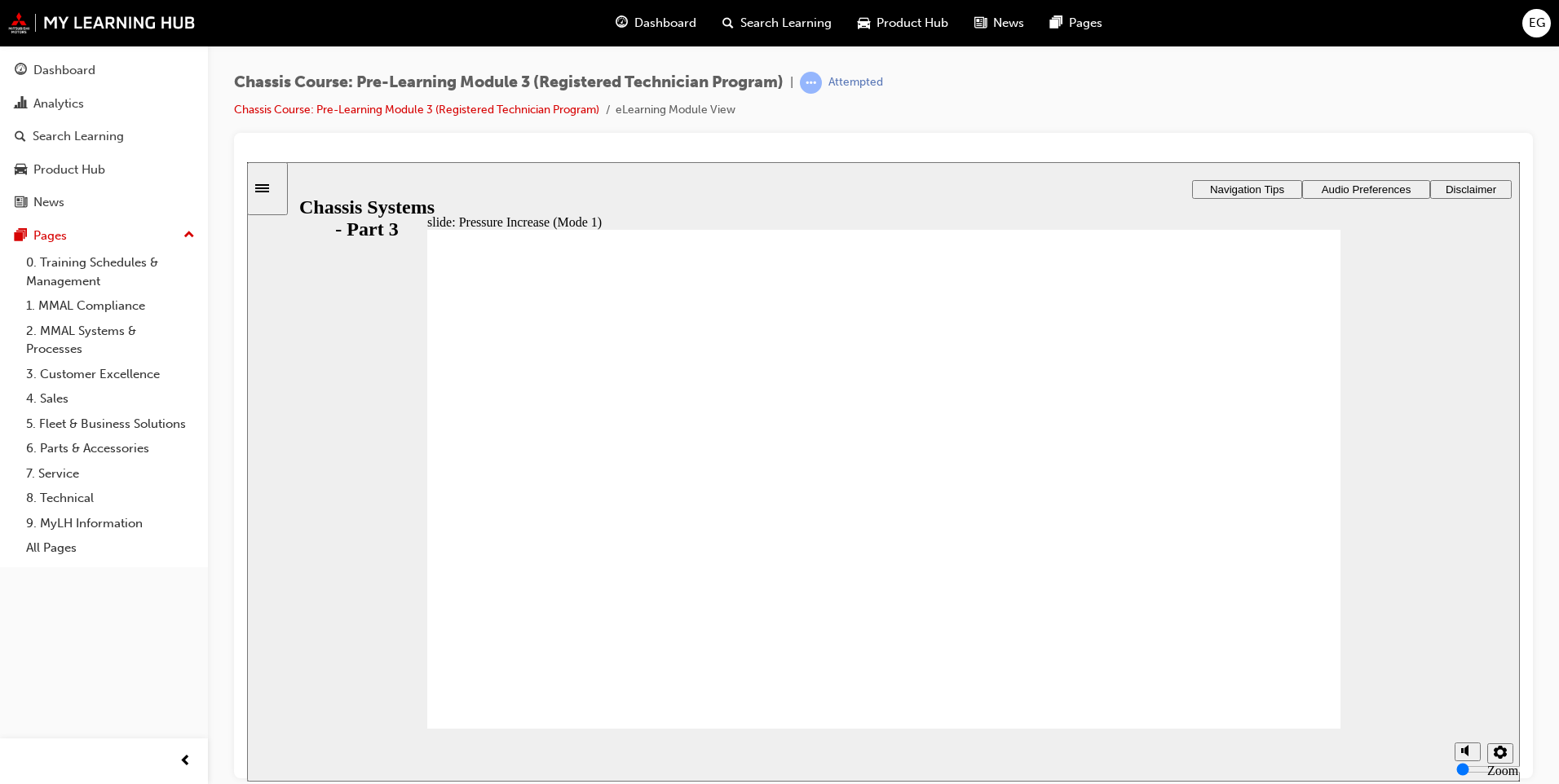
drag, startPoint x: 610, startPoint y: 470, endPoint x: 579, endPoint y: 494, distance: 39.2
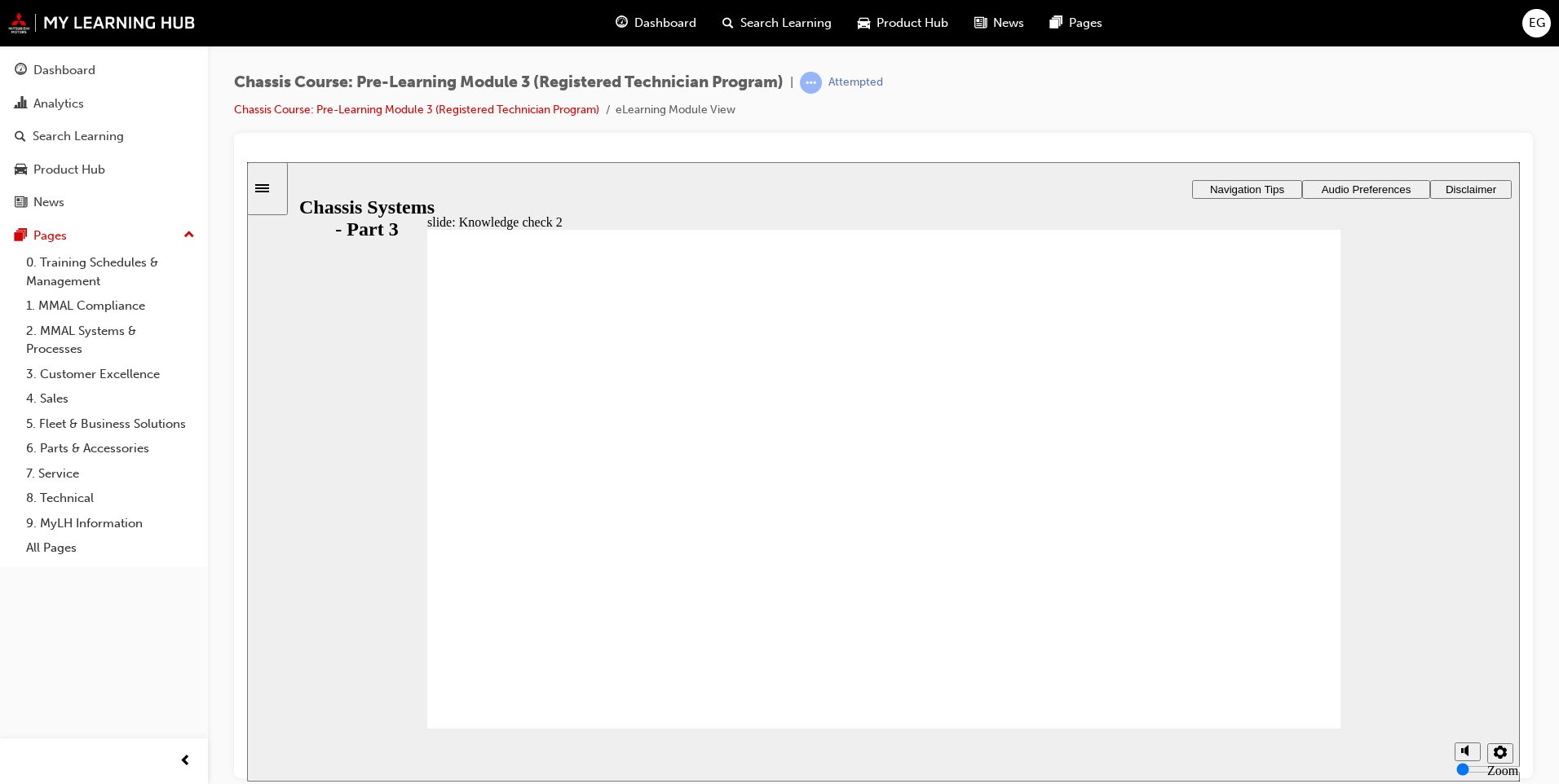
radio input "true"
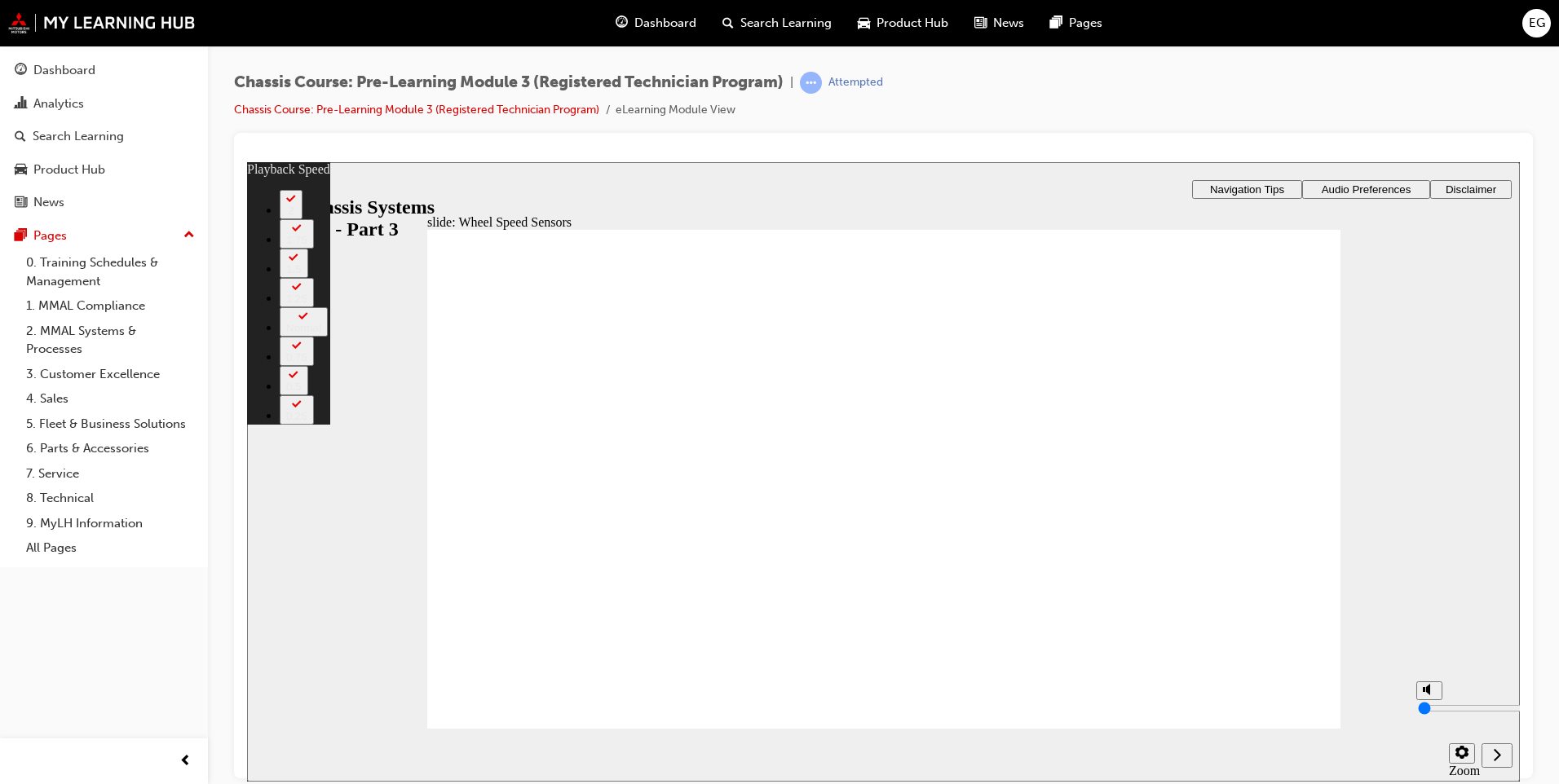
type input "3"
click at [1432, 695] on icon "volume" at bounding box center [1429, 689] width 13 height 11
type input "4"
type input "3"
type input "4"
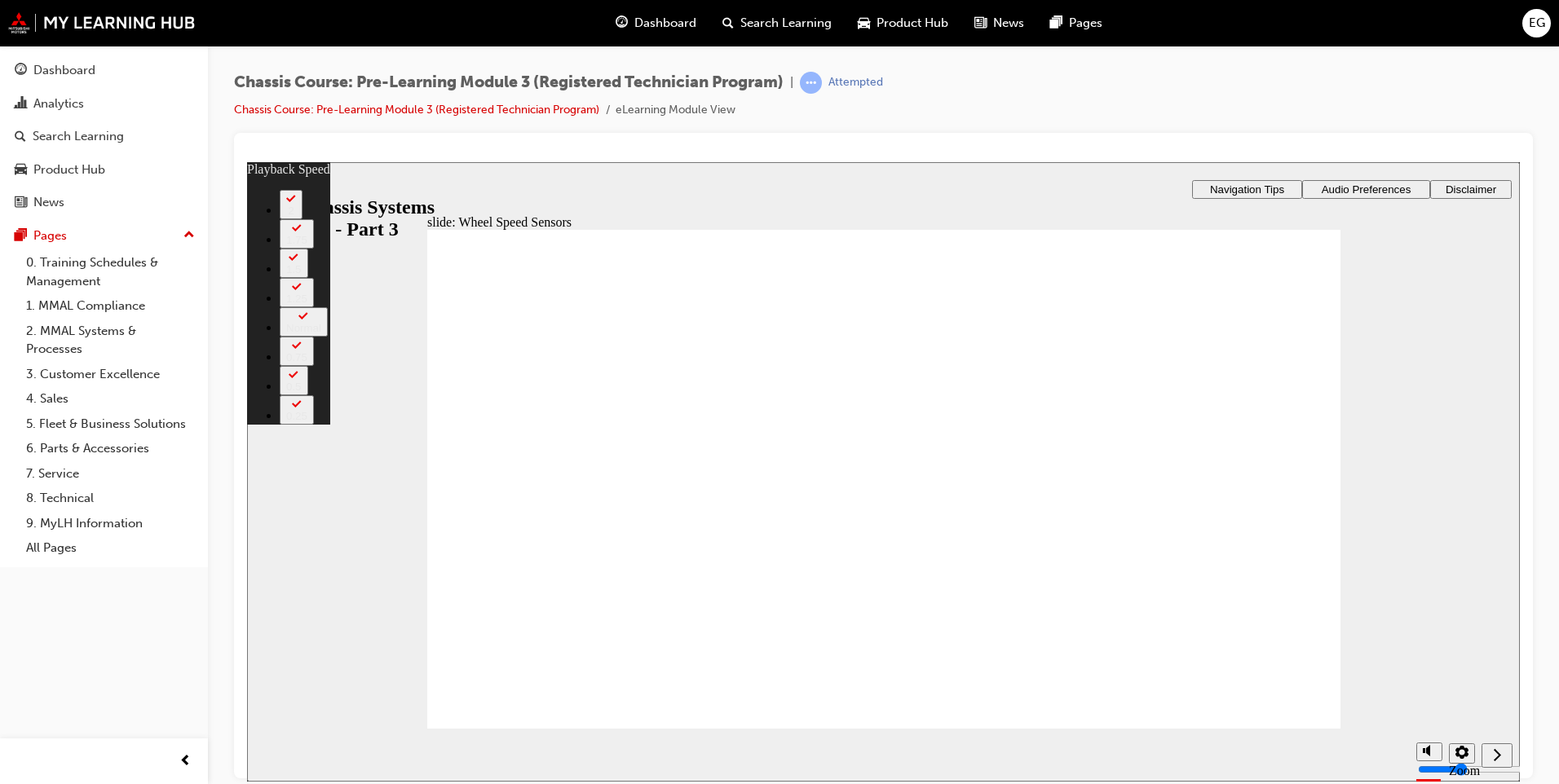
type input "20"
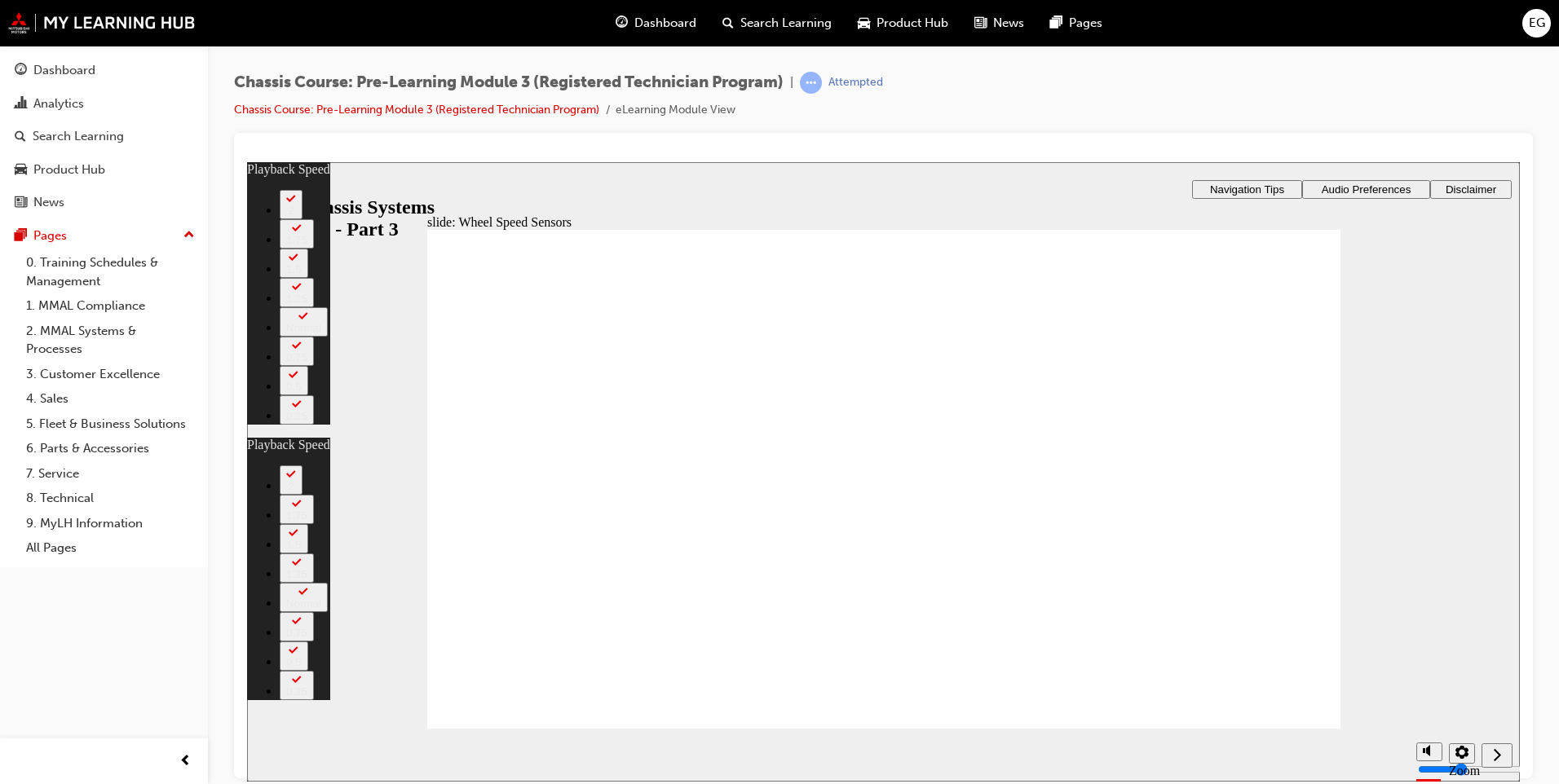
type input "37"
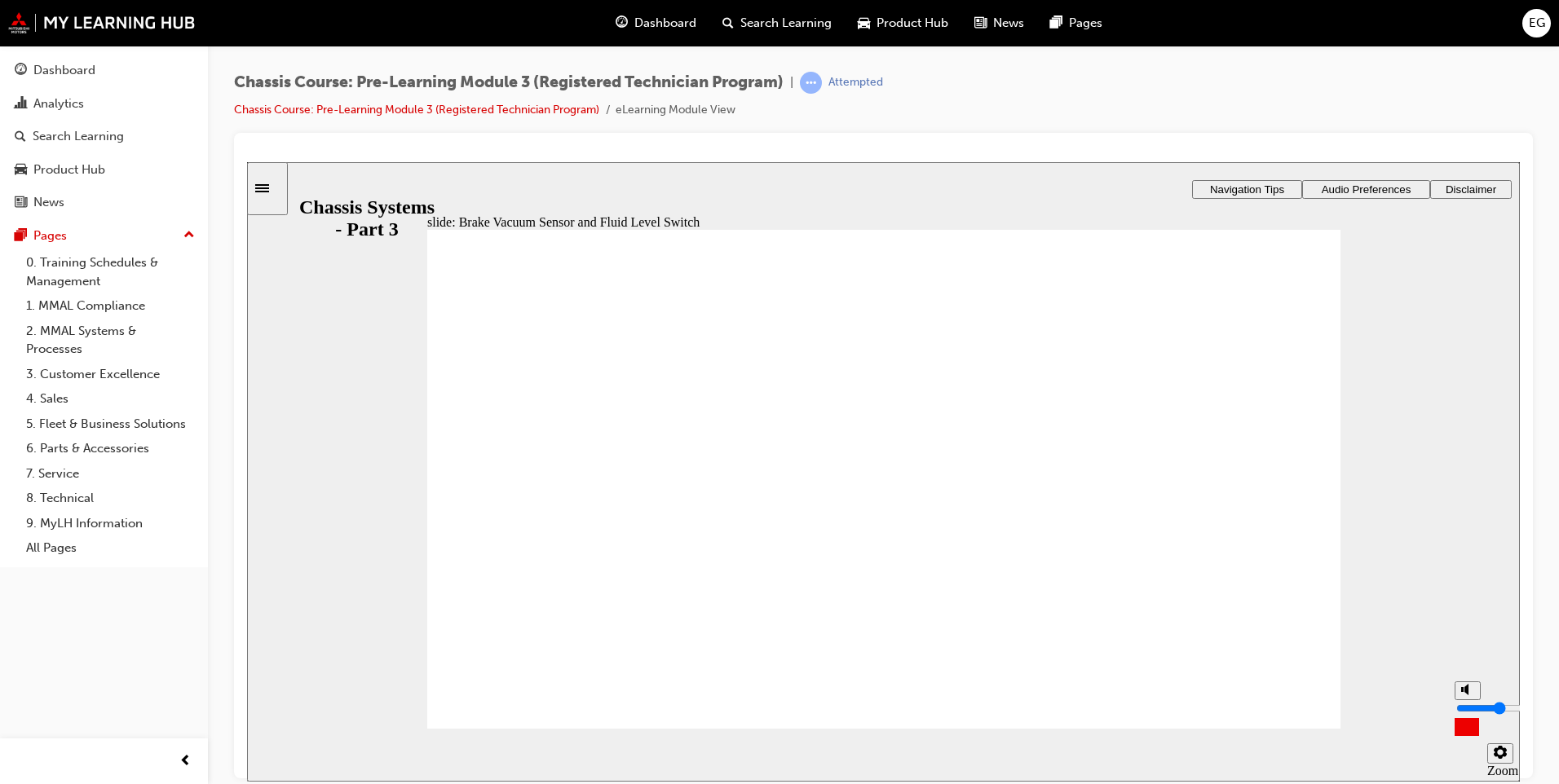
click at [1464, 695] on polygon "volume" at bounding box center [1466, 689] width 4 height 11
type input "0"
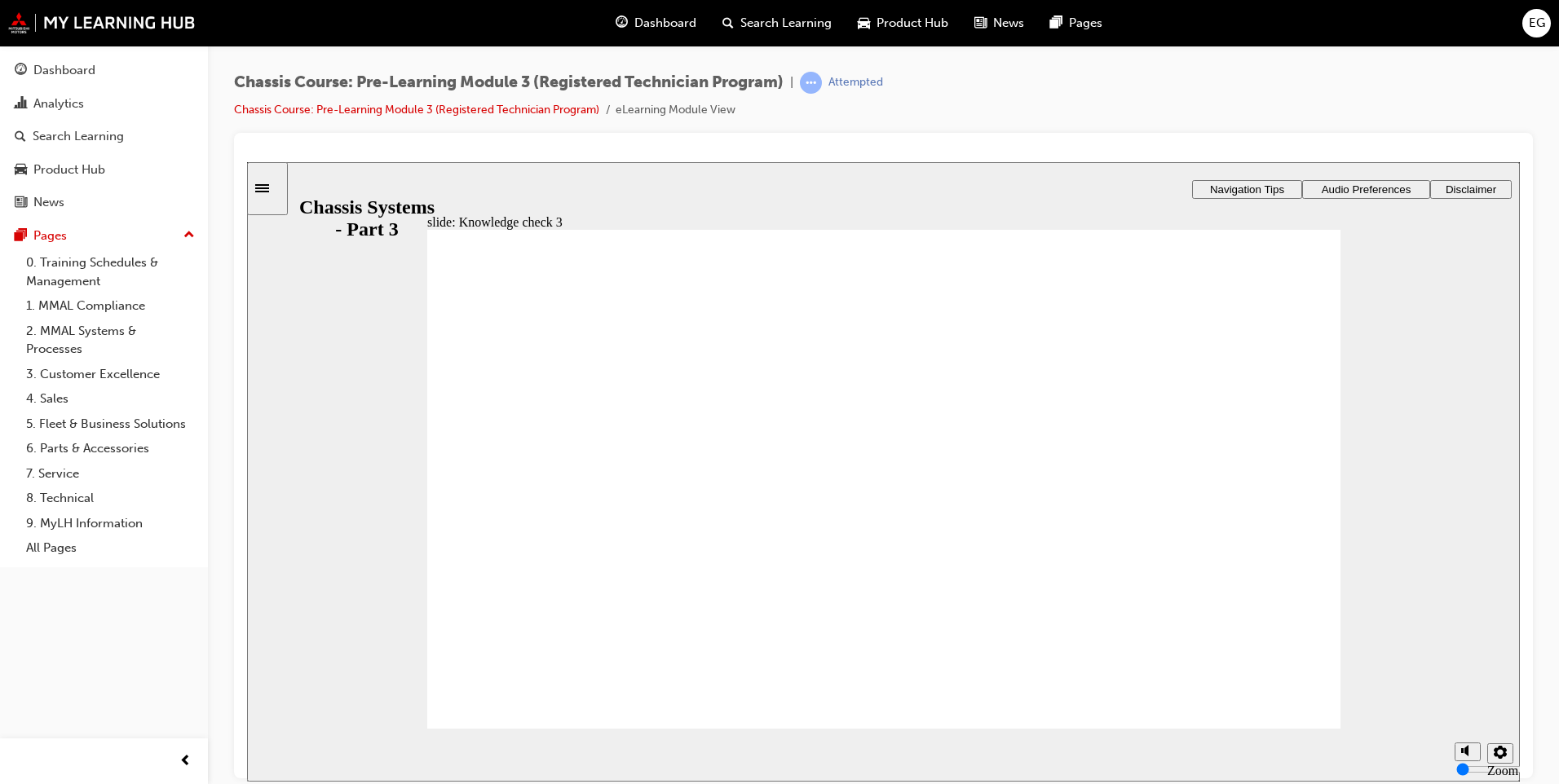
radio input "true"
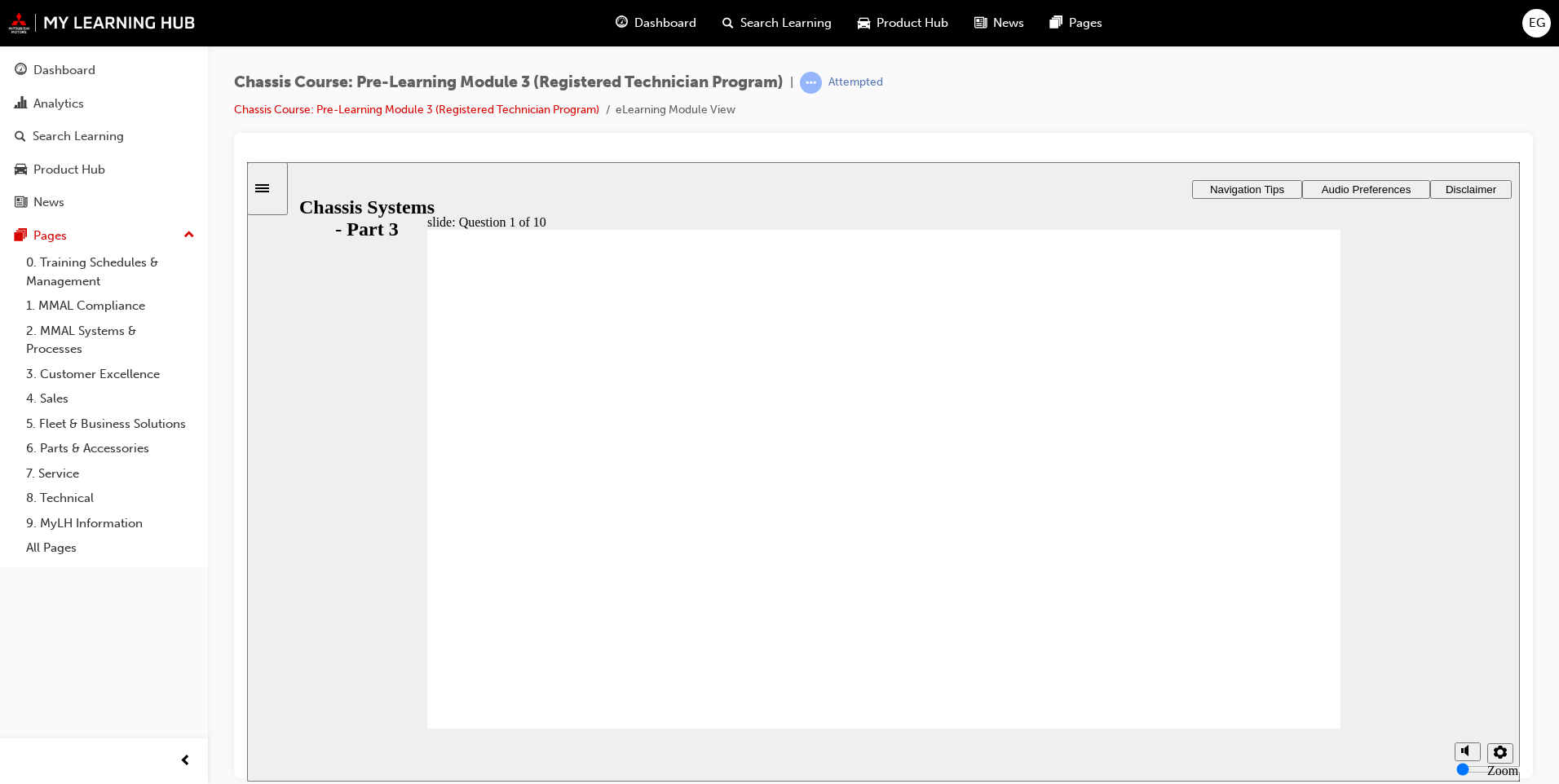
radio input "true"
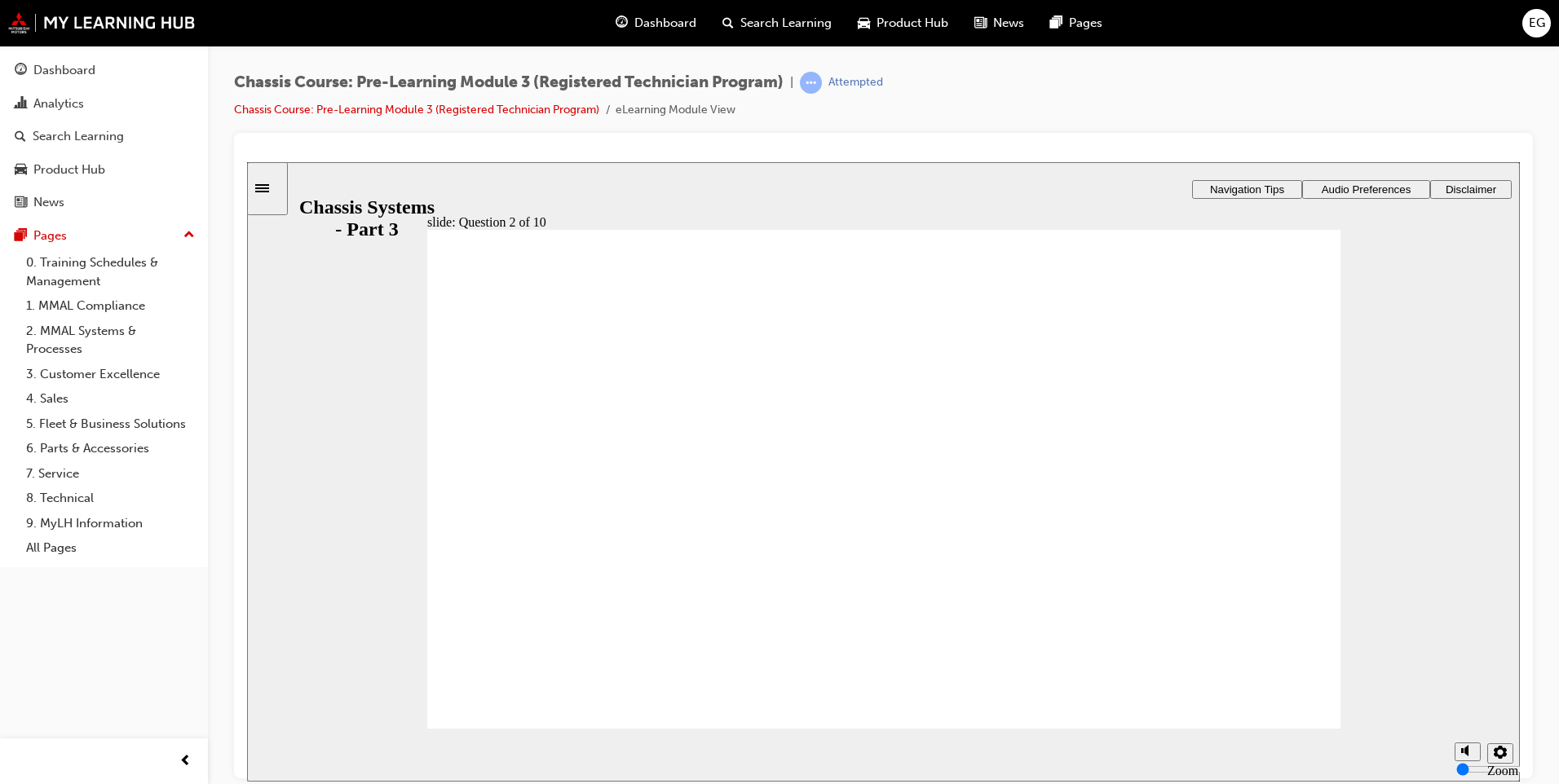
radio input "true"
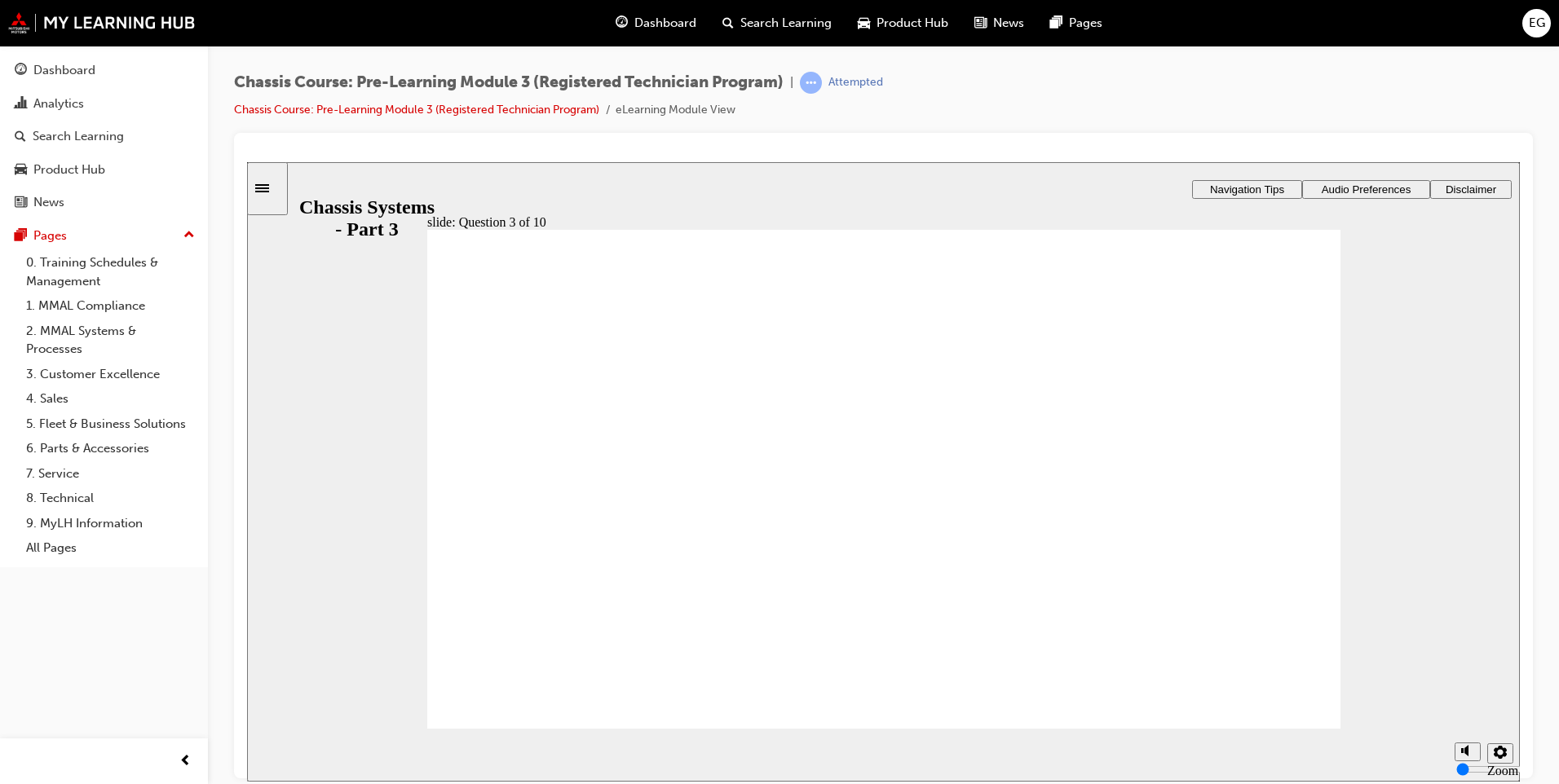
radio input "false"
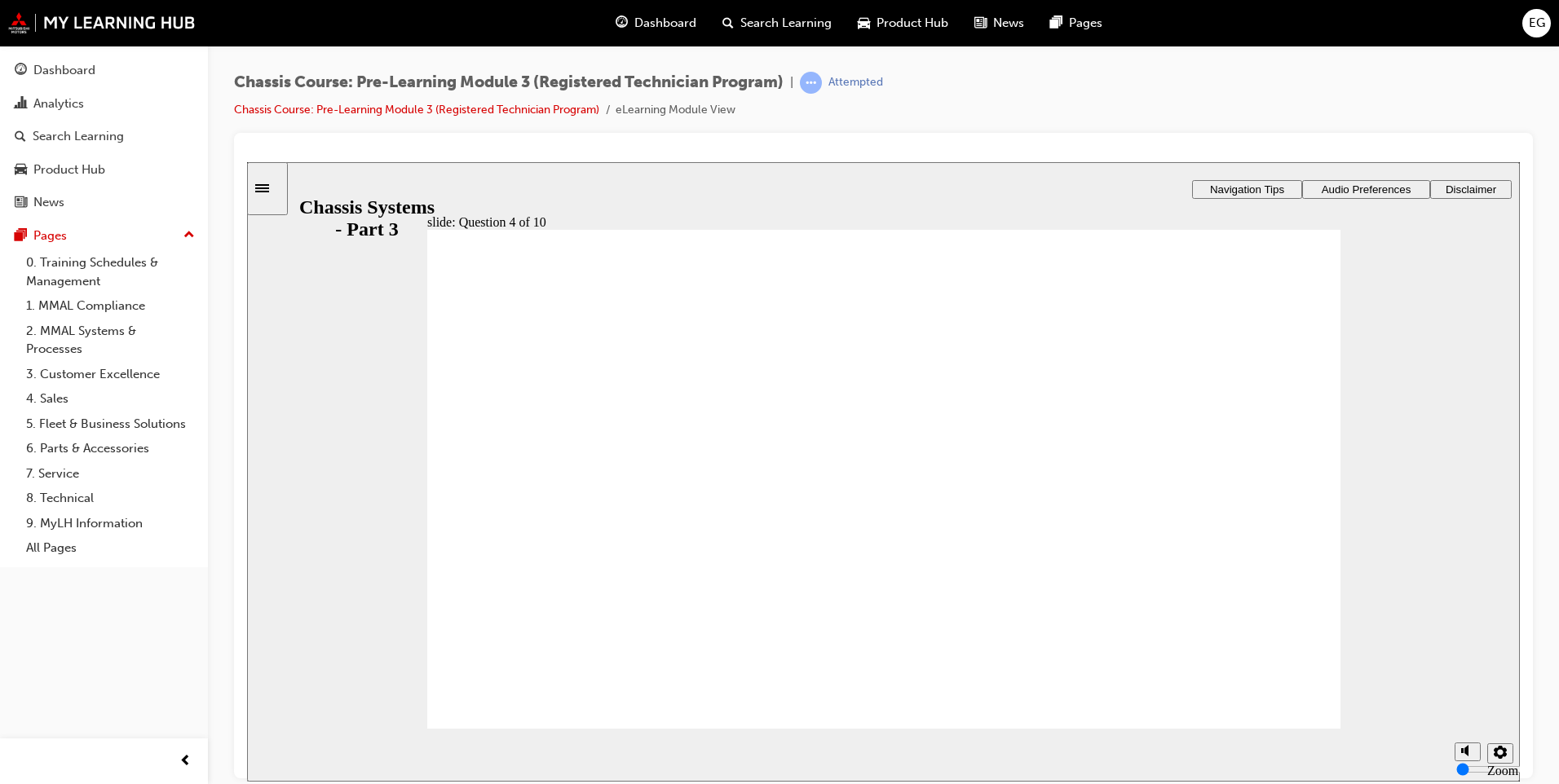
radio input "true"
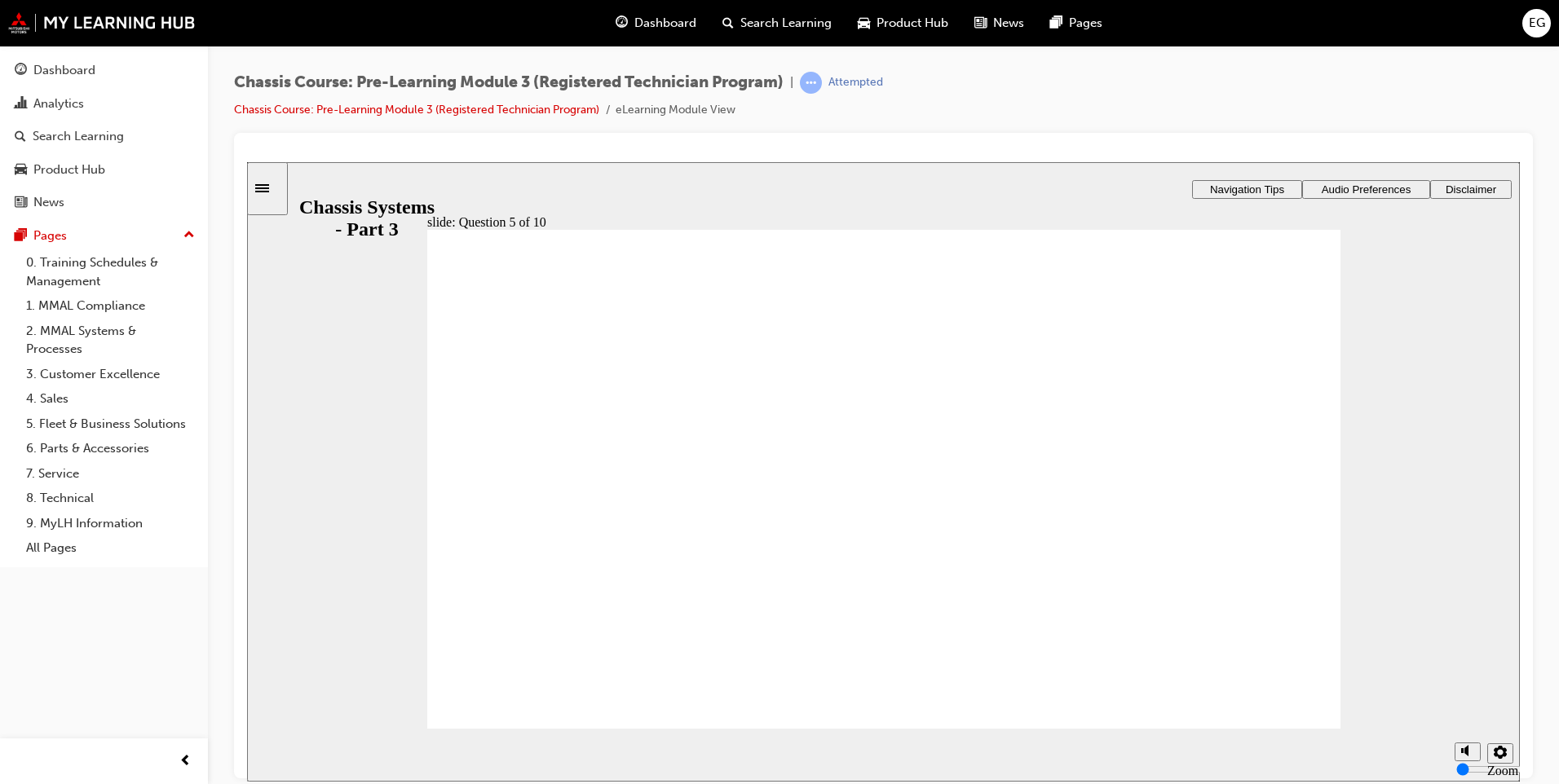
radio input "false"
radio input "true"
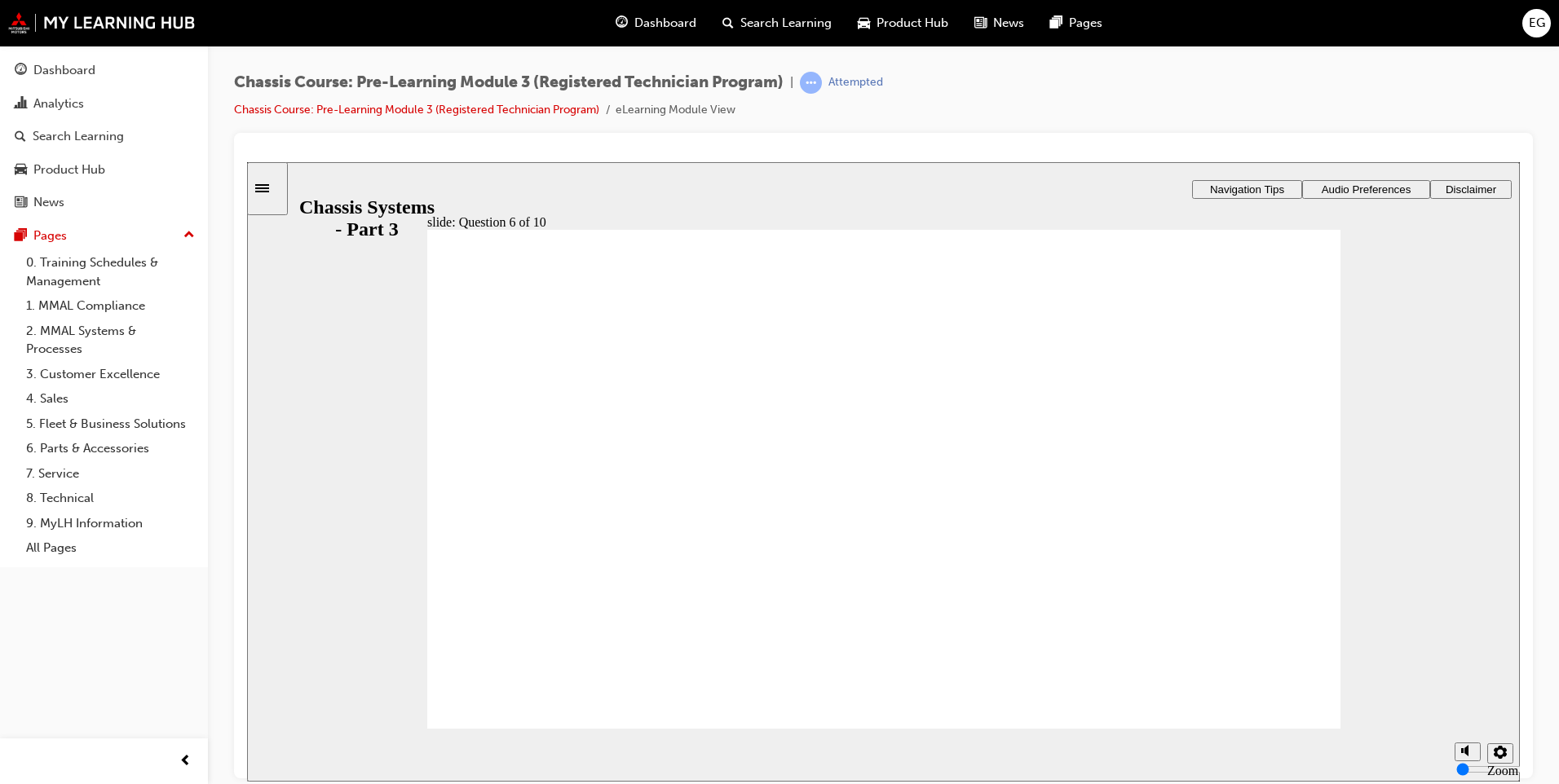
radio input "true"
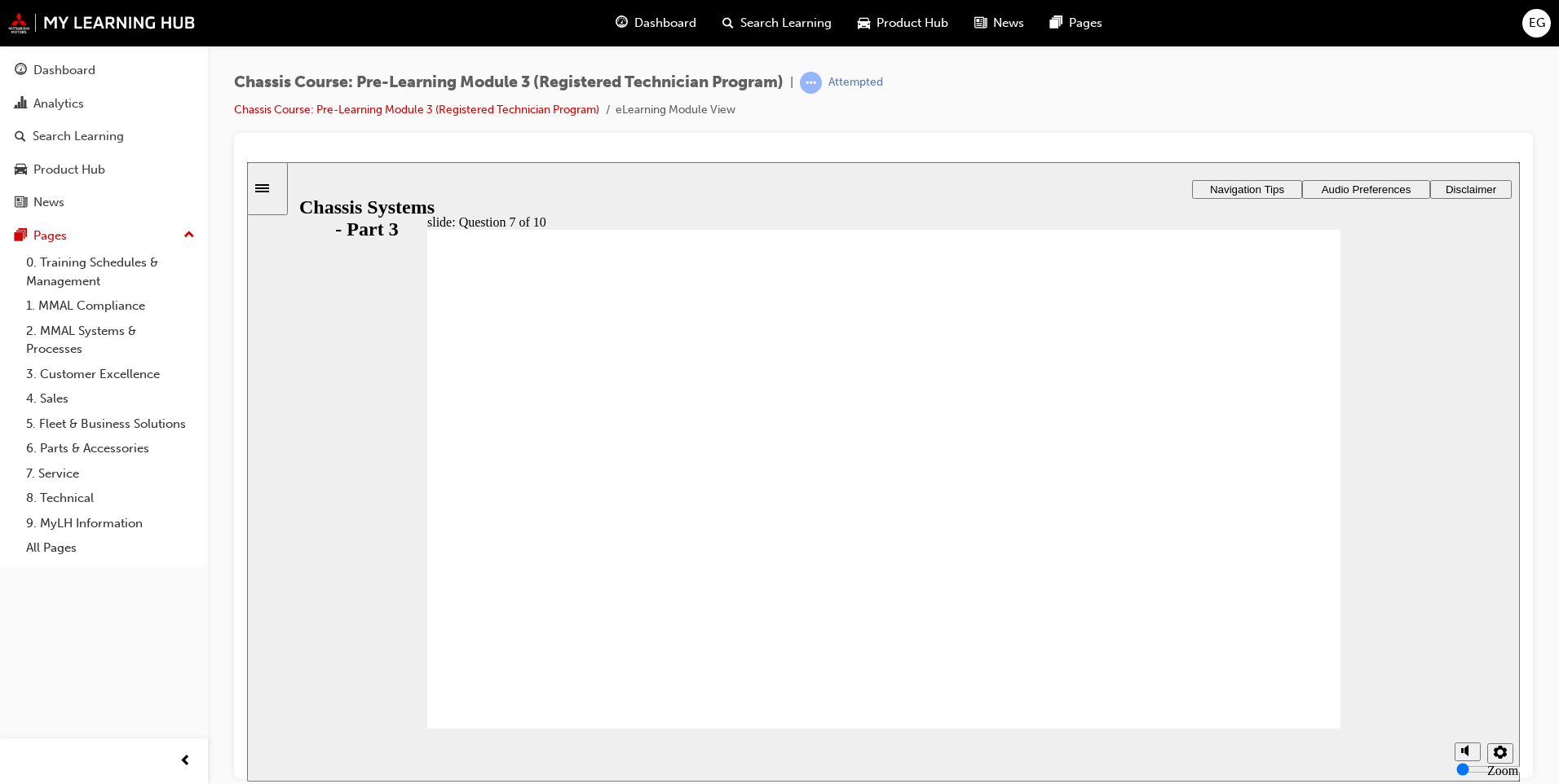
radio input "true"
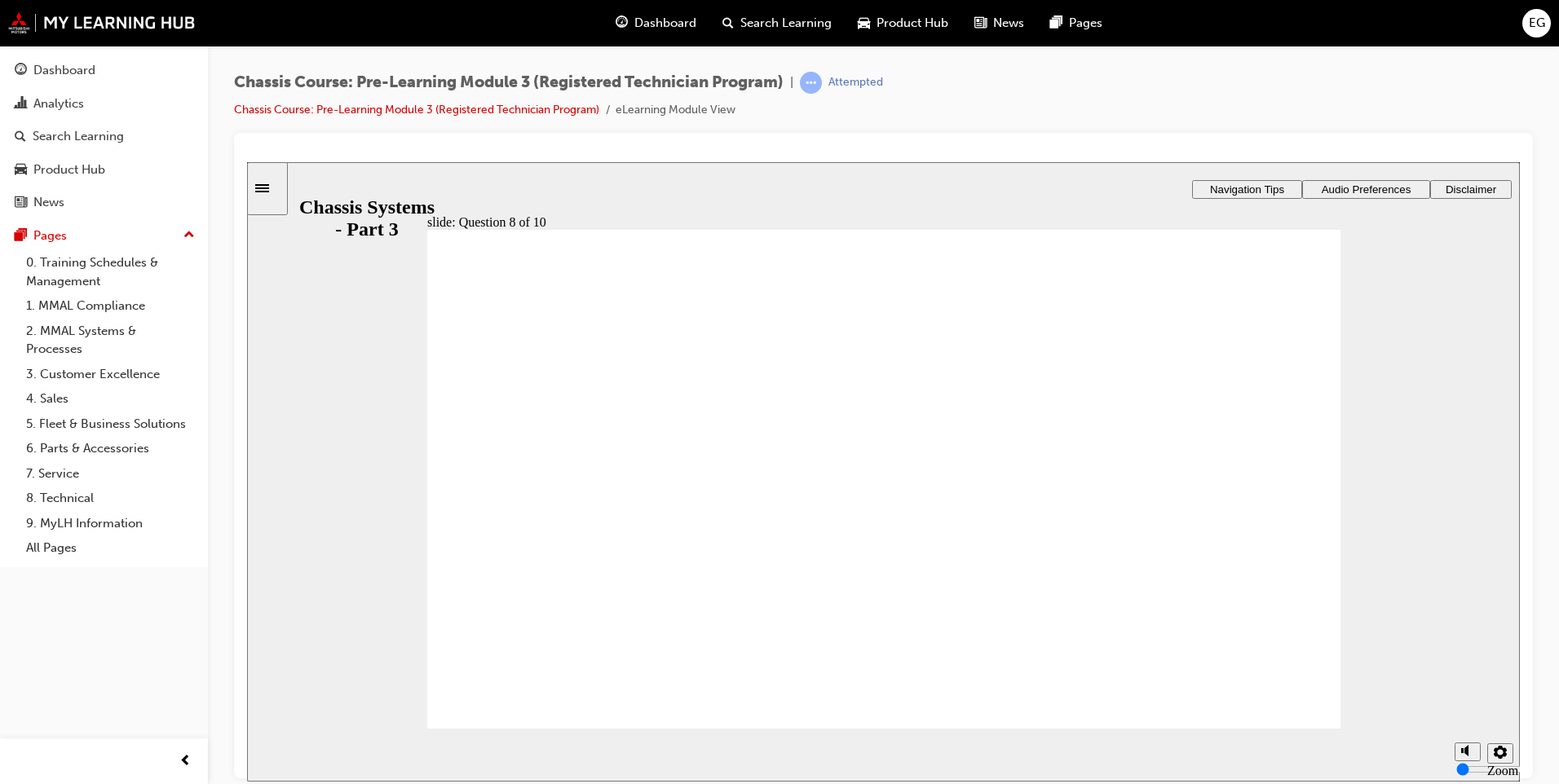
radio input "true"
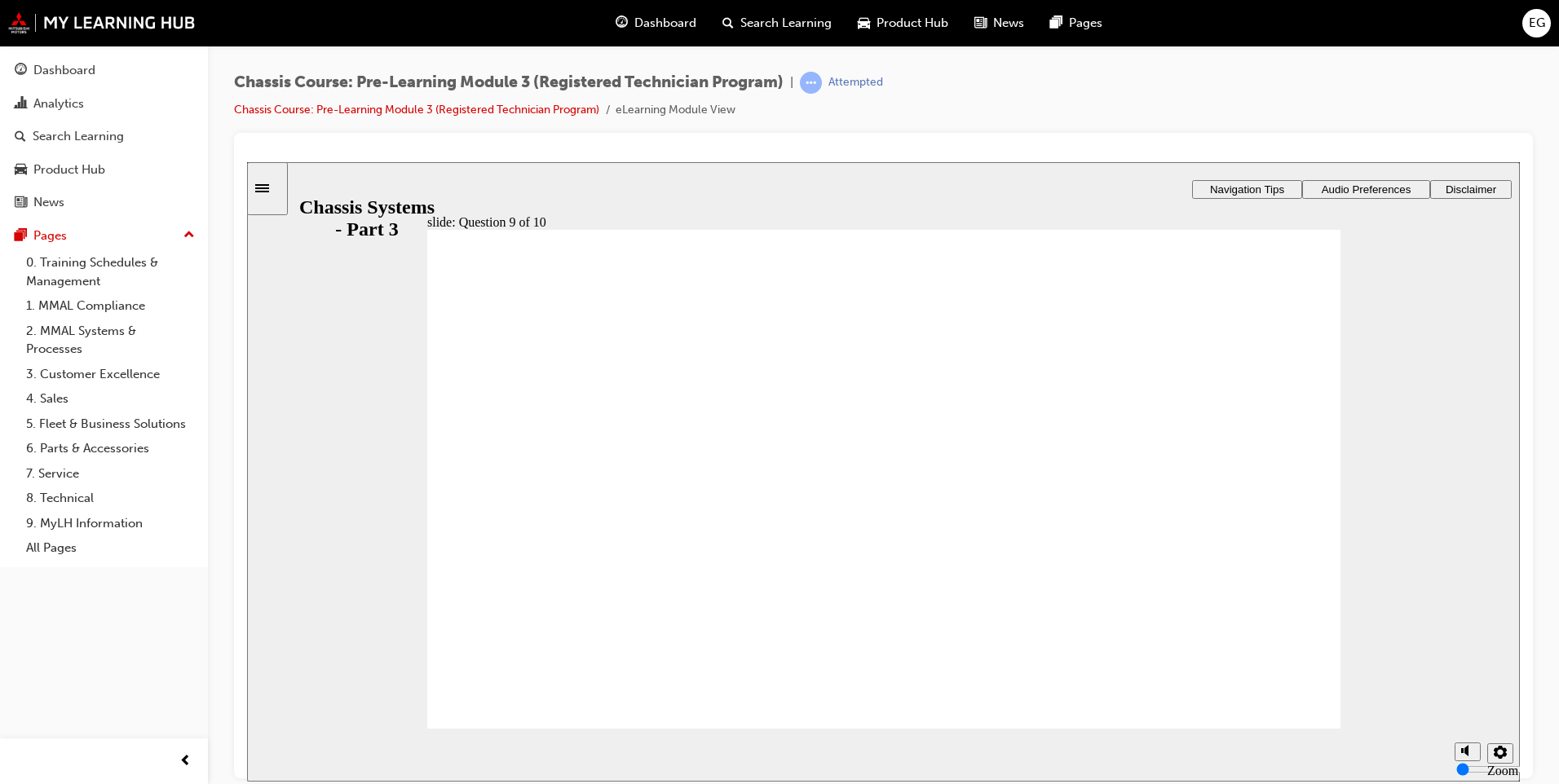
radio input "true"
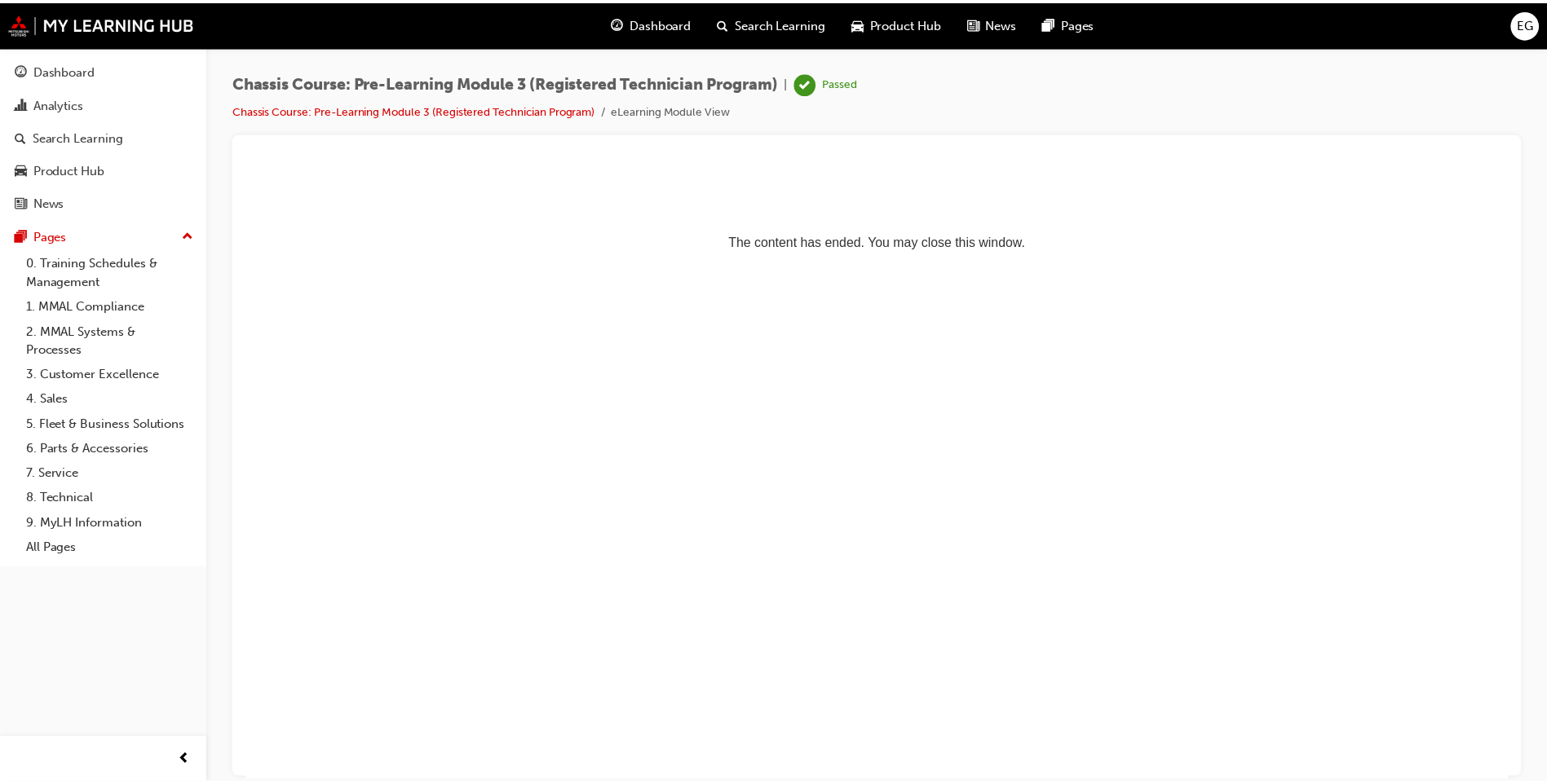
scroll to position [0, 0]
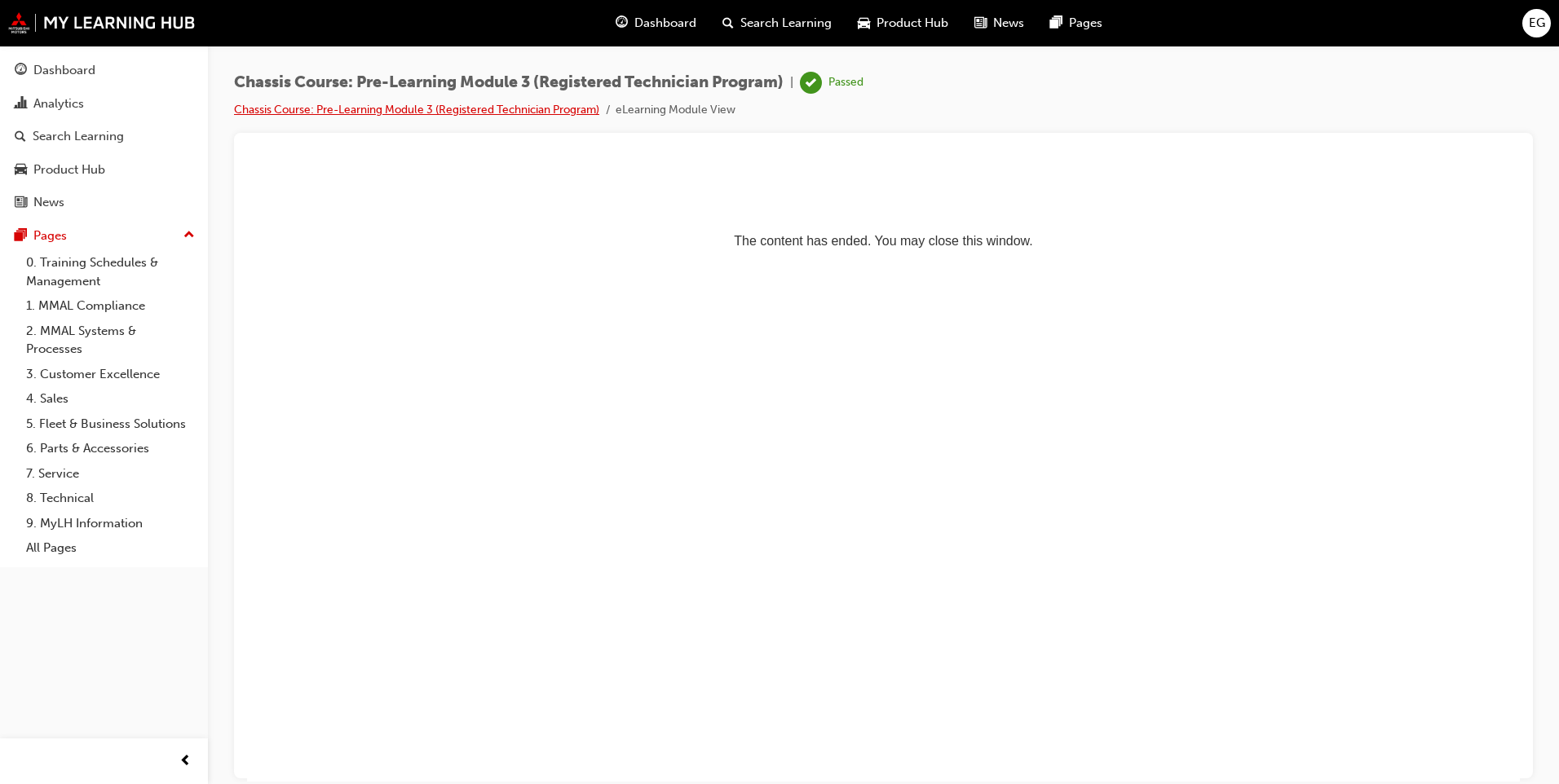
click at [432, 108] on link "Chassis Course: Pre-Learning Module 3 (Registered Technician Program)" at bounding box center [416, 109] width 365 height 14
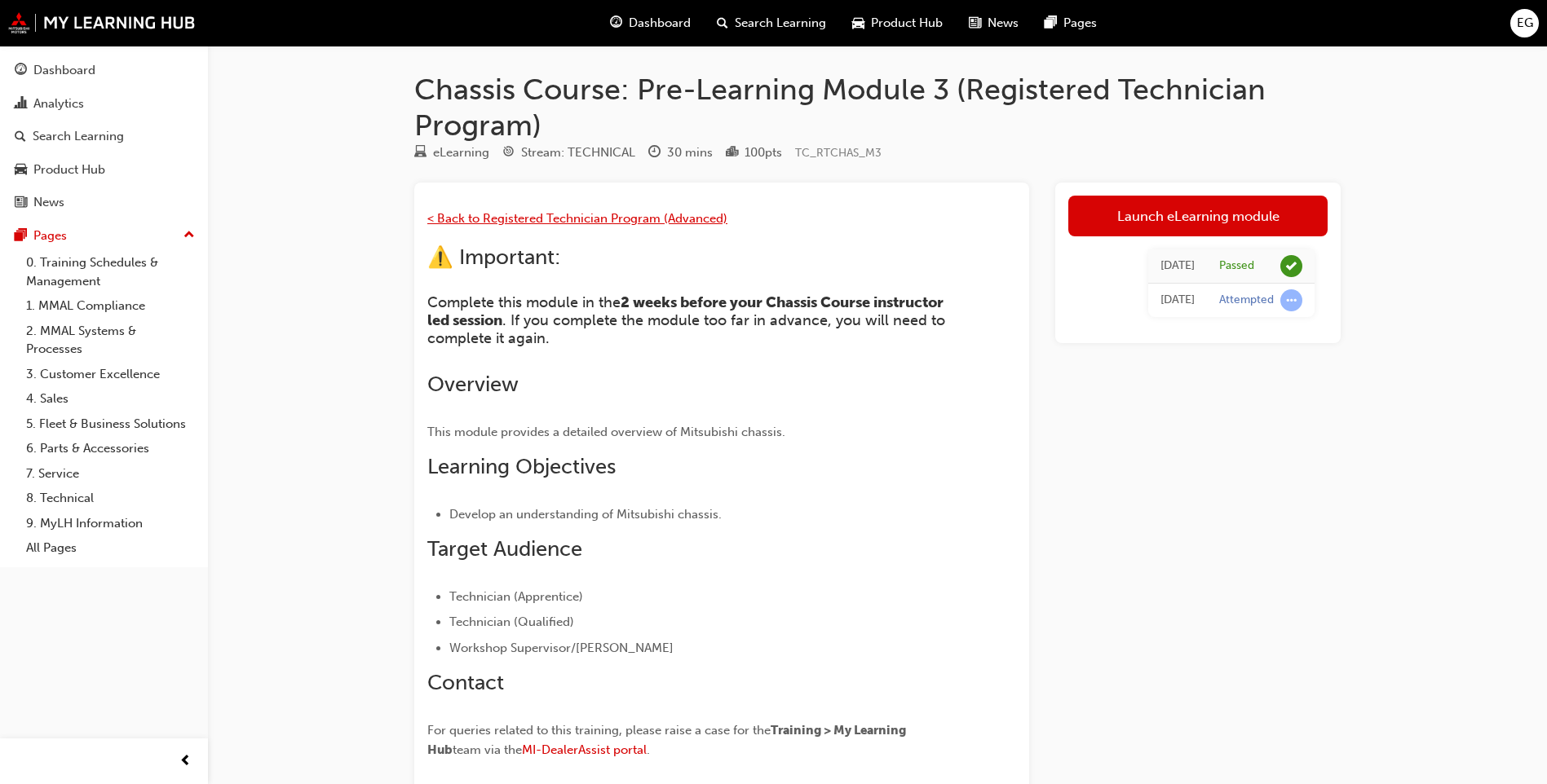
click at [631, 220] on span "< Back to Registered Technician Program (Advanced)" at bounding box center [577, 218] width 300 height 15
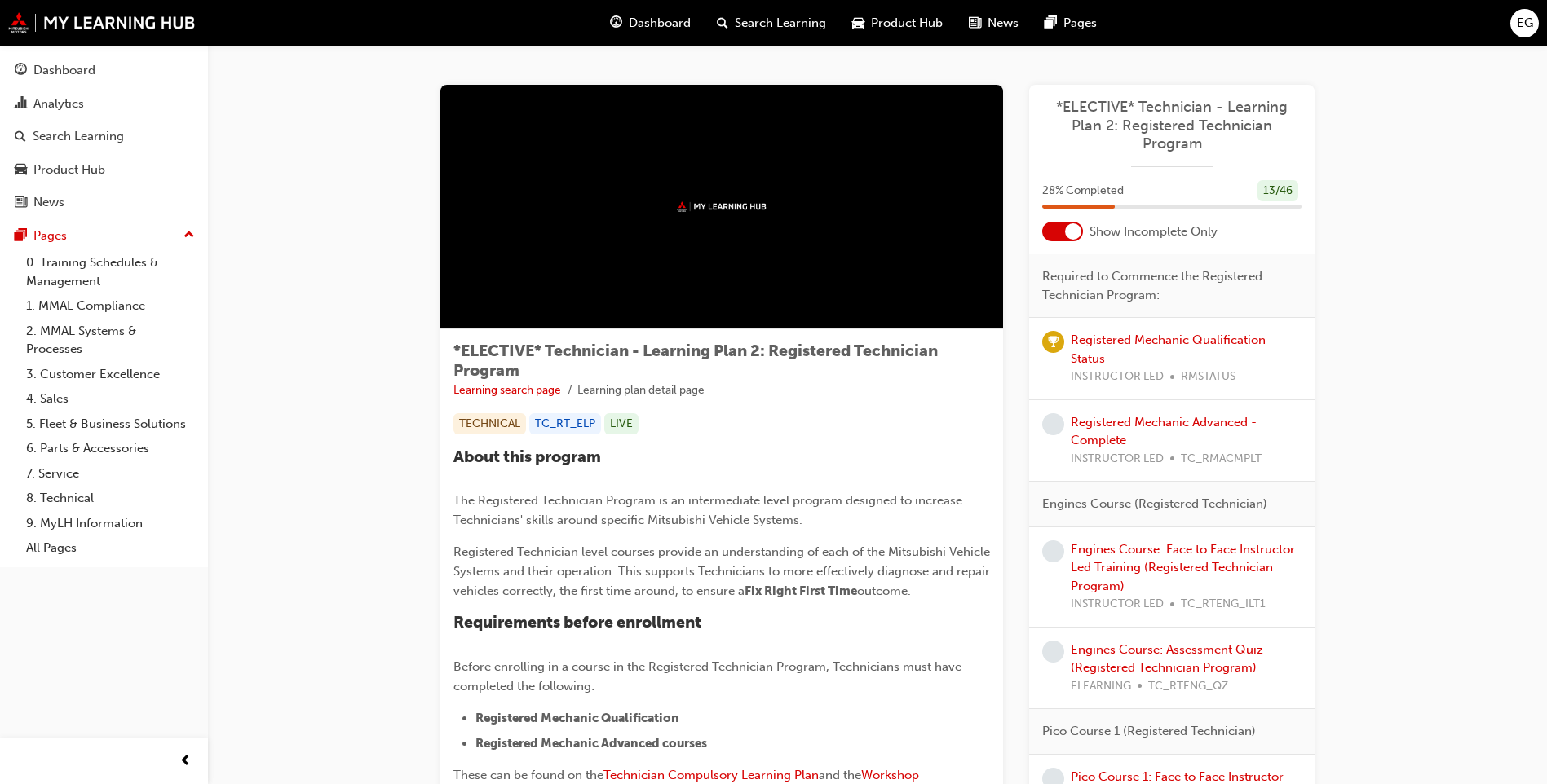
click at [1067, 231] on div at bounding box center [1073, 231] width 17 height 17
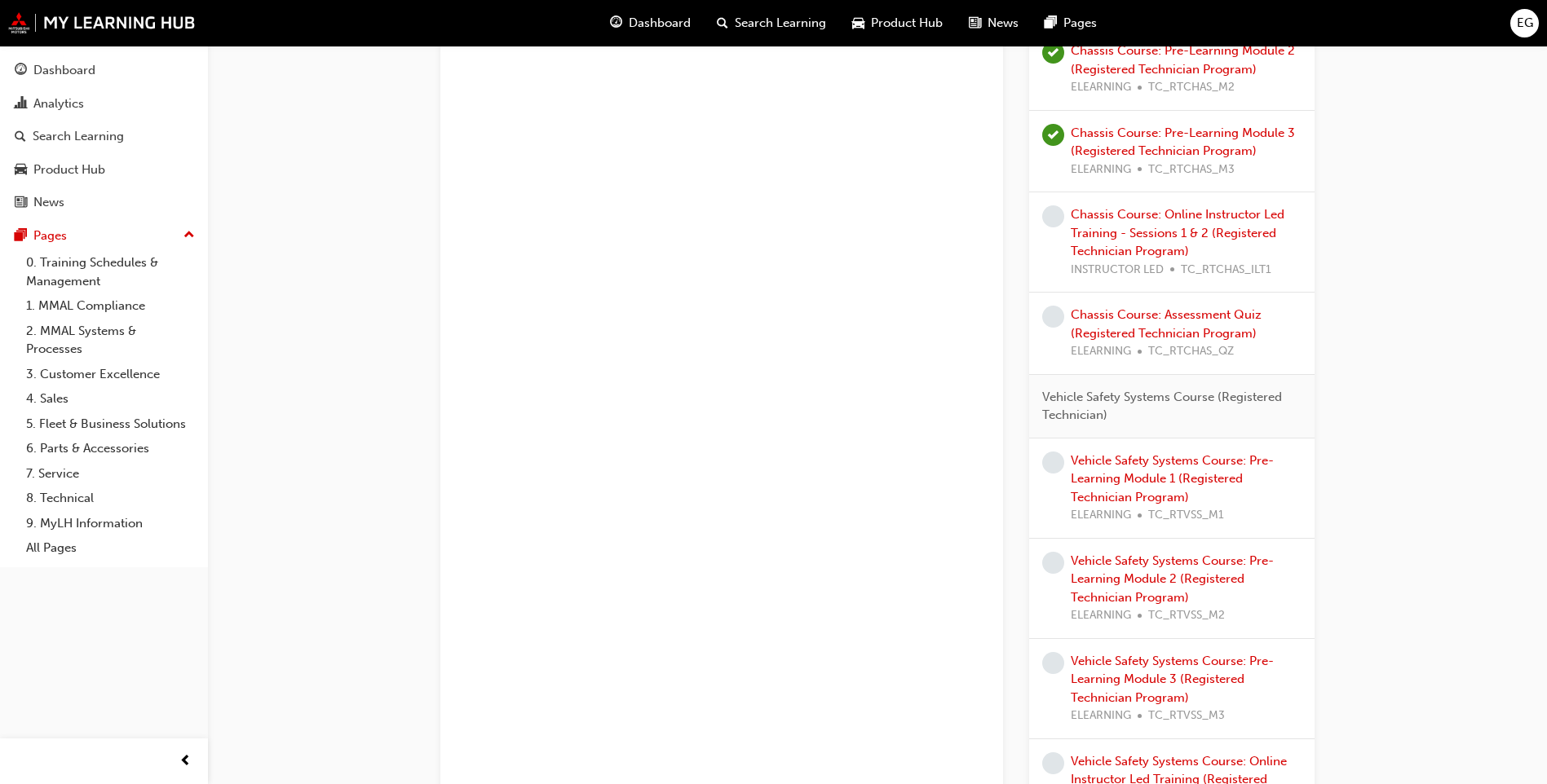
scroll to position [2446, 0]
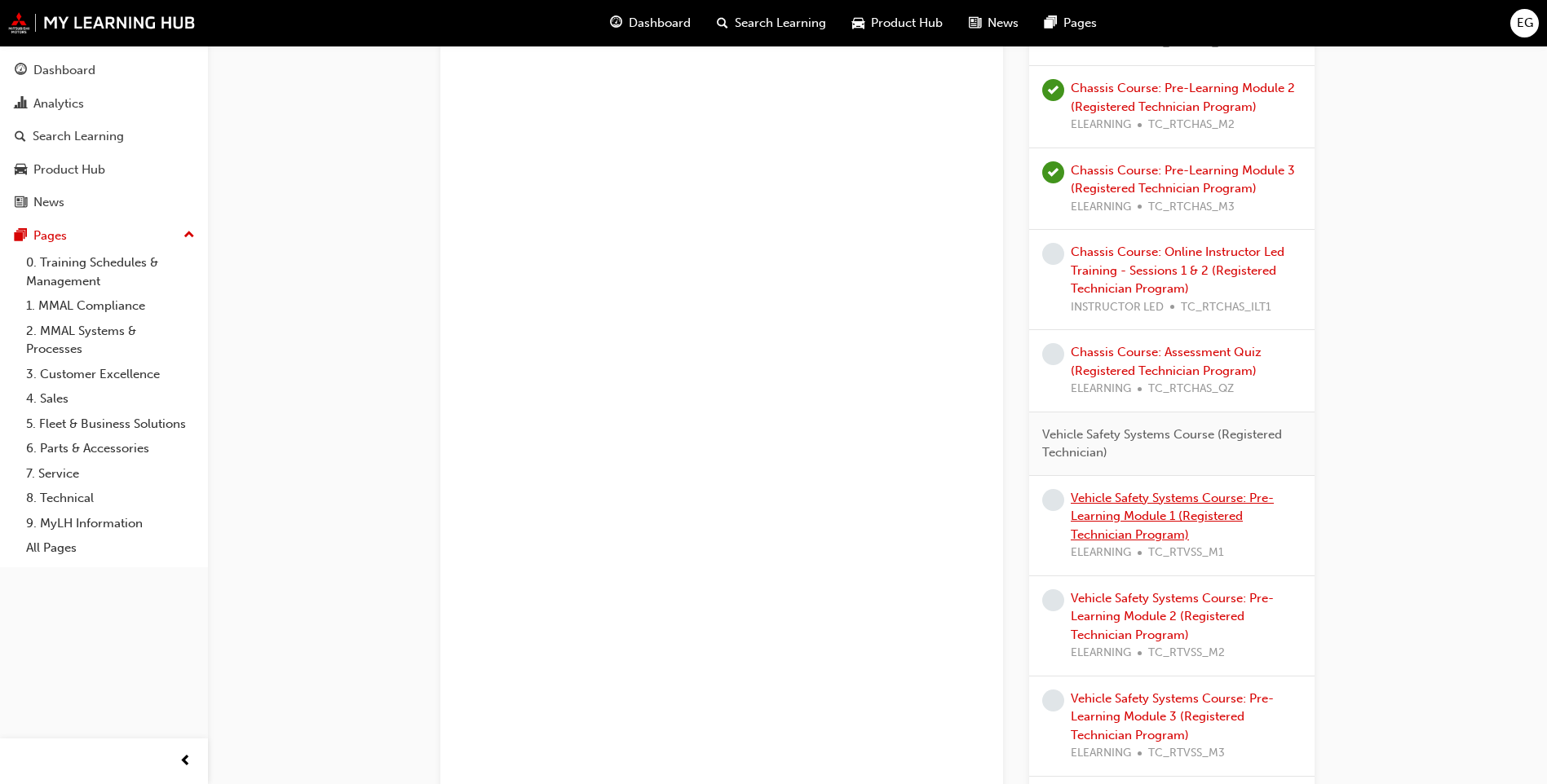
click at [1214, 501] on link "Vehicle Safety Systems Course: Pre-Learning Module 1 (Registered Technician Pro…" at bounding box center [1172, 516] width 203 height 52
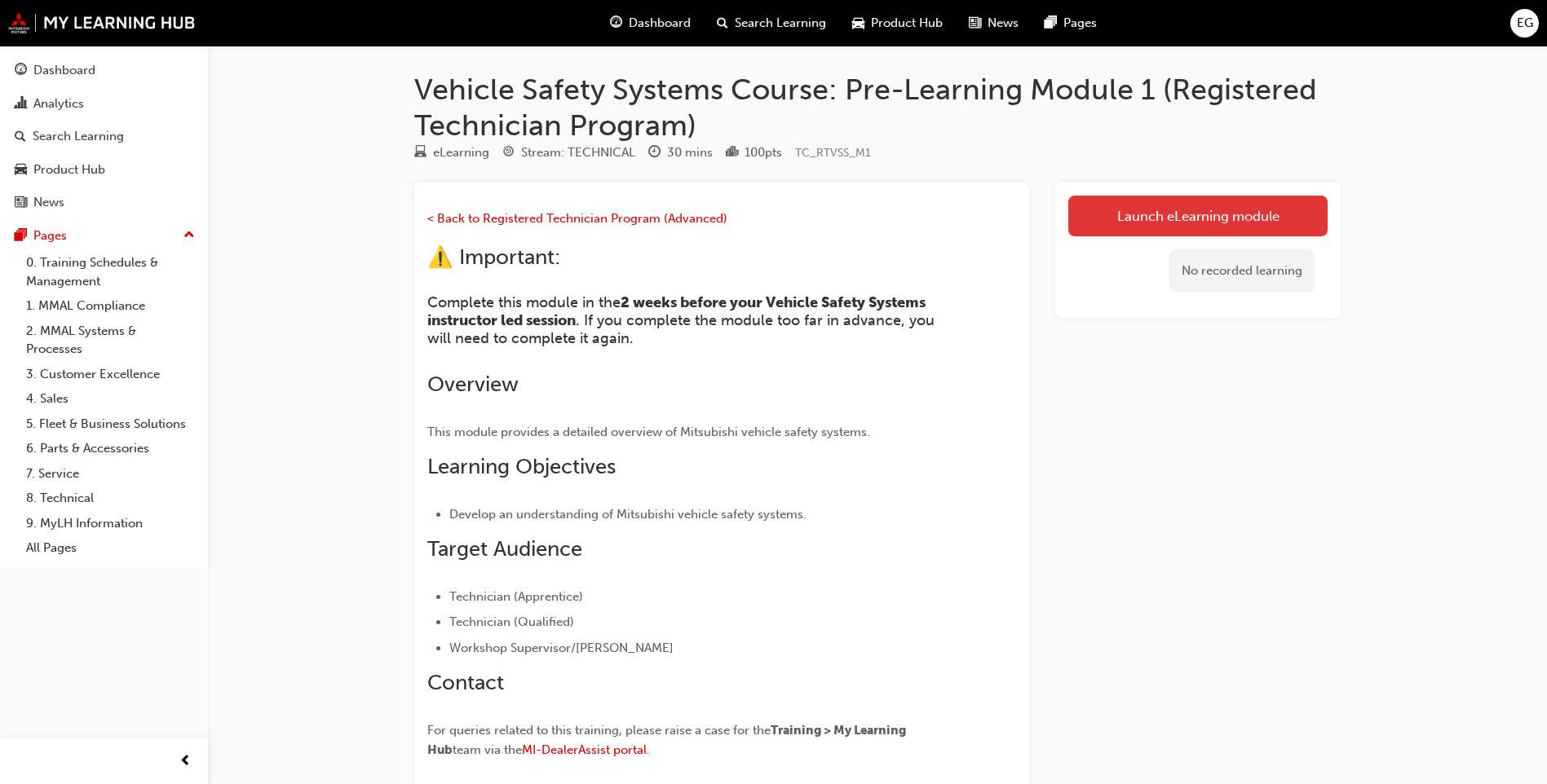
click at [1158, 214] on link "Launch eLearning module" at bounding box center [1198, 216] width 259 height 41
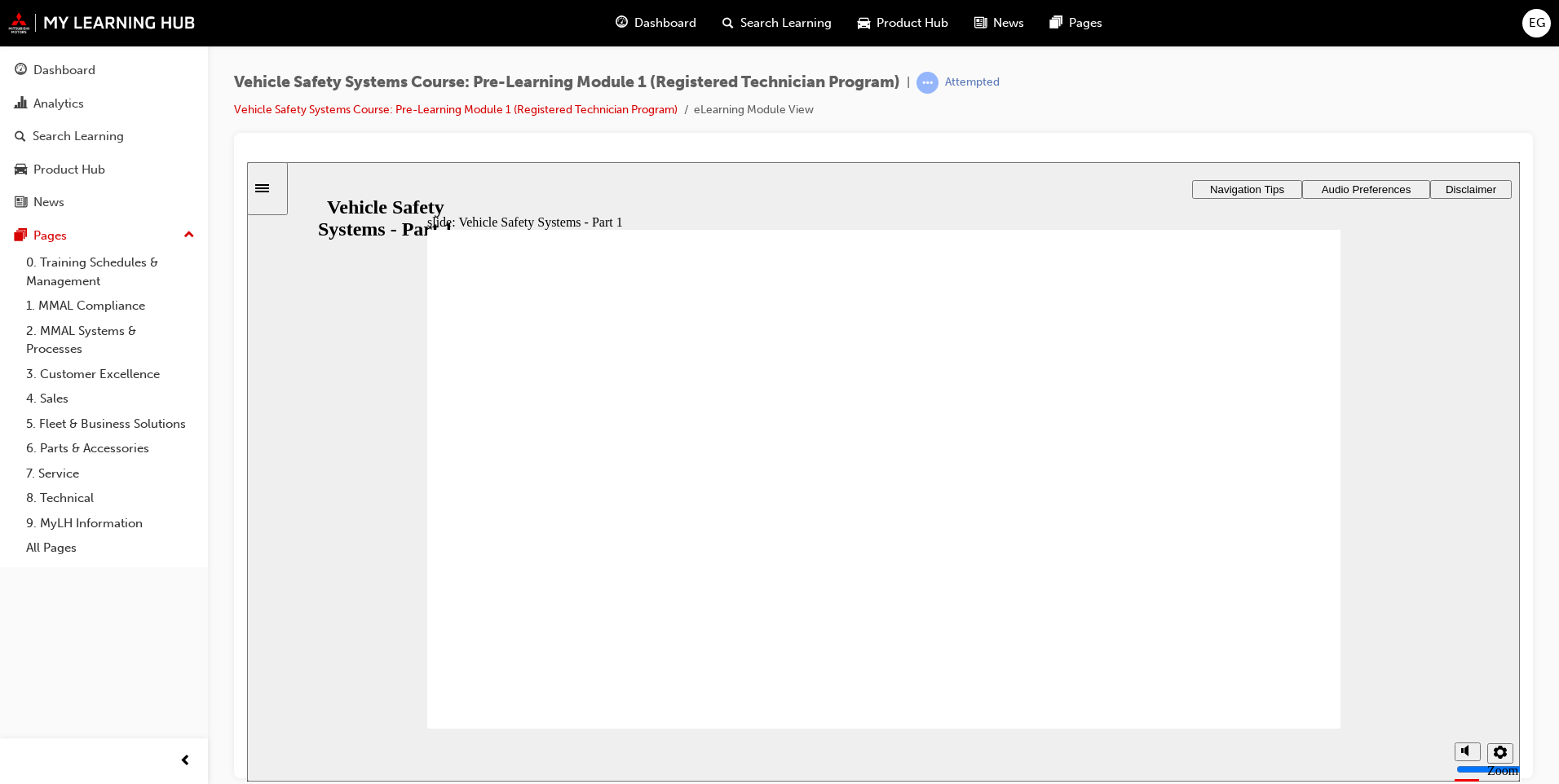
click at [1464, 695] on polygon "volume" at bounding box center [1466, 689] width 4 height 11
type input "0"
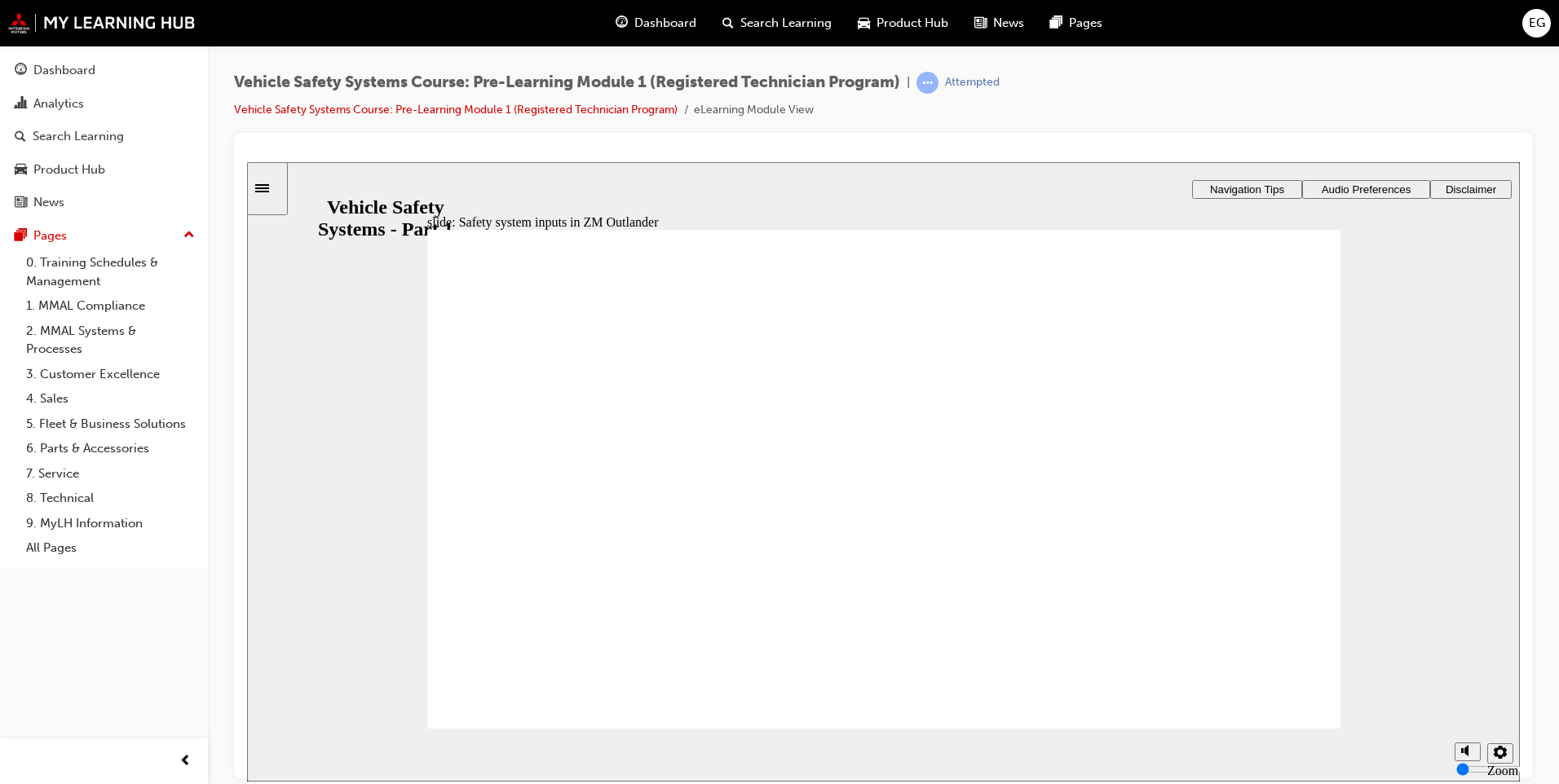
drag, startPoint x: 531, startPoint y: 469, endPoint x: 557, endPoint y: 460, distance: 27.5
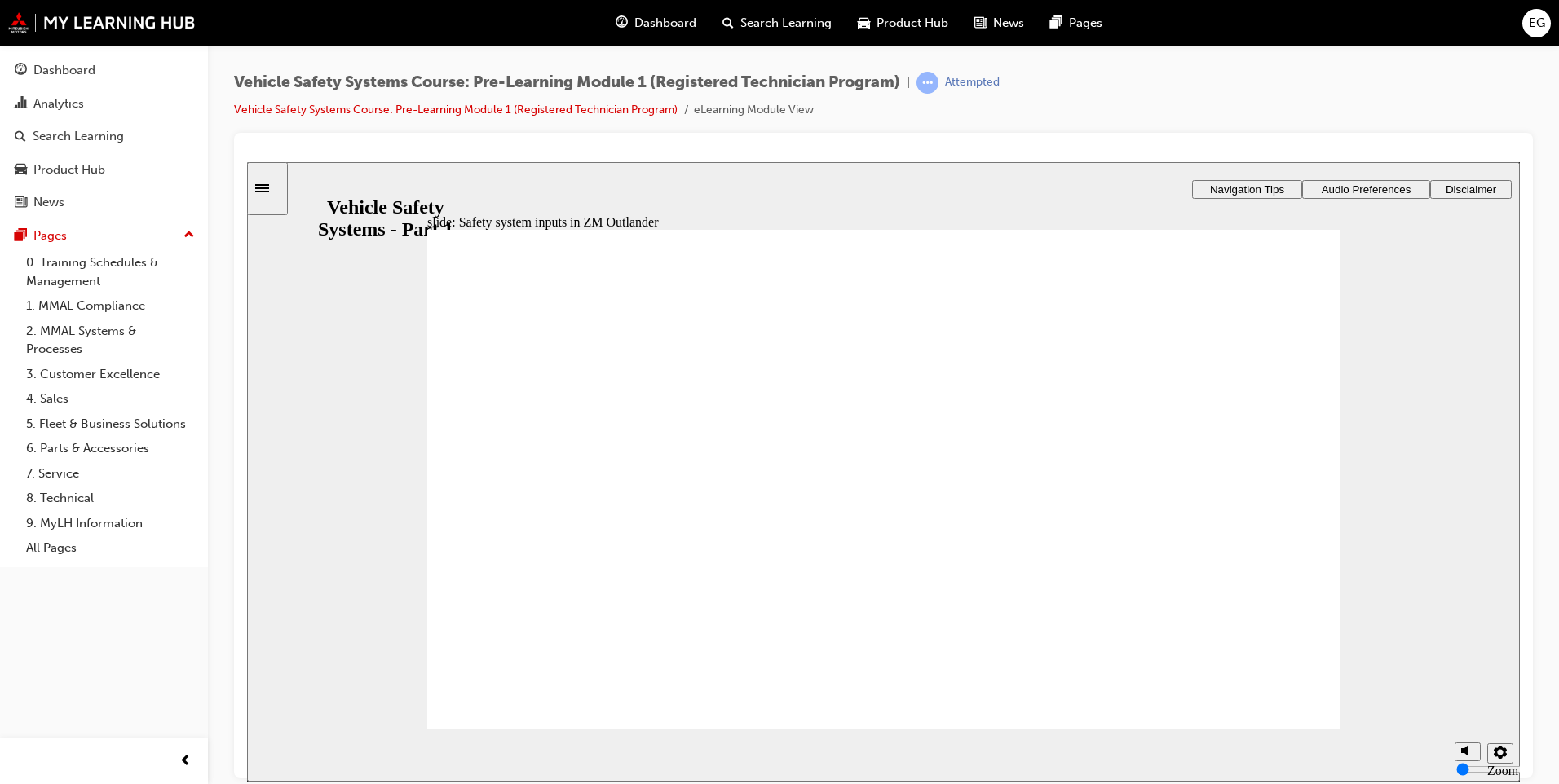
drag, startPoint x: 558, startPoint y: 500, endPoint x: 572, endPoint y: 494, distance: 15.2
drag, startPoint x: 552, startPoint y: 551, endPoint x: 586, endPoint y: 542, distance: 35.2
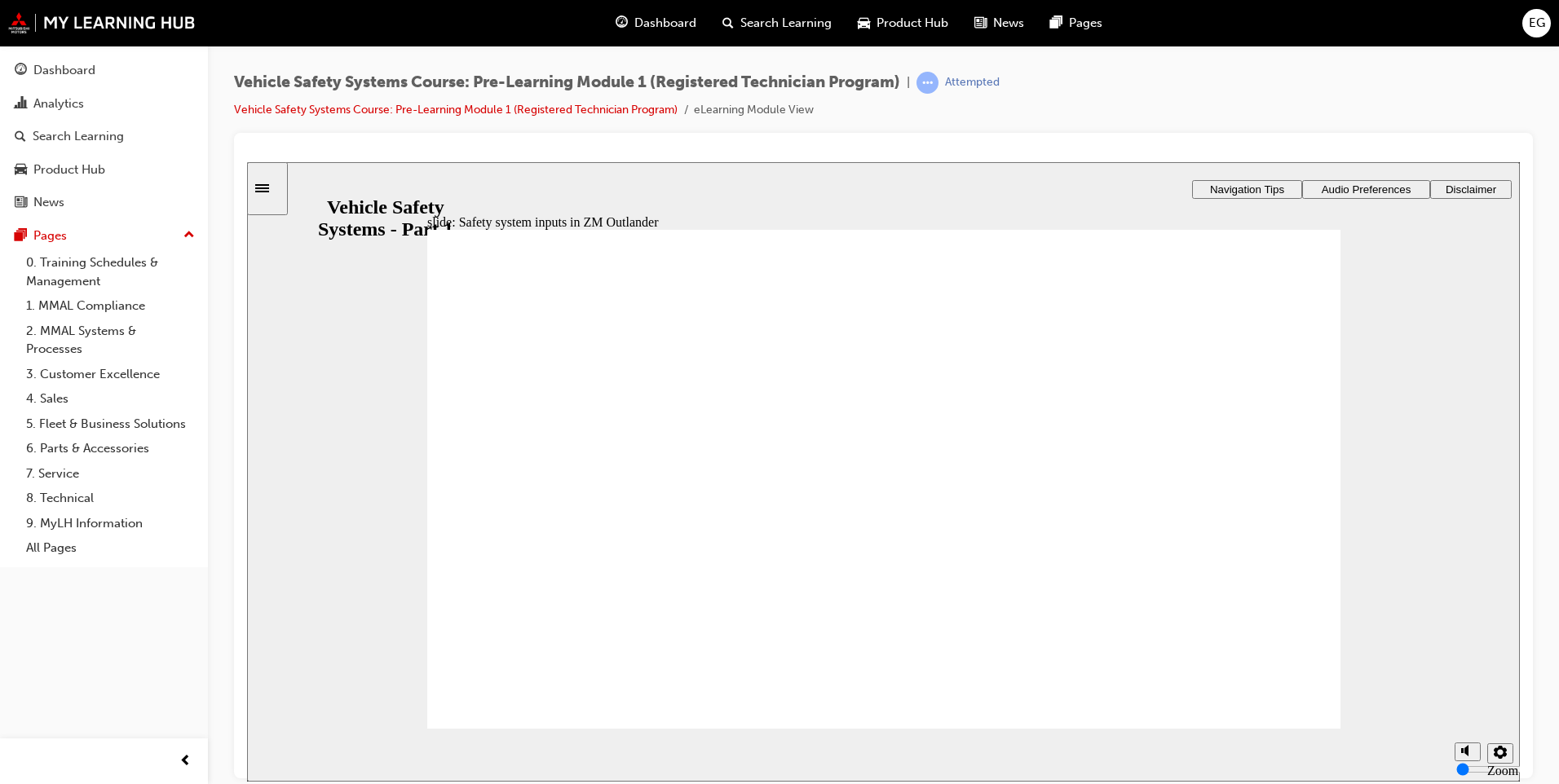
drag, startPoint x: 549, startPoint y: 624, endPoint x: 592, endPoint y: 634, distance: 44.1
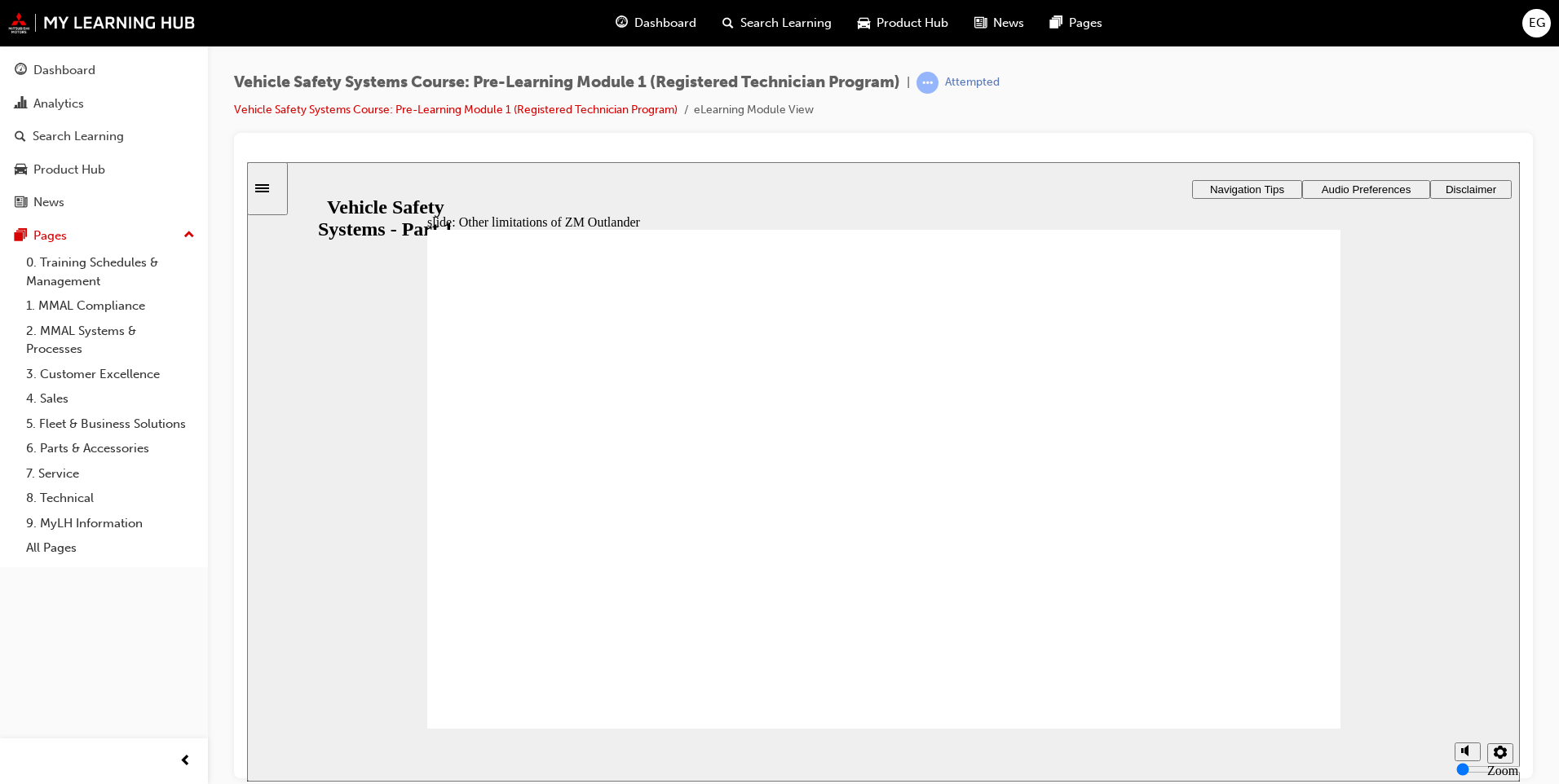
drag, startPoint x: 554, startPoint y: 487, endPoint x: 585, endPoint y: 497, distance: 32.6
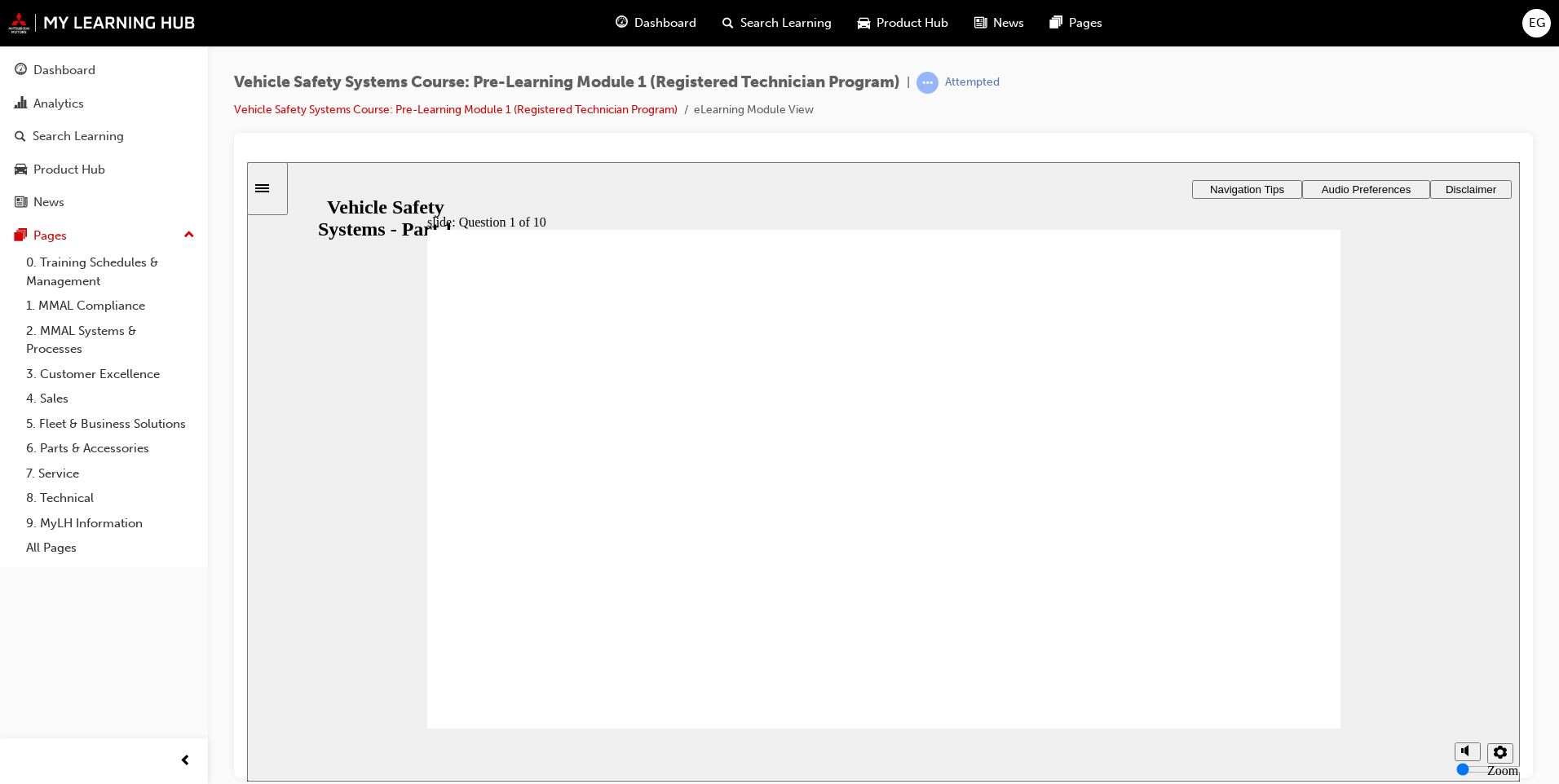
radio input "true"
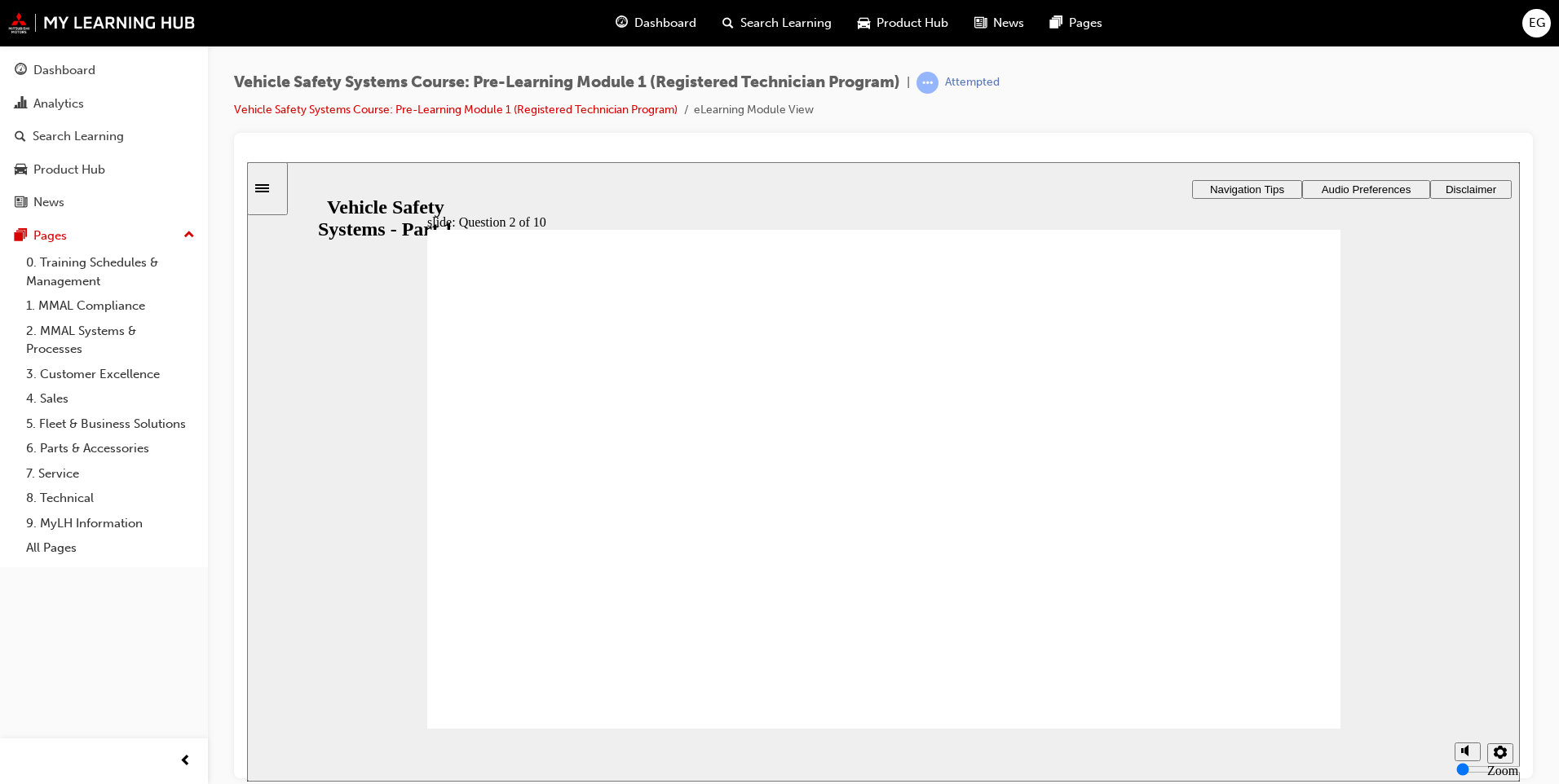
radio input "false"
radio input "true"
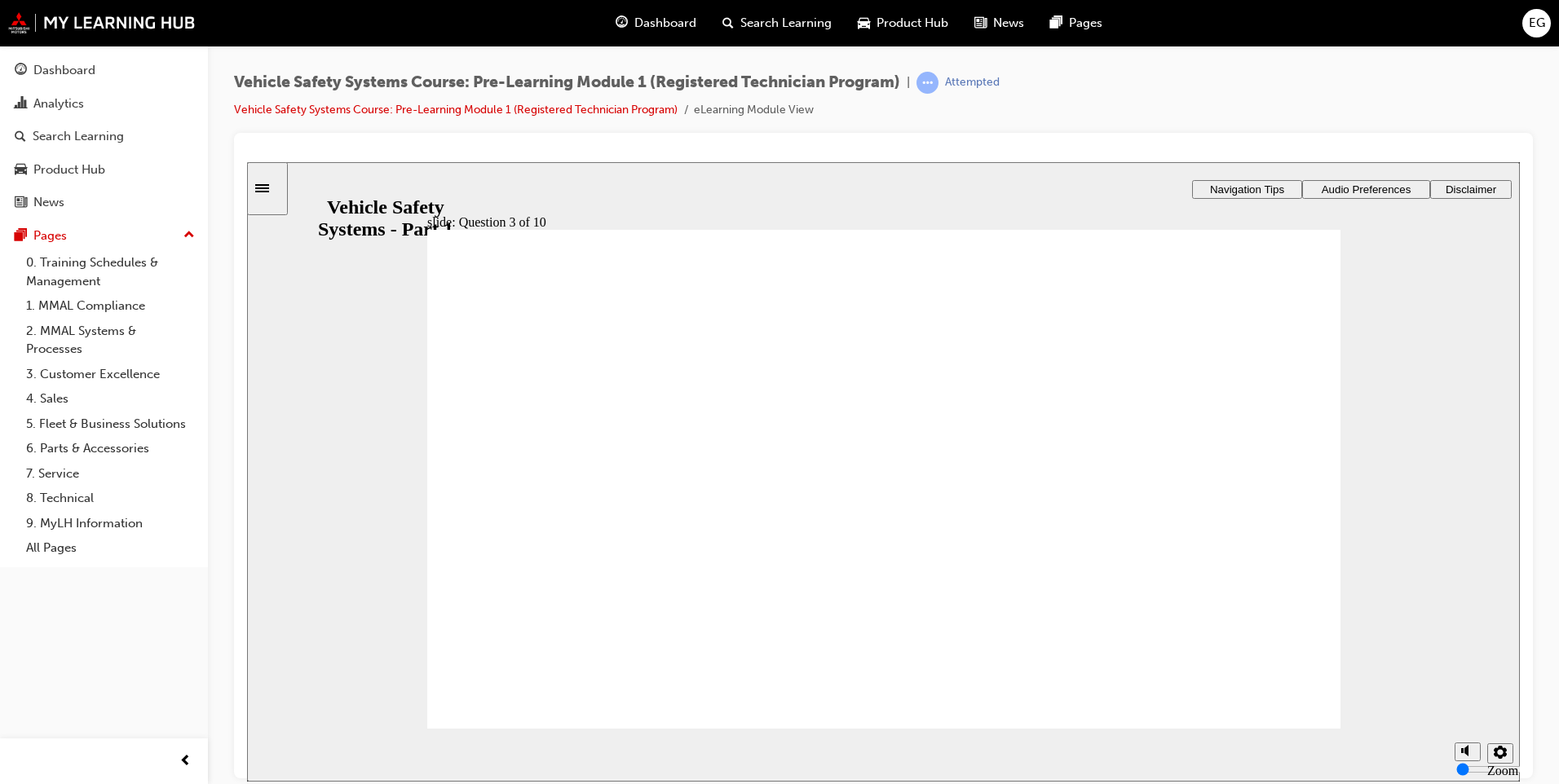
radio input "true"
drag, startPoint x: 825, startPoint y: 600, endPoint x: 628, endPoint y: 464, distance: 239.4
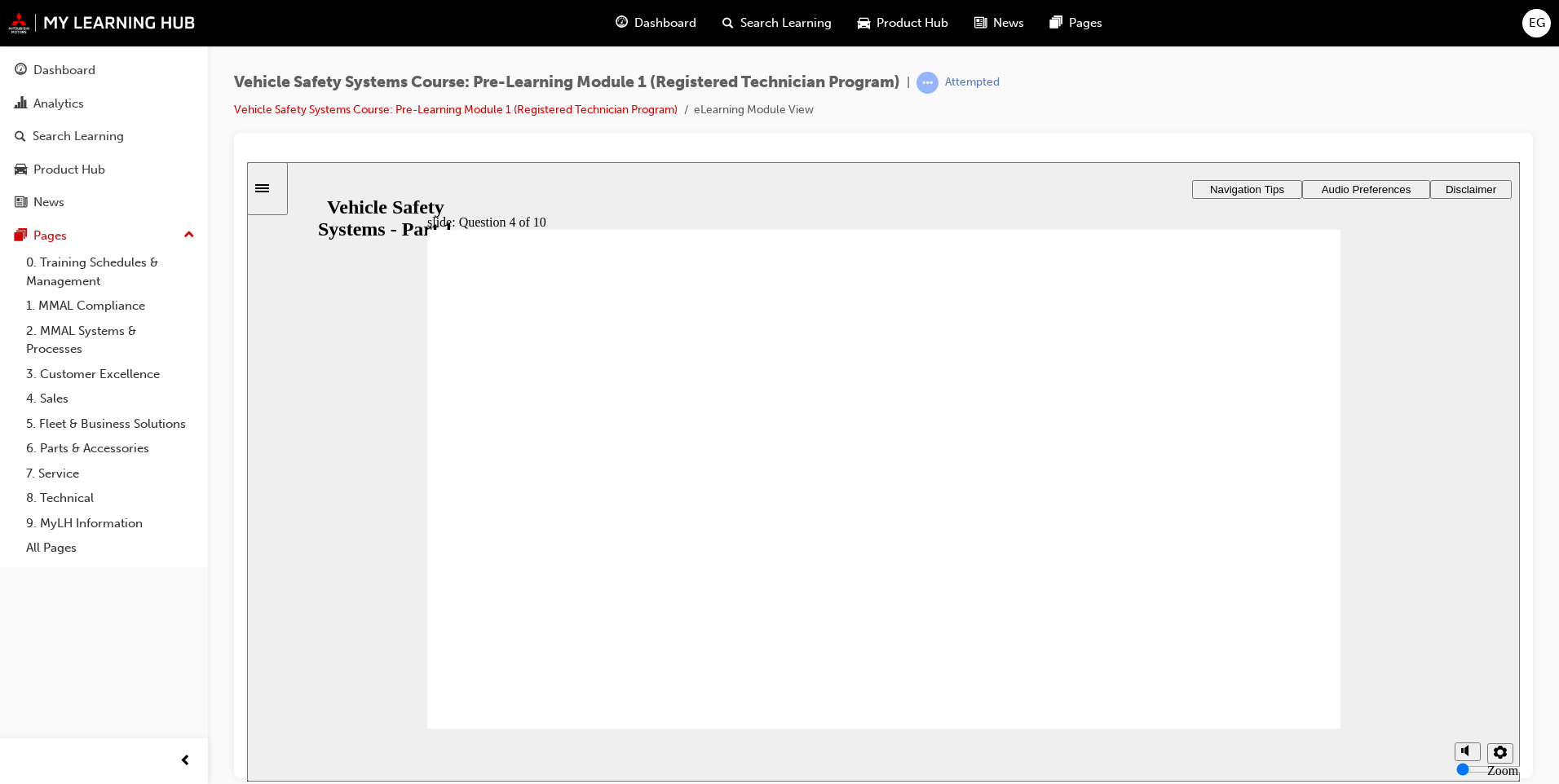
drag, startPoint x: 983, startPoint y: 594, endPoint x: 593, endPoint y: 508, distance: 399.4
drag, startPoint x: 467, startPoint y: 480, endPoint x: 509, endPoint y: 485, distance: 42.3
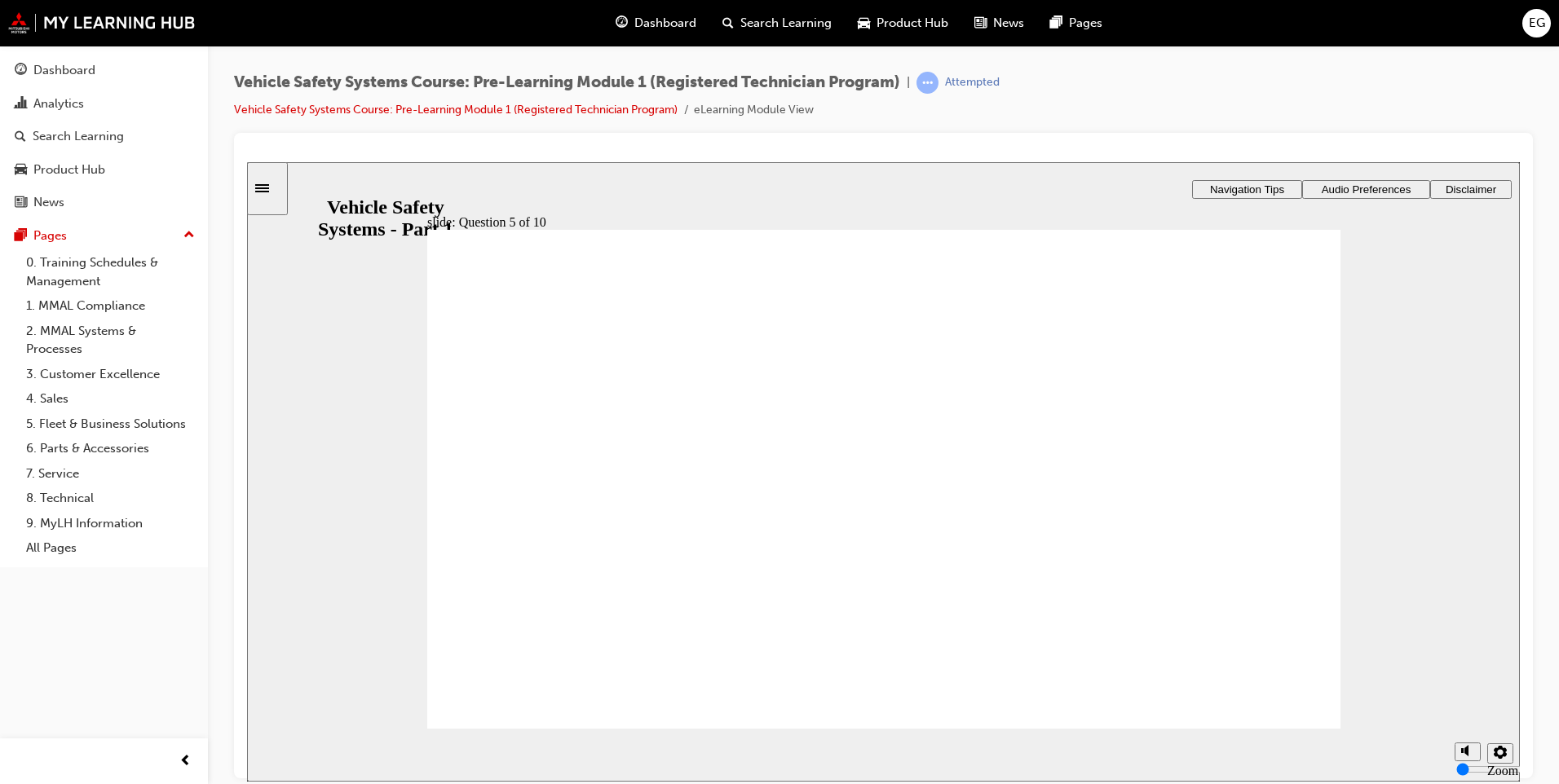
radio input "true"
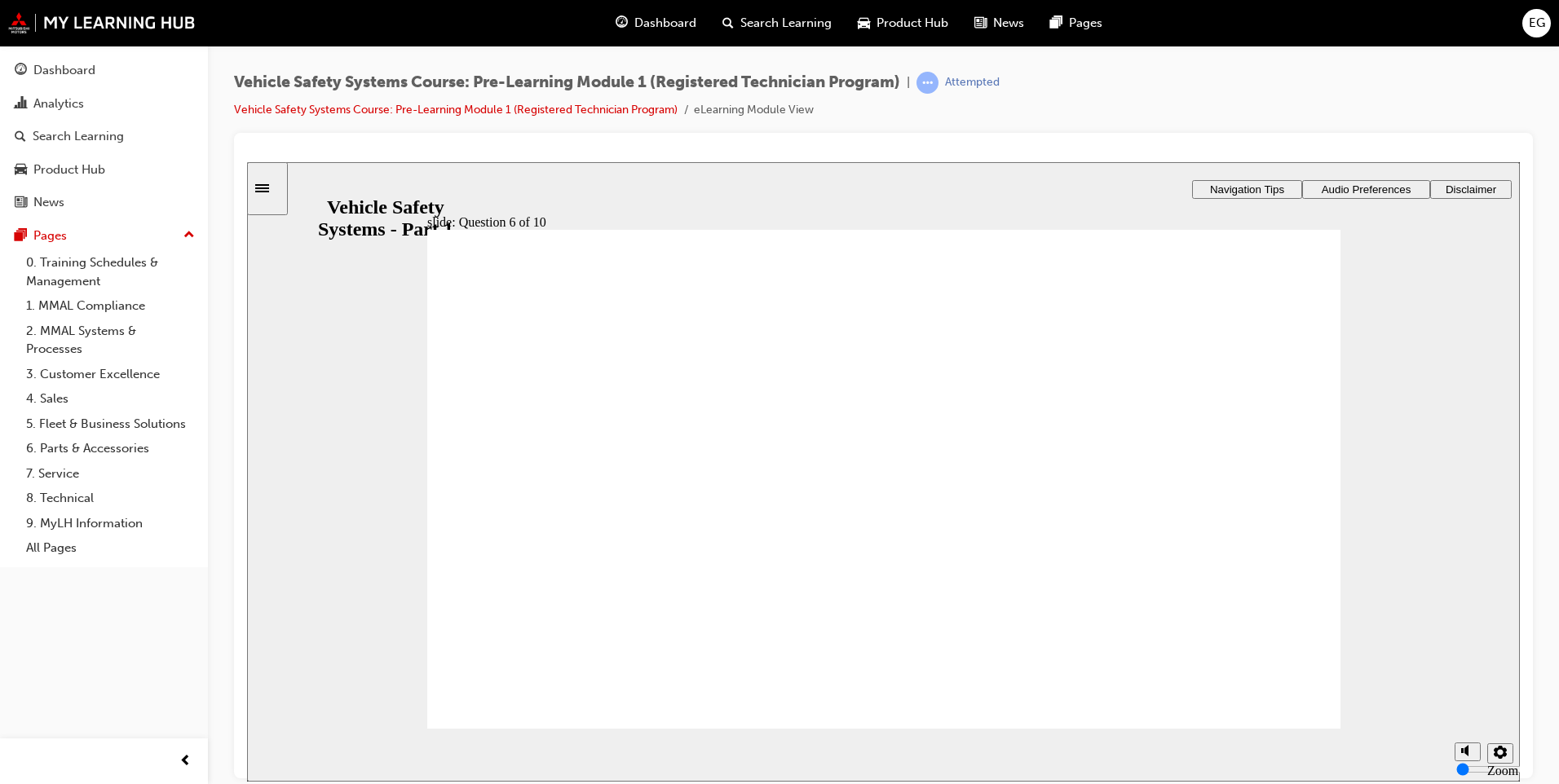
radio input "true"
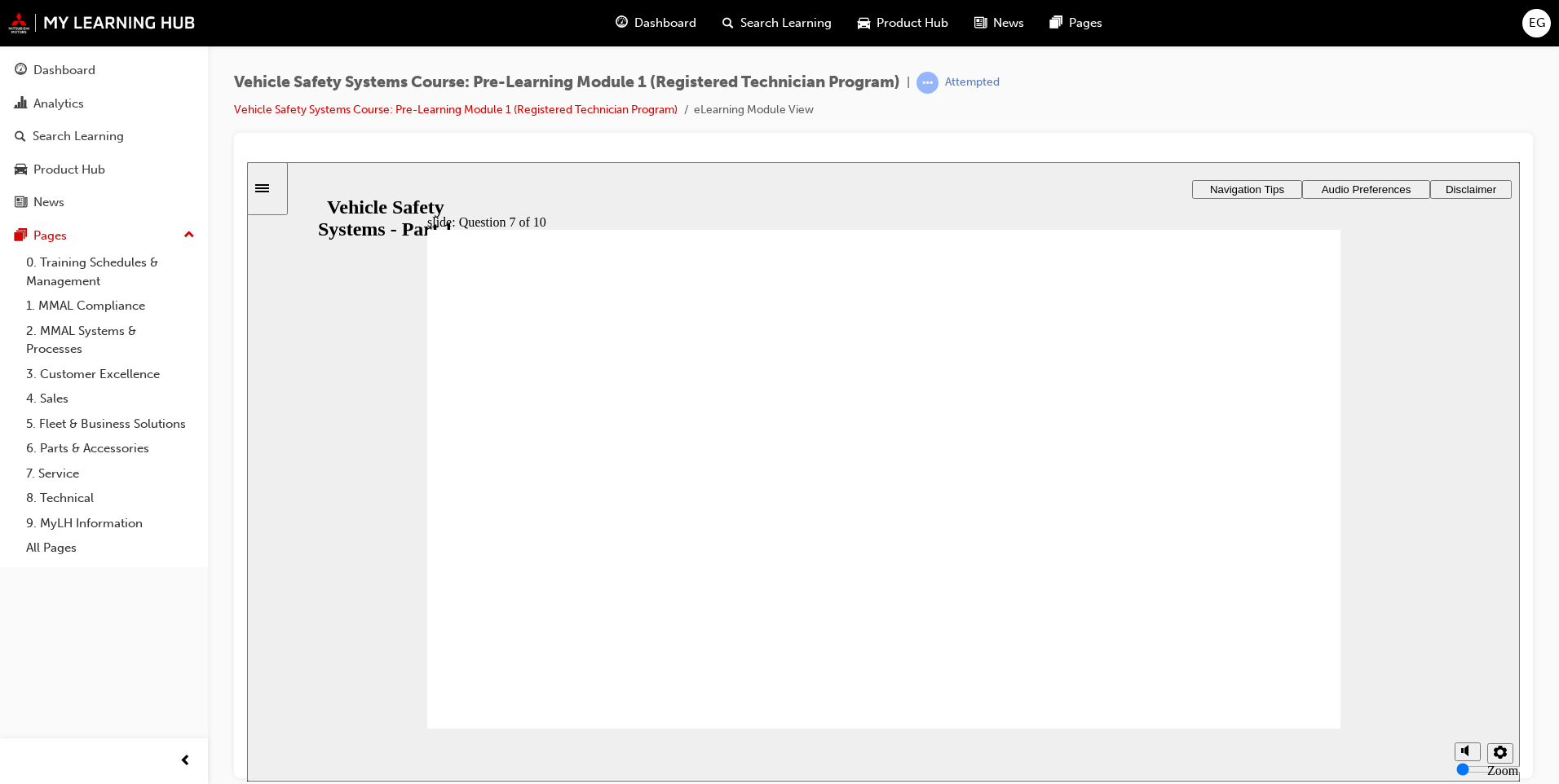
radio input "true"
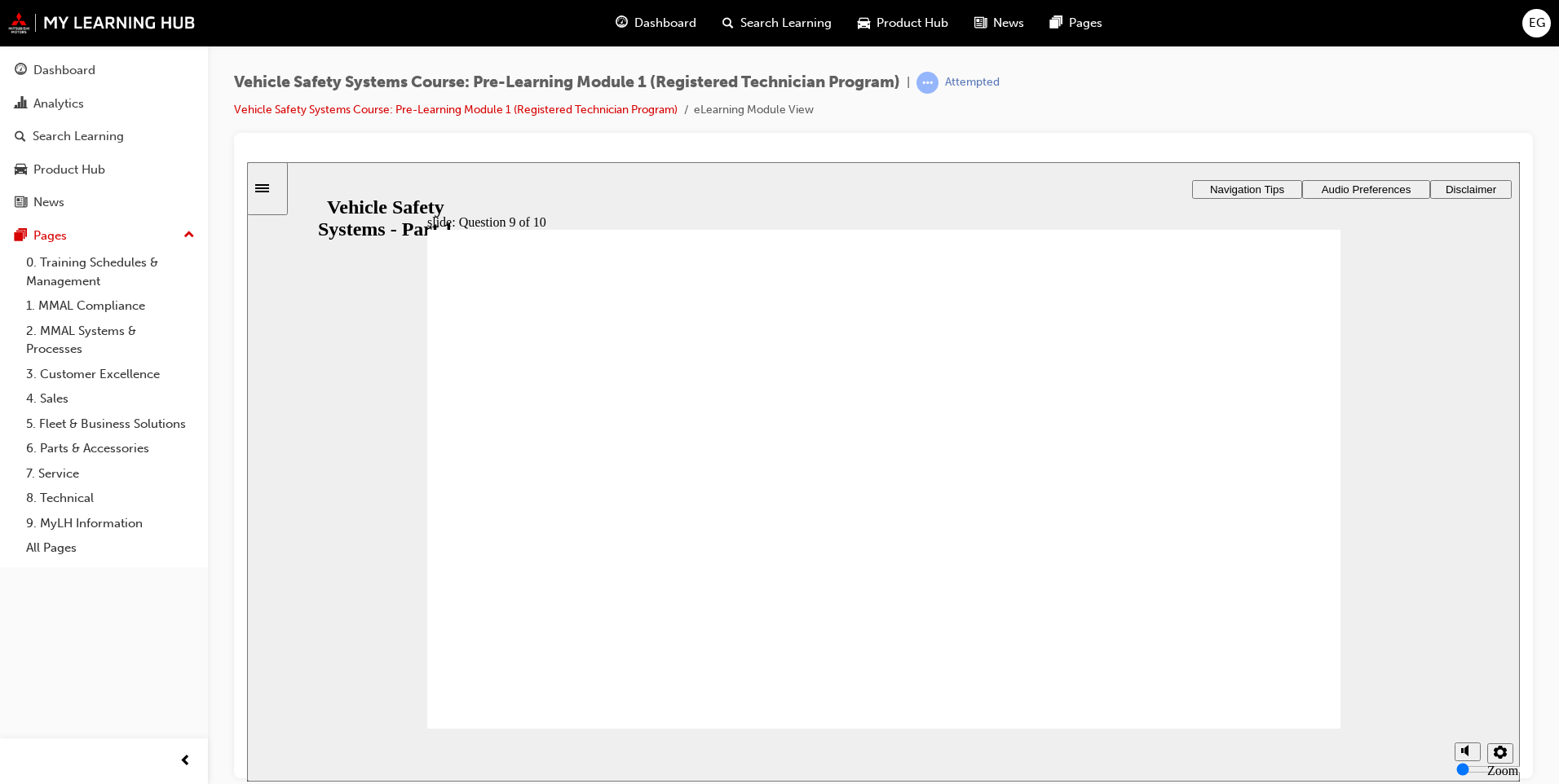
radio input "true"
drag, startPoint x: 922, startPoint y: 573, endPoint x: 922, endPoint y: 557, distance: 16.0
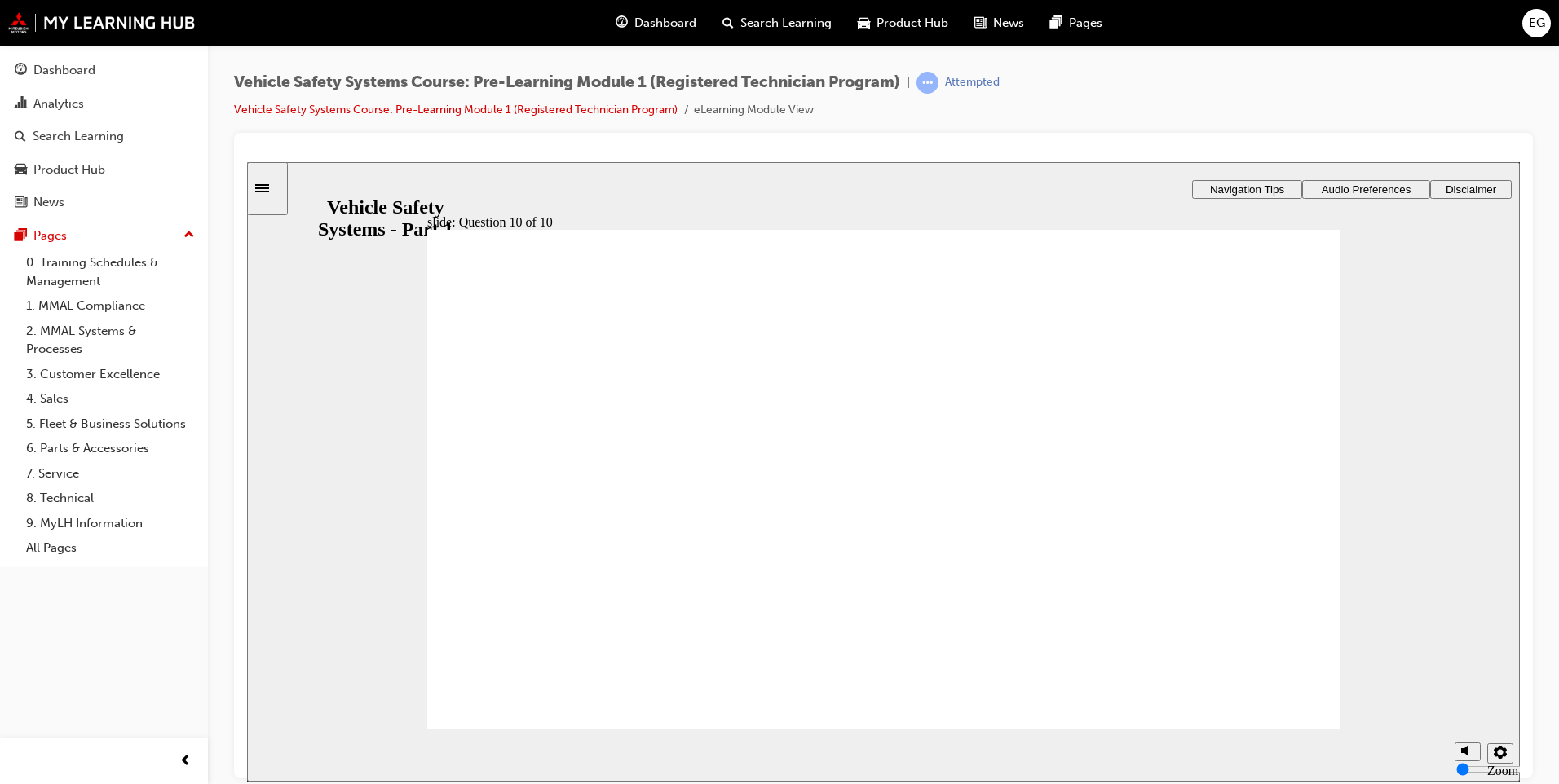
checkbox input "true"
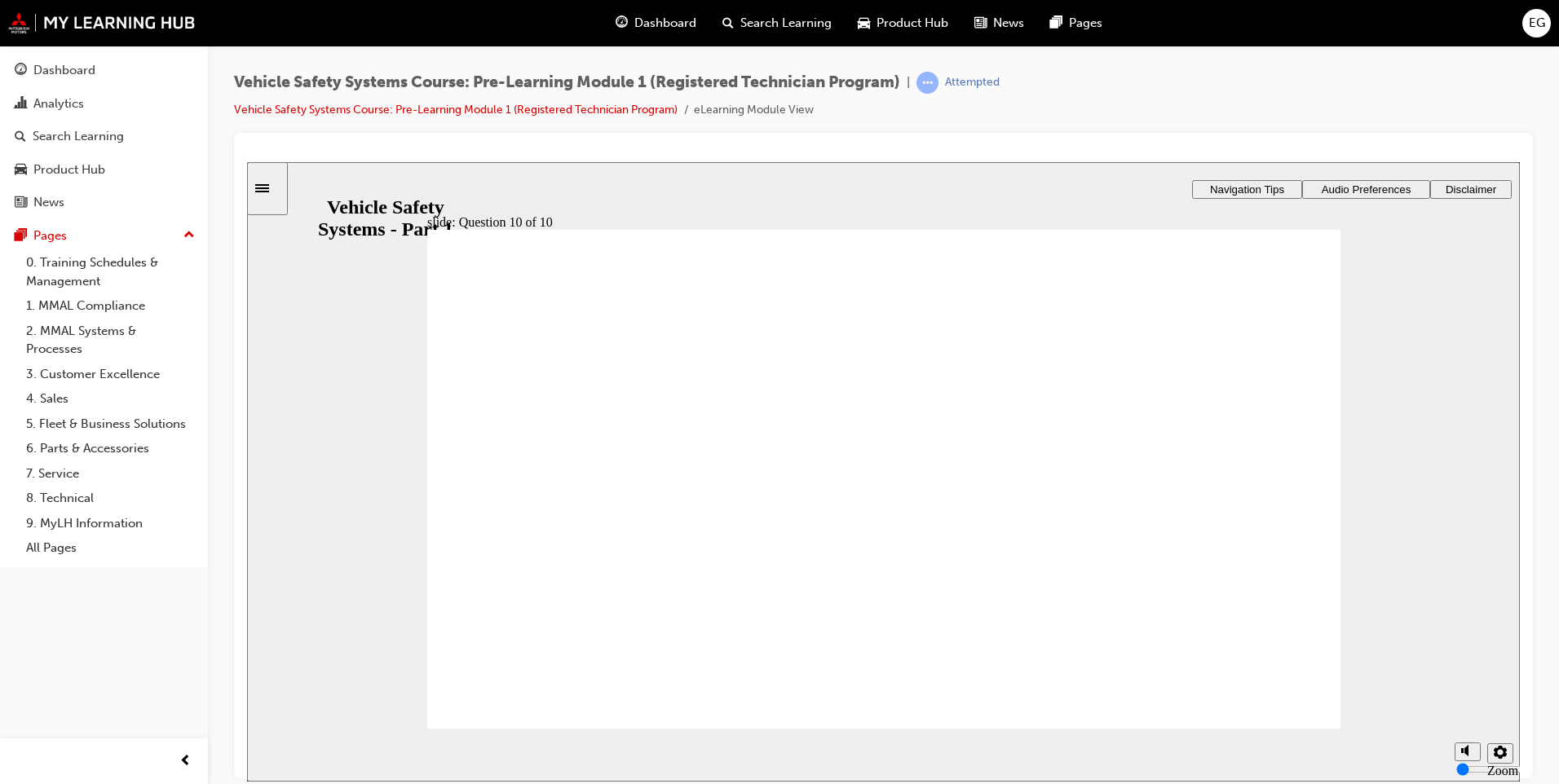
checkbox input "true"
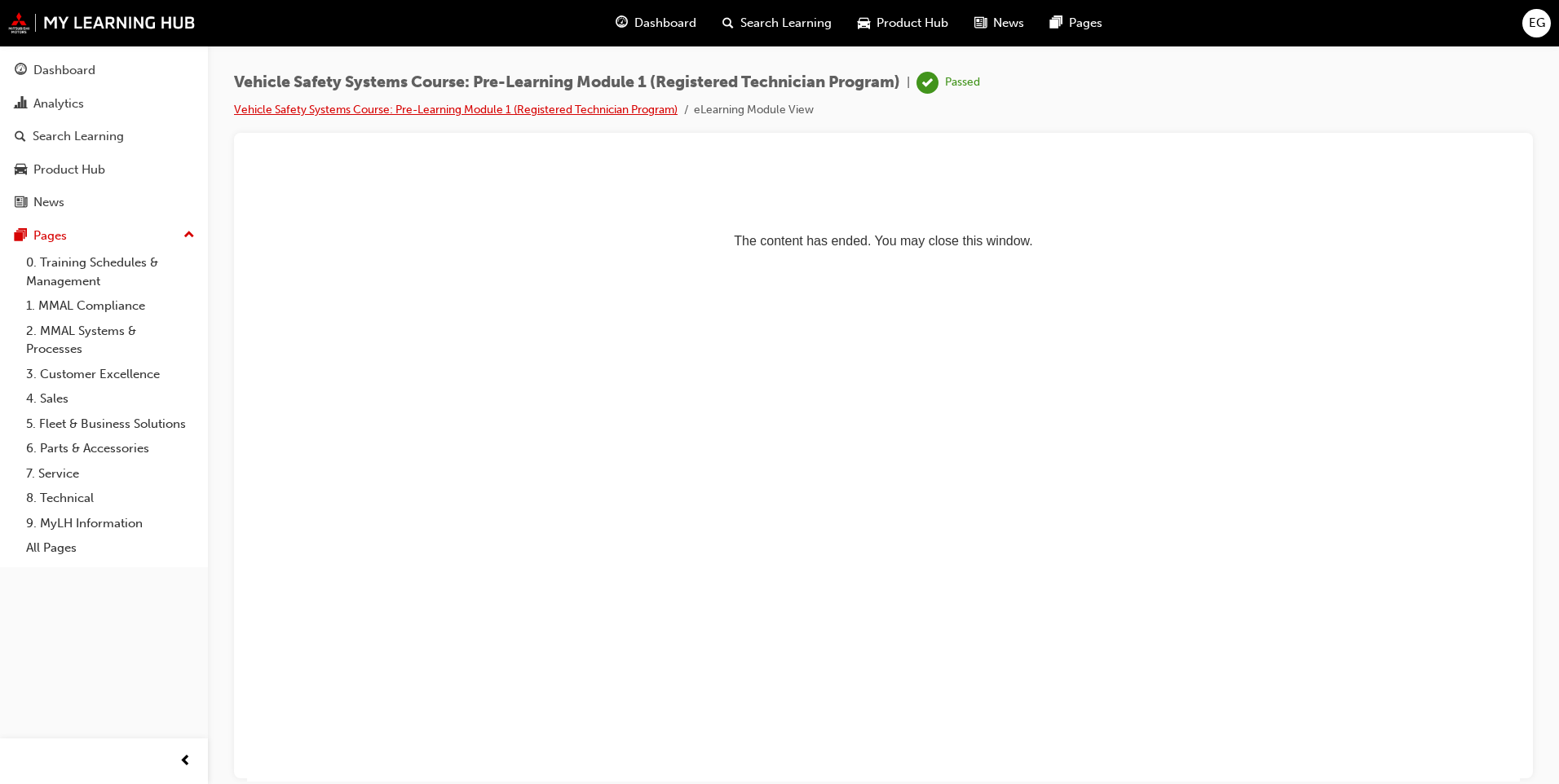
click at [480, 103] on link "Vehicle Safety Systems Course: Pre-Learning Module 1 (Registered Technician Pro…" at bounding box center [455, 109] width 444 height 14
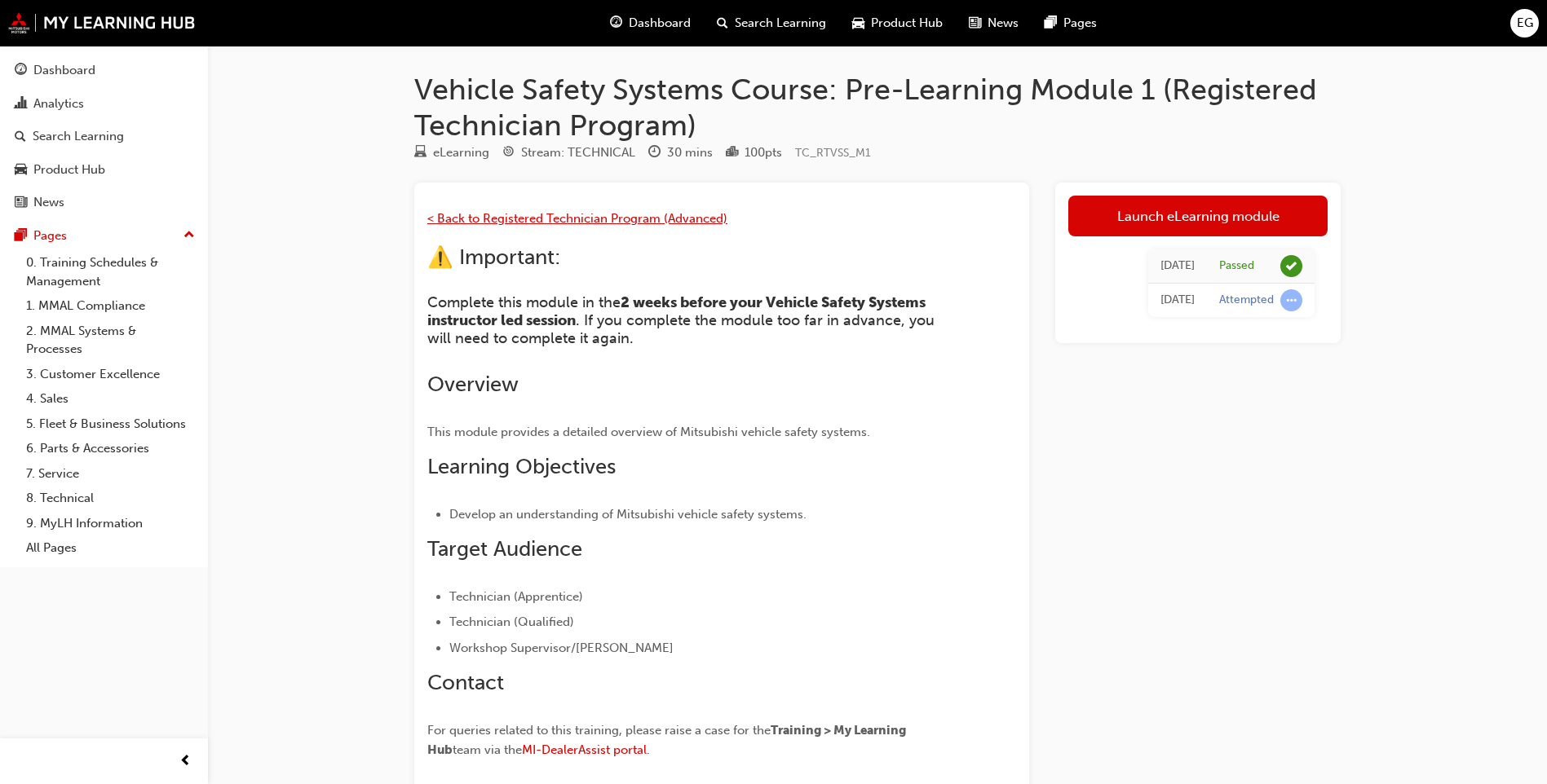
click at [570, 221] on span "< Back to Registered Technician Program (Advanced)" at bounding box center [577, 218] width 300 height 15
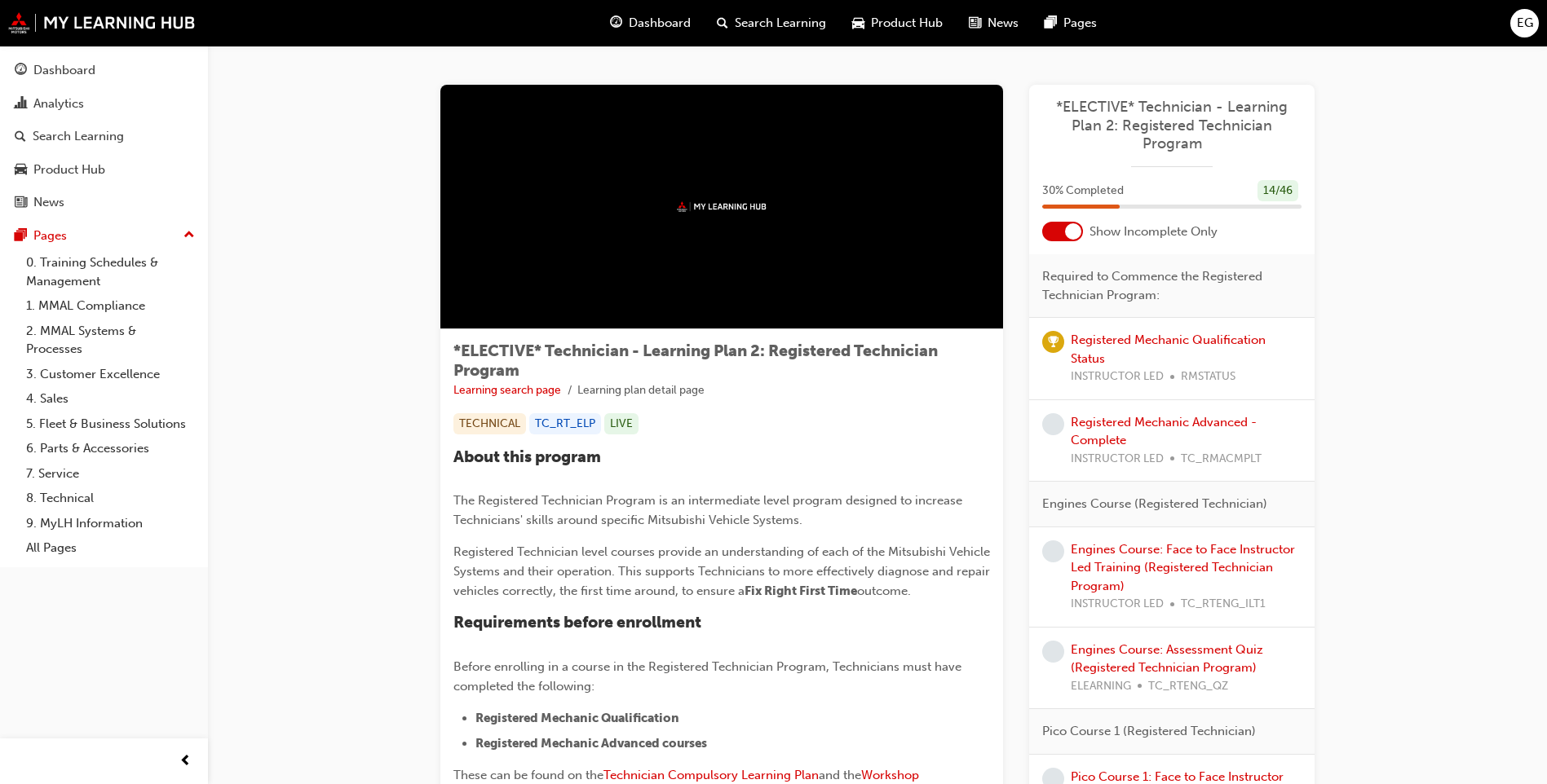
click at [1055, 233] on div at bounding box center [1062, 231] width 41 height 19
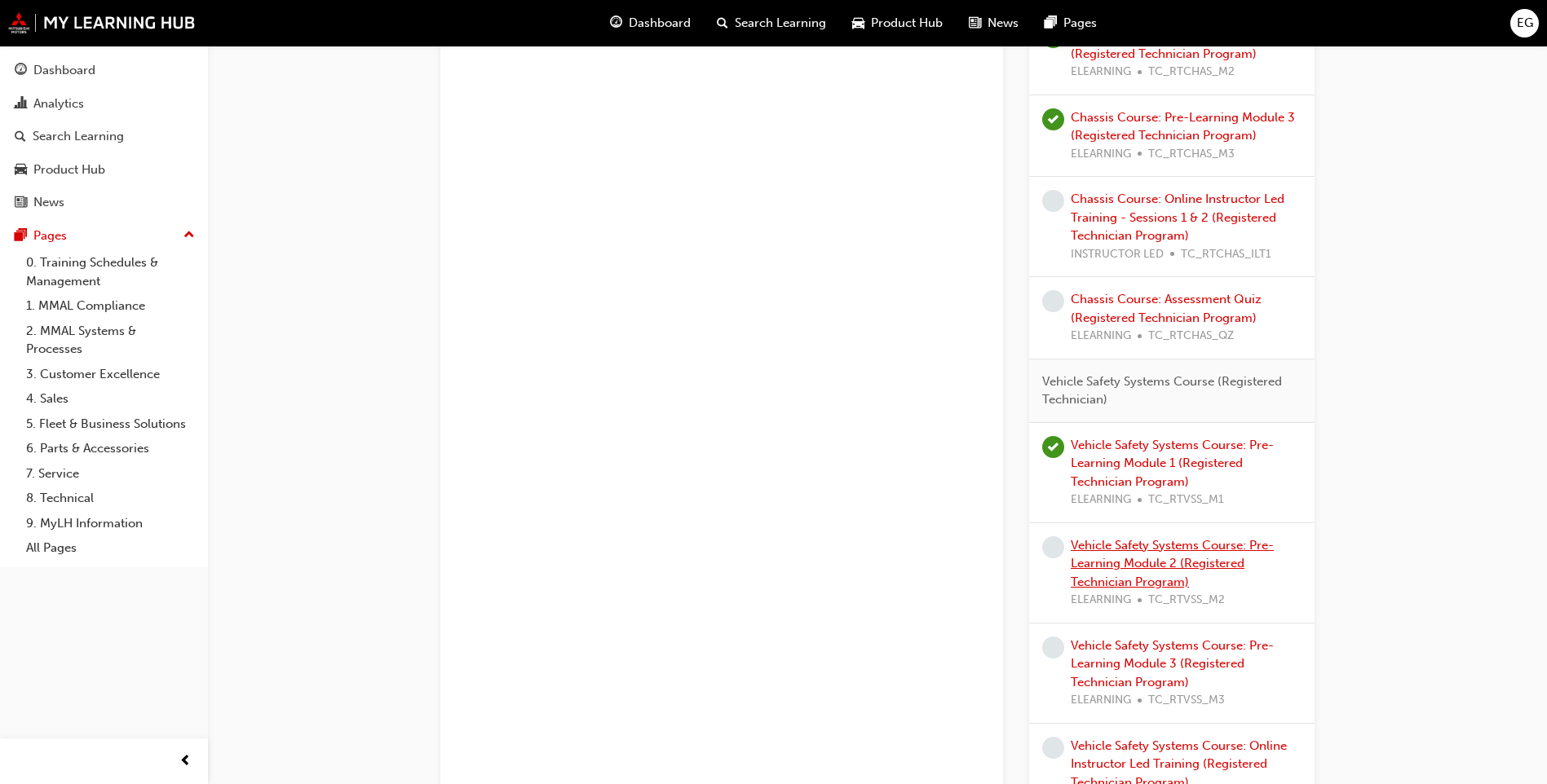
scroll to position [2527, 0]
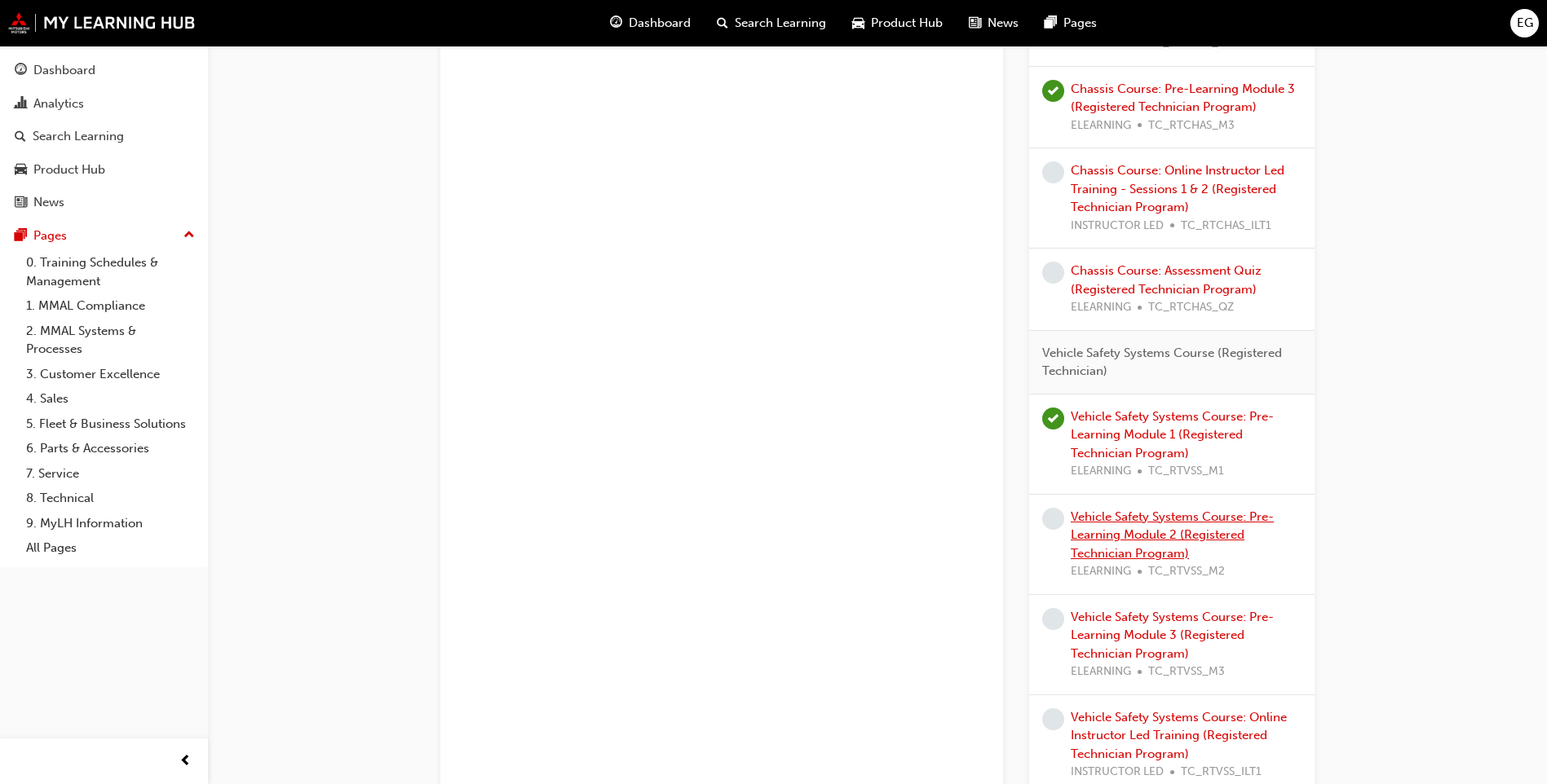
click at [1167, 536] on link "Vehicle Safety Systems Course: Pre-Learning Module 2 (Registered Technician Pro…" at bounding box center [1172, 535] width 203 height 52
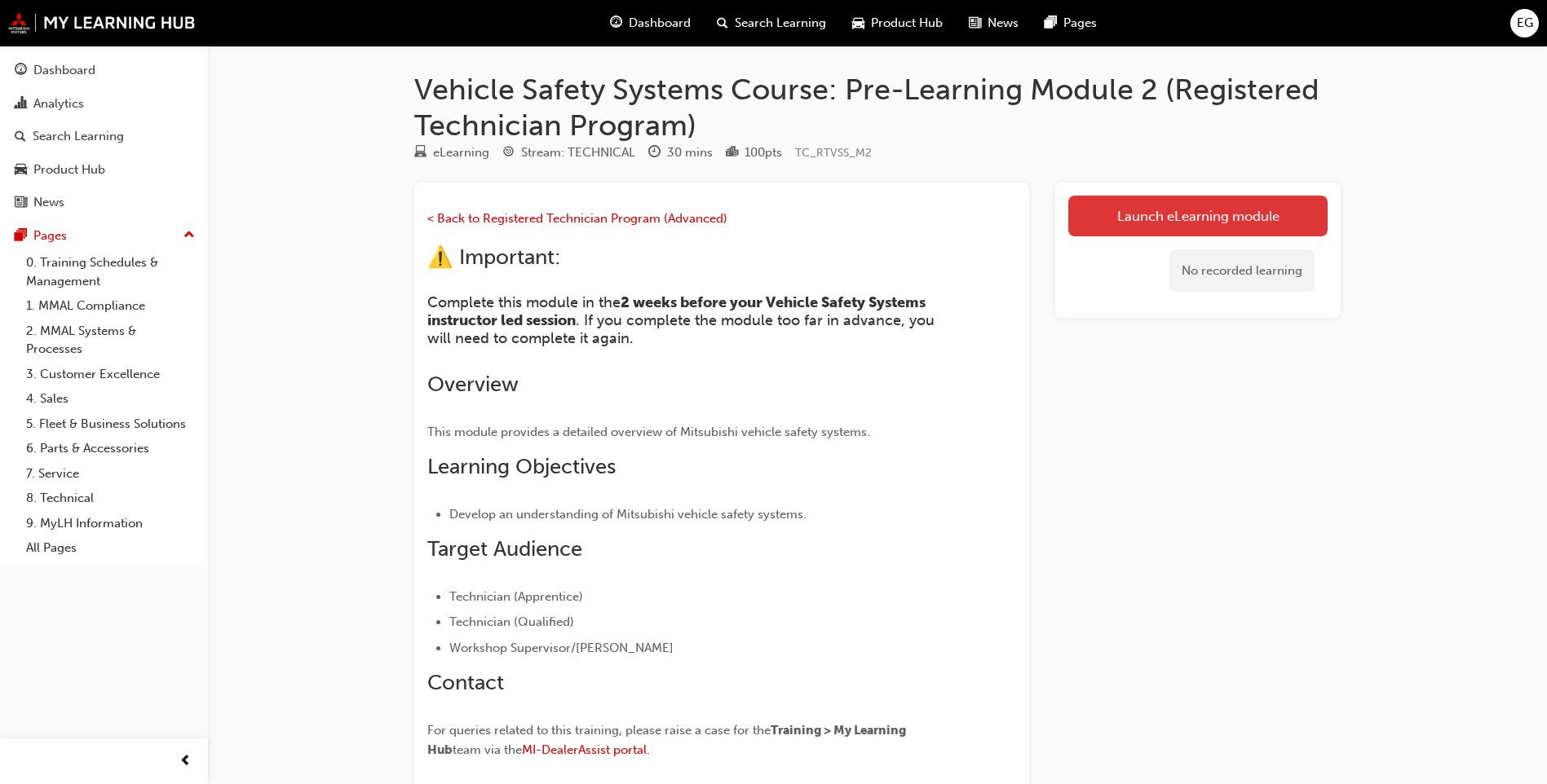
click at [1122, 207] on link "Launch eLearning module" at bounding box center [1198, 216] width 259 height 41
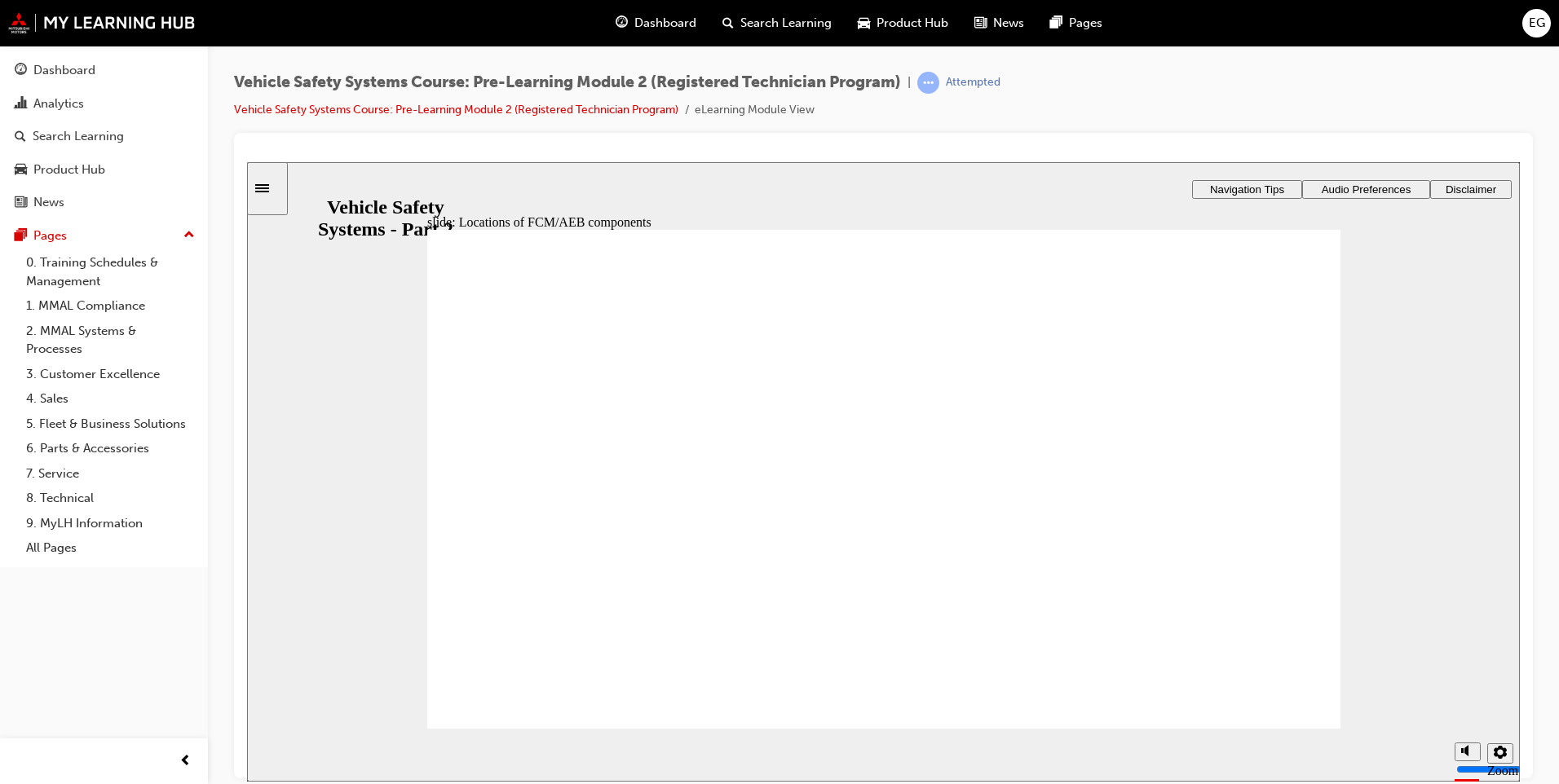
drag, startPoint x: 525, startPoint y: 493, endPoint x: 525, endPoint y: 519, distance: 26.0
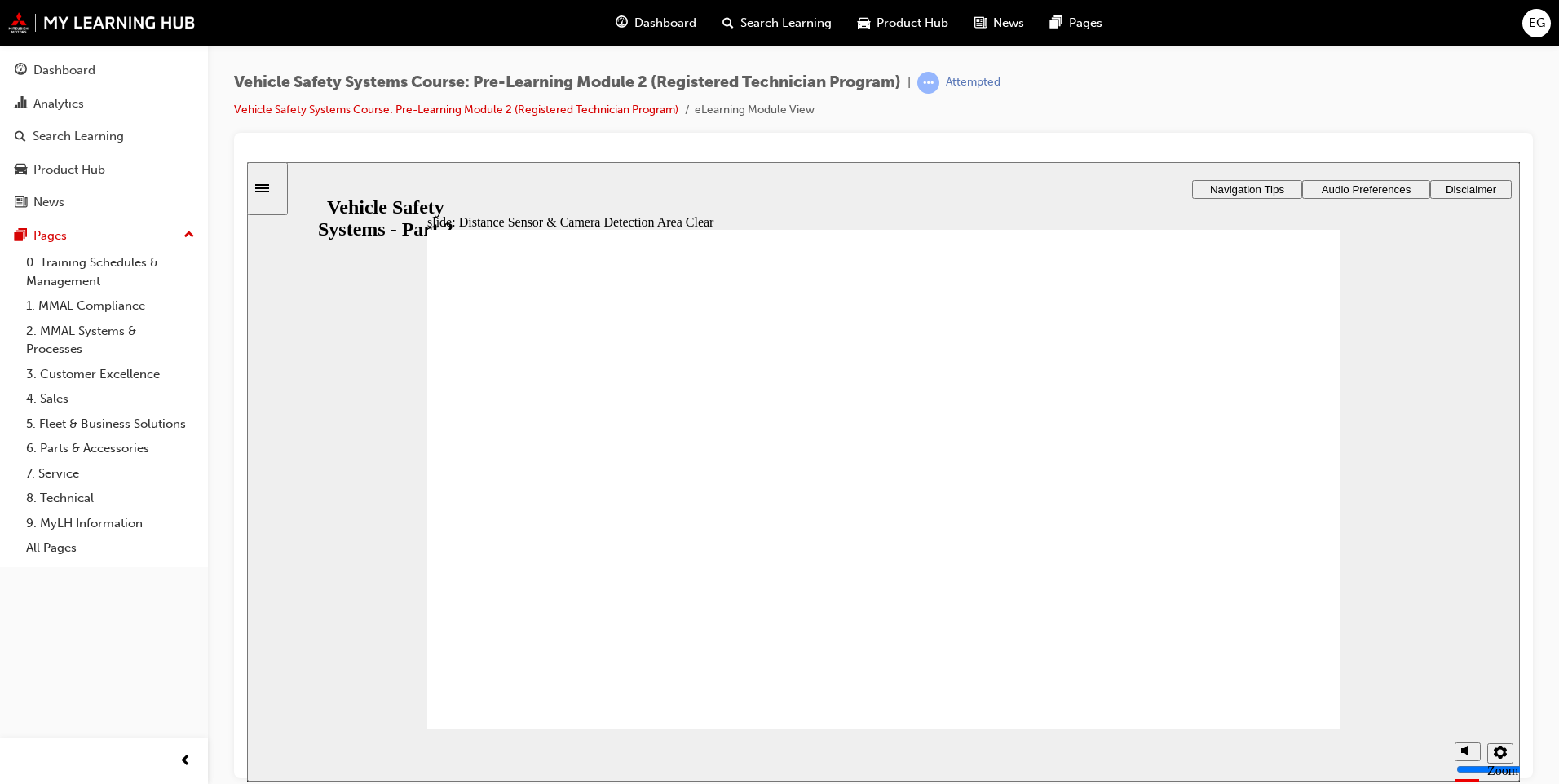
drag, startPoint x: 546, startPoint y: 510, endPoint x: 559, endPoint y: 522, distance: 17.7
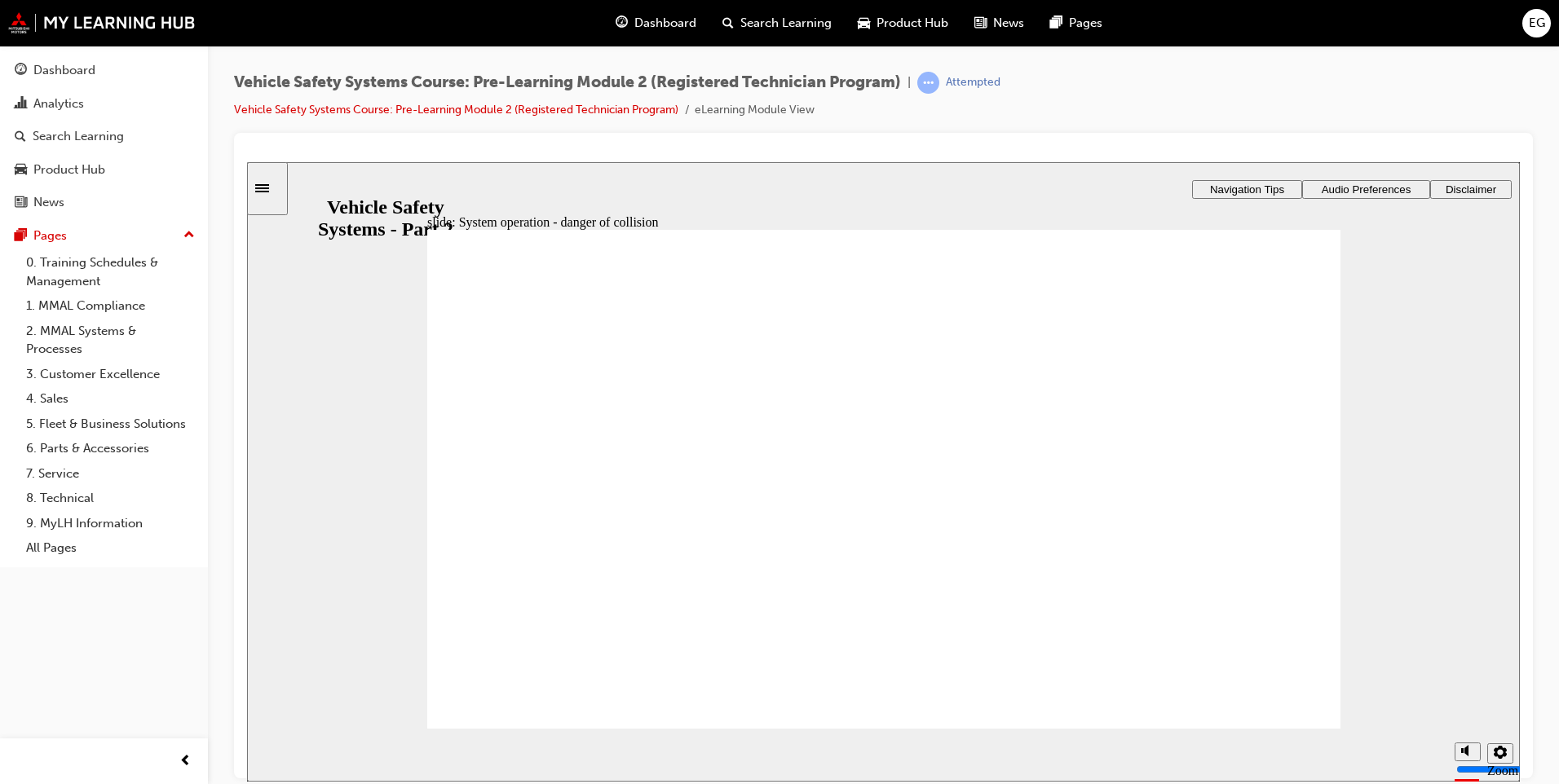
click at [603, 107] on link "Vehicle Safety Systems Course: Pre-Learning Module 2 (Registered Technician Pro…" at bounding box center [456, 109] width 445 height 14
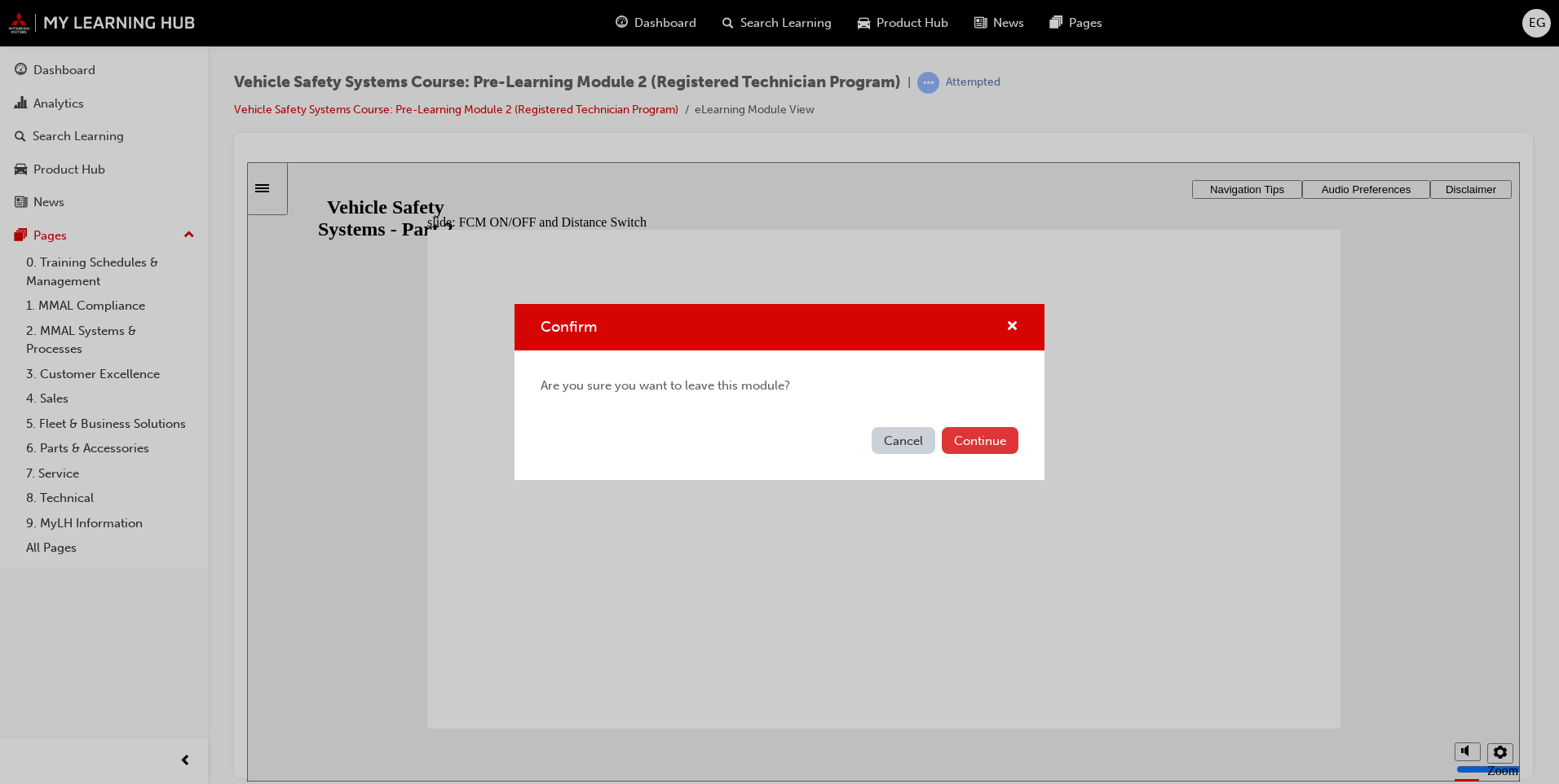
click at [945, 437] on button "Continue" at bounding box center [980, 440] width 77 height 27
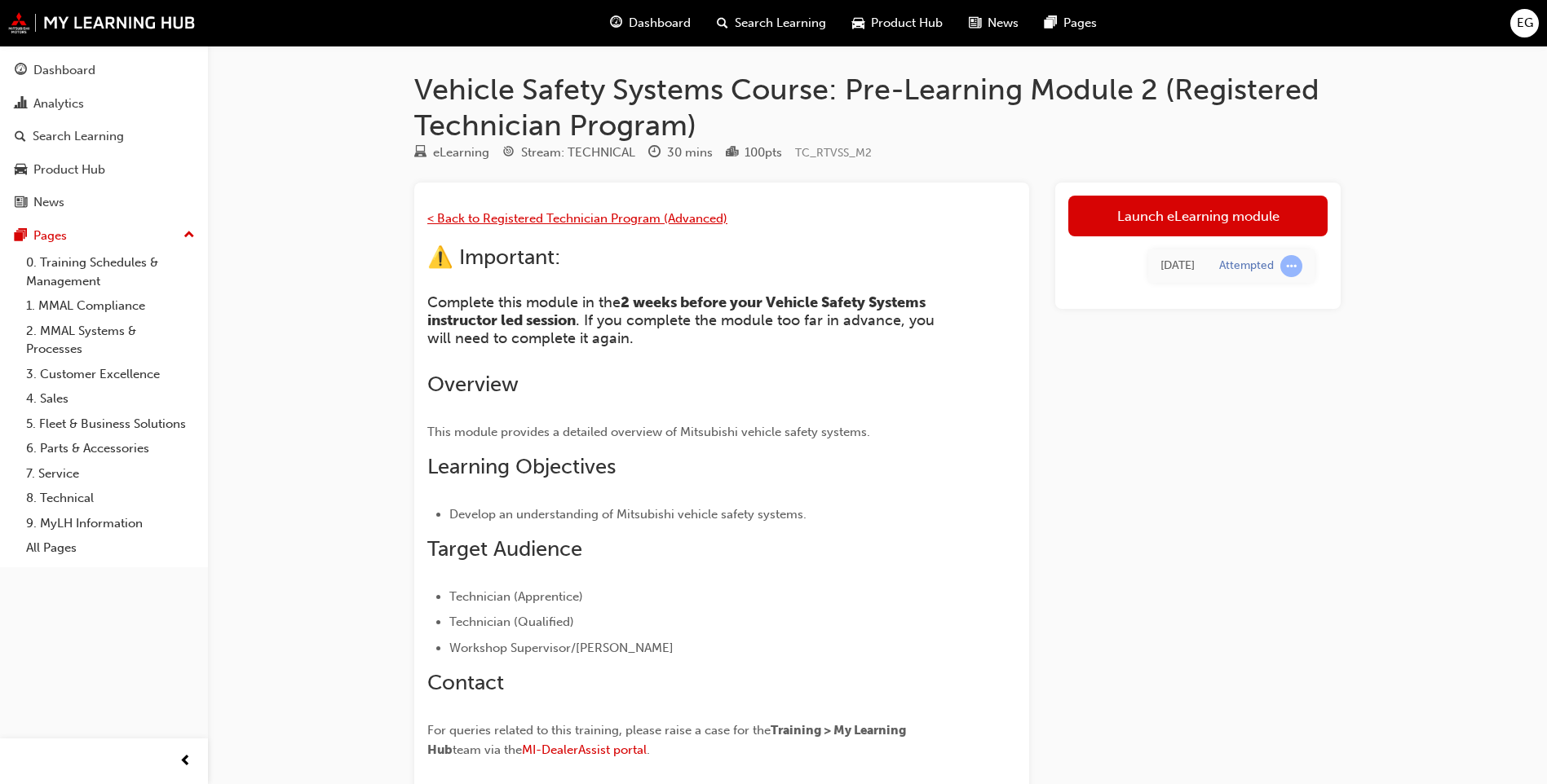
click at [626, 214] on span "< Back to Registered Technician Program (Advanced)" at bounding box center [577, 218] width 300 height 15
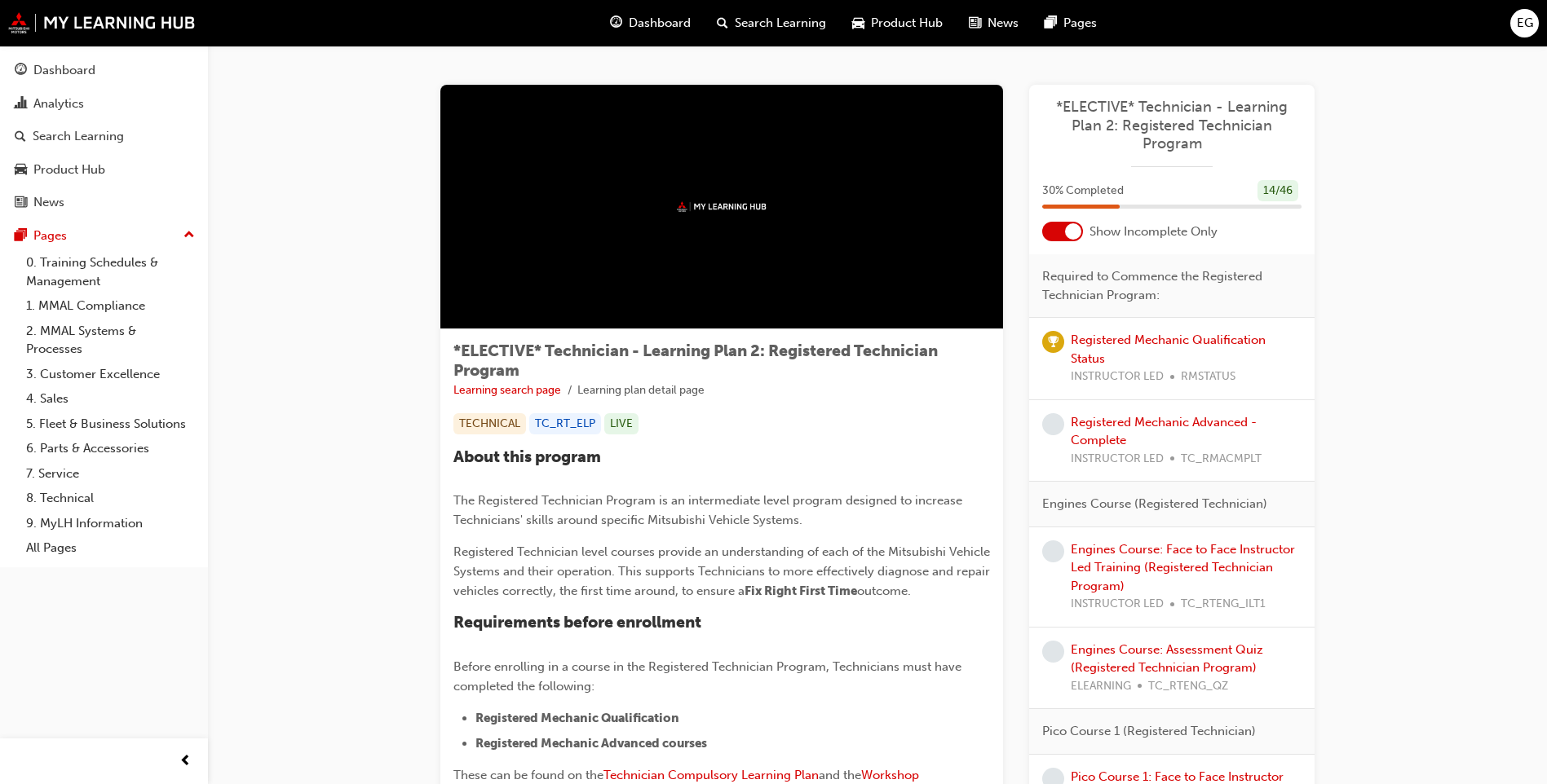
click at [1060, 225] on div at bounding box center [1062, 231] width 41 height 19
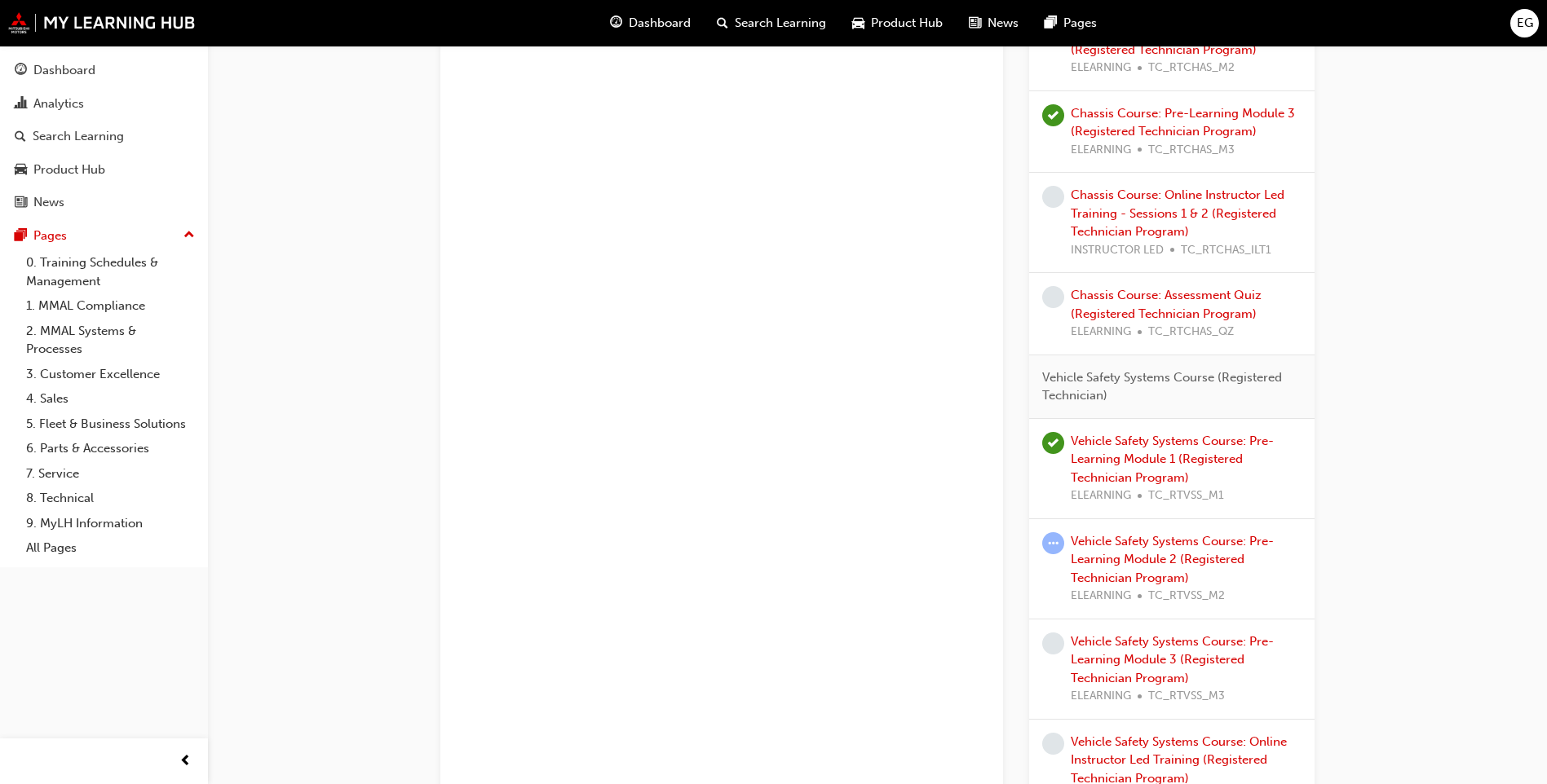
scroll to position [2609, 0]
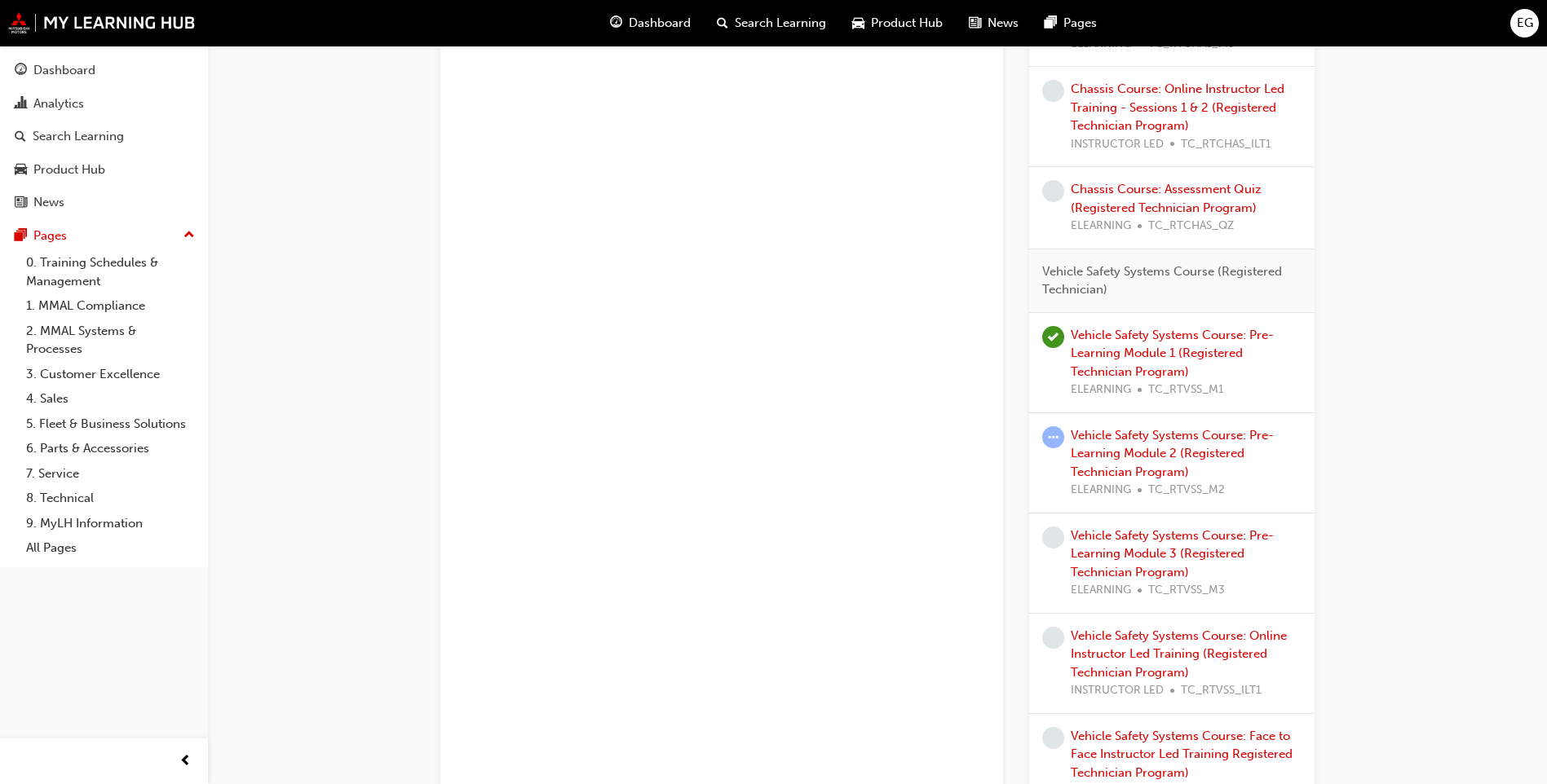
click at [1511, 23] on div "EG" at bounding box center [1524, 23] width 29 height 29
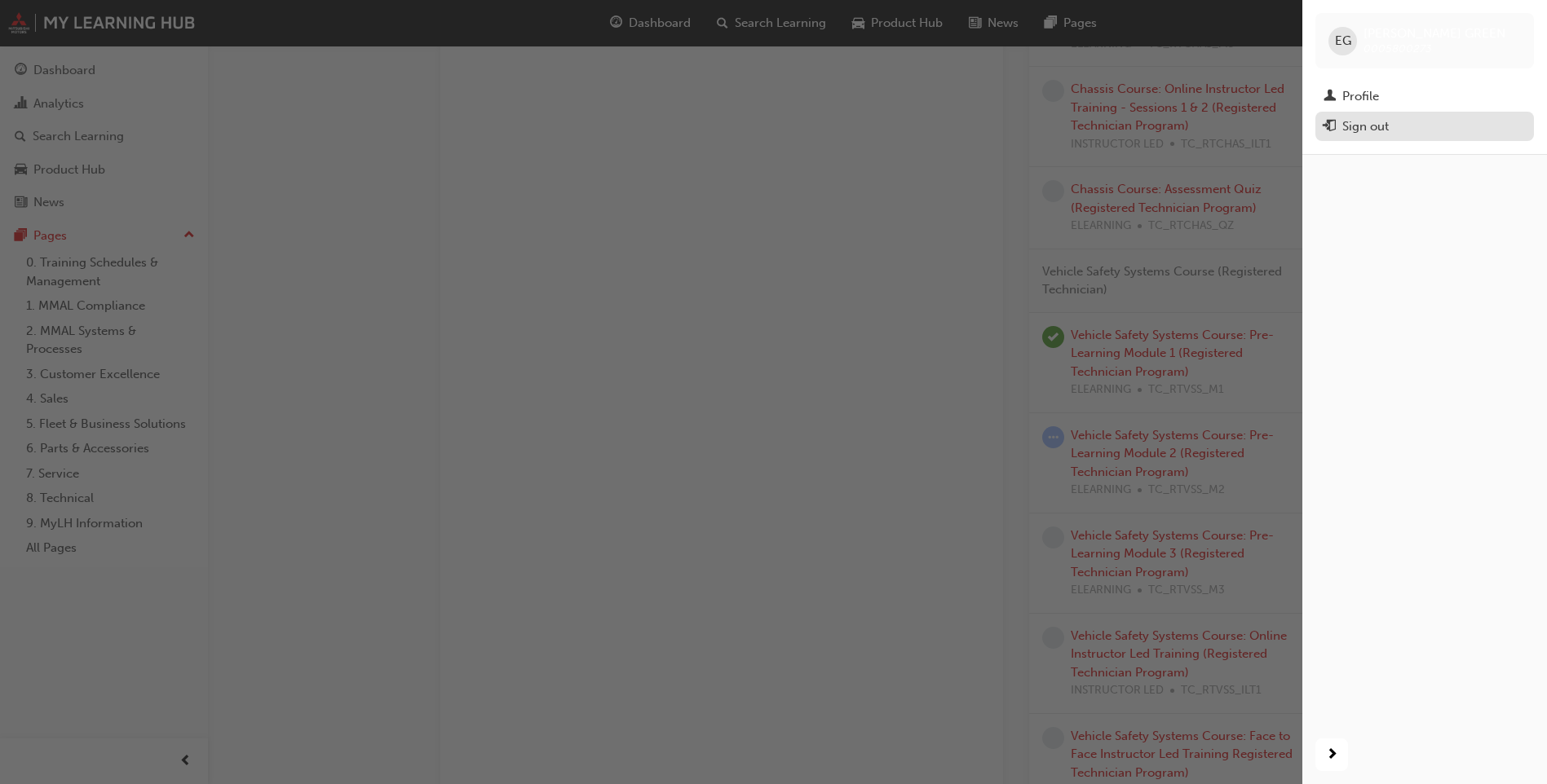
click at [1349, 123] on div "Sign out" at bounding box center [1365, 126] width 46 height 18
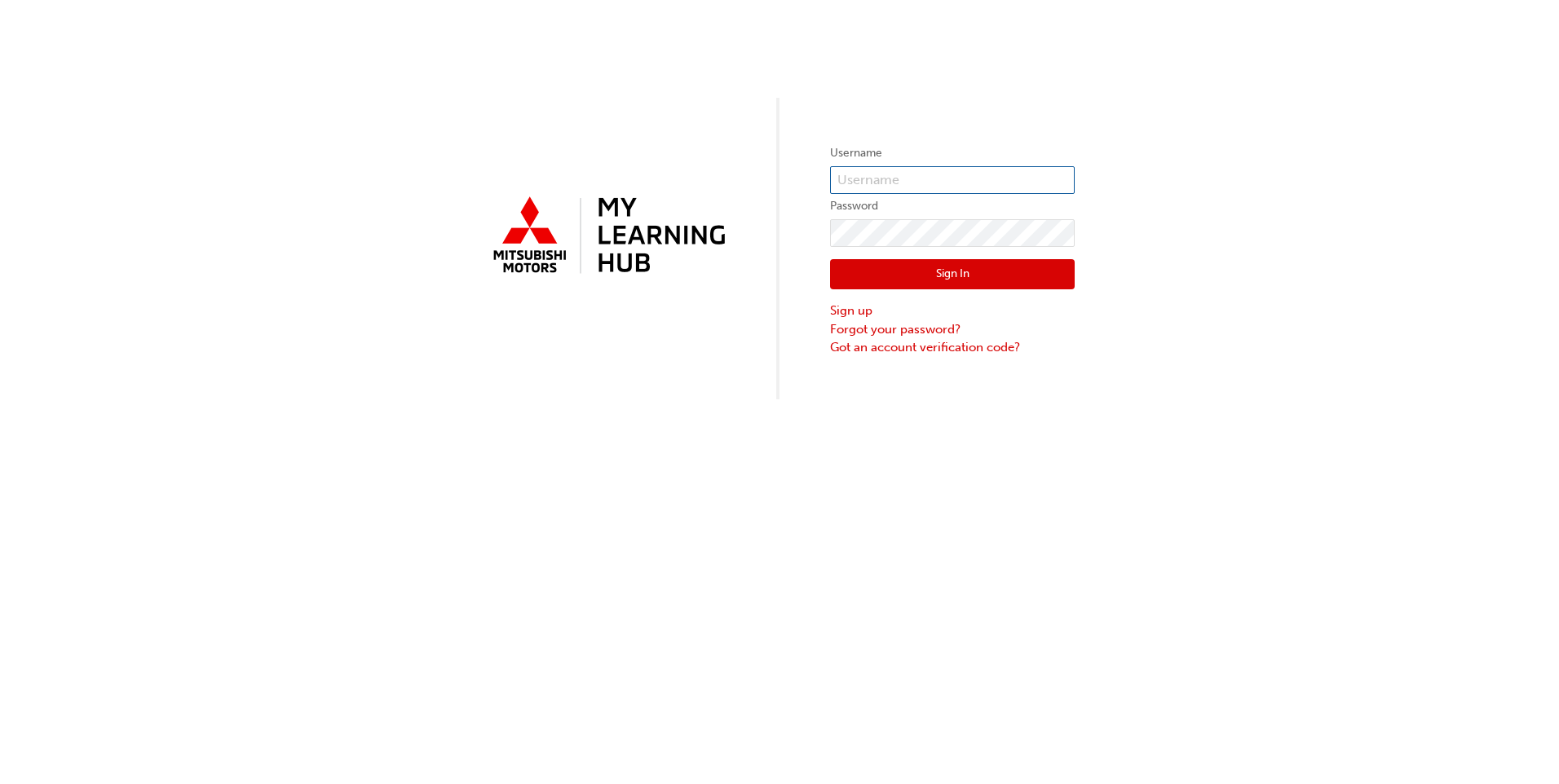
click at [931, 167] on input "text" at bounding box center [953, 180] width 245 height 28
type input "0005800273"
click at [941, 269] on button "Sign In" at bounding box center [953, 274] width 245 height 31
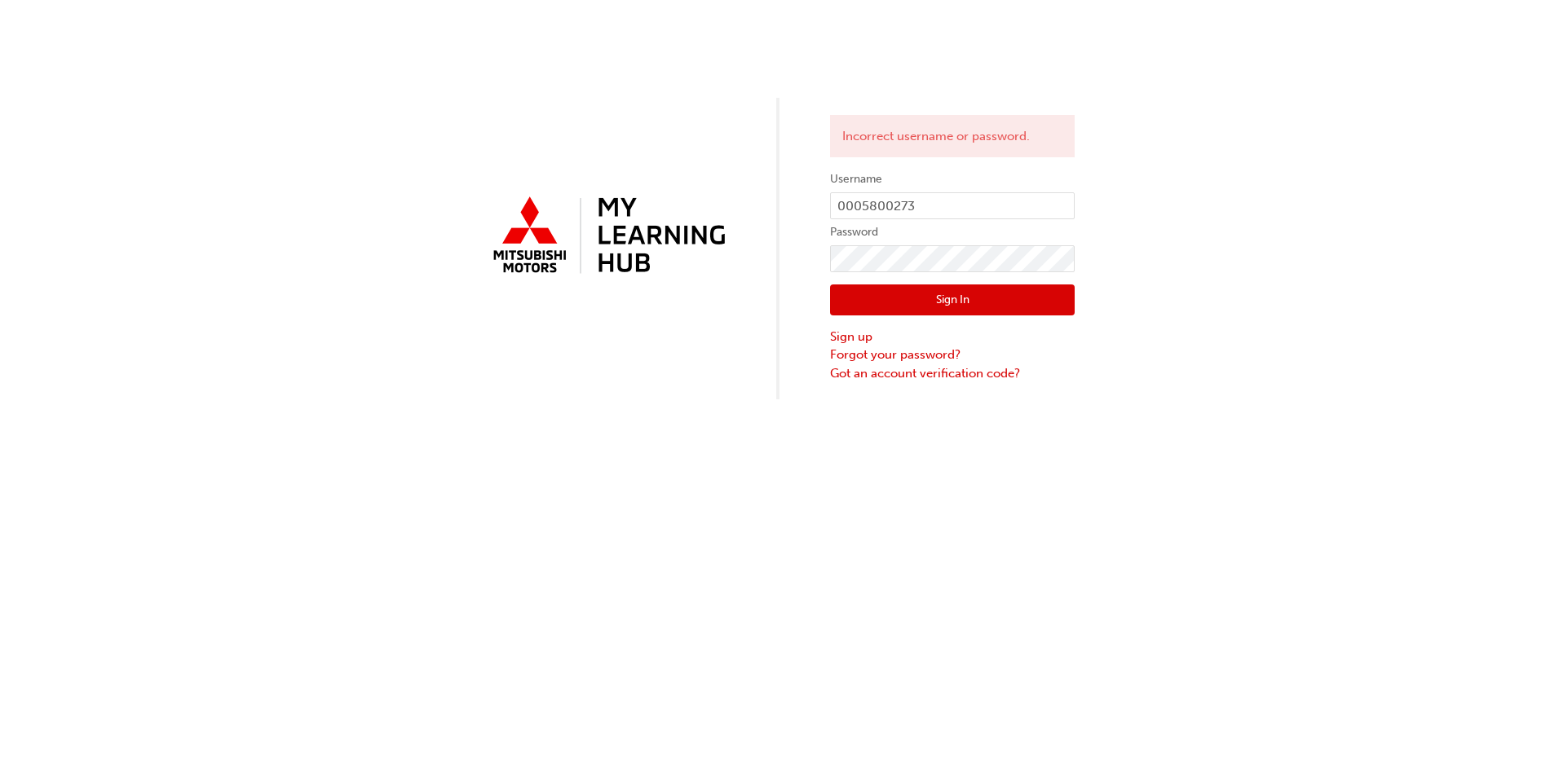
click at [923, 293] on button "Sign In" at bounding box center [953, 299] width 245 height 31
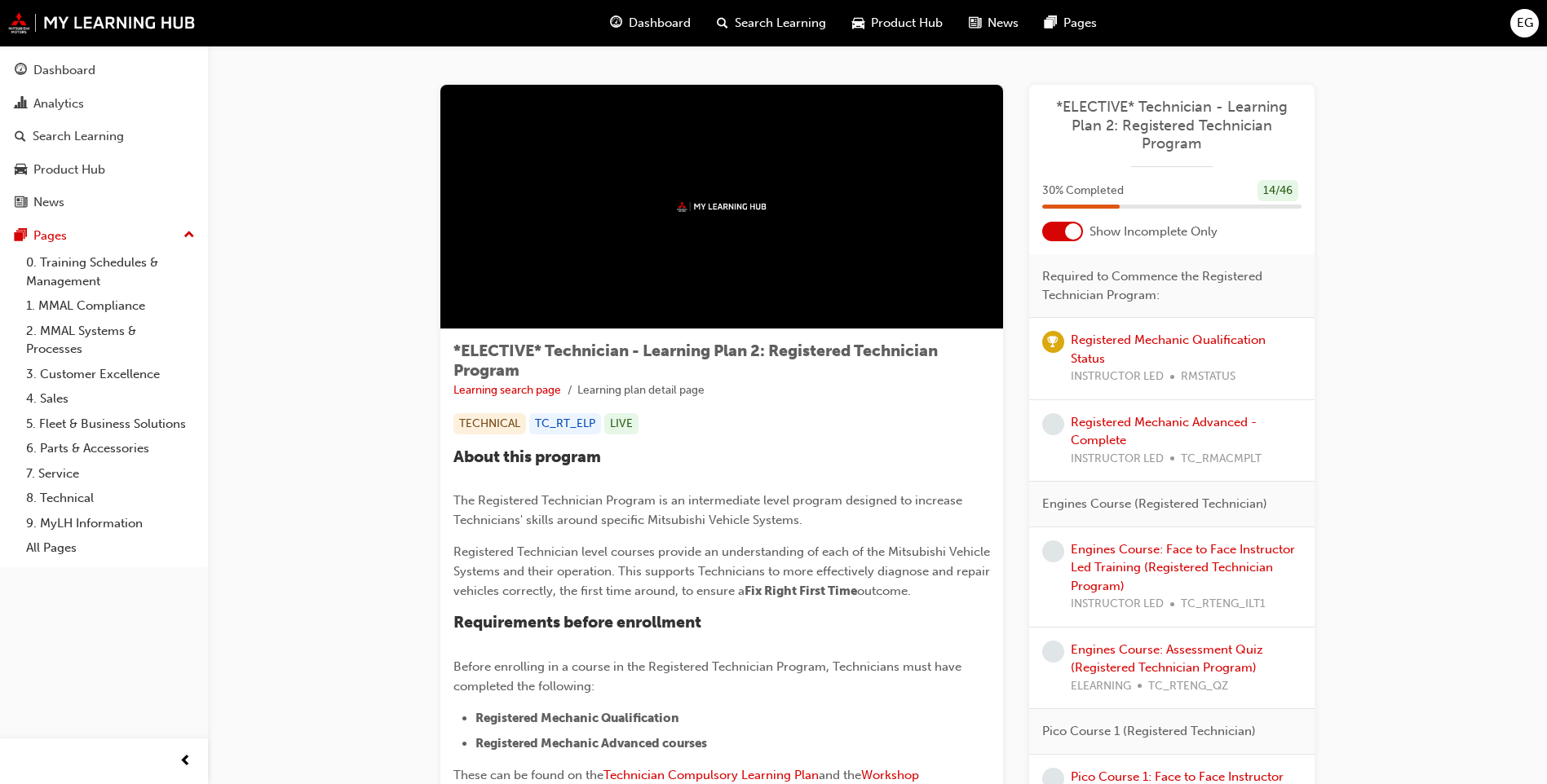
click at [1068, 233] on div at bounding box center [1073, 231] width 17 height 17
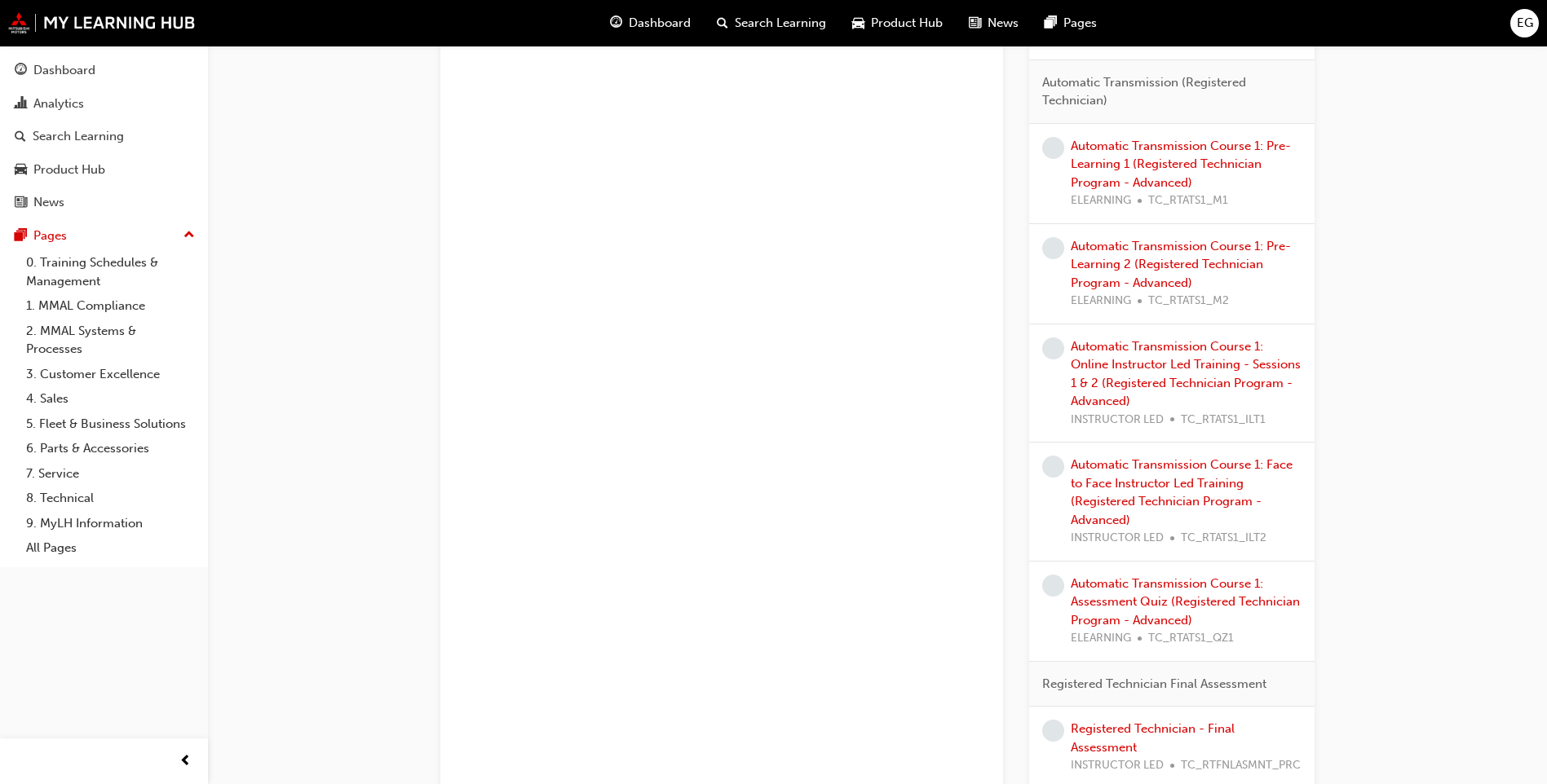
scroll to position [3913, 0]
